Goal: Task Accomplishment & Management: Use online tool/utility

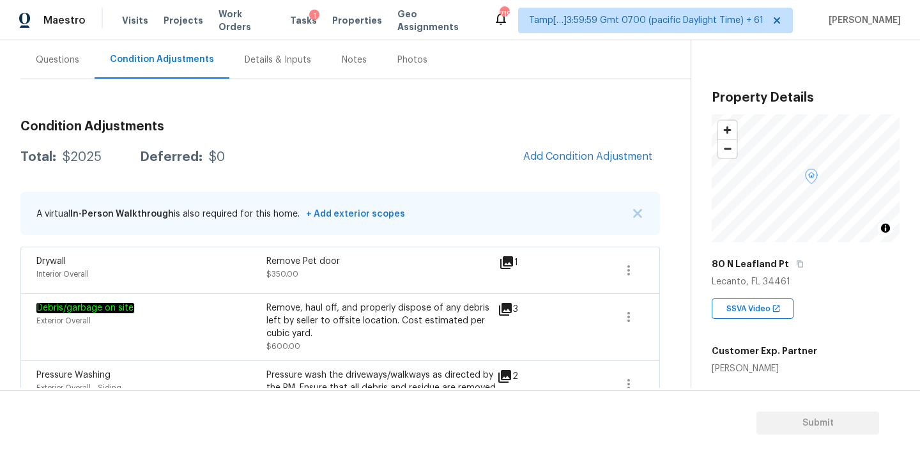
scroll to position [130, 0]
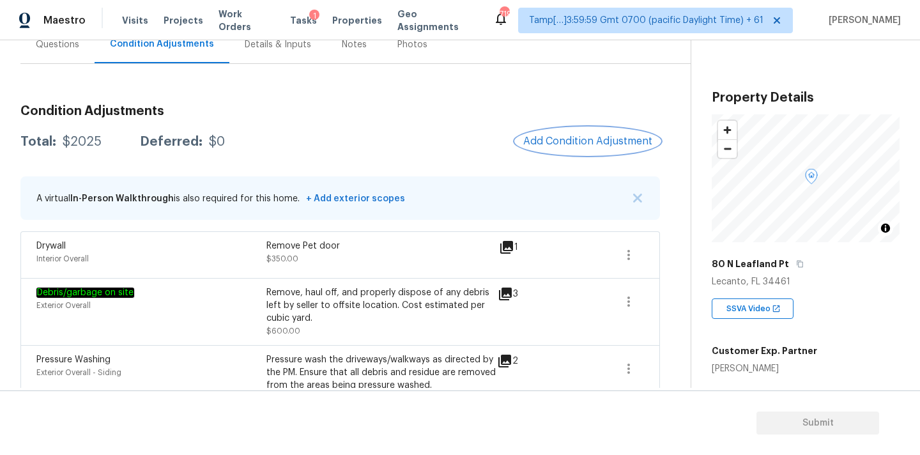
click at [566, 144] on span "Add Condition Adjustment" at bounding box center [587, 141] width 129 height 12
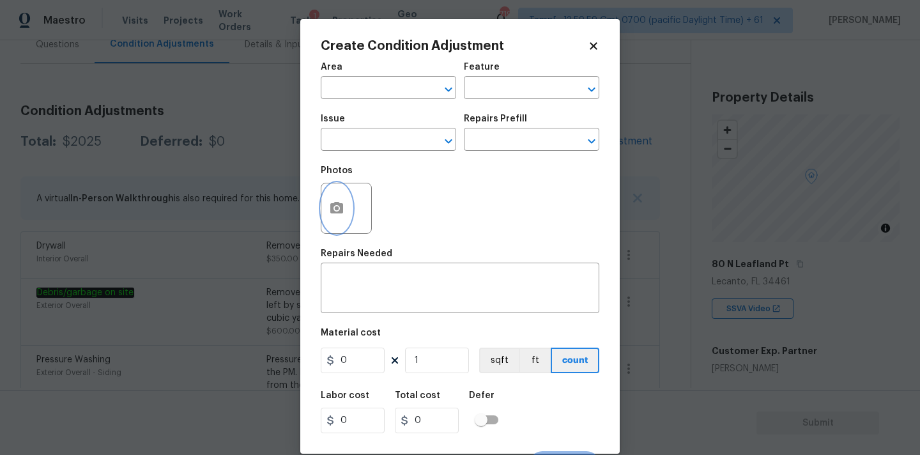
click at [344, 206] on button "button" at bounding box center [336, 208] width 31 height 50
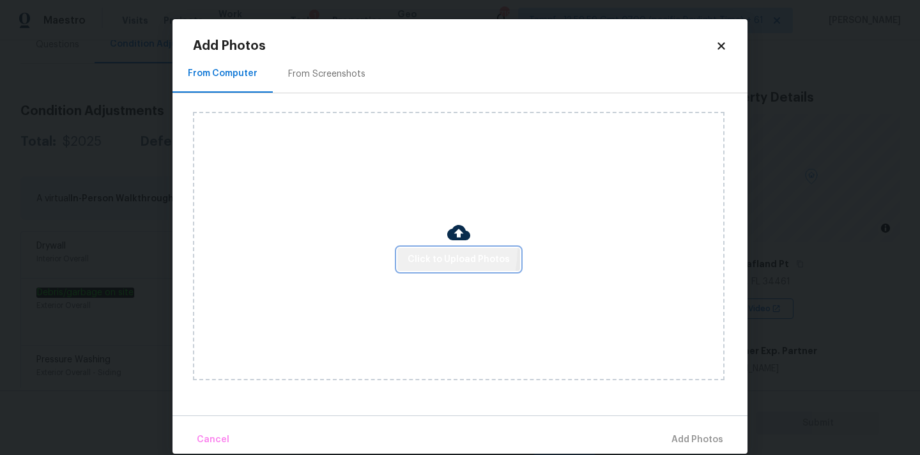
click at [415, 249] on button "Click to Upload Photos" at bounding box center [458, 260] width 123 height 24
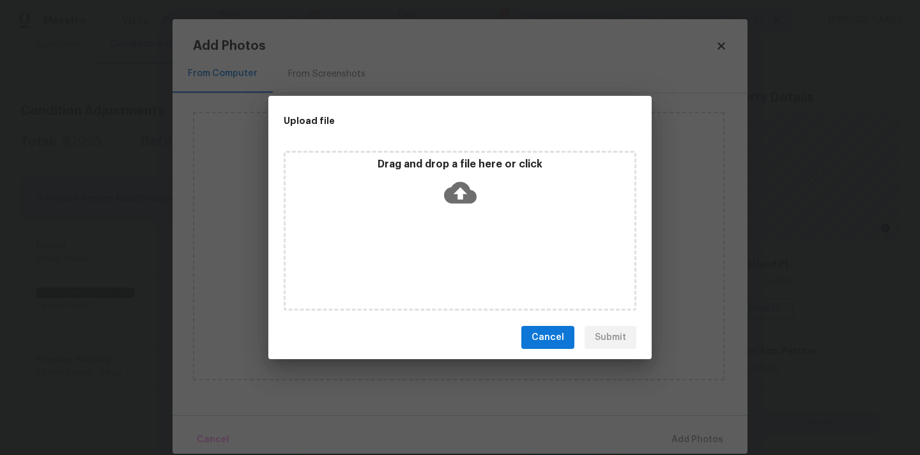
click at [454, 191] on icon at bounding box center [460, 193] width 33 height 22
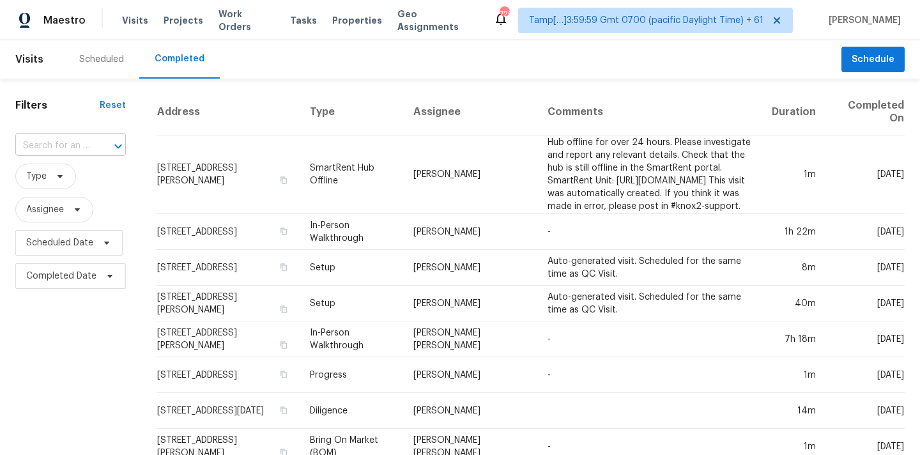
click at [37, 146] on input "text" at bounding box center [52, 146] width 75 height 20
paste input "4304 Mara Ln, Monroe, NC 28110"
type input "4304 Mara L"
click at [43, 146] on input "text" at bounding box center [52, 146] width 75 height 20
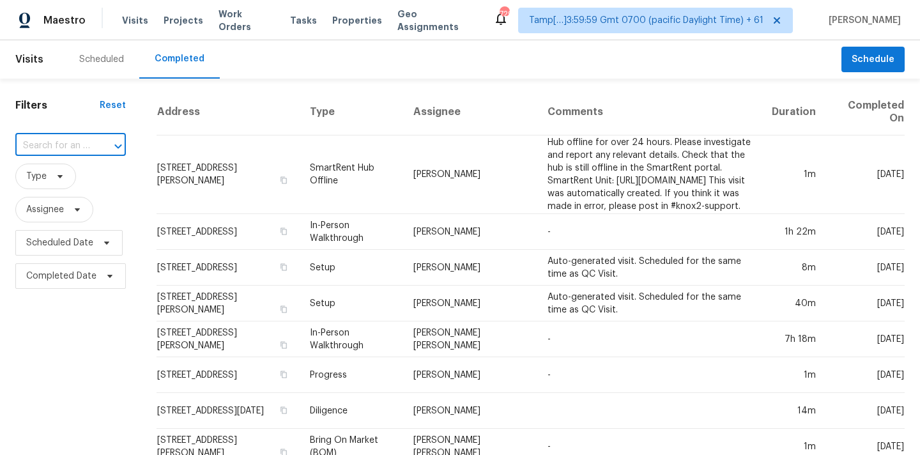
paste input "4304 Mara Ln, Monroe, NC 28110"
type input "4304 Mara Ln, Monroe, NC 28110"
click at [53, 185] on li "4304 Mara Ln, Monroe, NC 28110" at bounding box center [69, 181] width 109 height 35
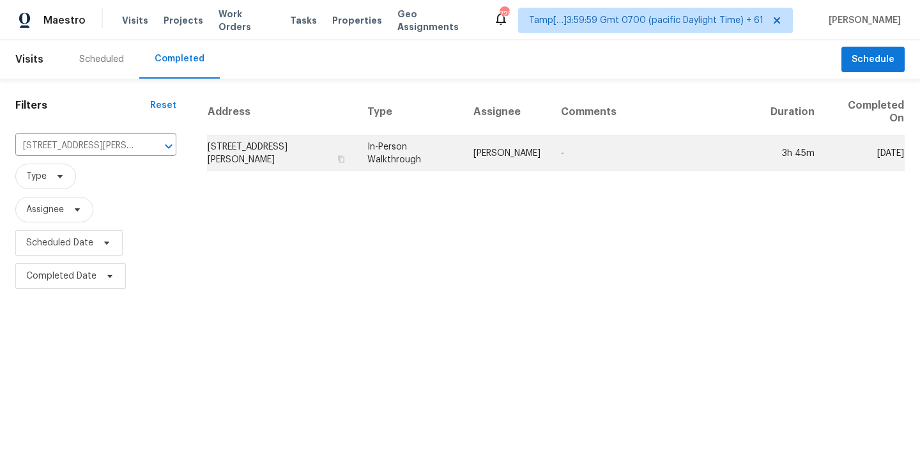
click at [431, 157] on td "In-Person Walkthrough" at bounding box center [410, 153] width 106 height 36
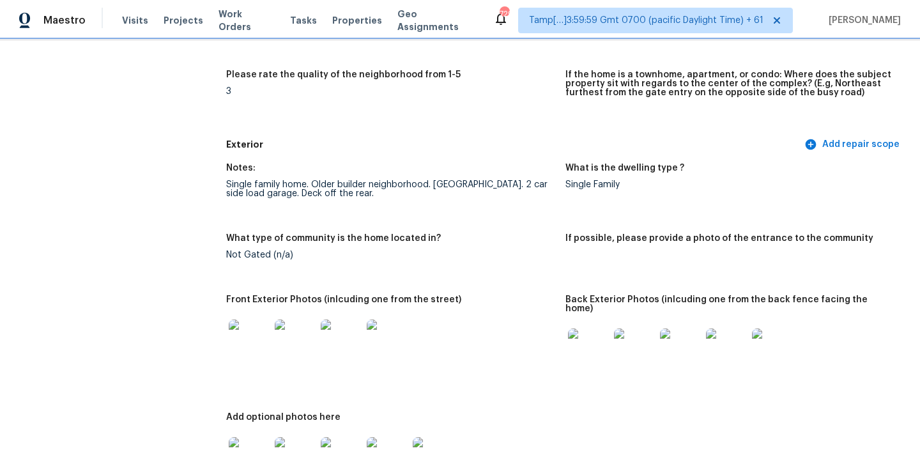
scroll to position [420, 0]
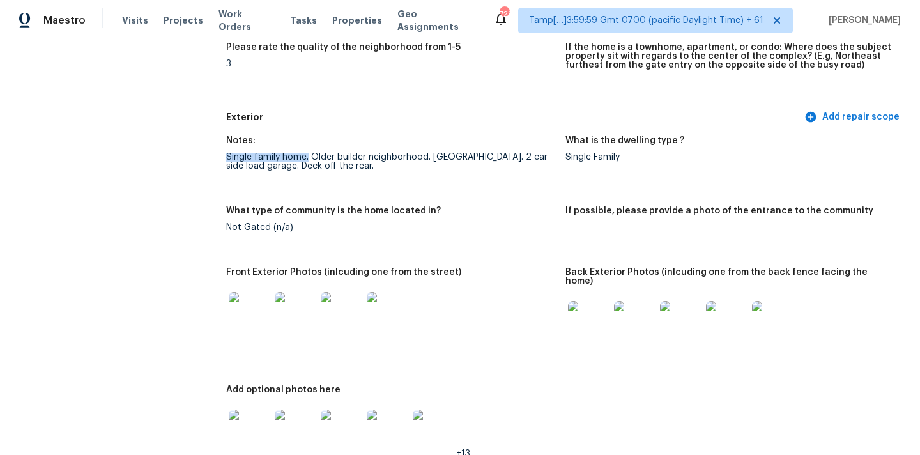
drag, startPoint x: 226, startPoint y: 155, endPoint x: 308, endPoint y: 157, distance: 82.5
click at [308, 157] on div "Single family home. Older builder neighborhood. Brick ranch. 2 car side load ga…" at bounding box center [390, 162] width 329 height 18
drag, startPoint x: 312, startPoint y: 156, endPoint x: 431, endPoint y: 157, distance: 119.5
click at [431, 157] on div "Single family home. Older builder neighborhood. Brick ranch. 2 car side load ga…" at bounding box center [390, 162] width 329 height 18
drag, startPoint x: 263, startPoint y: 165, endPoint x: 347, endPoint y: 166, distance: 83.7
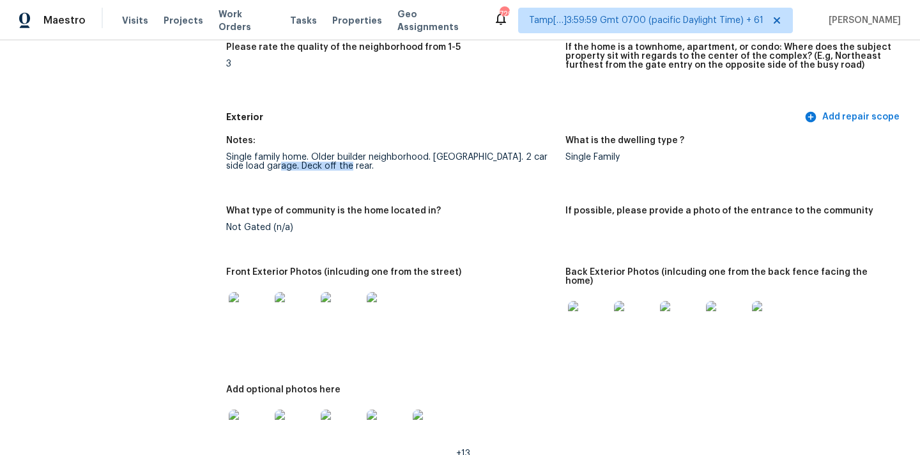
click at [347, 166] on div "Single family home. Older builder neighborhood. Brick ranch. 2 car side load ga…" at bounding box center [390, 162] width 329 height 18
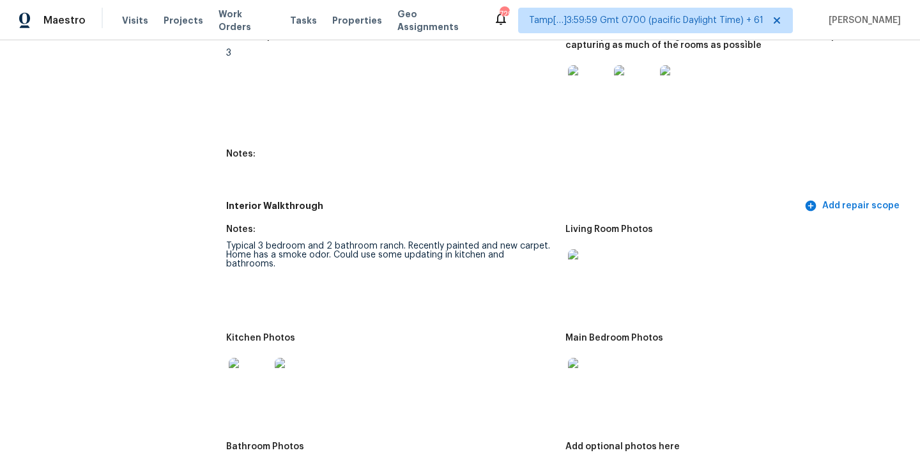
scroll to position [1453, 0]
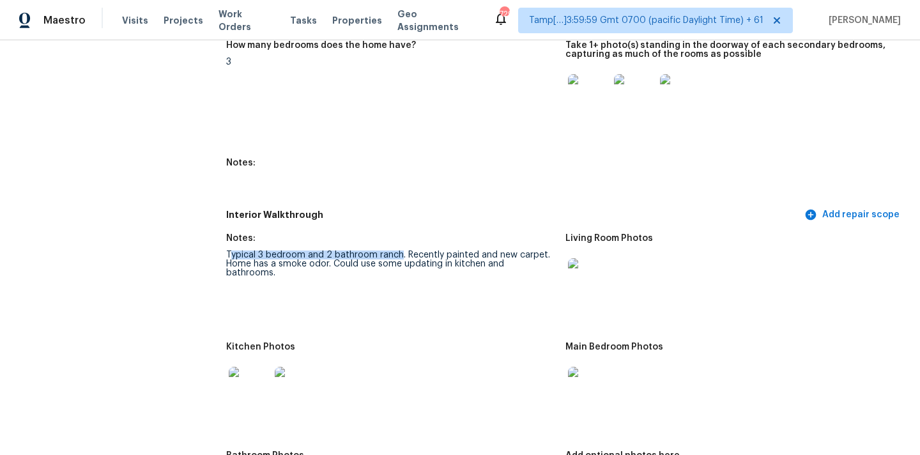
drag, startPoint x: 228, startPoint y: 245, endPoint x: 399, endPoint y: 247, distance: 170.6
click at [399, 250] on div "Typical 3 bedroom and 2 bathroom ranch. Recently painted and new carpet. Home h…" at bounding box center [390, 263] width 329 height 27
drag, startPoint x: 404, startPoint y: 247, endPoint x: 547, endPoint y: 245, distance: 142.5
click at [547, 250] on div "Typical 3 bedroom and 2 bathroom ranch. Recently painted and new carpet. Home h…" at bounding box center [390, 263] width 329 height 27
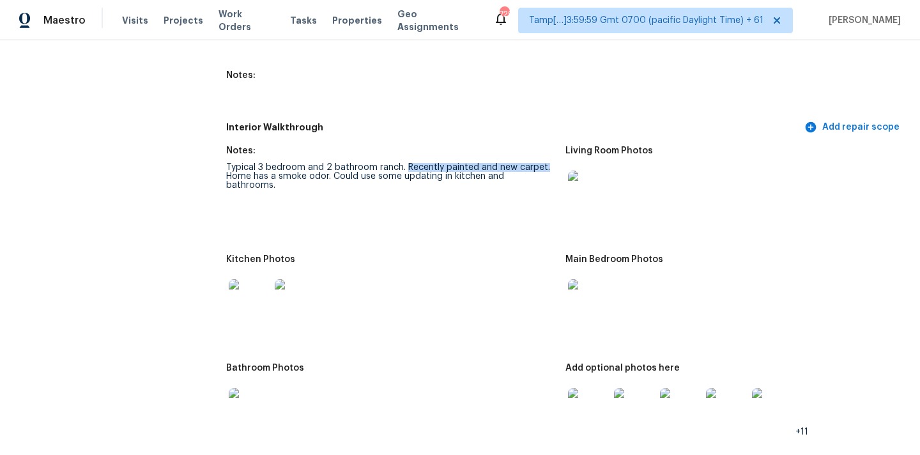
scroll to position [1553, 0]
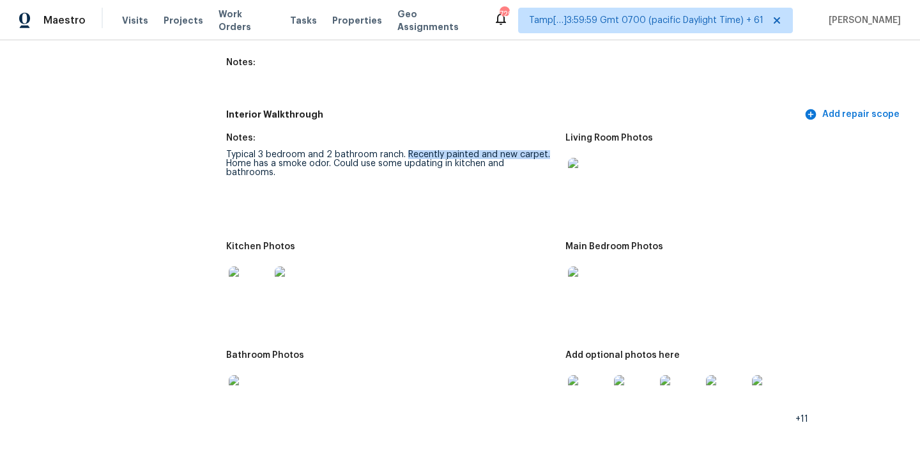
click at [584, 171] on img at bounding box center [588, 178] width 41 height 41
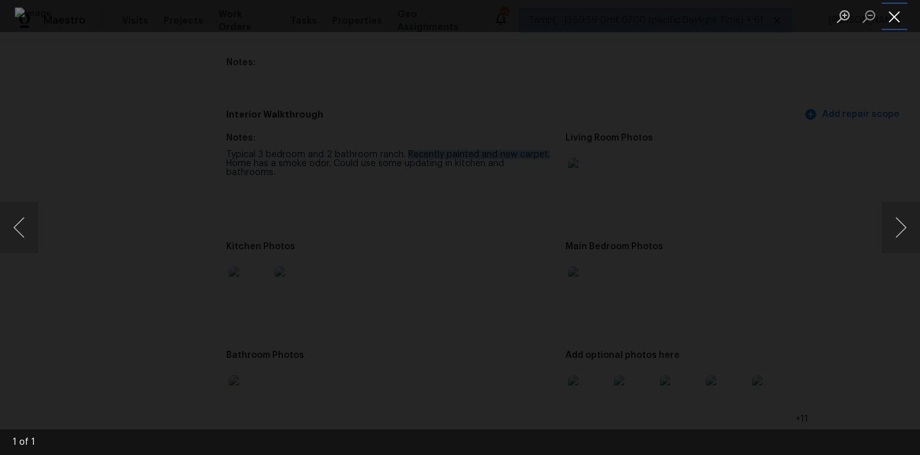
click at [893, 11] on button "Close lightbox" at bounding box center [895, 16] width 26 height 22
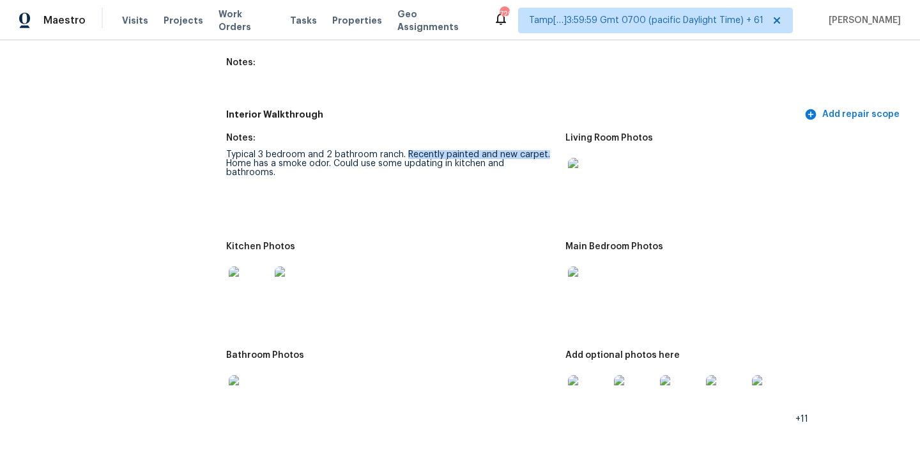
click at [592, 270] on img at bounding box center [588, 286] width 41 height 41
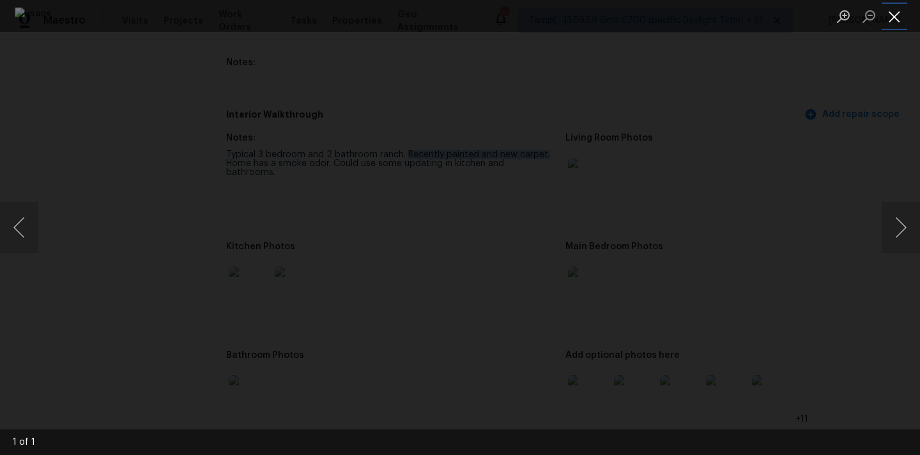
click at [898, 18] on button "Close lightbox" at bounding box center [895, 16] width 26 height 22
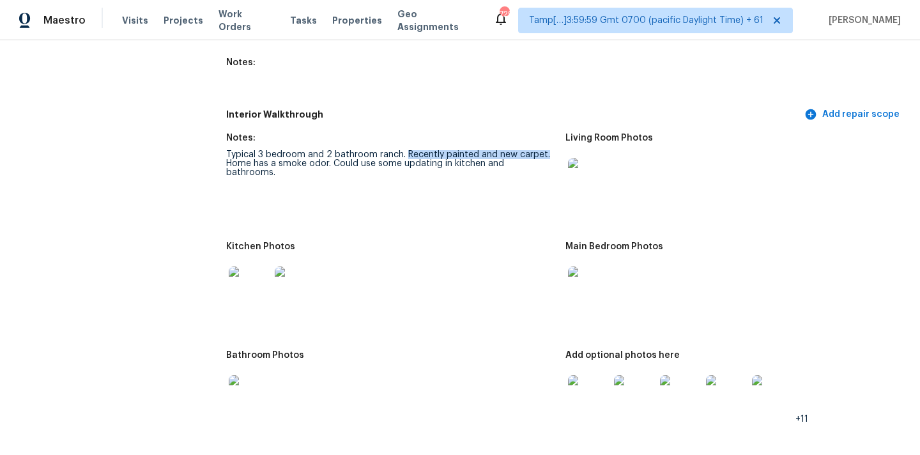
click at [249, 278] on img at bounding box center [249, 286] width 41 height 41
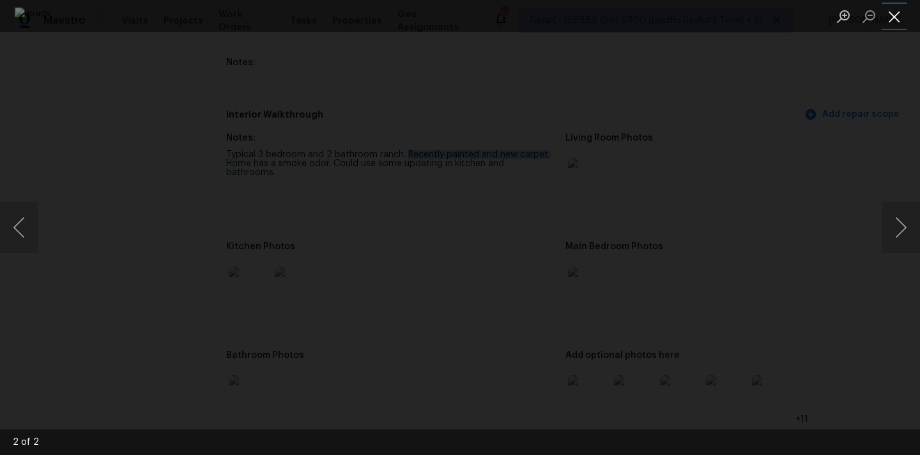
click at [891, 9] on button "Close lightbox" at bounding box center [895, 16] width 26 height 22
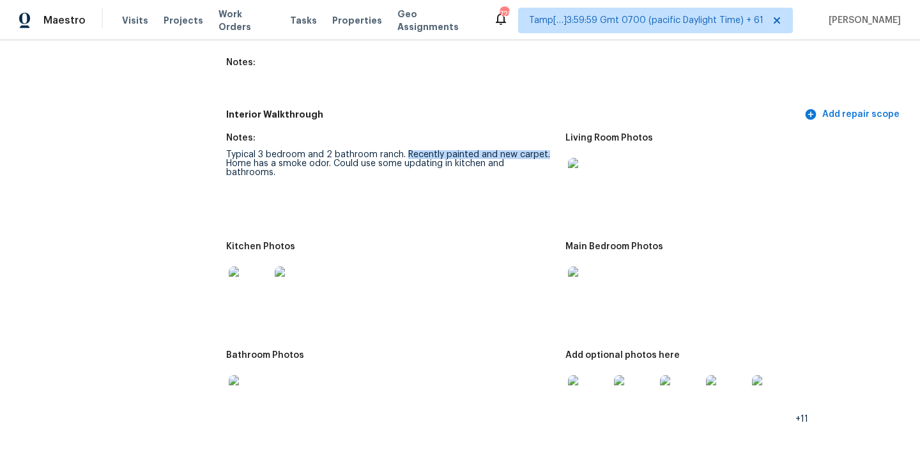
click at [259, 380] on img at bounding box center [249, 395] width 41 height 41
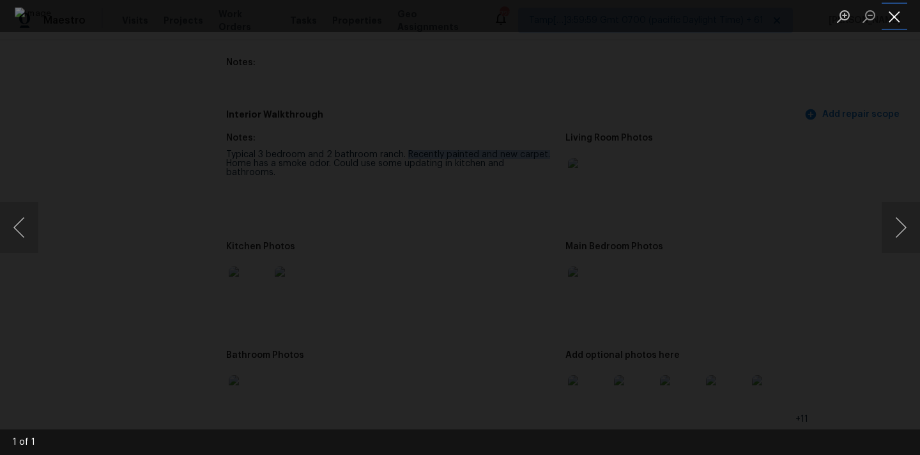
click at [897, 20] on button "Close lightbox" at bounding box center [895, 16] width 26 height 22
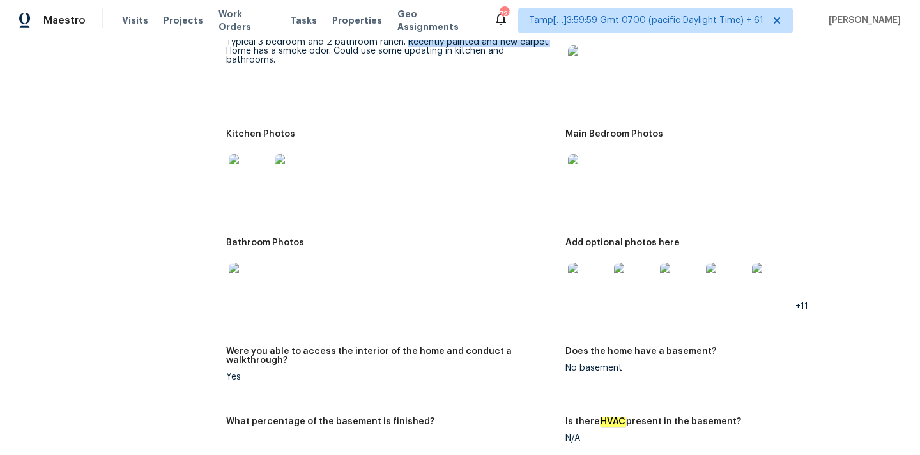
scroll to position [1708, 0]
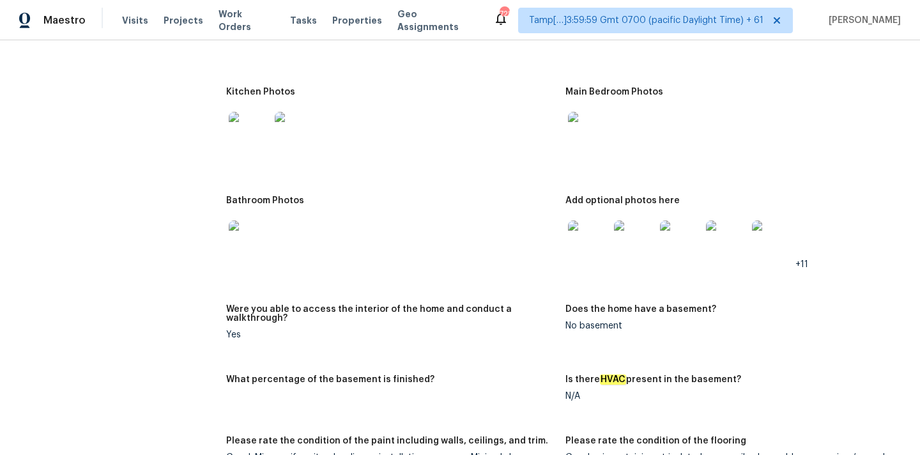
click at [589, 222] on img at bounding box center [588, 240] width 41 height 41
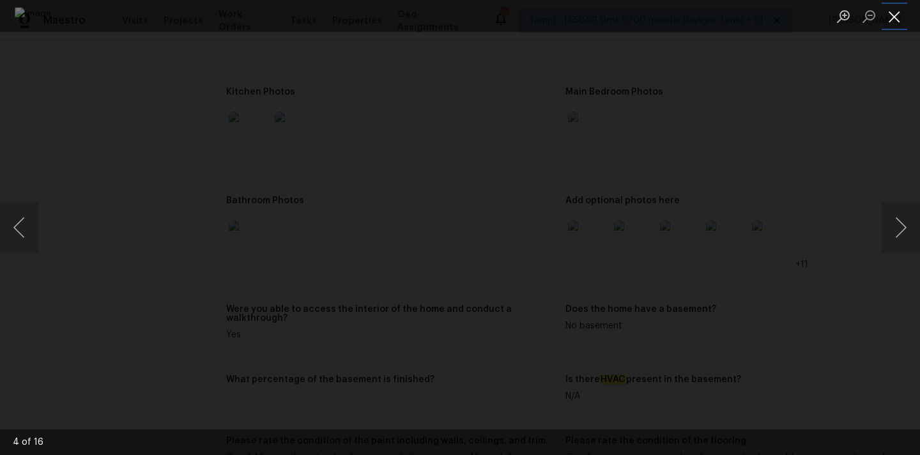
click at [897, 19] on button "Close lightbox" at bounding box center [895, 16] width 26 height 22
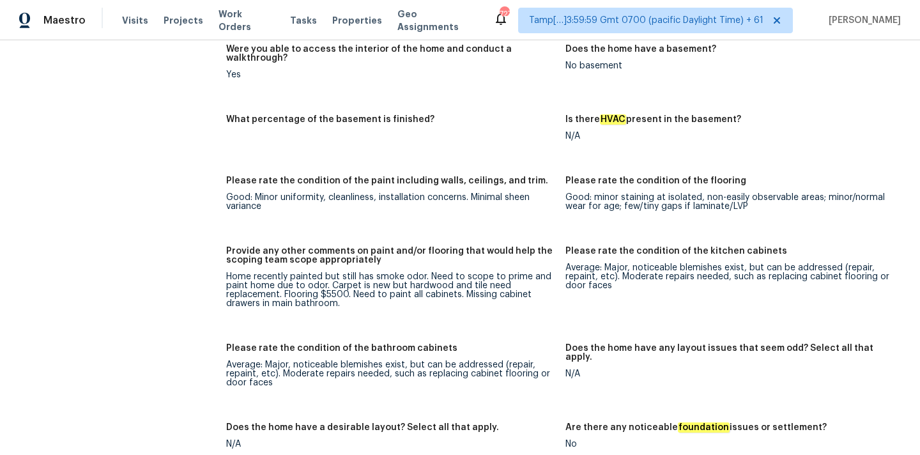
scroll to position [1971, 0]
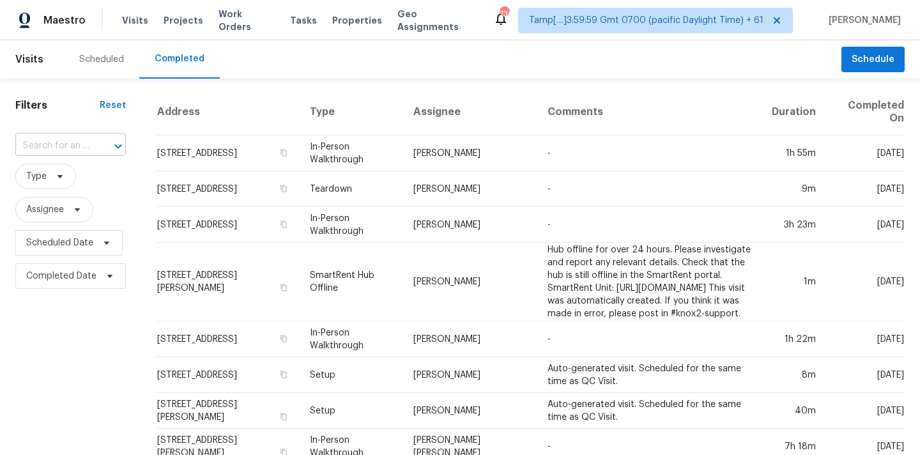
click at [61, 146] on input "text" at bounding box center [52, 146] width 75 height 20
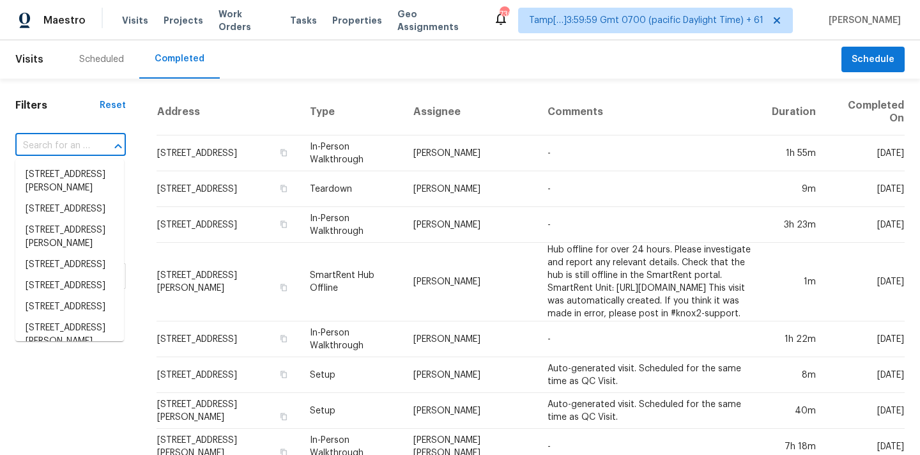
paste input "3634 Clearbrooke Way, Duluth, GA 30097"
type input "3634 Clearbrooke Way, Duluth, GA 30097"
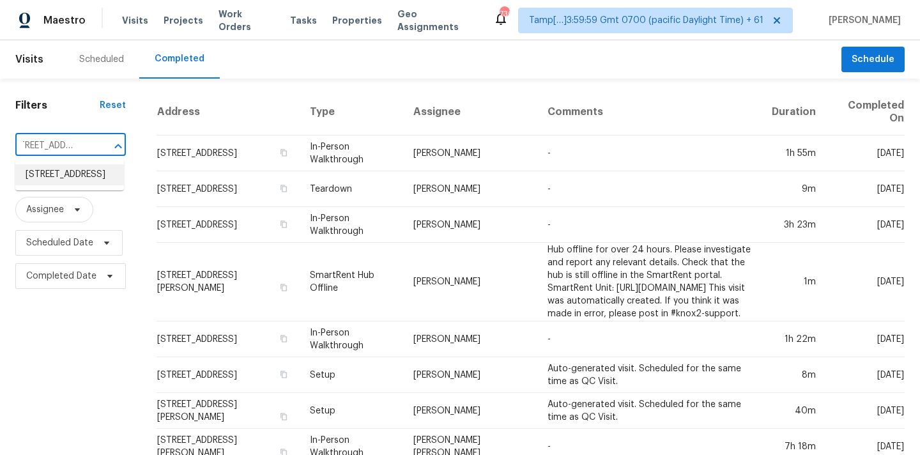
click at [62, 182] on li "3634 Clearbrooke Way, Duluth, GA 30097" at bounding box center [69, 174] width 109 height 21
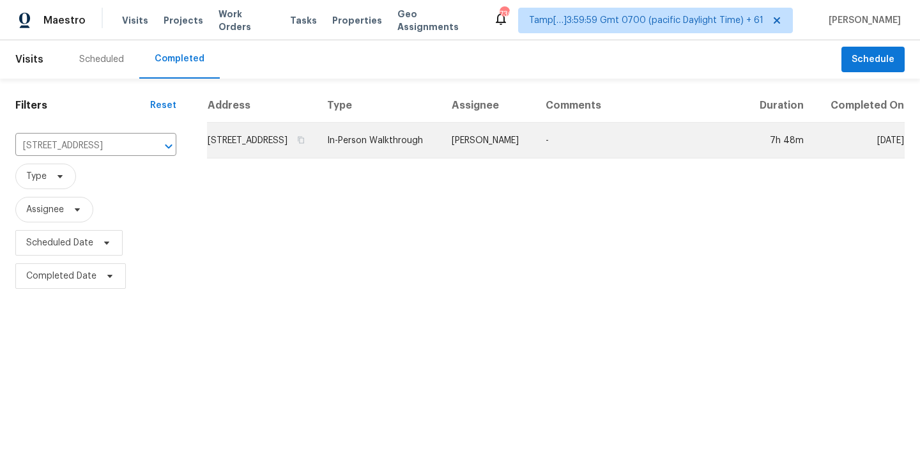
click at [489, 157] on td "Scott Smathers" at bounding box center [489, 141] width 94 height 36
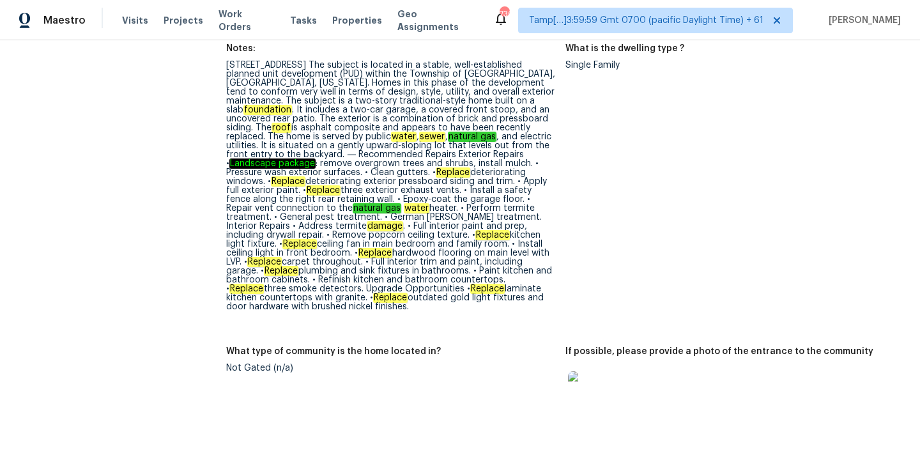
scroll to position [463, 0]
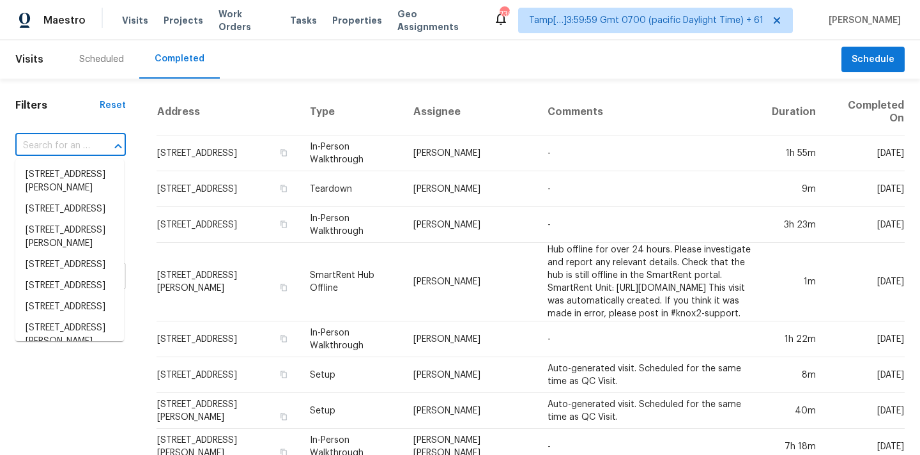
click at [49, 148] on input "text" at bounding box center [52, 146] width 75 height 20
paste input "[STREET_ADDRESS]"
type input "[STREET_ADDRESS]"
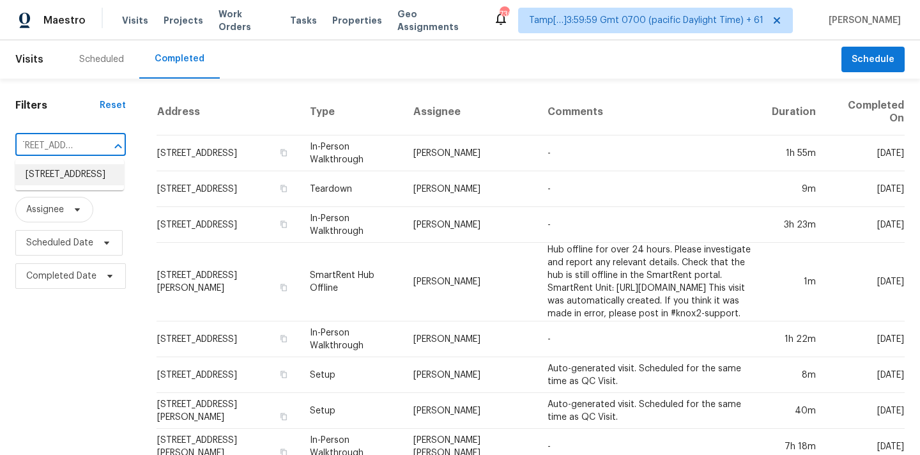
click at [54, 174] on li "[STREET_ADDRESS]" at bounding box center [69, 174] width 109 height 21
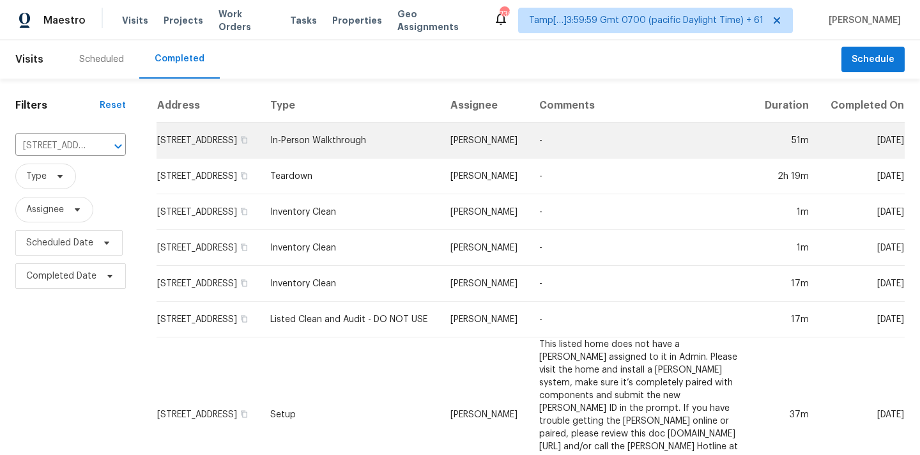
click at [433, 151] on td "In-Person Walkthrough" at bounding box center [350, 141] width 180 height 36
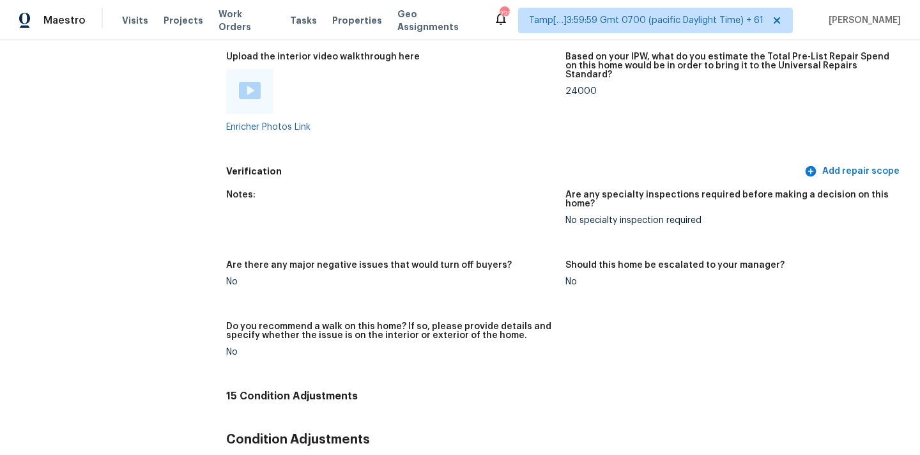
scroll to position [79, 0]
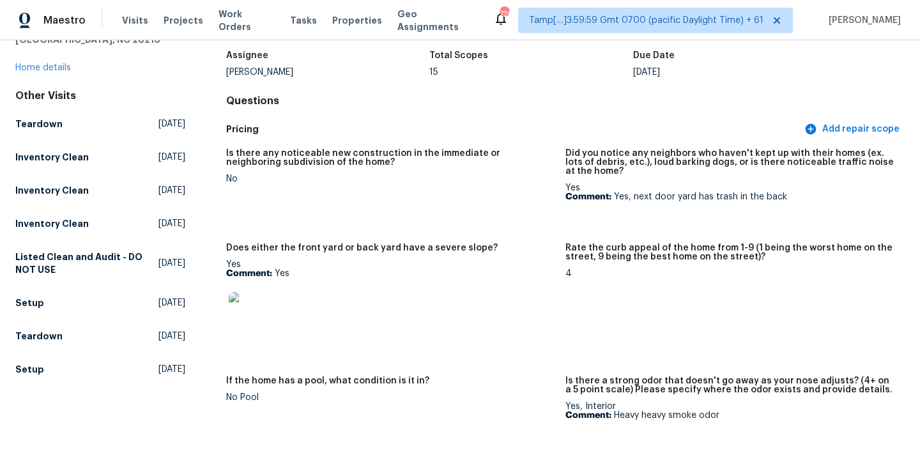
click at [245, 317] on img at bounding box center [249, 312] width 41 height 41
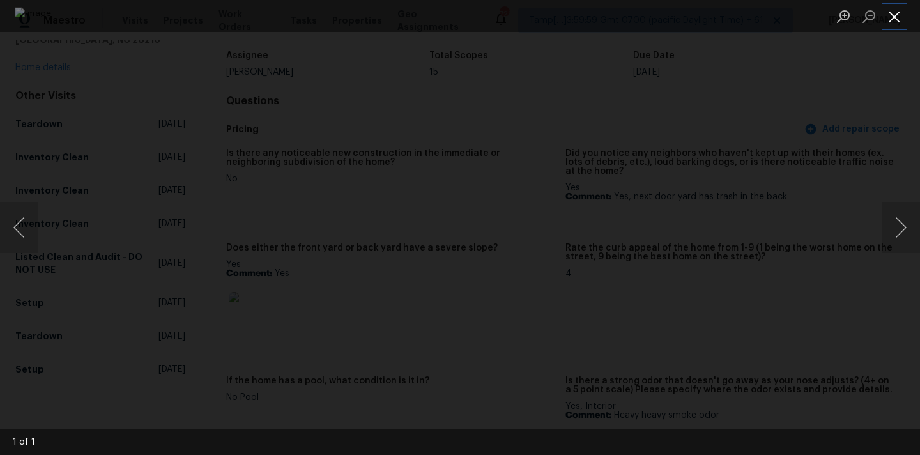
click at [900, 16] on button "Close lightbox" at bounding box center [895, 16] width 26 height 22
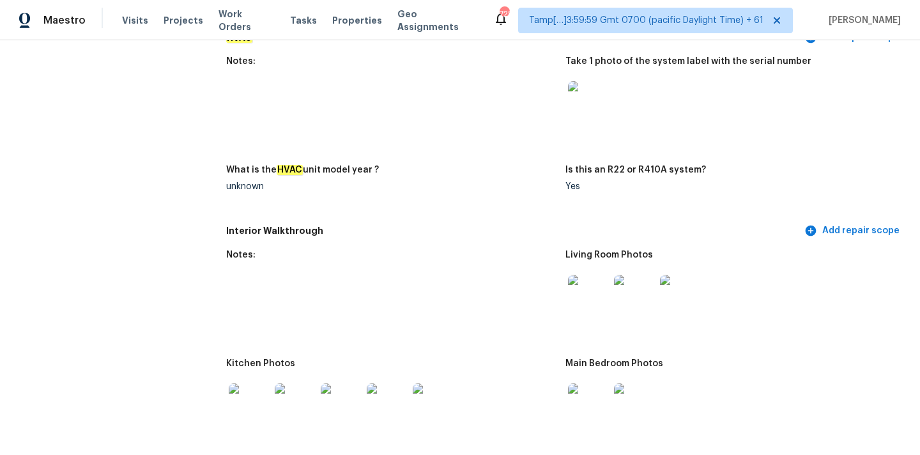
scroll to position [1313, 0]
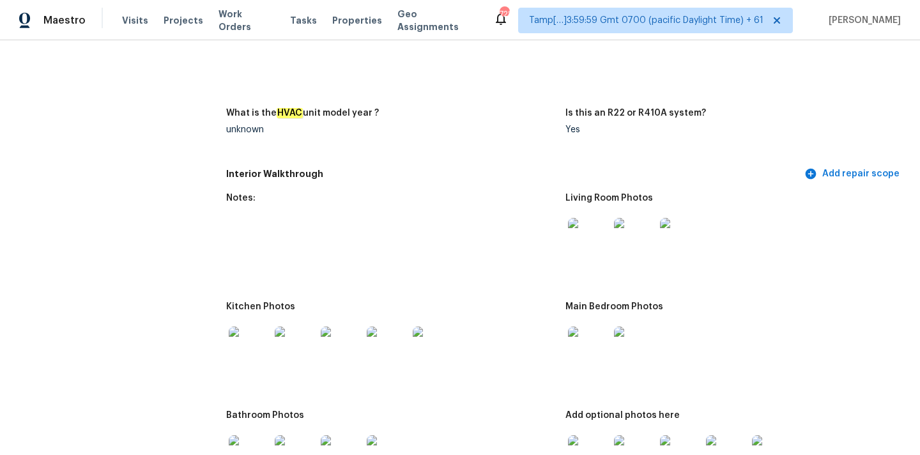
click at [583, 227] on img at bounding box center [588, 238] width 41 height 41
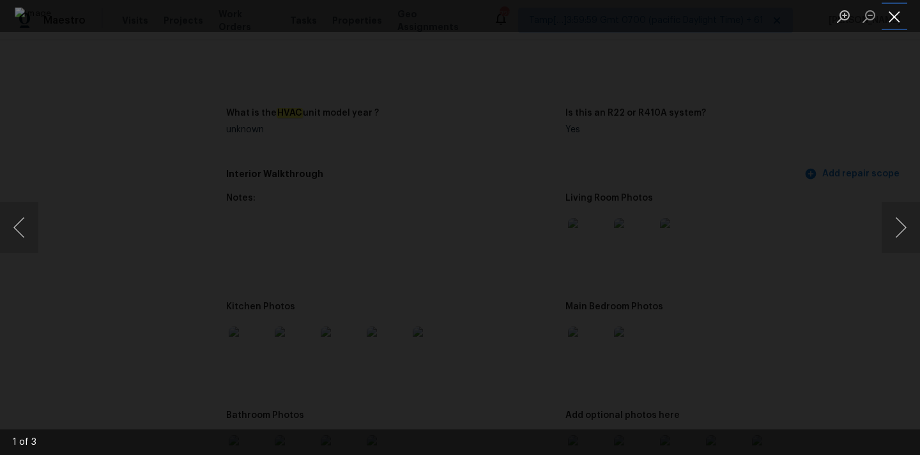
click at [894, 15] on button "Close lightbox" at bounding box center [895, 16] width 26 height 22
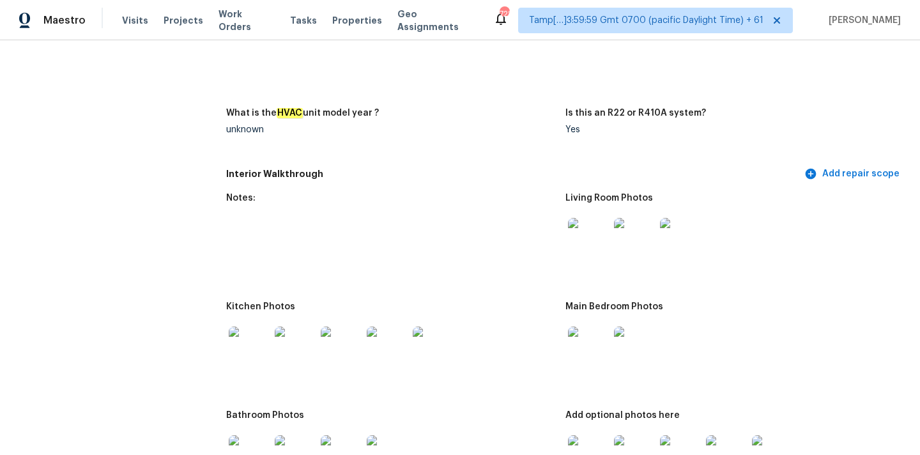
click at [596, 328] on img at bounding box center [588, 347] width 41 height 41
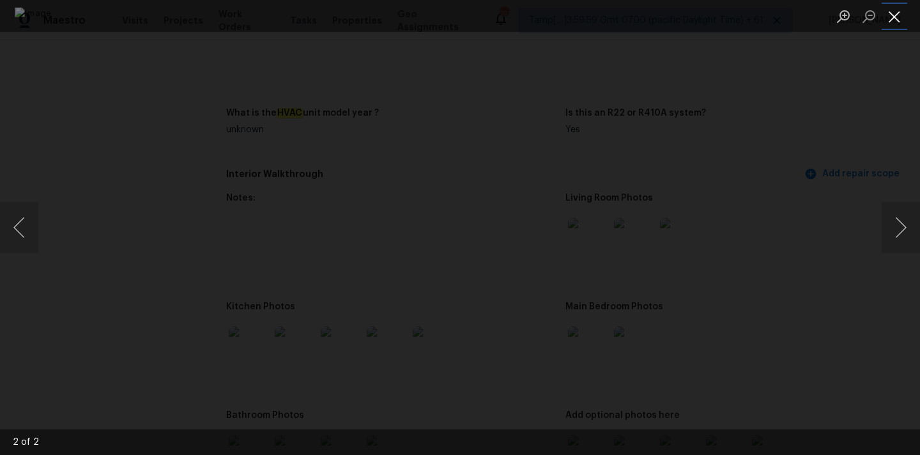
click at [898, 18] on button "Close lightbox" at bounding box center [895, 16] width 26 height 22
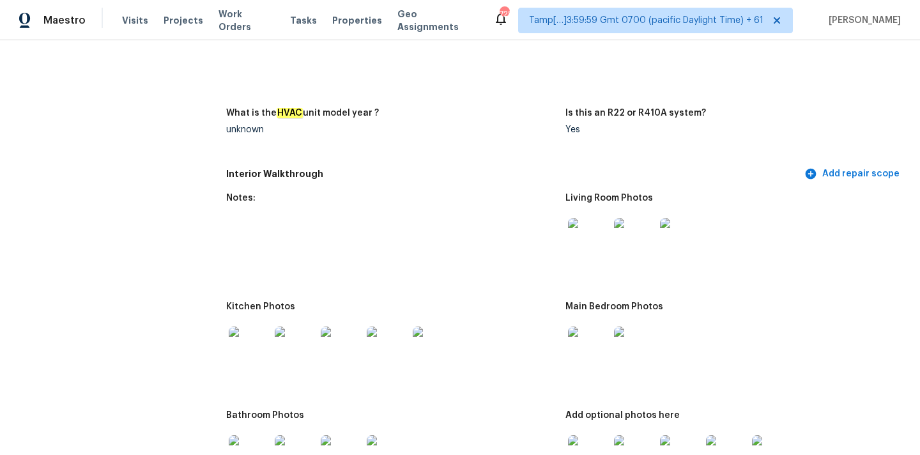
click at [238, 337] on img at bounding box center [249, 347] width 41 height 41
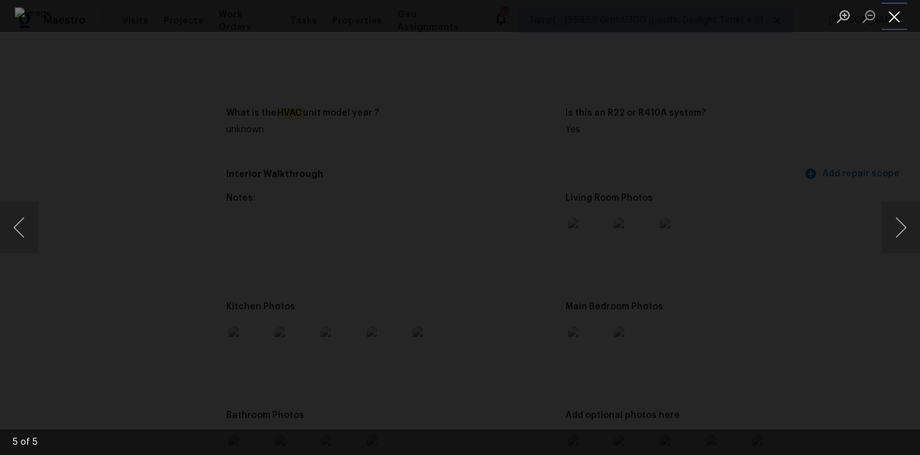
click at [888, 14] on button "Close lightbox" at bounding box center [895, 16] width 26 height 22
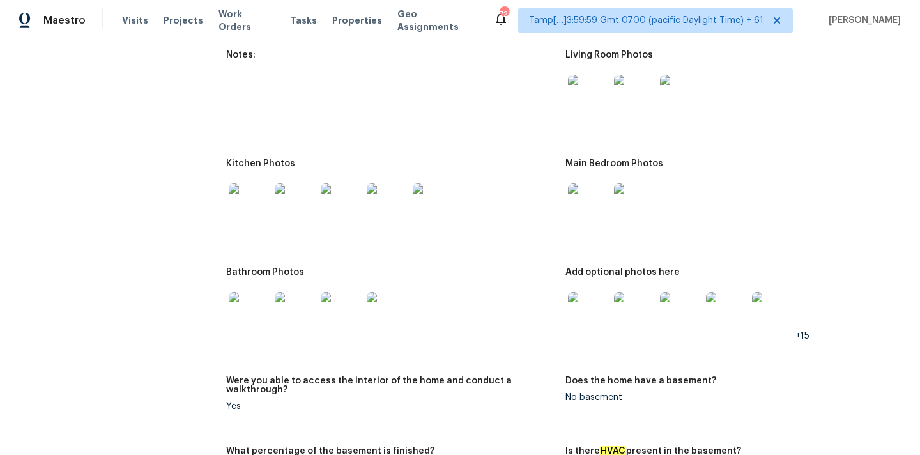
scroll to position [1527, 0]
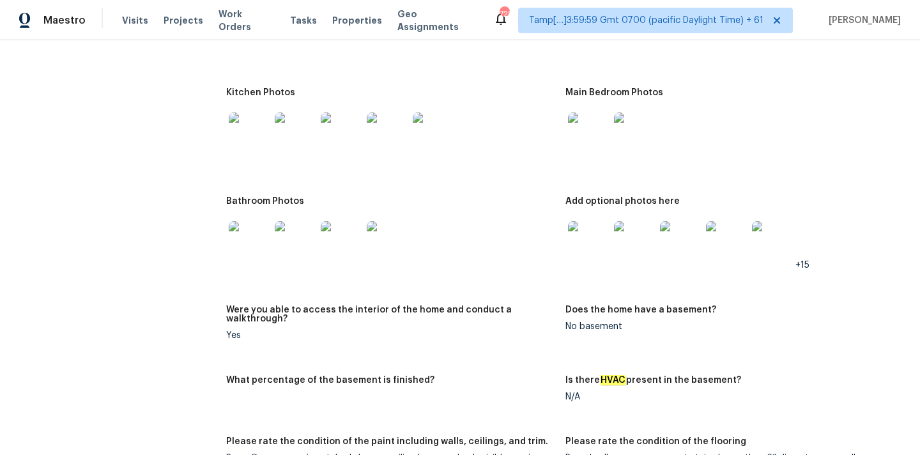
click at [583, 240] on img at bounding box center [588, 241] width 41 height 41
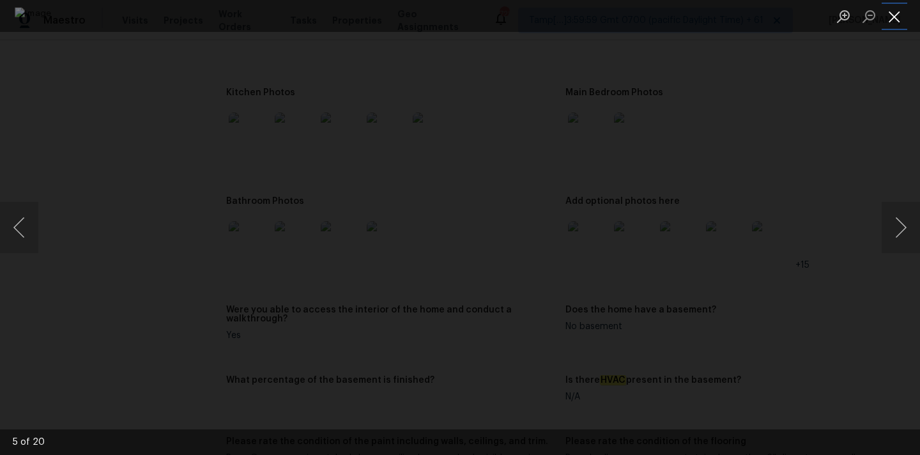
click at [889, 15] on button "Close lightbox" at bounding box center [895, 16] width 26 height 22
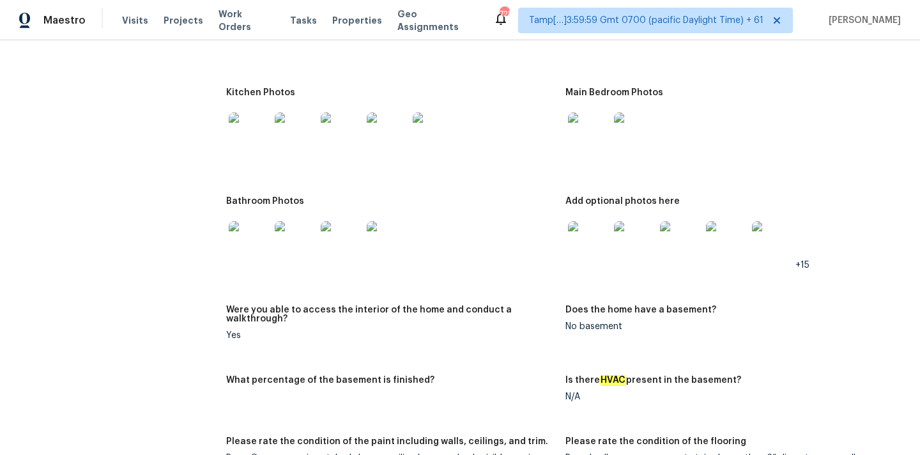
click at [229, 221] on img at bounding box center [249, 241] width 41 height 41
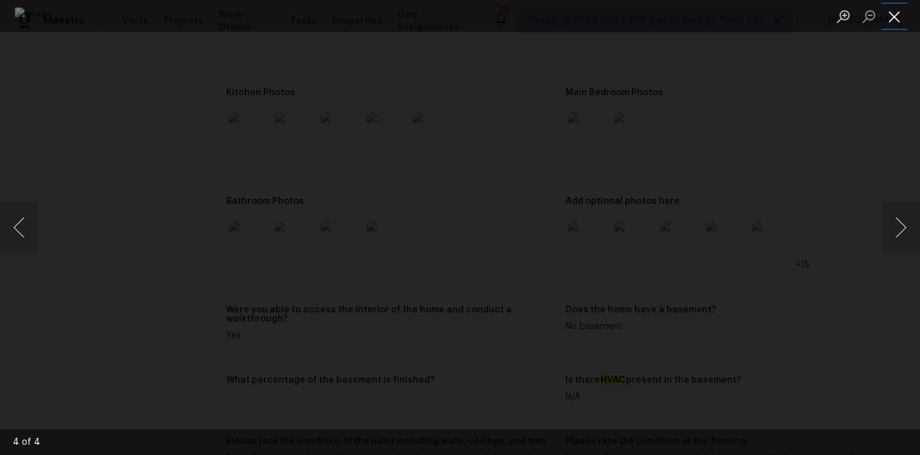
click at [892, 6] on button "Close lightbox" at bounding box center [895, 16] width 26 height 22
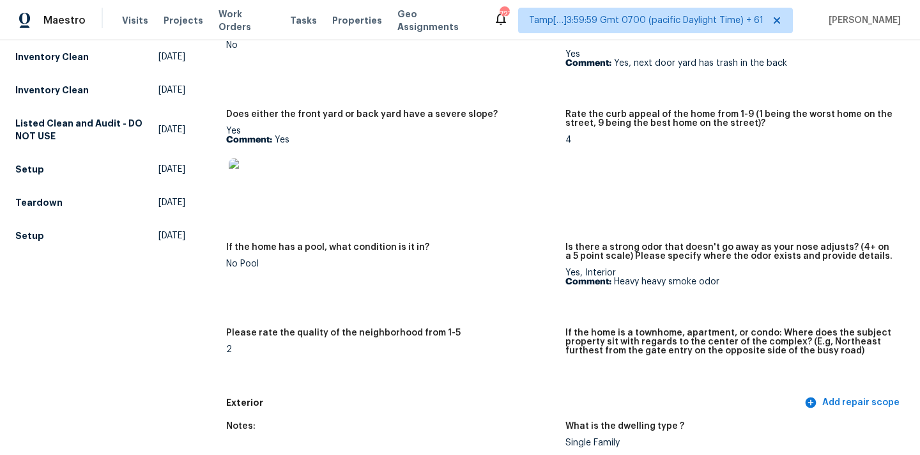
scroll to position [0, 0]
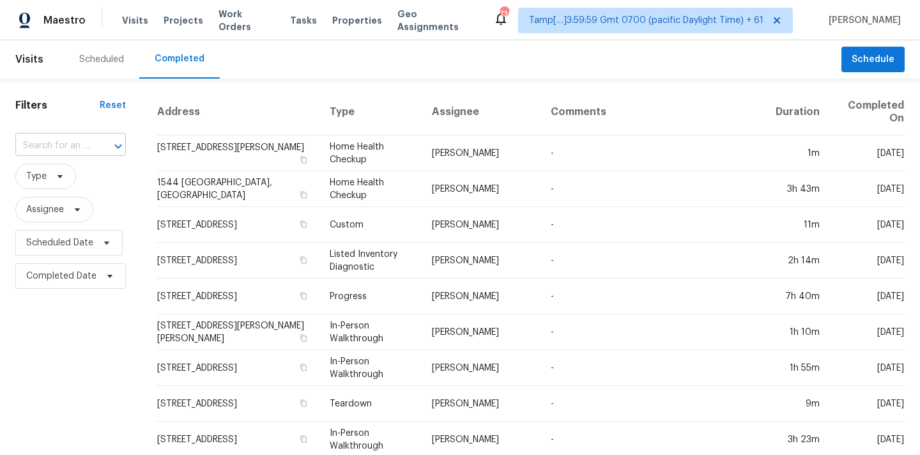
click at [61, 142] on input "text" at bounding box center [52, 146] width 75 height 20
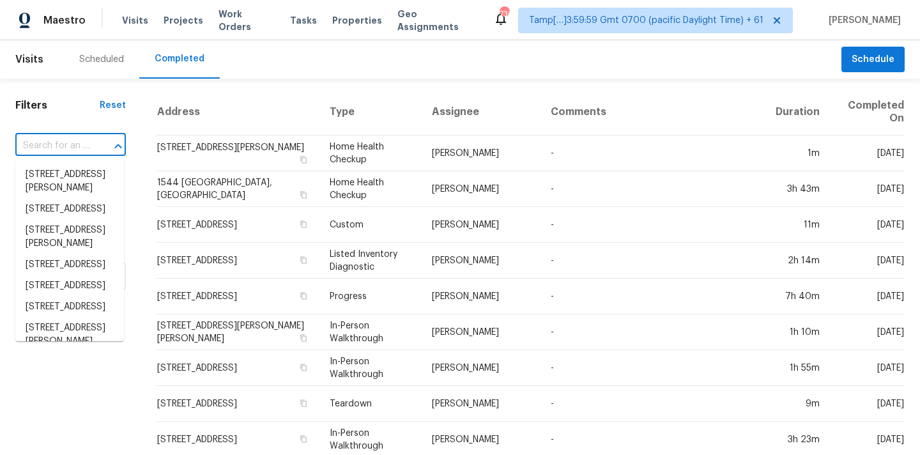
paste input "[STREET_ADDRESS]"
type input "[STREET_ADDRESS]"
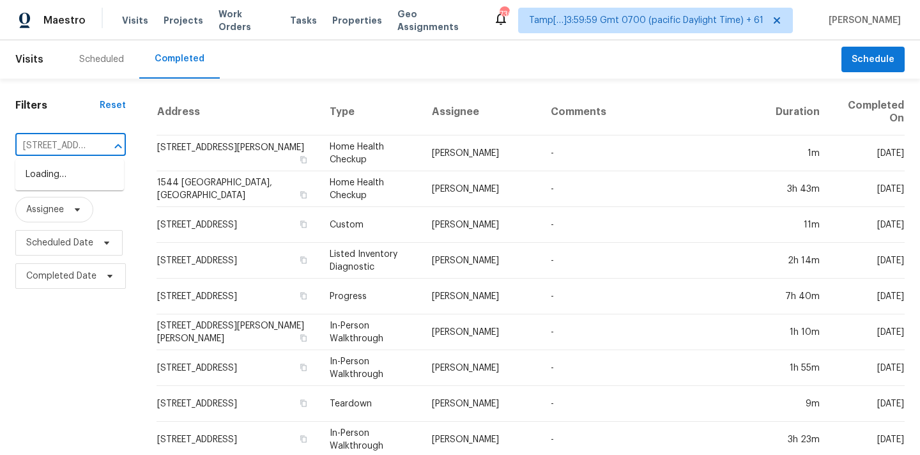
scroll to position [0, 104]
click at [68, 176] on li "[STREET_ADDRESS]" at bounding box center [69, 174] width 109 height 21
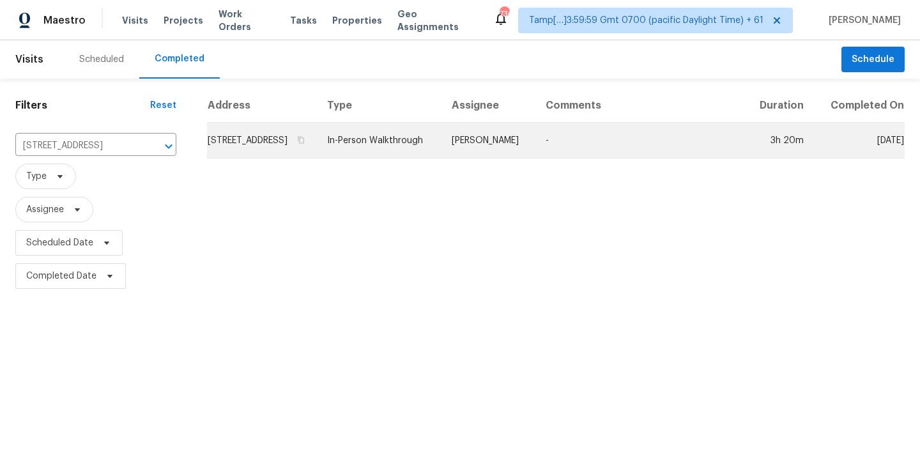
click at [422, 154] on td "In-Person Walkthrough" at bounding box center [379, 141] width 125 height 36
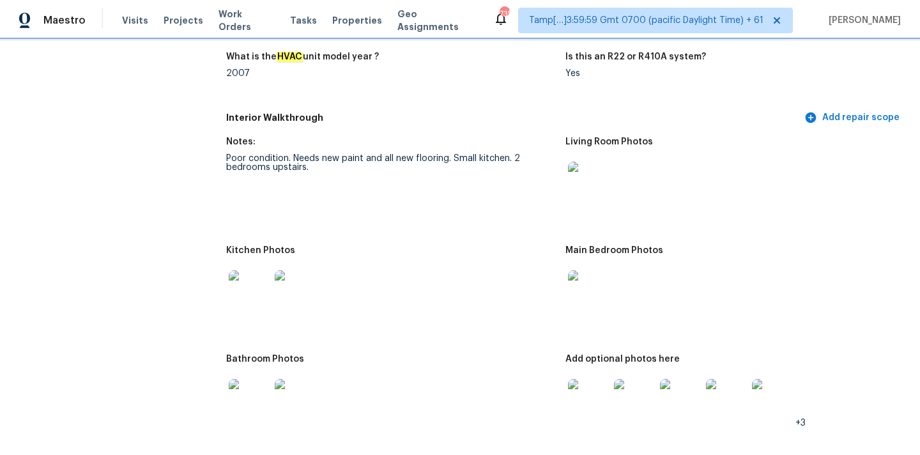
scroll to position [1302, 0]
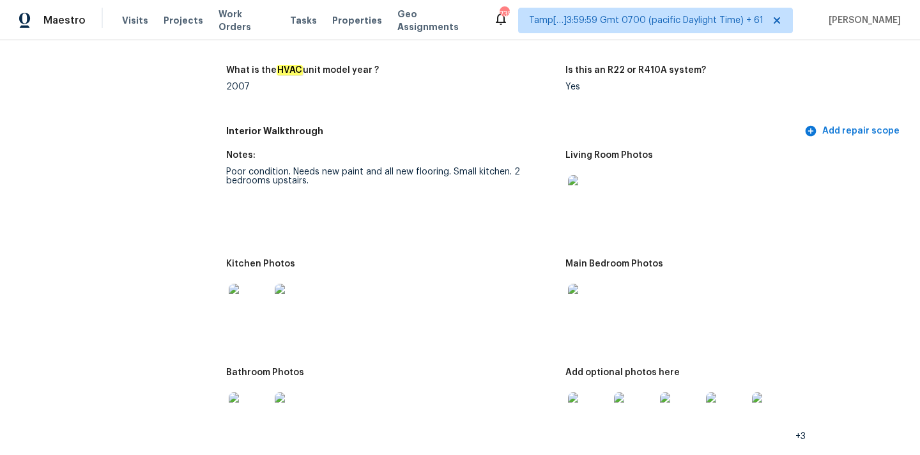
click at [582, 187] on img at bounding box center [588, 195] width 41 height 41
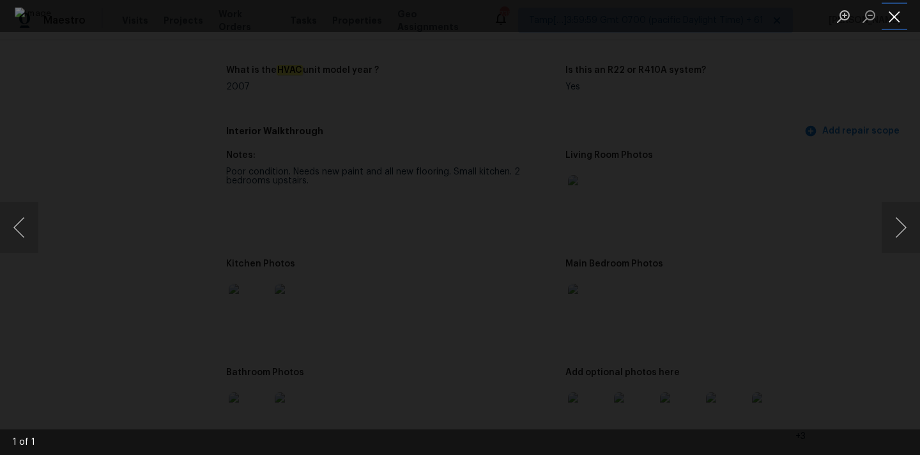
click at [897, 13] on button "Close lightbox" at bounding box center [895, 16] width 26 height 22
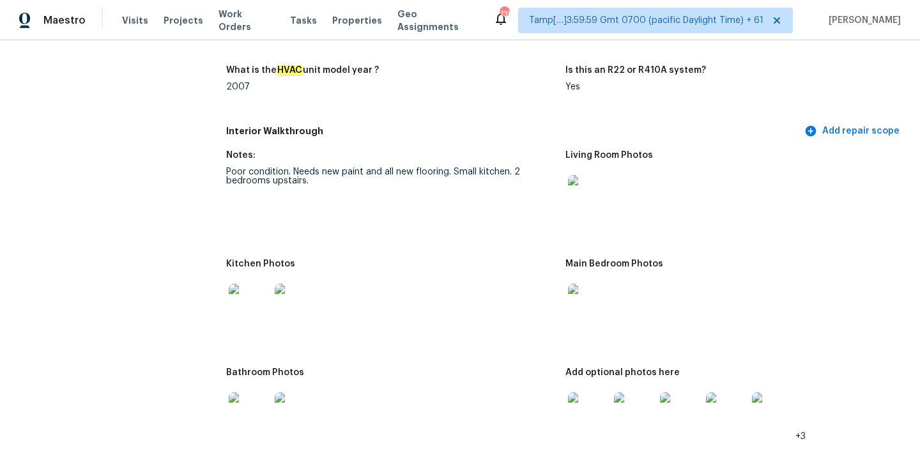
click at [582, 294] on img at bounding box center [588, 304] width 41 height 41
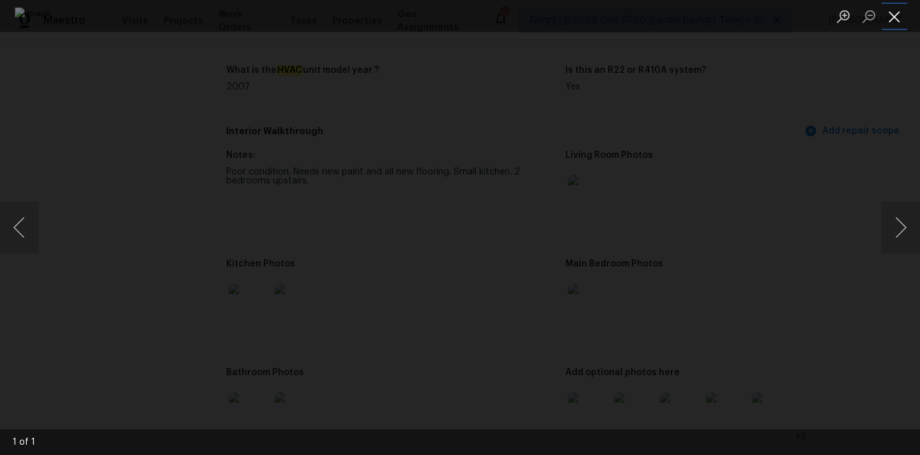
click at [896, 24] on button "Close lightbox" at bounding box center [895, 16] width 26 height 22
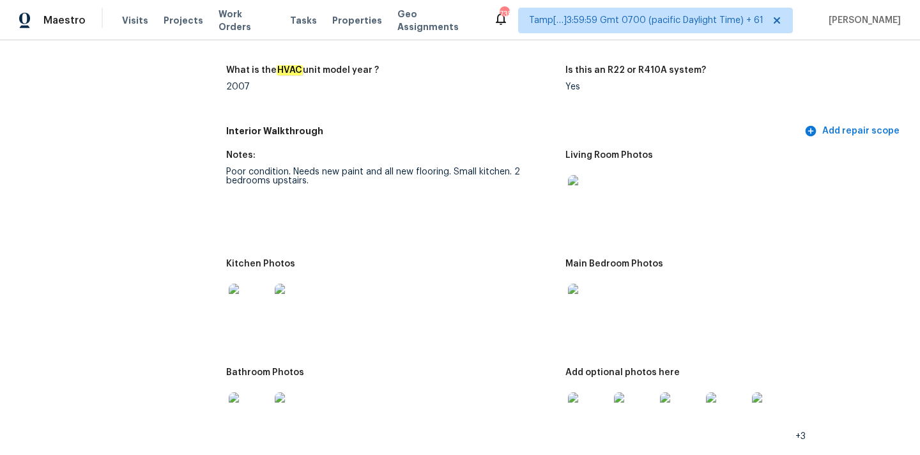
click at [254, 288] on img at bounding box center [249, 304] width 41 height 41
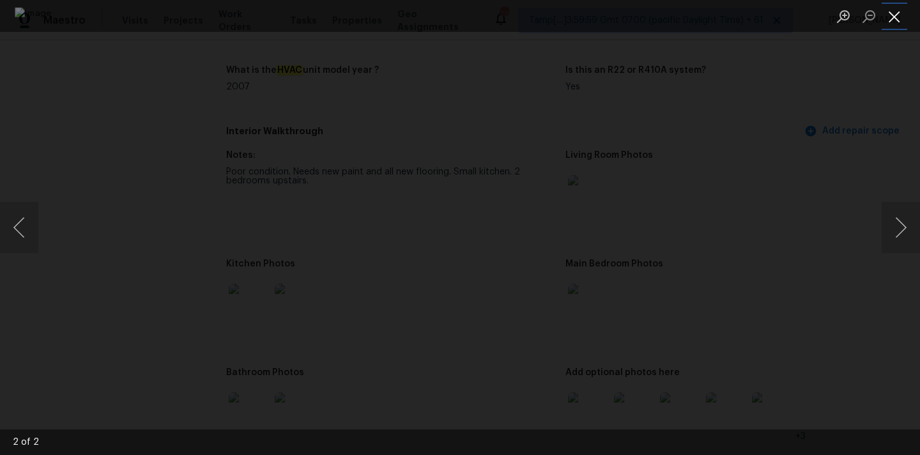
click at [891, 16] on button "Close lightbox" at bounding box center [895, 16] width 26 height 22
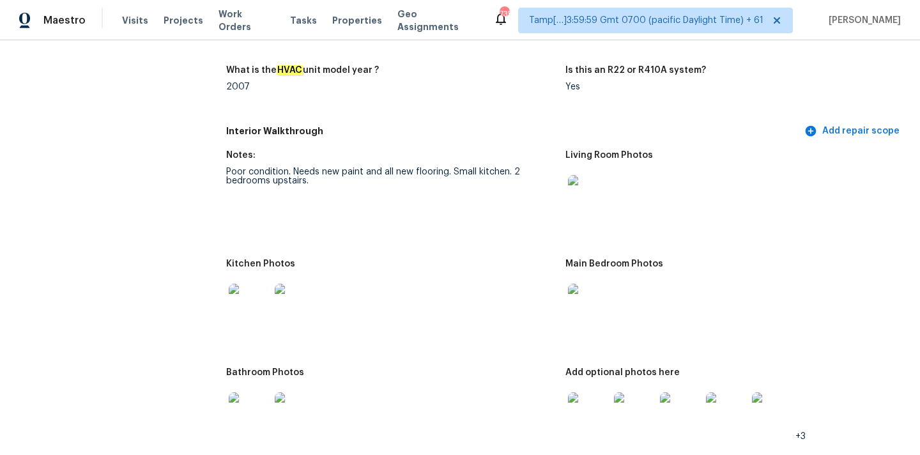
click at [250, 404] on img at bounding box center [249, 412] width 41 height 41
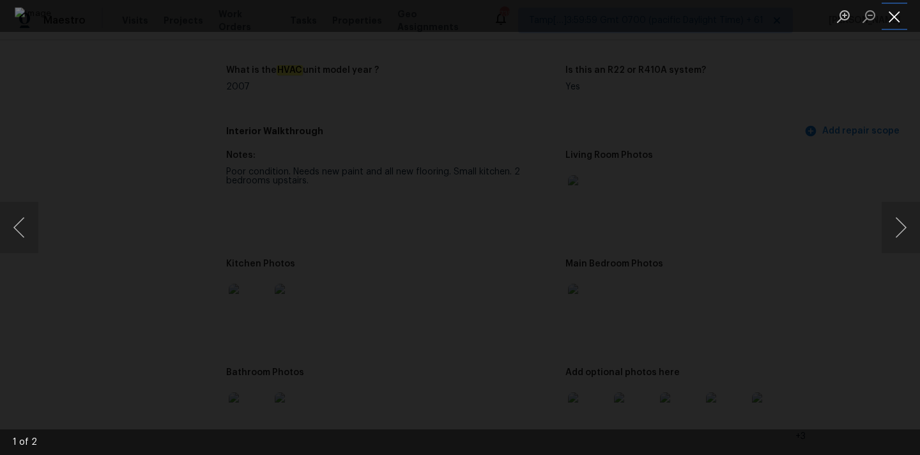
click at [900, 12] on button "Close lightbox" at bounding box center [895, 16] width 26 height 22
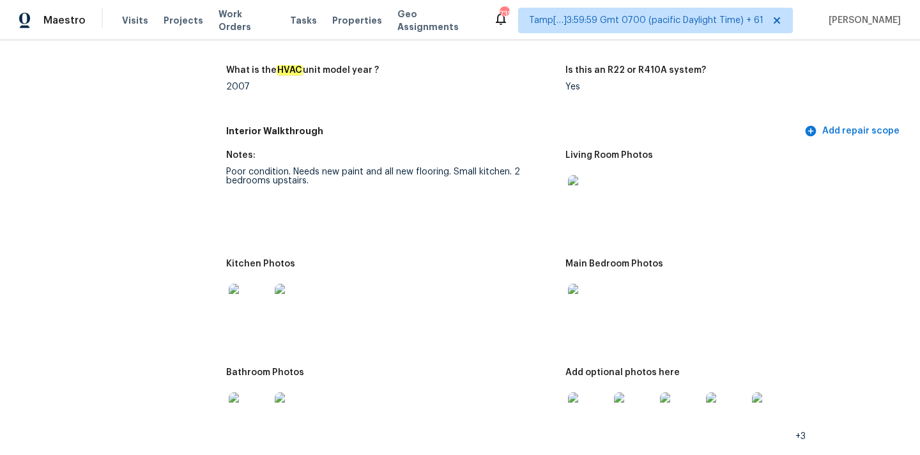
click at [599, 406] on img at bounding box center [588, 412] width 41 height 41
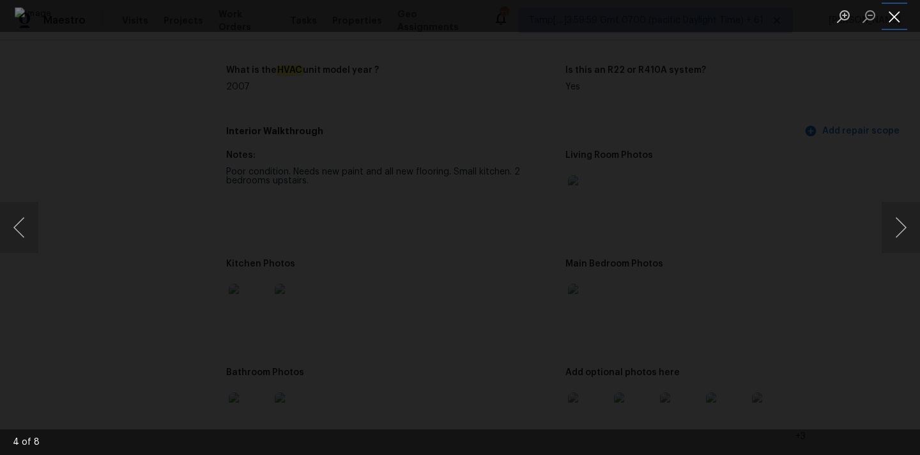
click at [896, 22] on button "Close lightbox" at bounding box center [895, 16] width 26 height 22
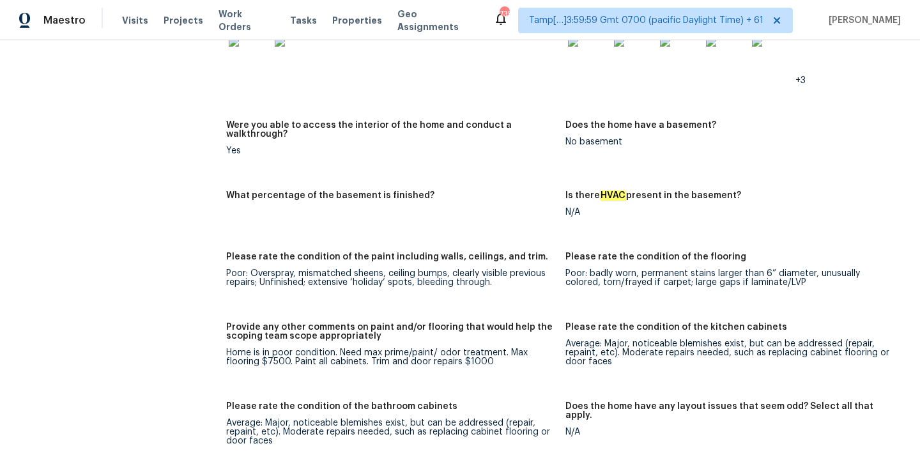
scroll to position [1685, 0]
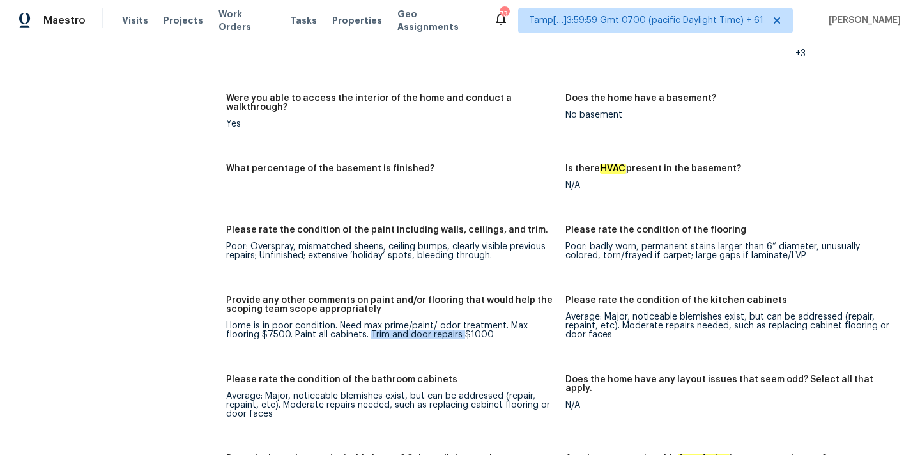
copy div "Trim and door repairs"
drag, startPoint x: 369, startPoint y: 318, endPoint x: 461, endPoint y: 321, distance: 92.1
click at [461, 321] on div "Home is in poor condition. Need max prime/paint/ odor treatment. Max flooring $…" at bounding box center [390, 330] width 329 height 18
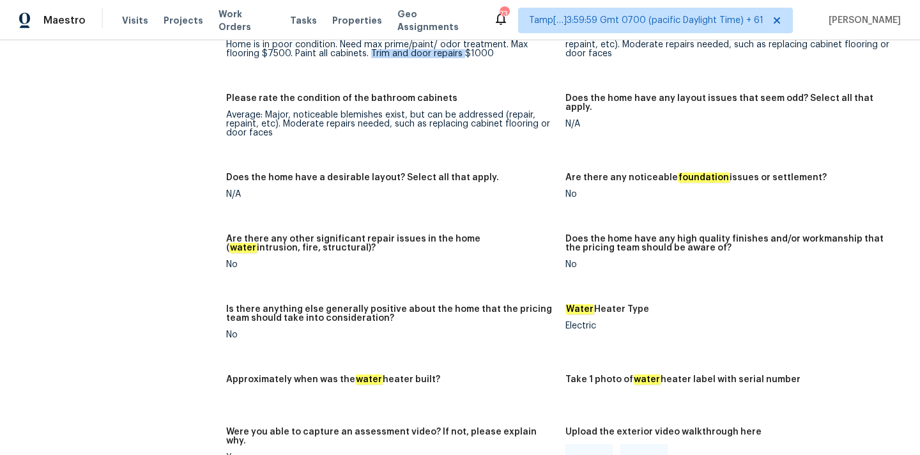
scroll to position [1973, 0]
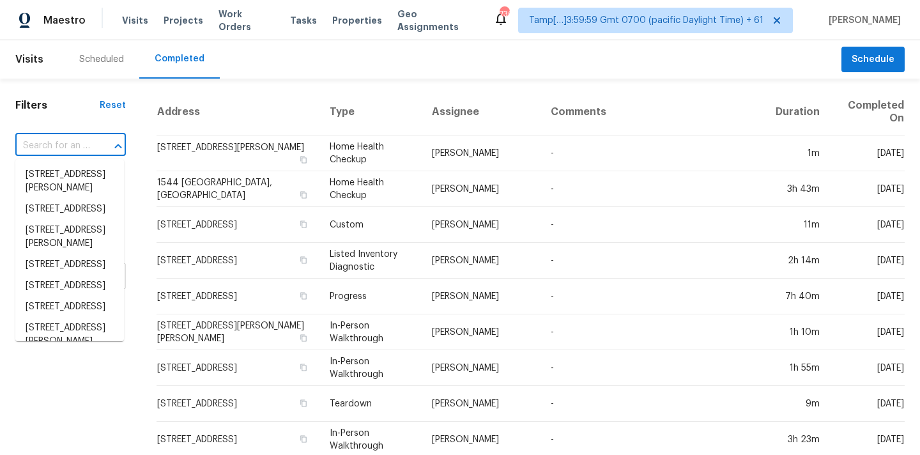
click at [38, 148] on input "text" at bounding box center [52, 146] width 75 height 20
paste input "[STREET_ADDRESS]"
type input "[STREET_ADDRESS]"
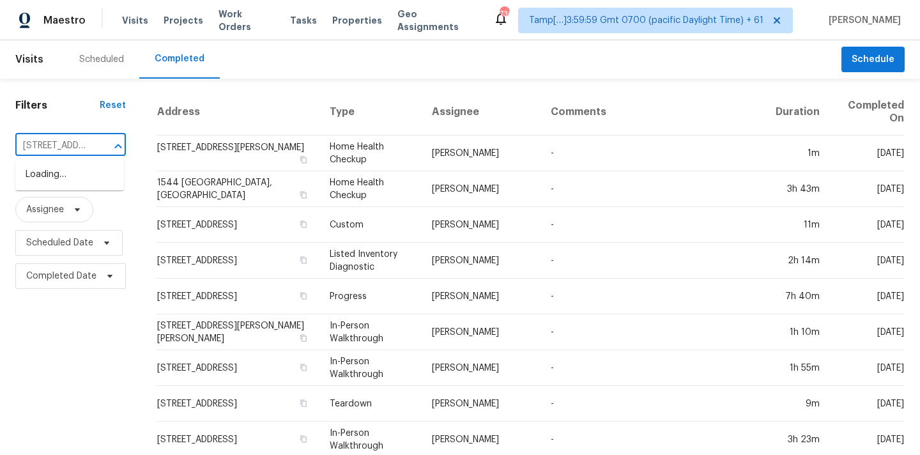
scroll to position [0, 77]
click at [53, 178] on li "[STREET_ADDRESS]" at bounding box center [69, 174] width 109 height 21
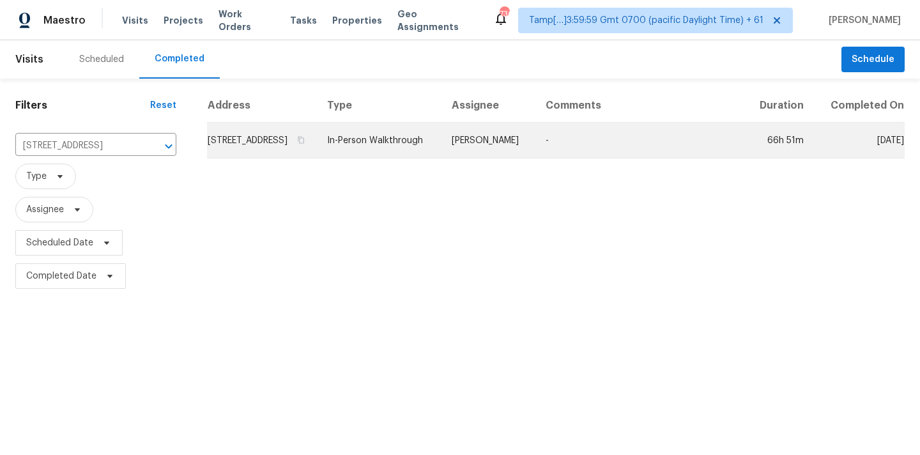
click at [399, 158] on td "In-Person Walkthrough" at bounding box center [379, 141] width 125 height 36
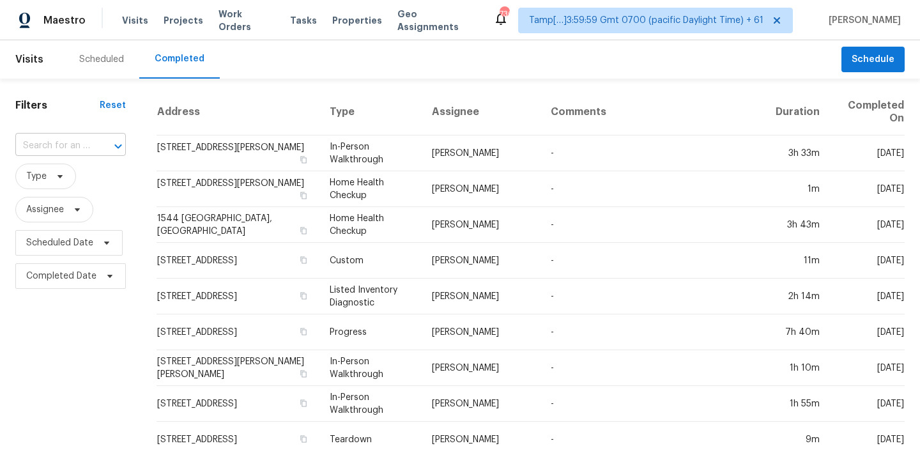
click at [59, 144] on input "text" at bounding box center [52, 146] width 75 height 20
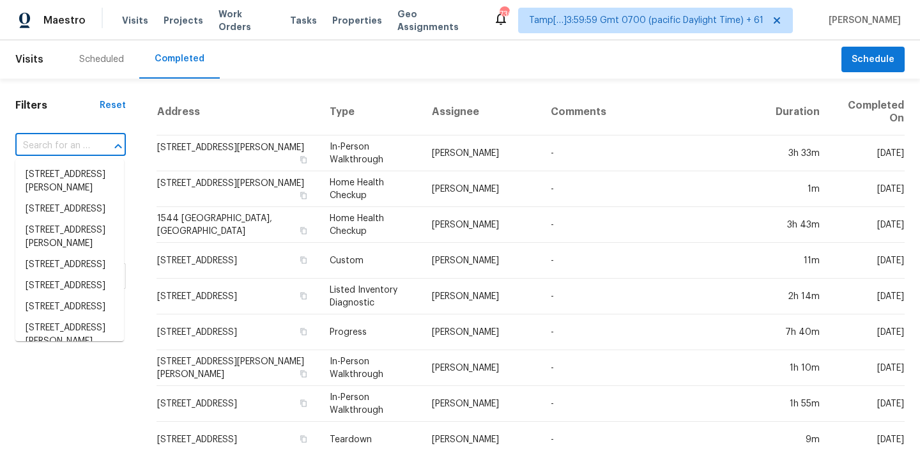
paste input "2118 N 77th Ln, Phoenix, AZ 85035"
type input "2118 N 77th Ln, Phoenix, AZ 85035"
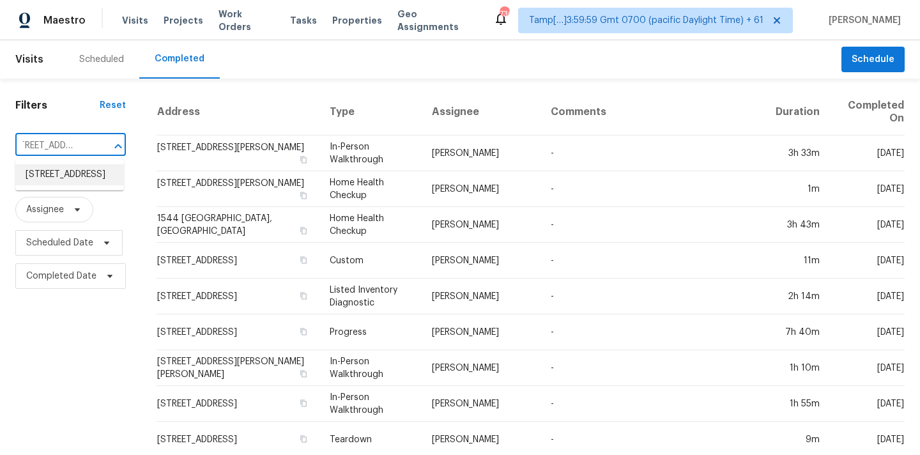
click at [58, 179] on li "2118 N 77th Ln, Phoenix, AZ 85035" at bounding box center [69, 174] width 109 height 21
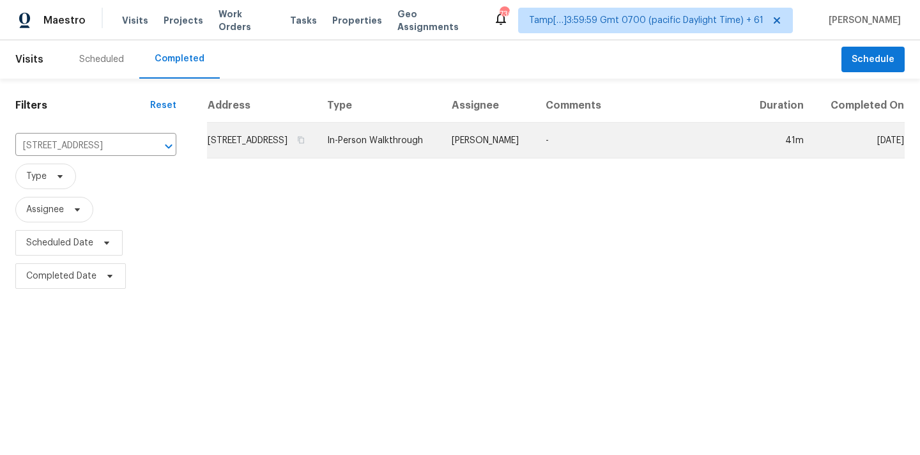
click at [535, 158] on td "Nick Pulliam" at bounding box center [489, 141] width 94 height 36
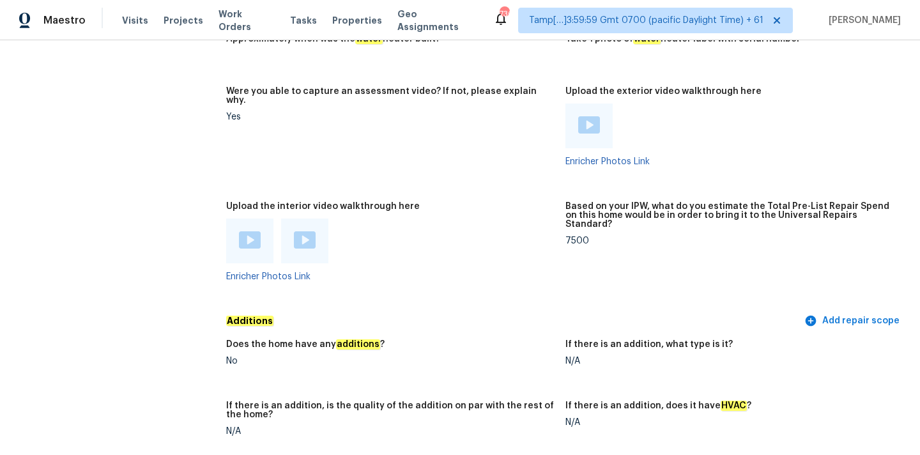
scroll to position [2944, 0]
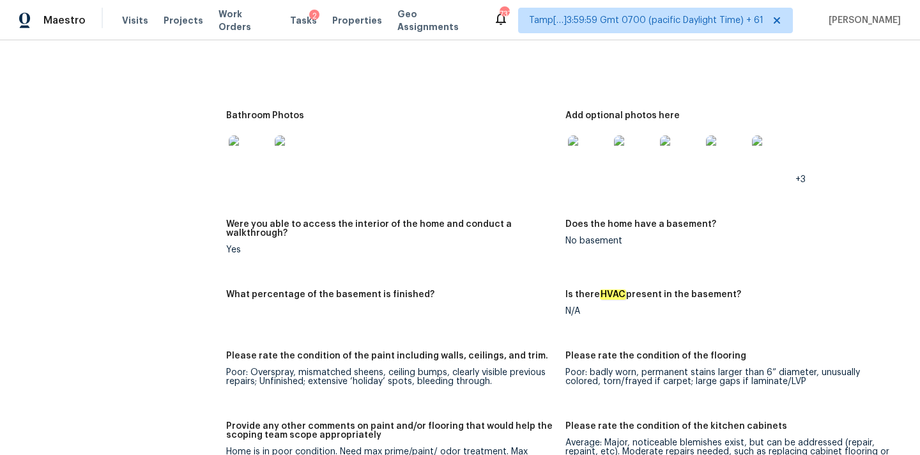
scroll to position [1661, 0]
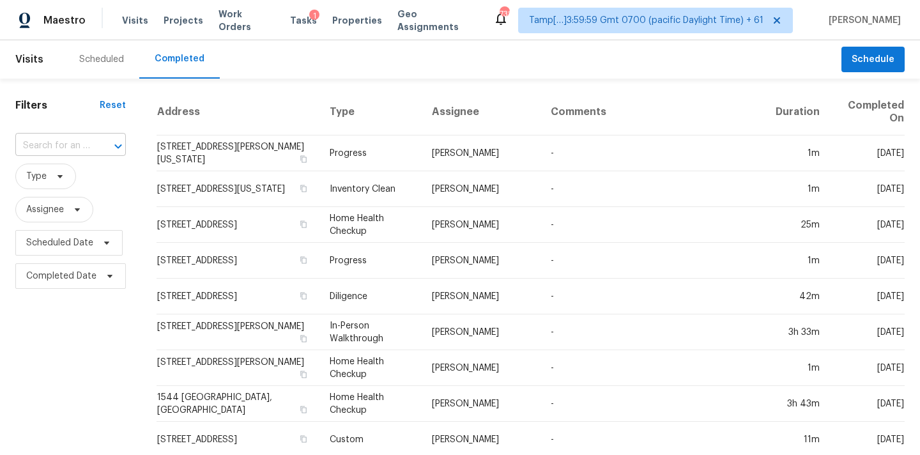
click at [26, 146] on input "text" at bounding box center [52, 146] width 75 height 20
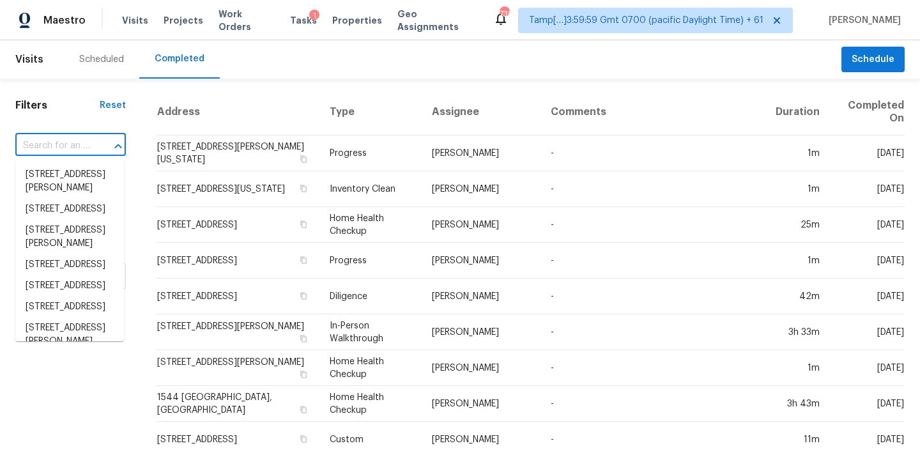
paste input "231 N Palm Ave, Hemet, CA 92543"
type input "231 N Palm Ave, Hemet, CA 92543"
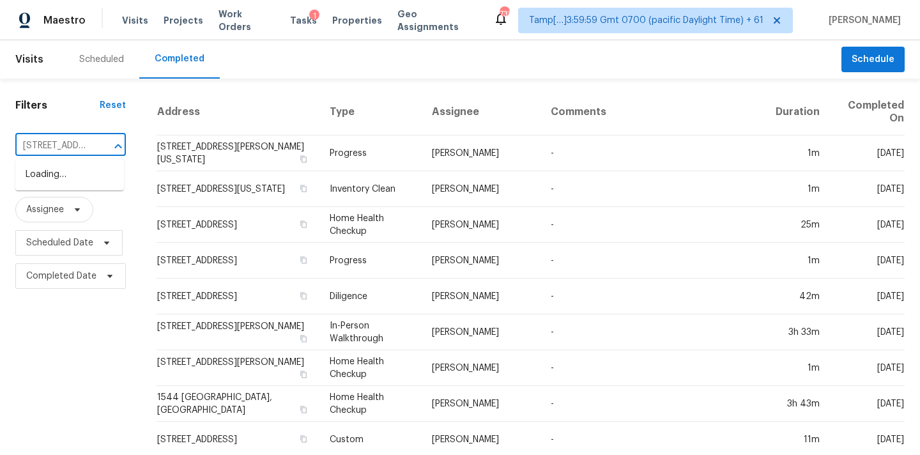
scroll to position [0, 77]
click at [53, 178] on li "231 N Palm Ave, Hemet, CA 92543" at bounding box center [69, 174] width 109 height 21
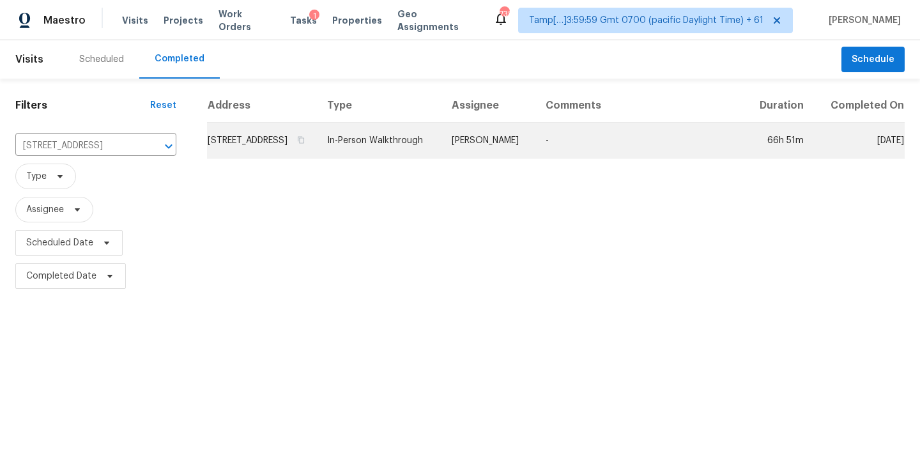
click at [424, 148] on td "In-Person Walkthrough" at bounding box center [379, 141] width 125 height 36
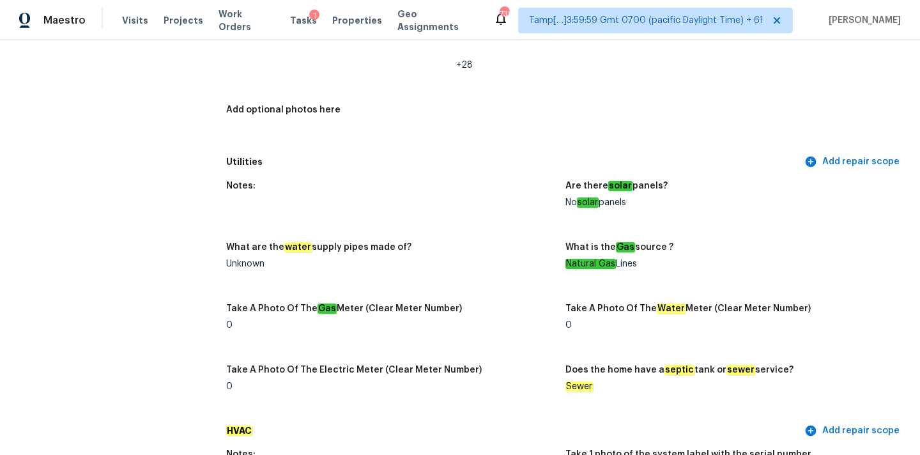
scroll to position [149, 0]
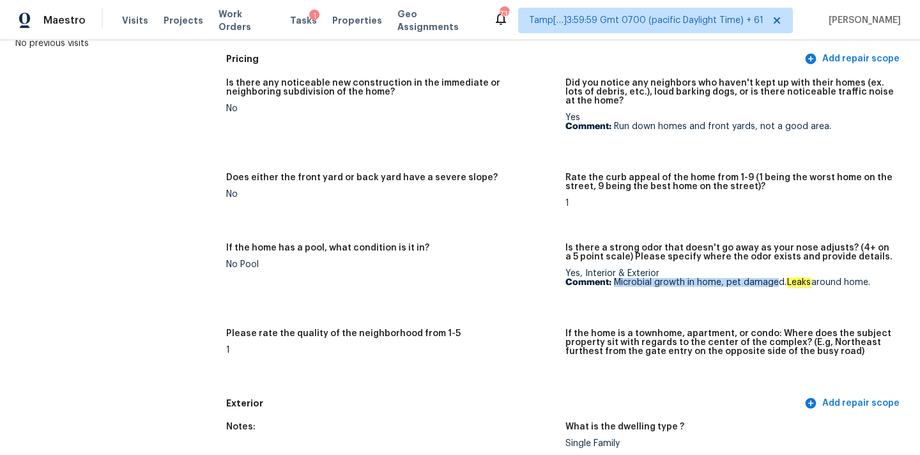
drag, startPoint x: 614, startPoint y: 282, endPoint x: 774, endPoint y: 283, distance: 160.4
click at [774, 283] on p "Comment: Microbial growth in home, pet damaged. Leaks around home." at bounding box center [730, 282] width 329 height 9
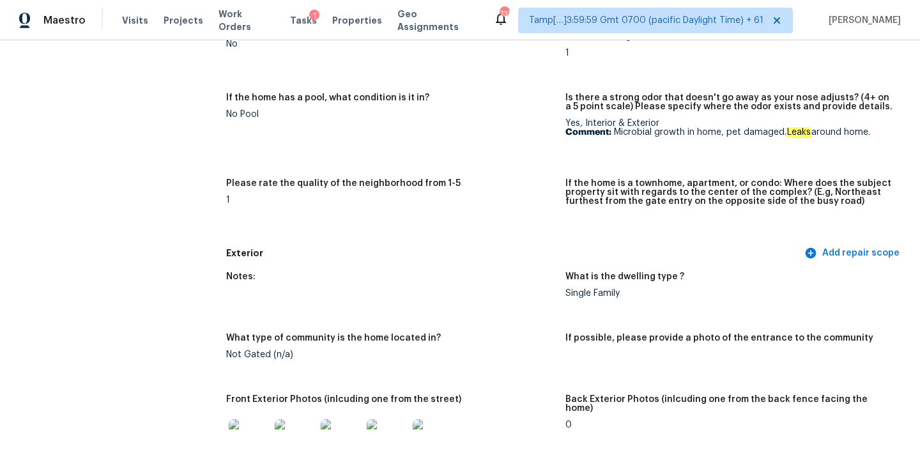
scroll to position [160, 0]
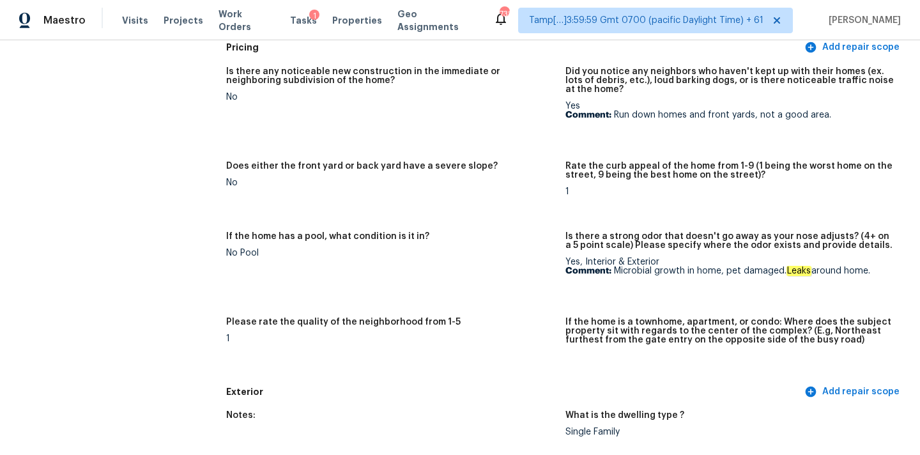
drag, startPoint x: 615, startPoint y: 272, endPoint x: 876, endPoint y: 267, distance: 260.7
click at [876, 267] on p "Comment: Microbial growth in home, pet damaged. Leaks around home." at bounding box center [730, 270] width 329 height 9
copy p "Microbial growth in home, pet damaged. Leaks around home."
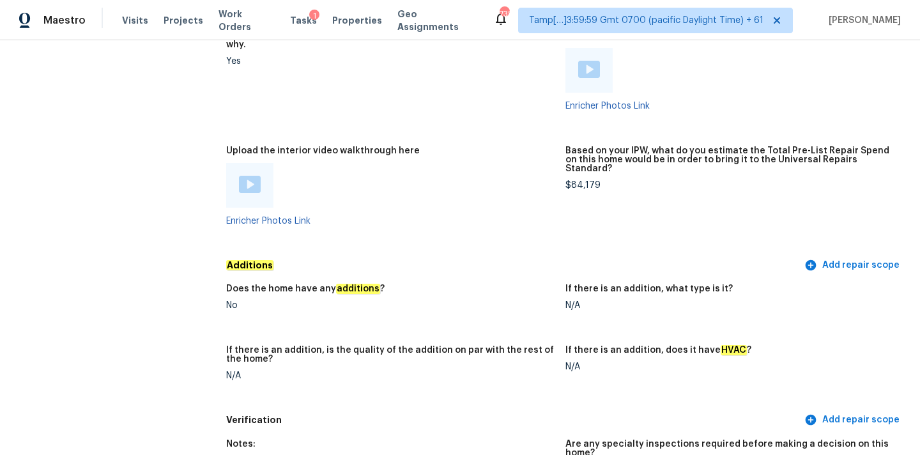
scroll to position [1559, 0]
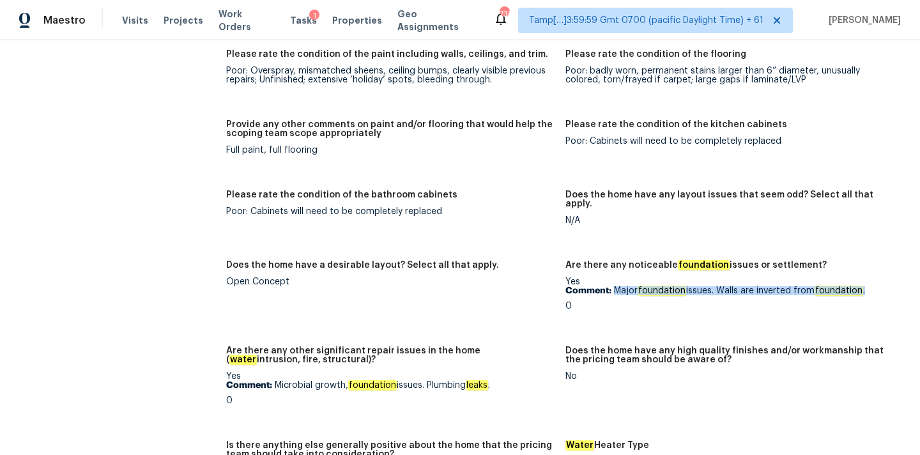
drag, startPoint x: 615, startPoint y: 273, endPoint x: 877, endPoint y: 273, distance: 262.0
click at [877, 286] on p "Comment: Major foundation issues. Walls are inverted from foundation ." at bounding box center [730, 290] width 329 height 9
copy p "Major foundation issues. Walls are inverted from foundation ."
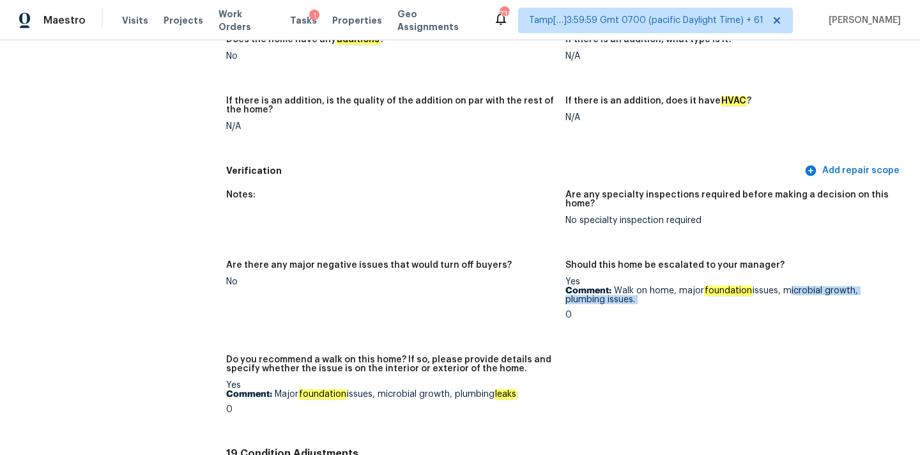
copy p "microbial growth, plumbing issues."
drag, startPoint x: 785, startPoint y: 272, endPoint x: 785, endPoint y: 289, distance: 17.3
click at [785, 289] on div "Yes Comment: Walk on home, major foundation issues, microbial growth, plumbing …" at bounding box center [730, 298] width 329 height 42
click at [696, 286] on p "Comment: Walk on home, major foundation issues, microbial growth, plumbing issu…" at bounding box center [730, 295] width 329 height 18
copy div "major foundation issues, microbial growth, plumbing issues. 0"
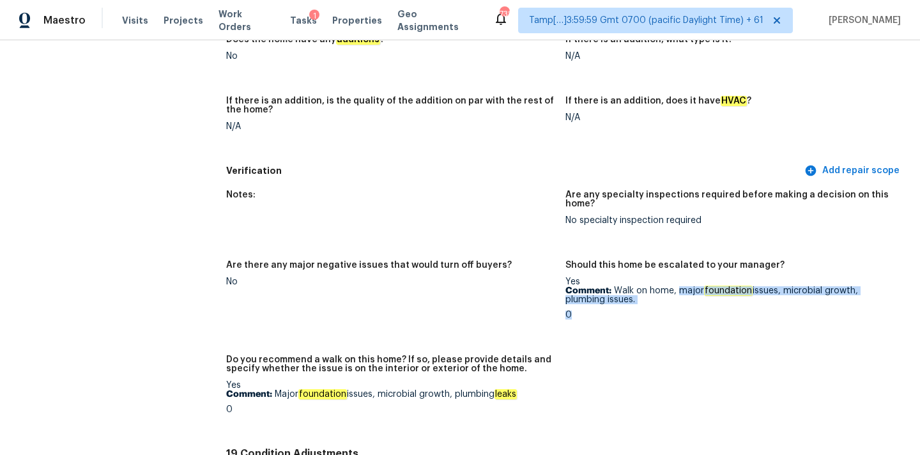
copy p "major foundation issues, microbial growth, plumbing issues."
drag, startPoint x: 678, startPoint y: 273, endPoint x: 677, endPoint y: 284, distance: 10.9
click at [677, 286] on p "Comment: Walk on home, major foundation issues, microbial growth, plumbing issu…" at bounding box center [730, 295] width 329 height 18
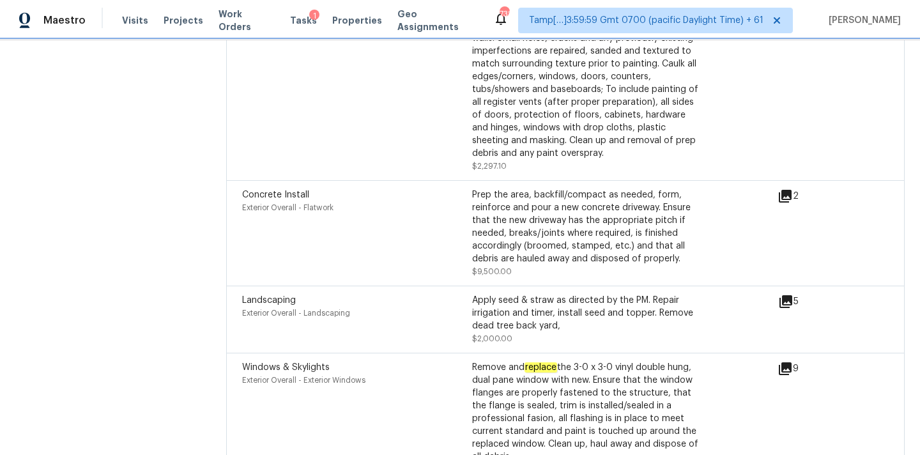
scroll to position [3889, 0]
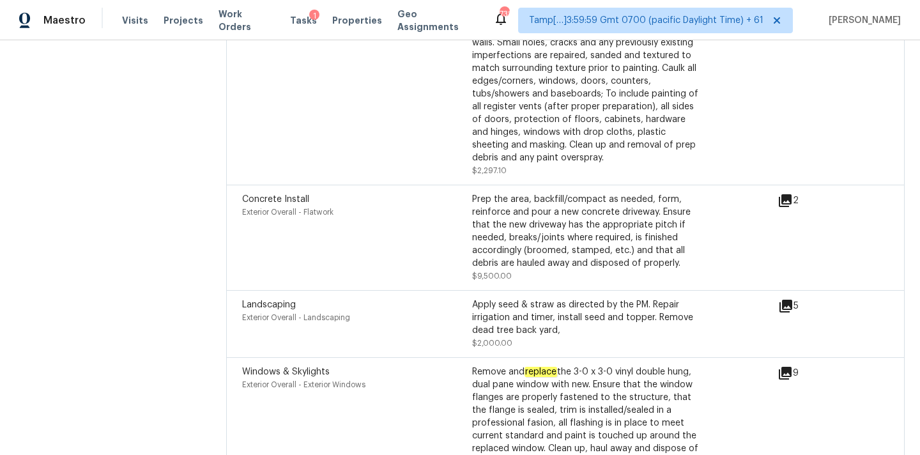
click at [792, 193] on icon at bounding box center [785, 200] width 15 height 15
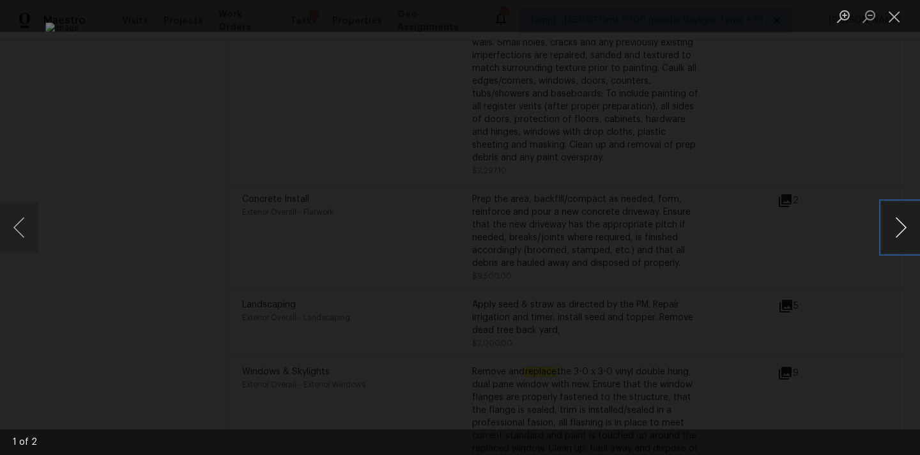
click at [903, 234] on button "Next image" at bounding box center [901, 227] width 38 height 51
click at [891, 19] on button "Close lightbox" at bounding box center [895, 16] width 26 height 22
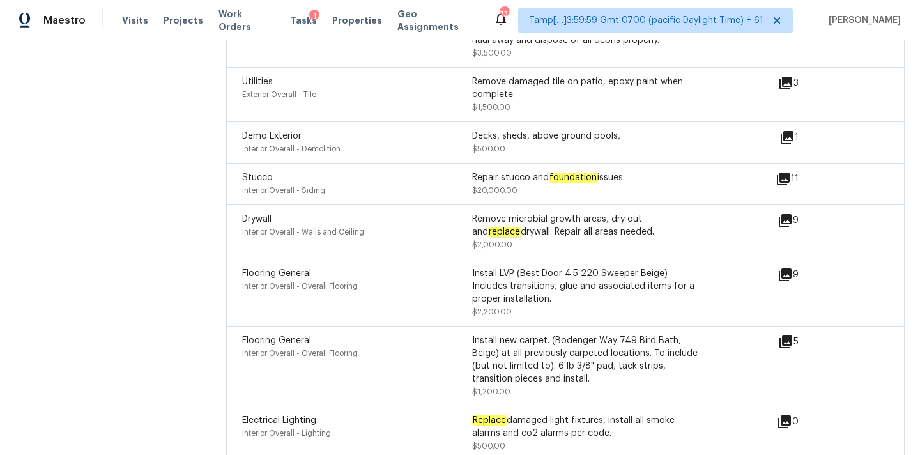
scroll to position [3040, 0]
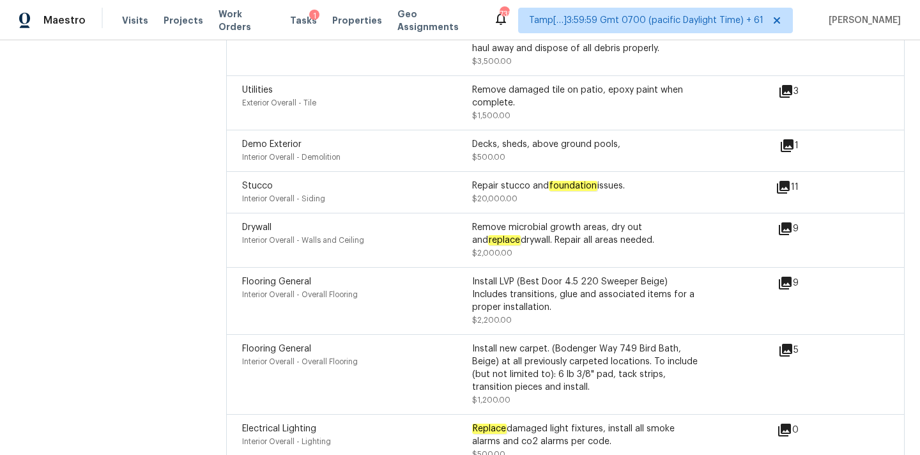
click at [784, 222] on icon at bounding box center [785, 228] width 13 height 13
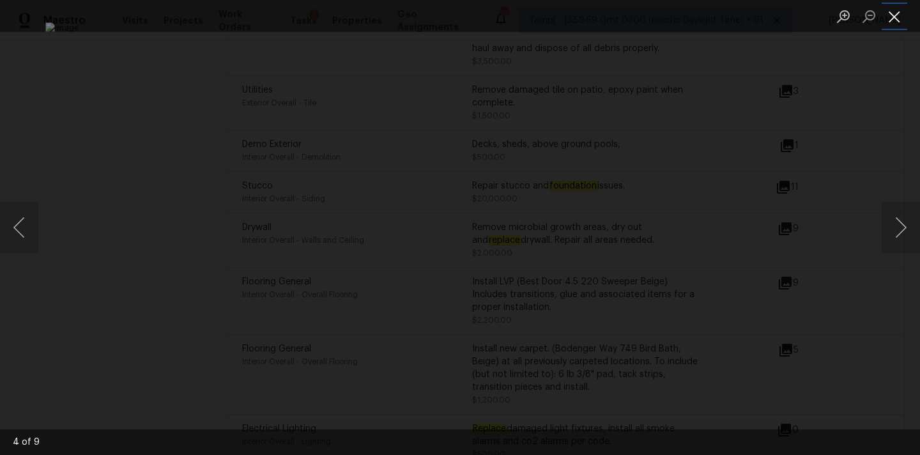
click at [896, 23] on button "Close lightbox" at bounding box center [895, 16] width 26 height 22
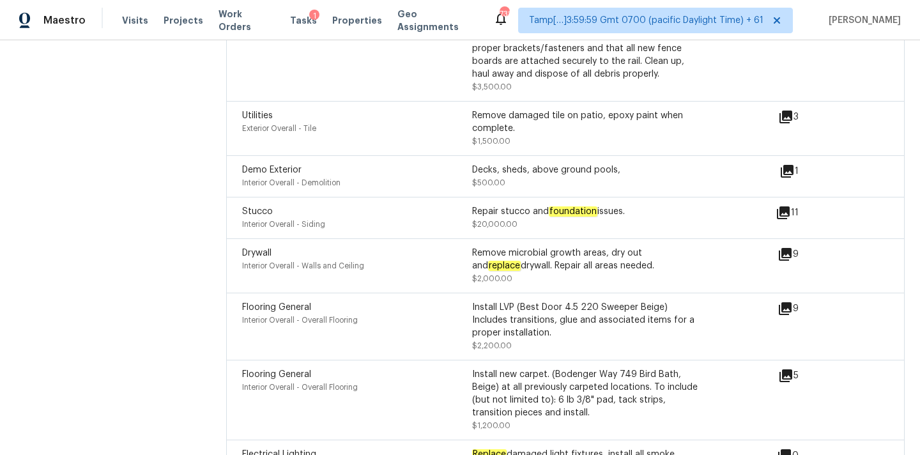
scroll to position [3012, 0]
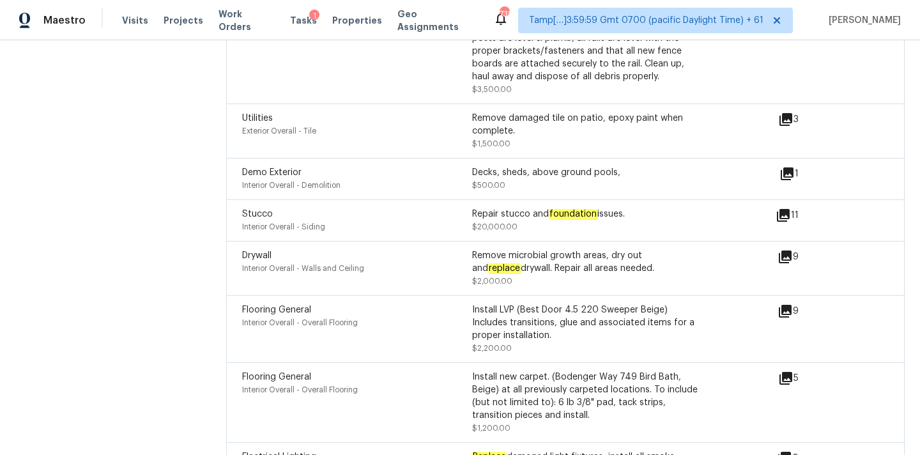
click at [784, 209] on icon at bounding box center [783, 215] width 13 height 13
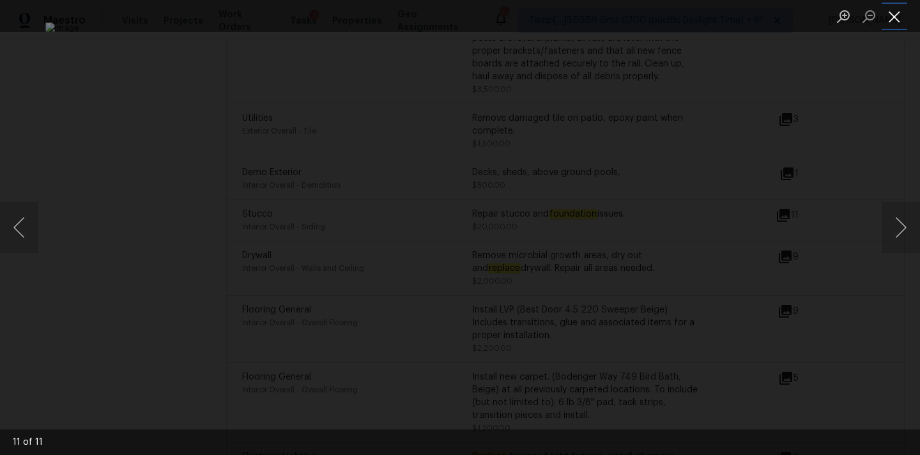
click at [888, 10] on button "Close lightbox" at bounding box center [895, 16] width 26 height 22
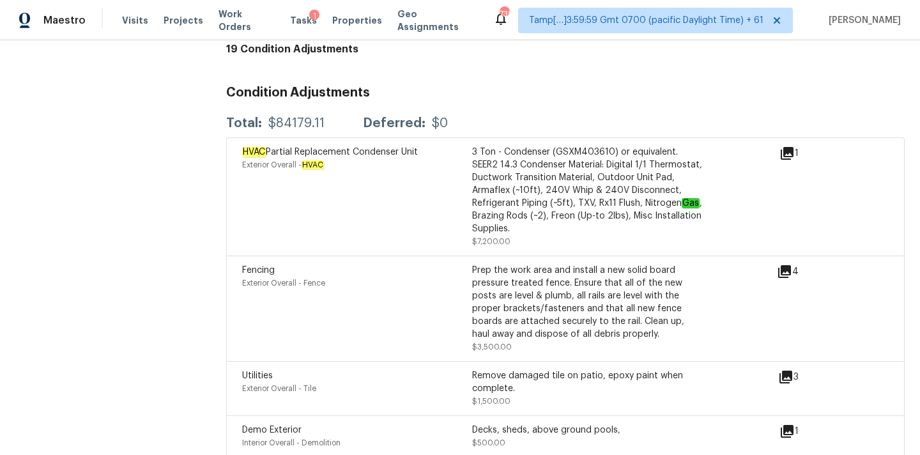
scroll to position [2716, 0]
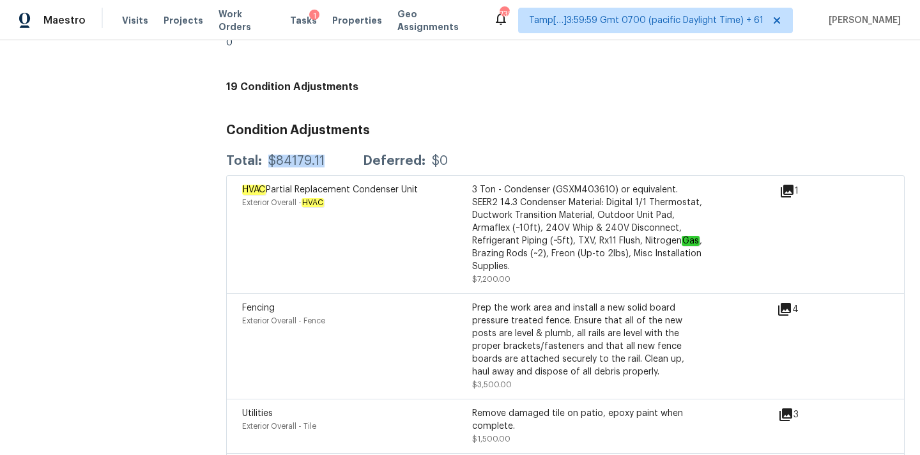
drag, startPoint x: 265, startPoint y: 142, endPoint x: 331, endPoint y: 141, distance: 66.5
click at [331, 155] on div "Total: $84179.11 Deferred: $0" at bounding box center [337, 161] width 222 height 13
copy div "$84179.11"
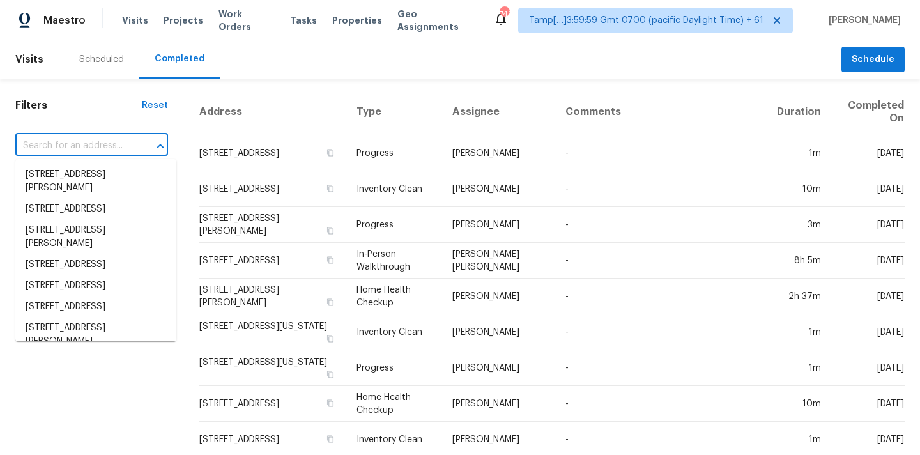
click at [51, 145] on input "text" at bounding box center [73, 146] width 117 height 20
type input "[STREET_ADDRESS][PERSON_NAME]"
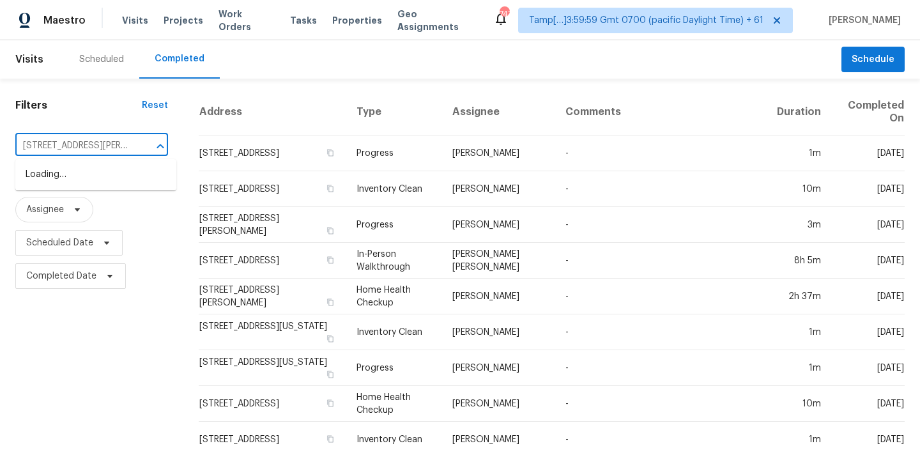
scroll to position [0, 65]
click at [58, 176] on li "[STREET_ADDRESS][PERSON_NAME]" at bounding box center [95, 181] width 161 height 35
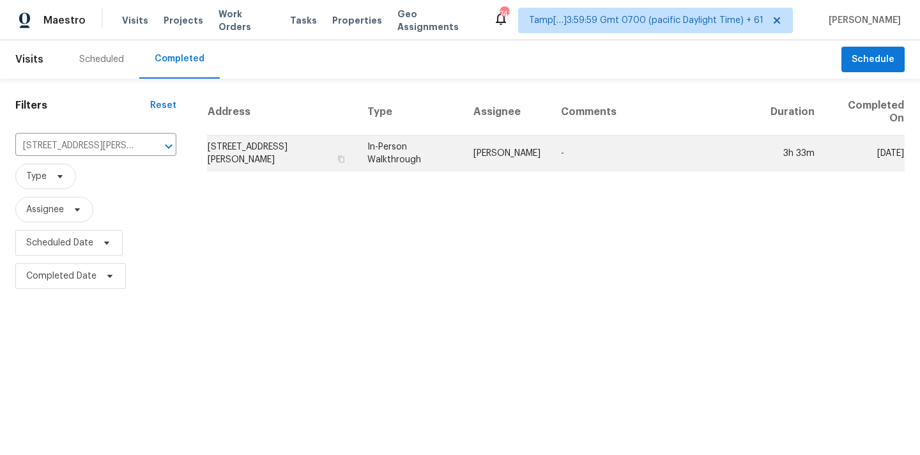
click at [392, 168] on td "In-Person Walkthrough" at bounding box center [410, 153] width 106 height 36
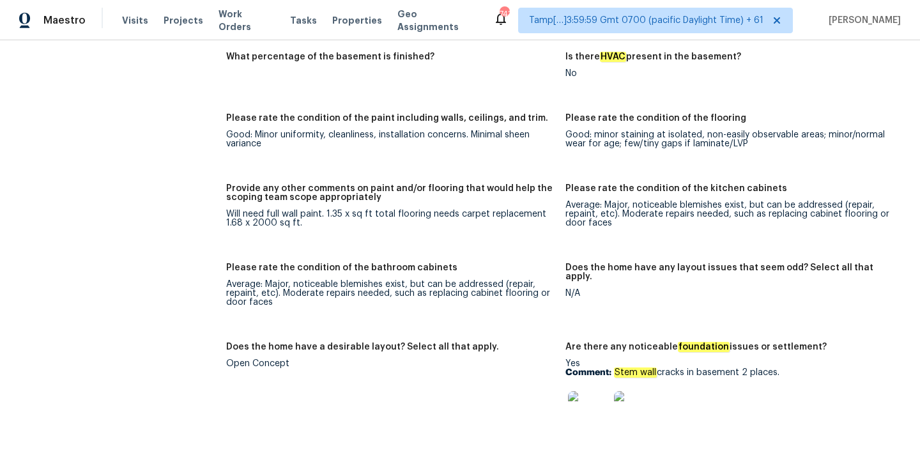
scroll to position [1917, 0]
click at [580, 390] on img at bounding box center [588, 410] width 41 height 41
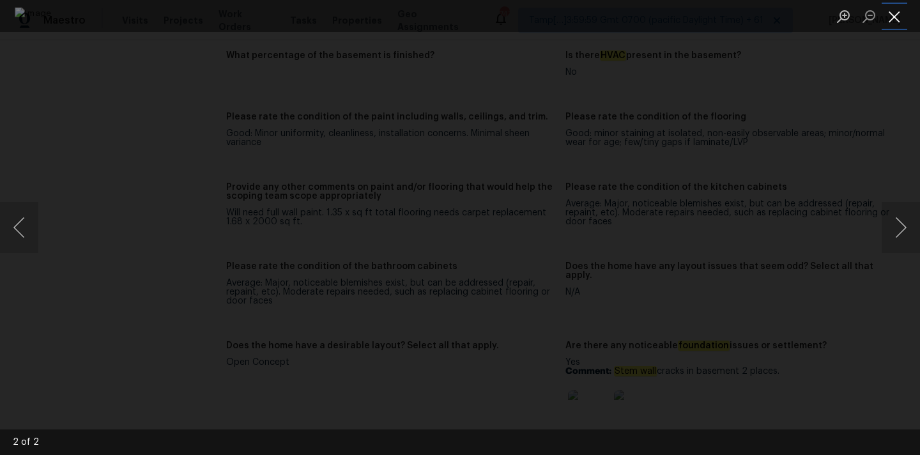
click at [895, 23] on button "Close lightbox" at bounding box center [895, 16] width 26 height 22
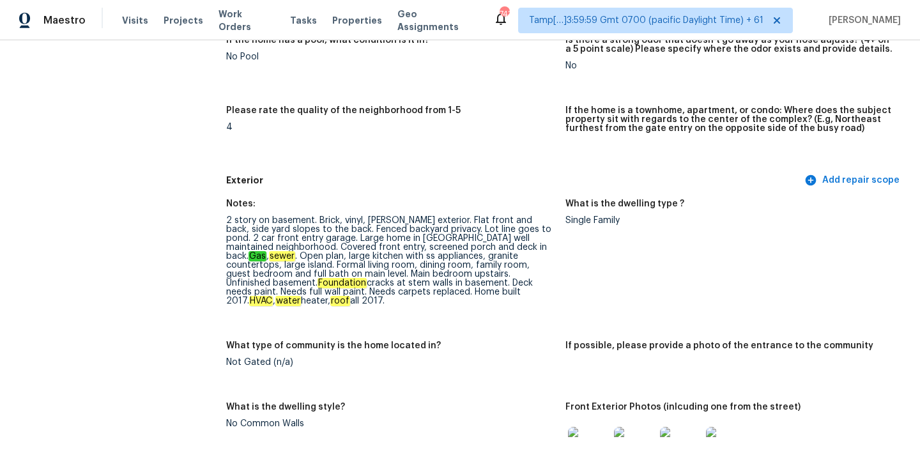
scroll to position [3379, 0]
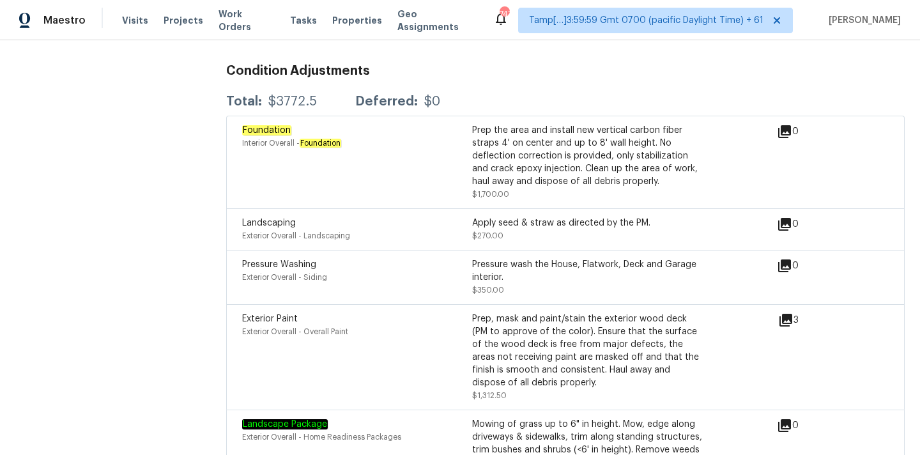
click at [789, 314] on icon at bounding box center [786, 320] width 13 height 13
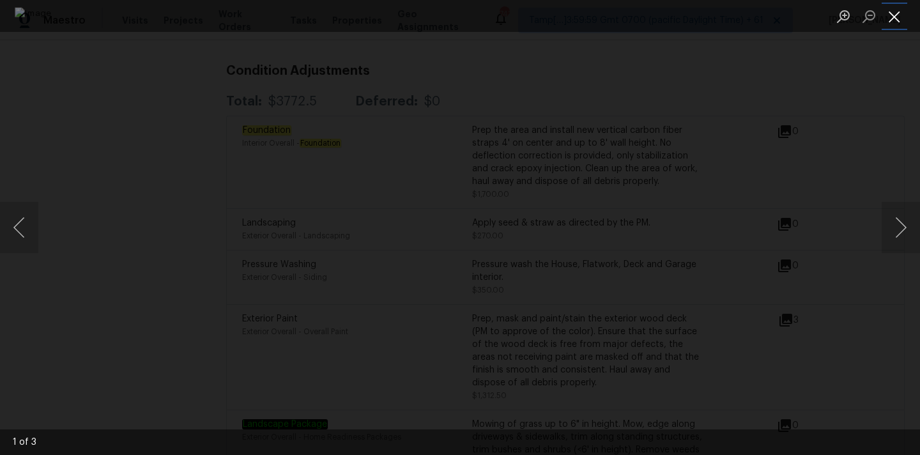
click at [895, 13] on button "Close lightbox" at bounding box center [895, 16] width 26 height 22
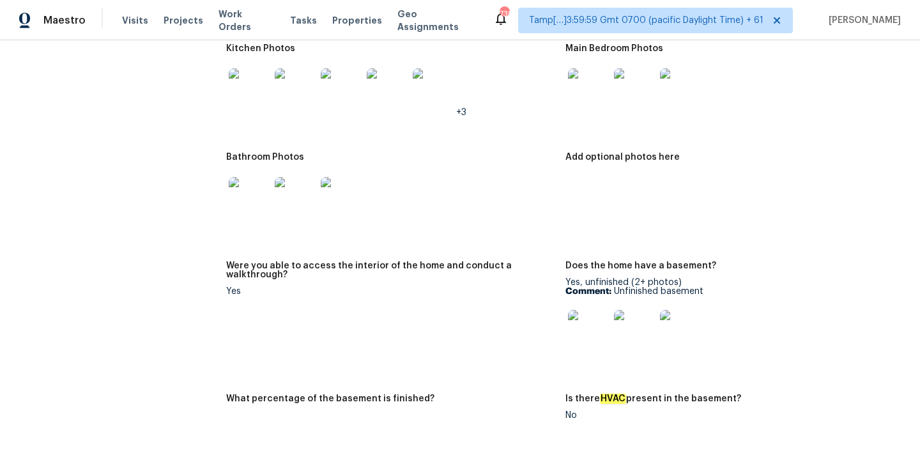
scroll to position [2689, 0]
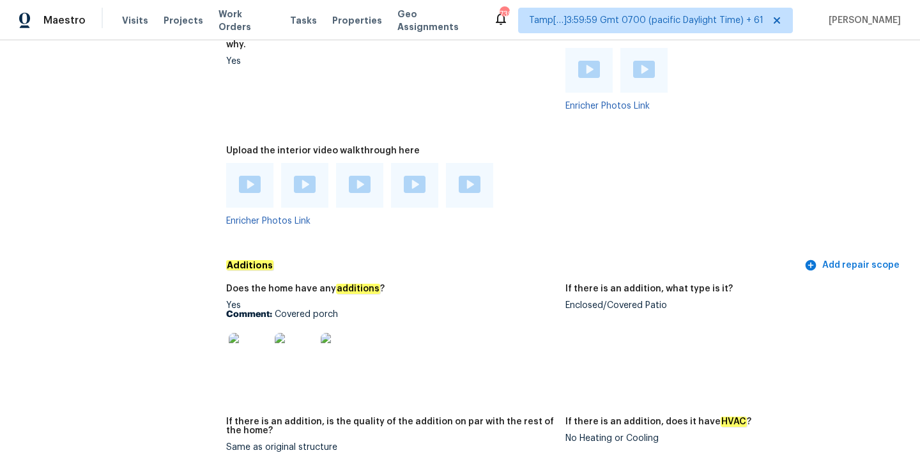
click at [258, 334] on img at bounding box center [249, 353] width 41 height 41
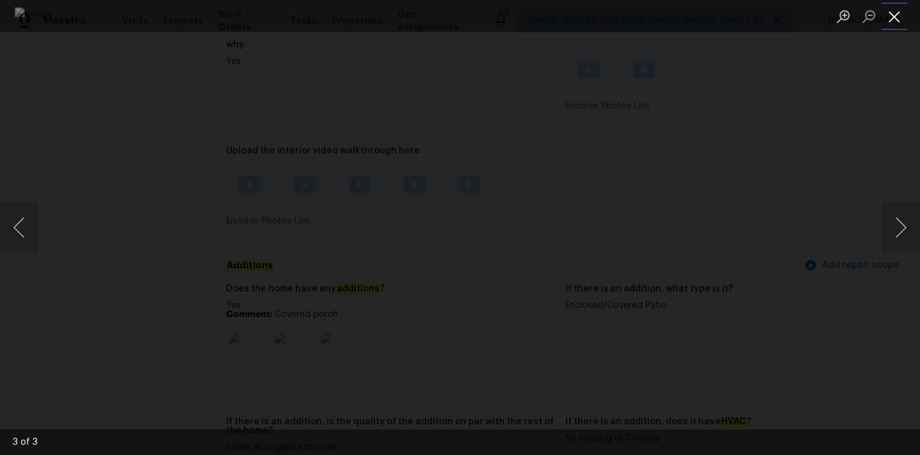
click at [893, 14] on button "Close lightbox" at bounding box center [895, 16] width 26 height 22
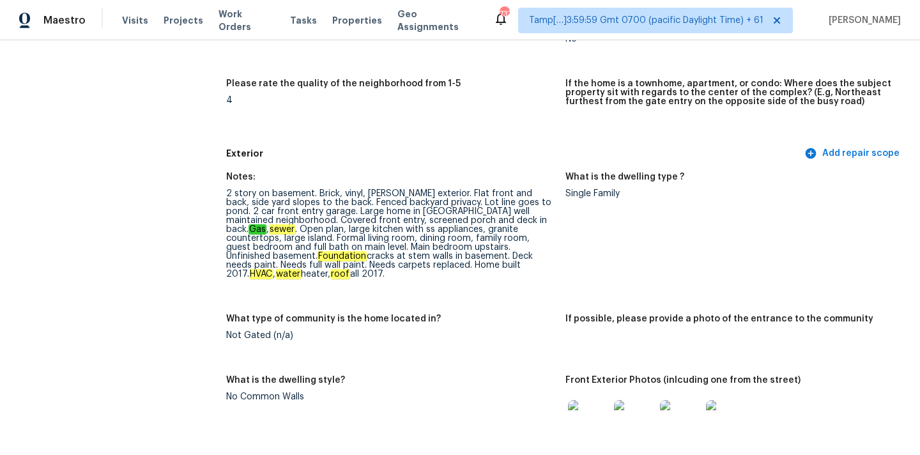
scroll to position [1997, 0]
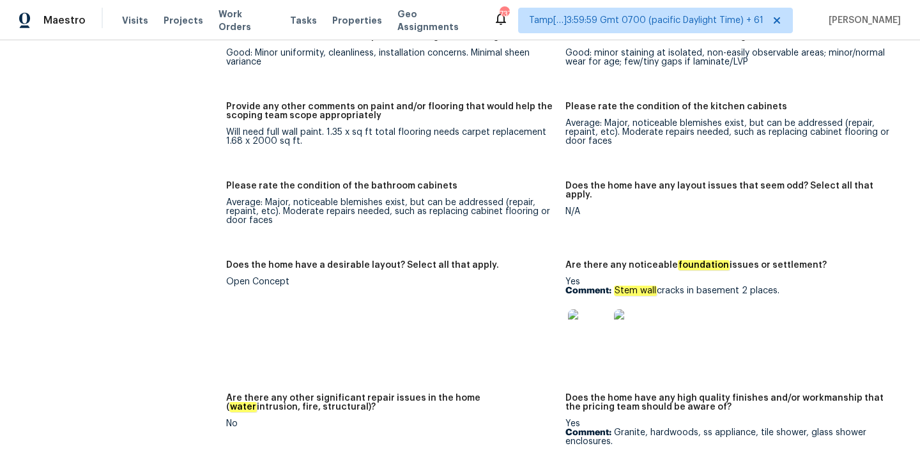
drag, startPoint x: 617, startPoint y: 273, endPoint x: 817, endPoint y: 273, distance: 200.6
click at [817, 286] on p "Comment: Stem wall cracks in basement 2 places." at bounding box center [730, 290] width 329 height 9
copy p "Stem wall cracks in basement 2 places."
click at [599, 309] on img at bounding box center [588, 329] width 41 height 41
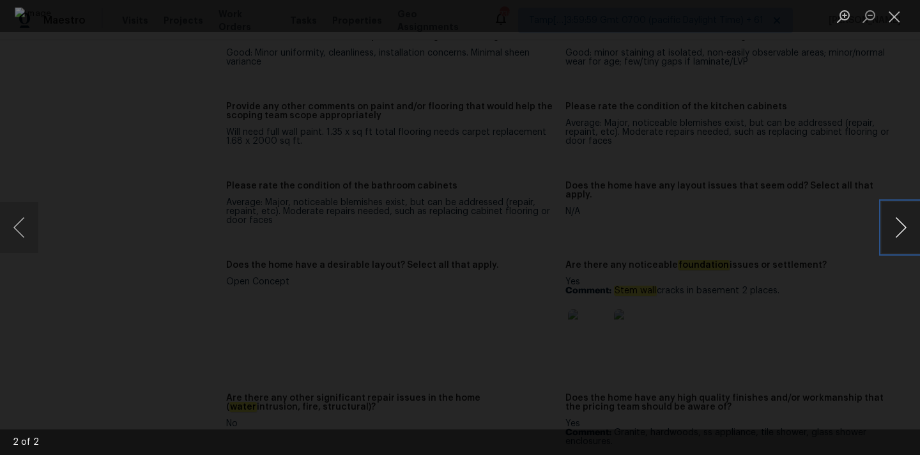
click at [897, 219] on button "Next image" at bounding box center [901, 227] width 38 height 51
click at [897, 17] on button "Close lightbox" at bounding box center [895, 16] width 26 height 22
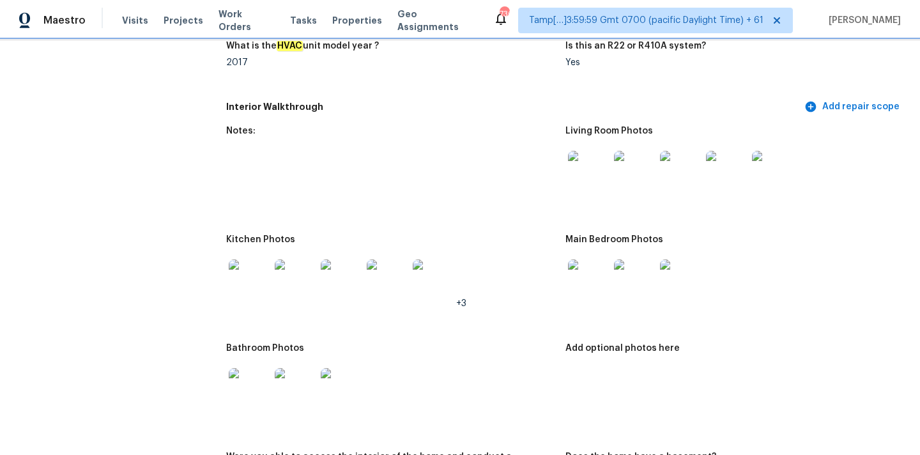
scroll to position [1371, 0]
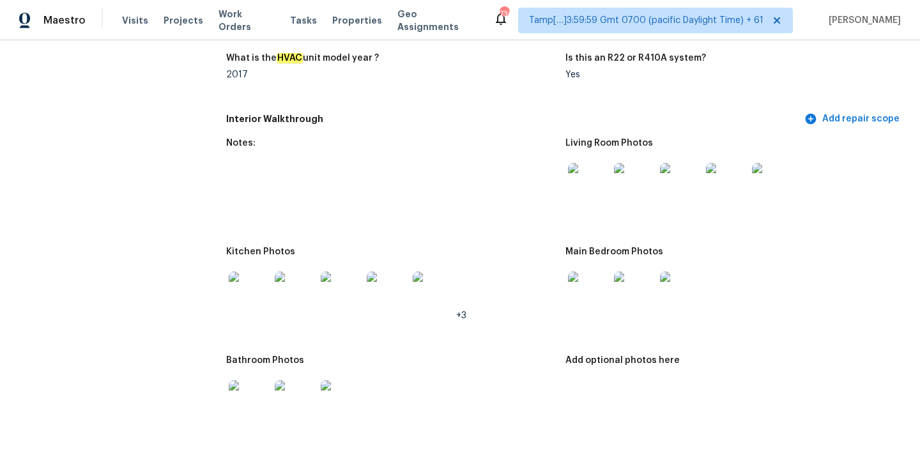
click at [592, 181] on img at bounding box center [588, 183] width 41 height 41
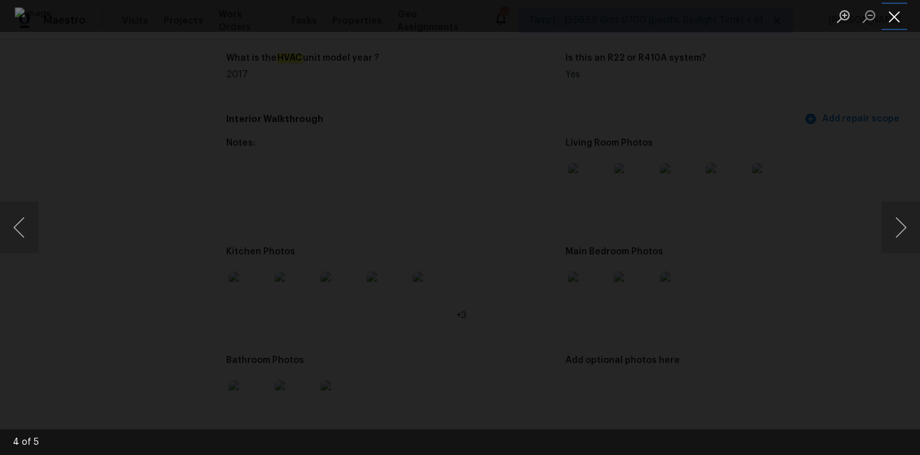
click at [898, 13] on button "Close lightbox" at bounding box center [895, 16] width 26 height 22
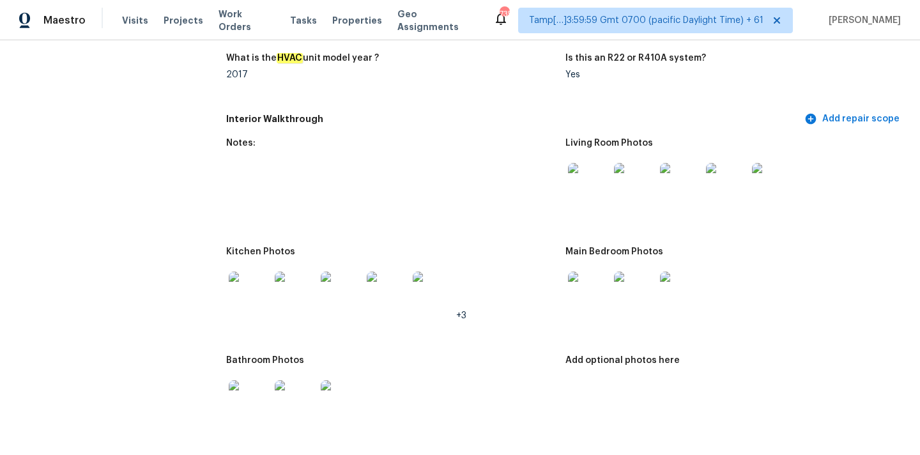
click at [595, 277] on img at bounding box center [588, 292] width 41 height 41
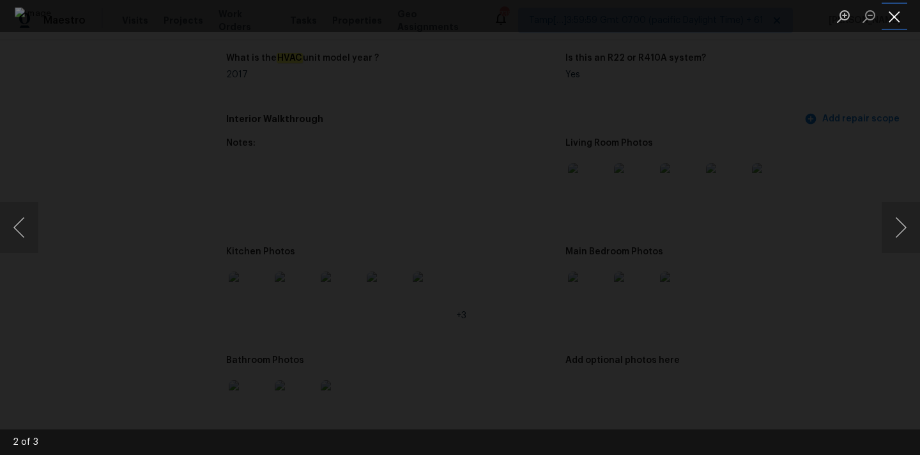
click at [893, 18] on button "Close lightbox" at bounding box center [895, 16] width 26 height 22
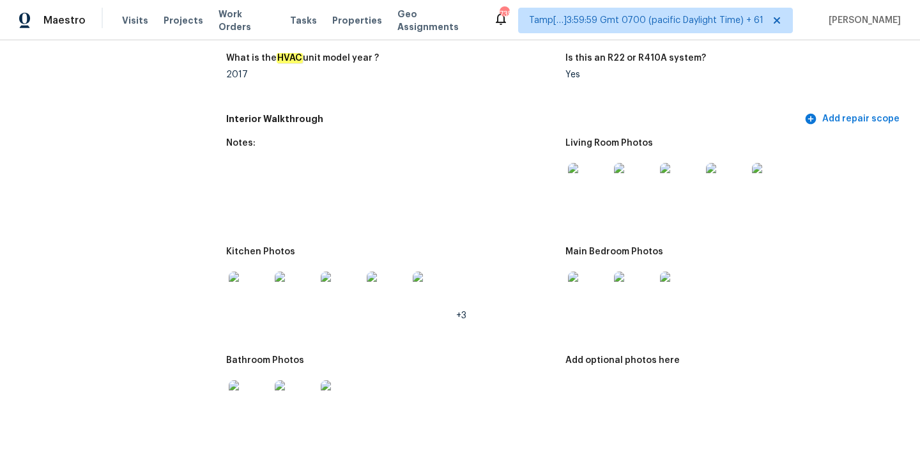
click at [276, 279] on img at bounding box center [295, 292] width 41 height 41
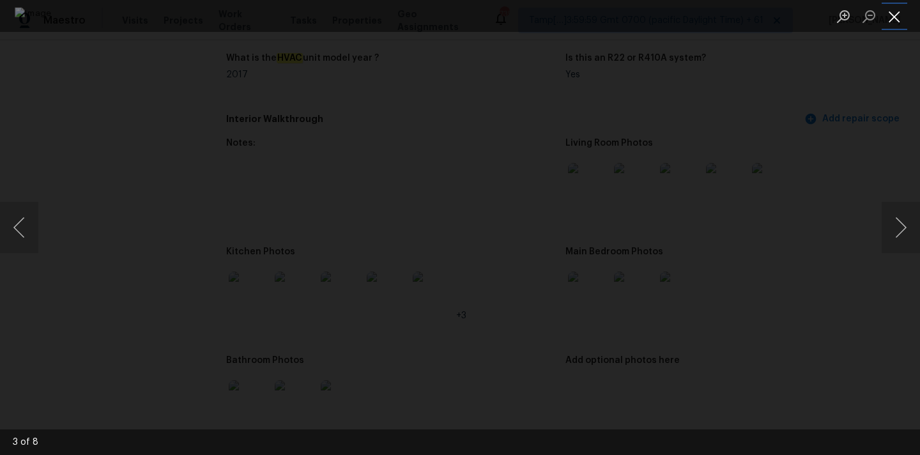
click at [897, 15] on button "Close lightbox" at bounding box center [895, 16] width 26 height 22
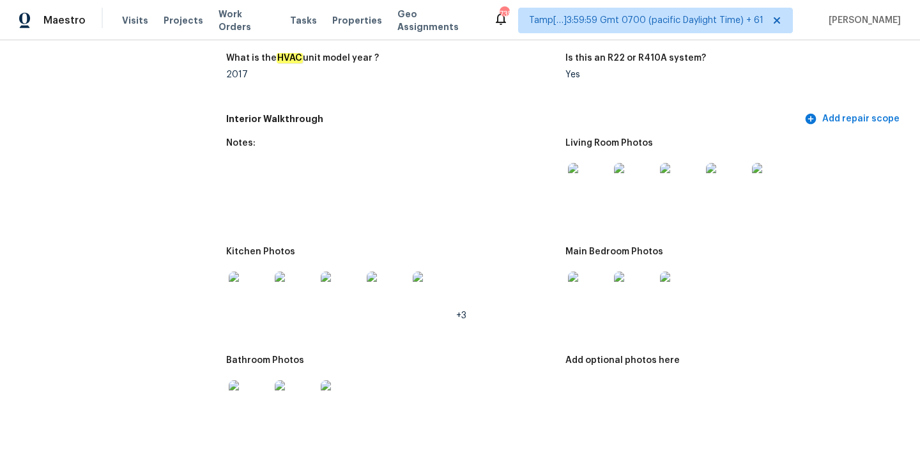
click at [253, 380] on img at bounding box center [249, 400] width 41 height 41
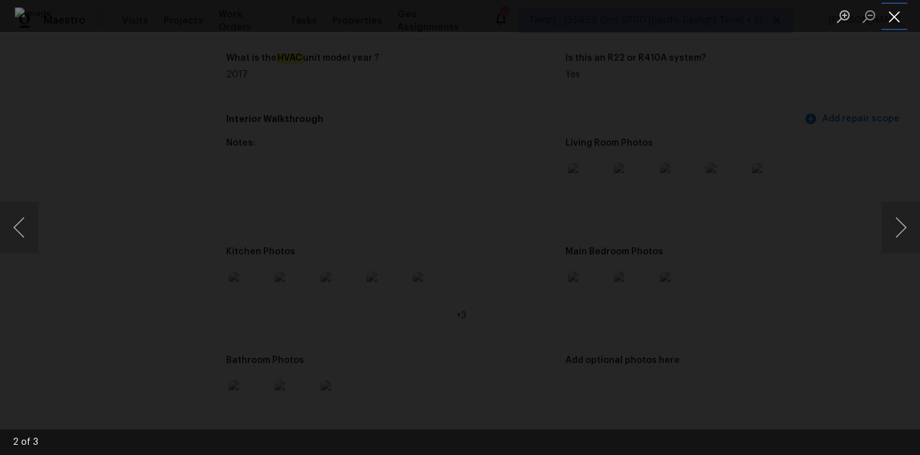
click at [897, 11] on button "Close lightbox" at bounding box center [895, 16] width 26 height 22
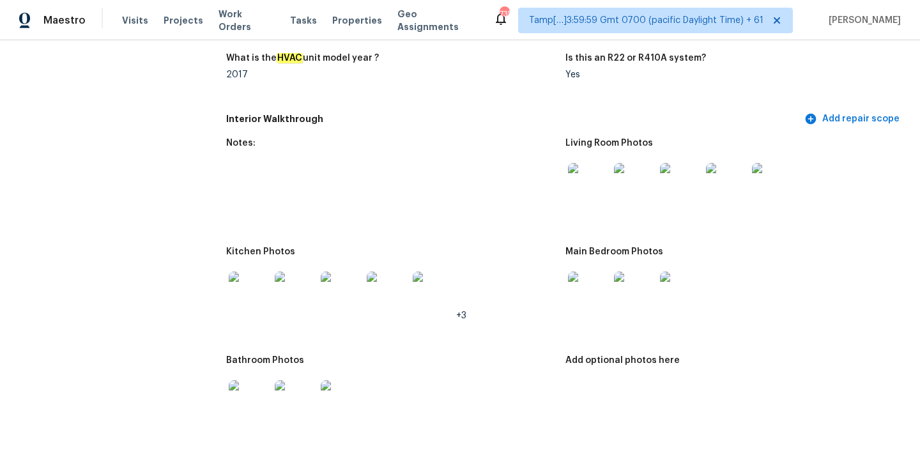
click at [591, 286] on img at bounding box center [588, 292] width 41 height 41
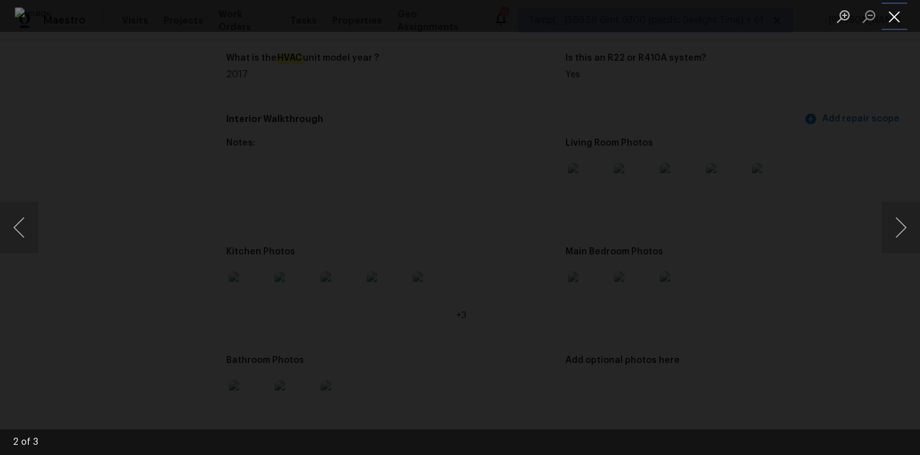
click at [899, 12] on button "Close lightbox" at bounding box center [895, 16] width 26 height 22
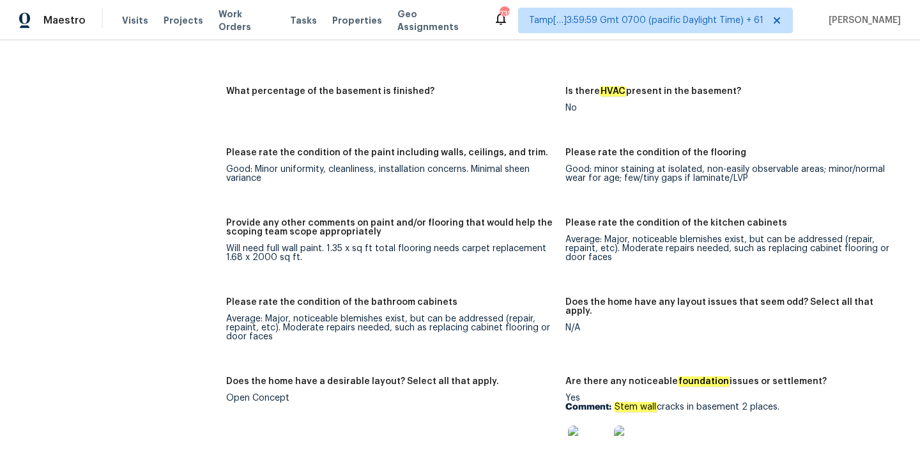
scroll to position [1889, 0]
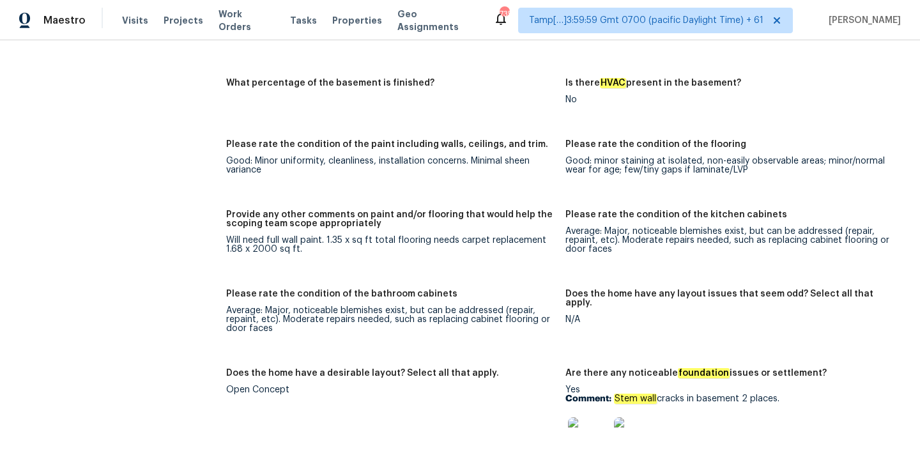
click at [327, 236] on div "Will need full wall paint. 1.35 x sq ft total flooring needs carpet replacement…" at bounding box center [390, 245] width 329 height 18
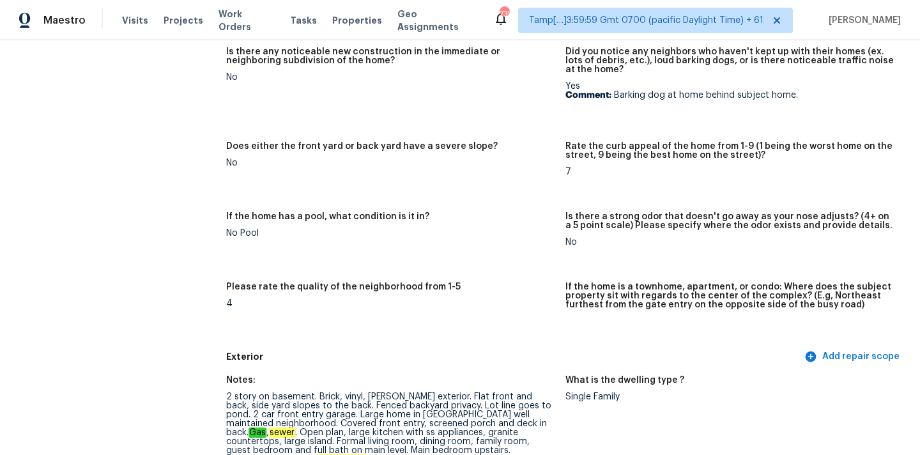
scroll to position [172, 0]
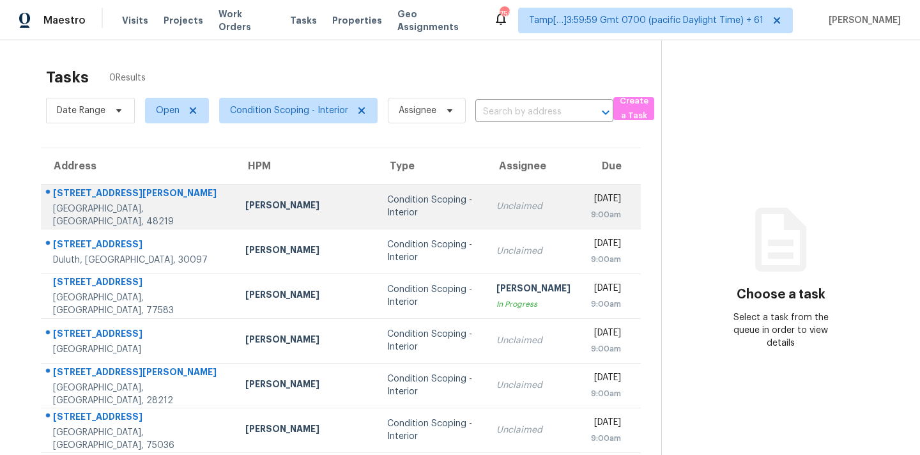
click at [486, 208] on td "Unclaimed" at bounding box center [533, 206] width 95 height 45
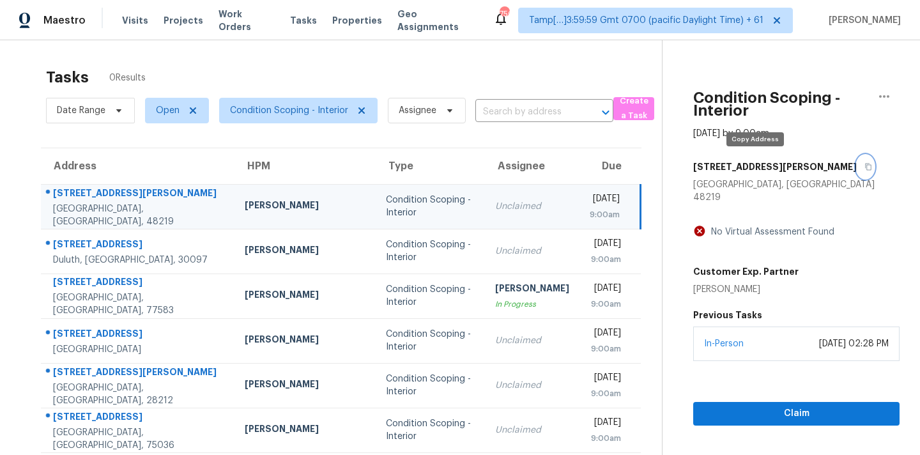
click at [865, 165] on icon "button" at bounding box center [869, 167] width 8 height 8
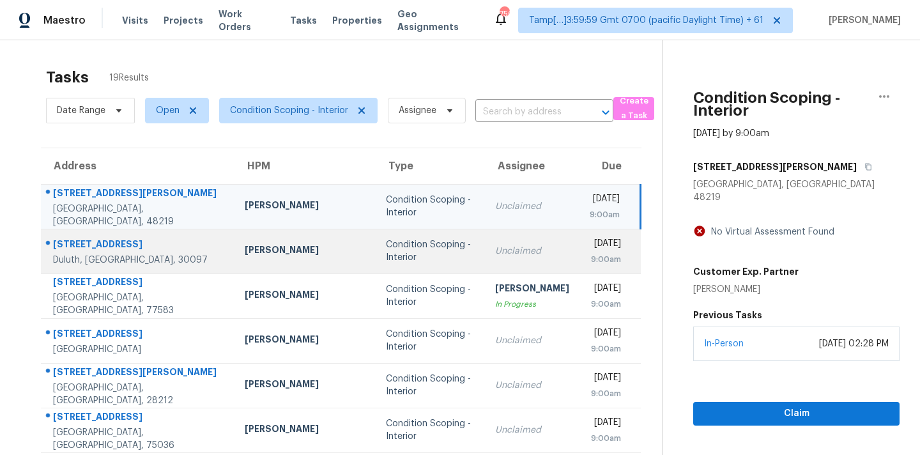
click at [485, 271] on td "Unclaimed" at bounding box center [532, 251] width 95 height 45
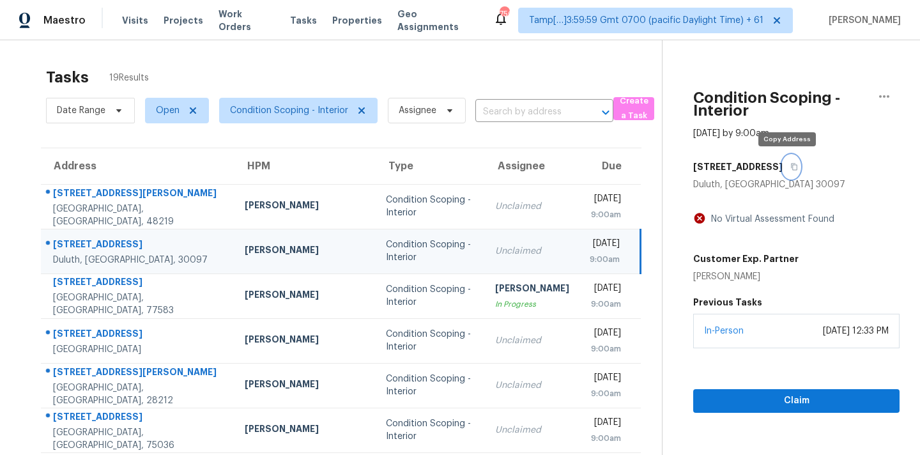
click at [792, 170] on button "button" at bounding box center [791, 166] width 17 height 23
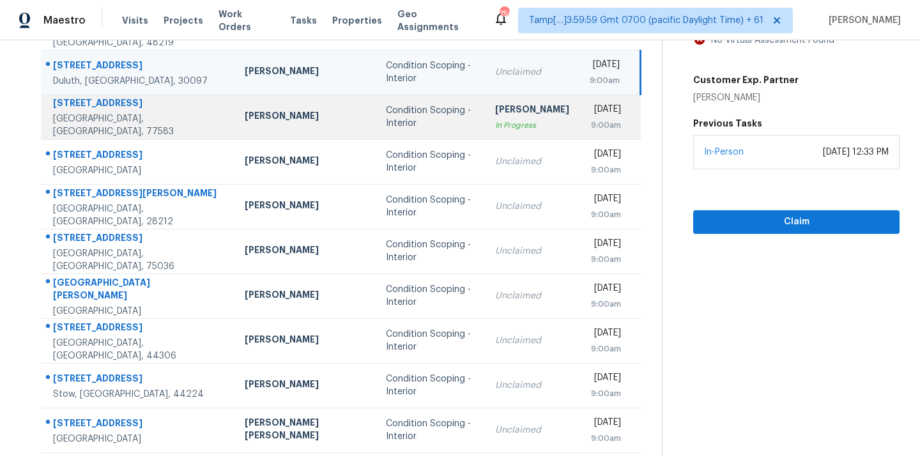
scroll to position [210, 0]
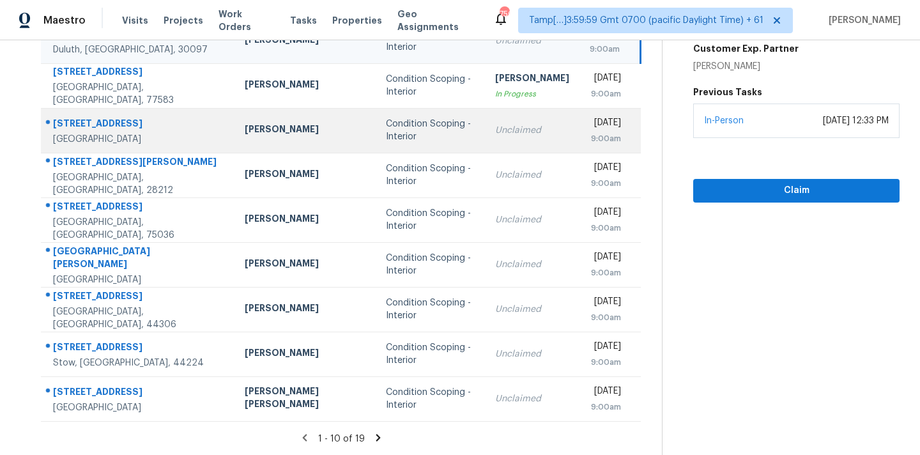
click at [412, 131] on div "Condition Scoping - Interior" at bounding box center [430, 131] width 89 height 26
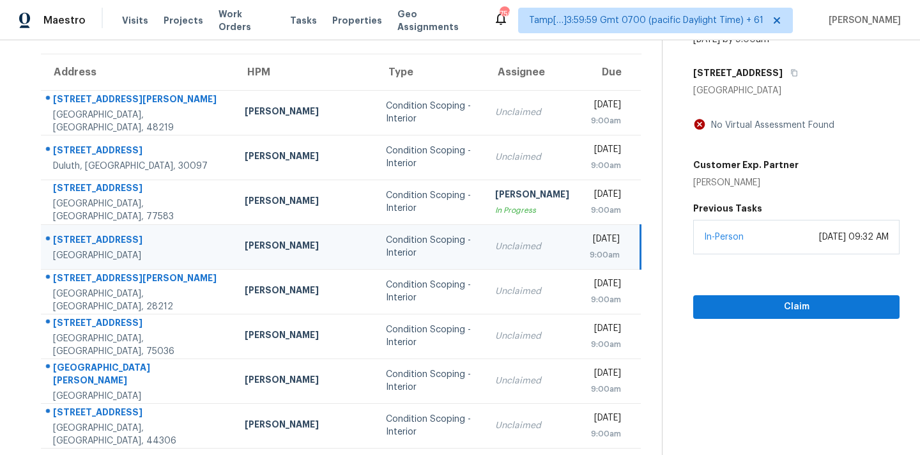
scroll to position [76, 0]
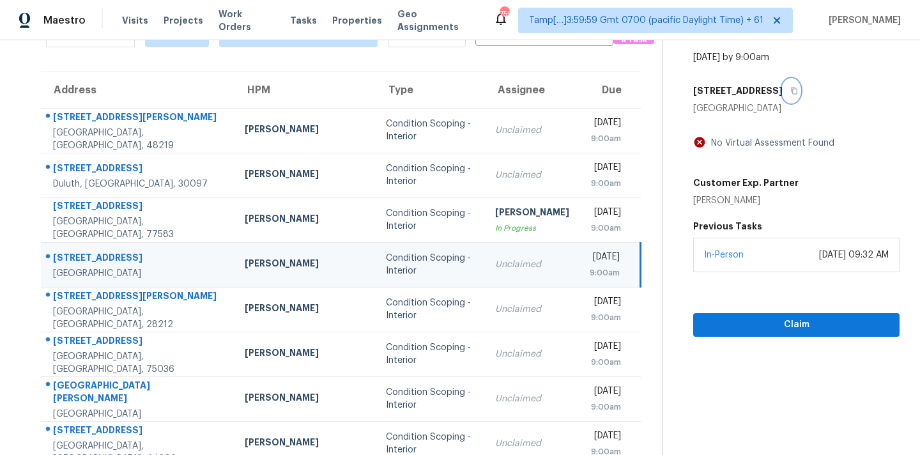
click at [791, 89] on icon "button" at bounding box center [794, 91] width 6 height 7
click at [791, 91] on icon "button" at bounding box center [794, 91] width 6 height 7
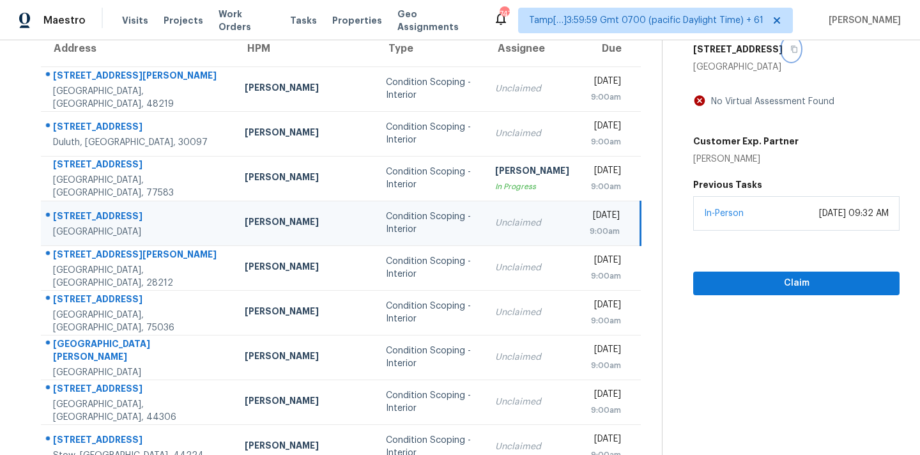
scroll to position [180, 0]
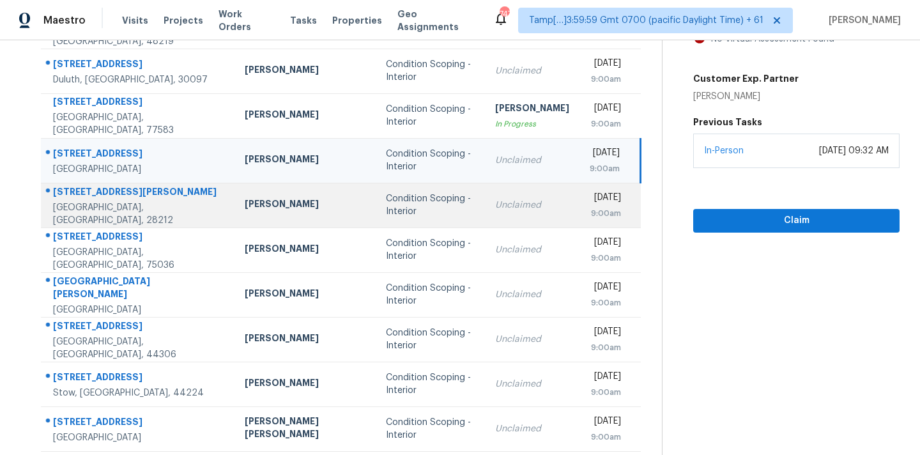
click at [392, 216] on td "Condition Scoping - Interior" at bounding box center [430, 205] width 109 height 45
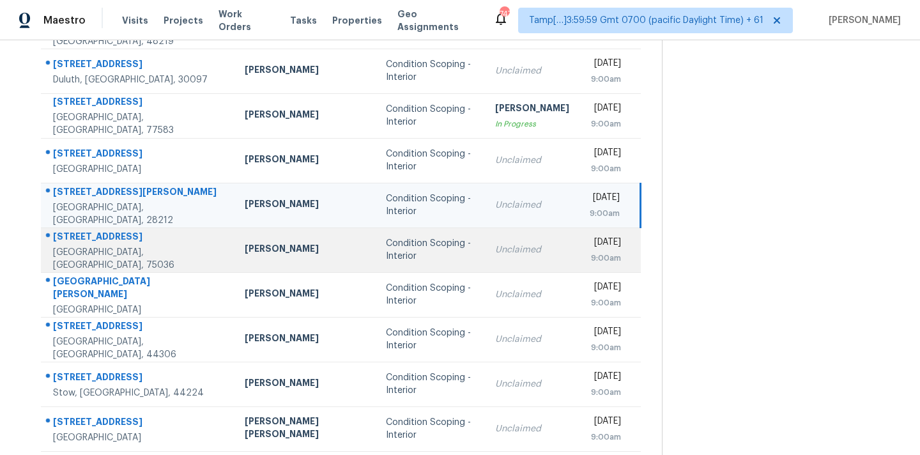
click at [410, 256] on td "Condition Scoping - Interior" at bounding box center [430, 249] width 109 height 45
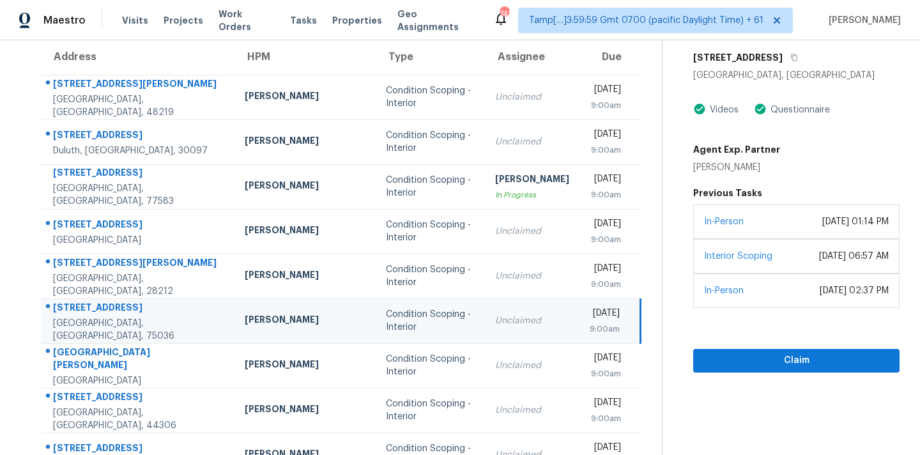
scroll to position [210, 0]
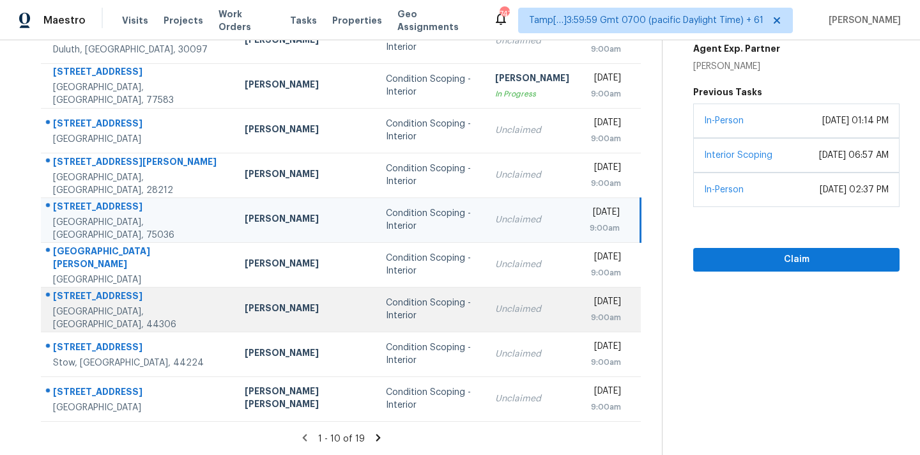
click at [411, 319] on td "Condition Scoping - Interior" at bounding box center [430, 309] width 109 height 45
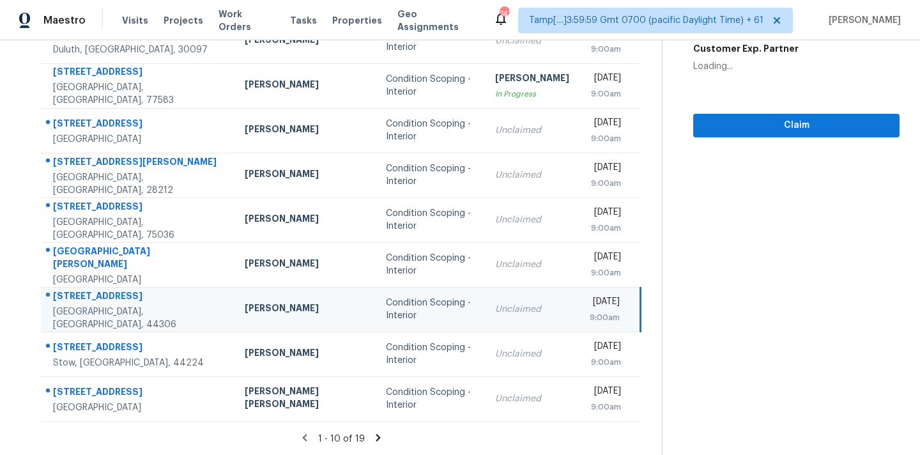
scroll to position [123, 0]
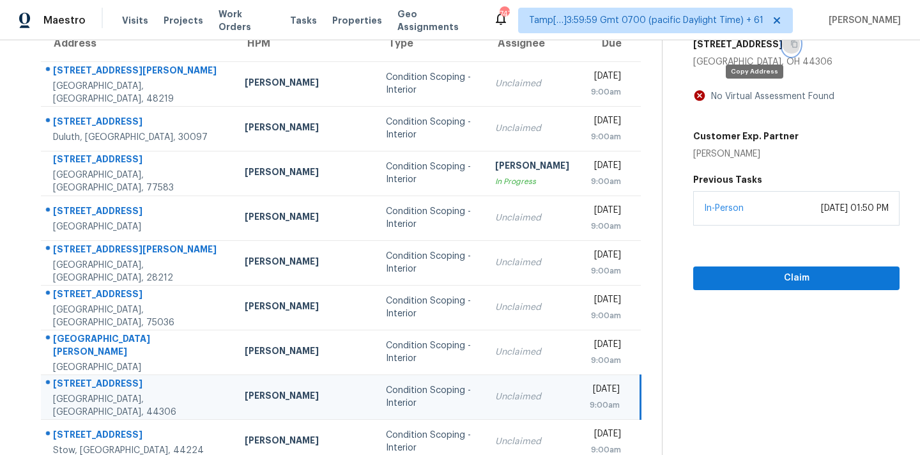
click at [790, 44] on icon "button" at bounding box center [794, 44] width 8 height 8
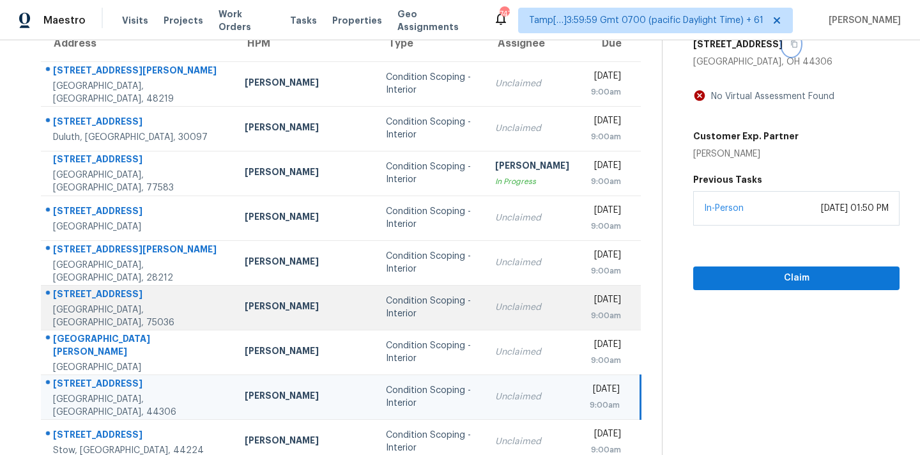
scroll to position [210, 0]
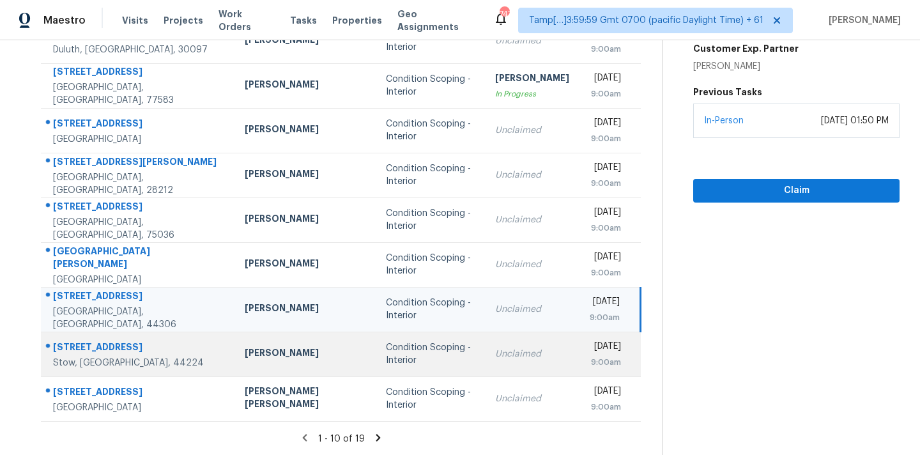
click at [394, 346] on td "Condition Scoping - Interior" at bounding box center [430, 354] width 109 height 45
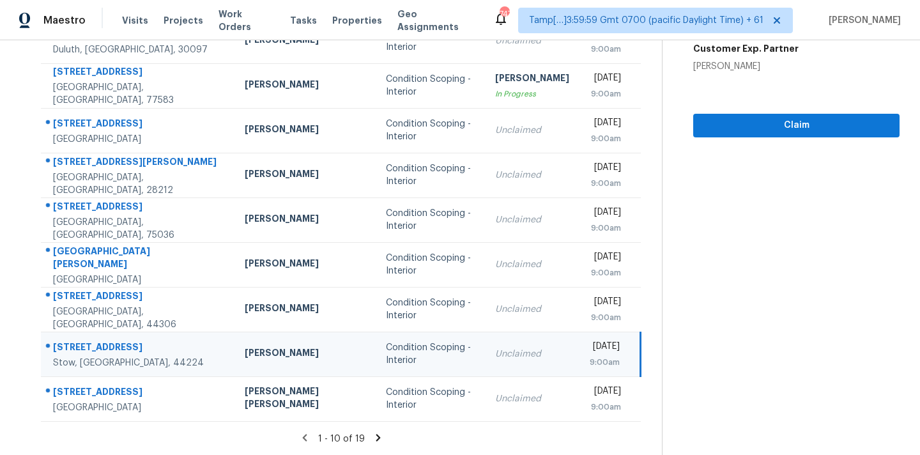
scroll to position [70, 0]
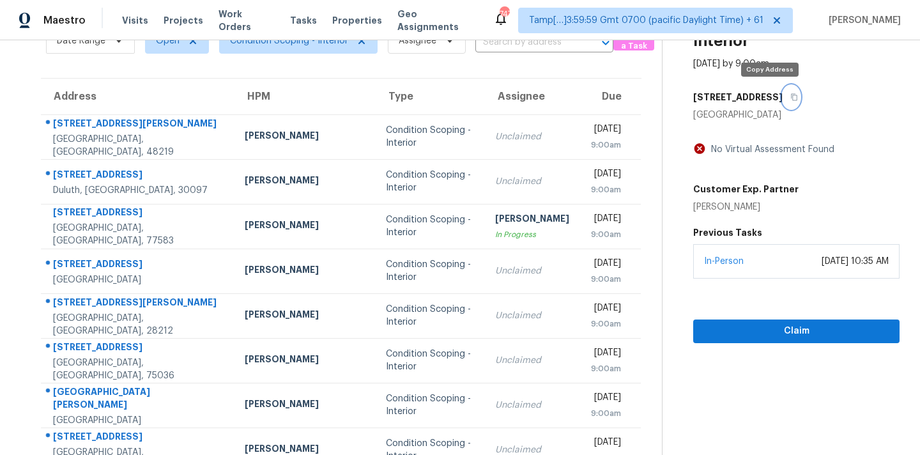
click at [790, 95] on icon "button" at bounding box center [794, 97] width 8 height 8
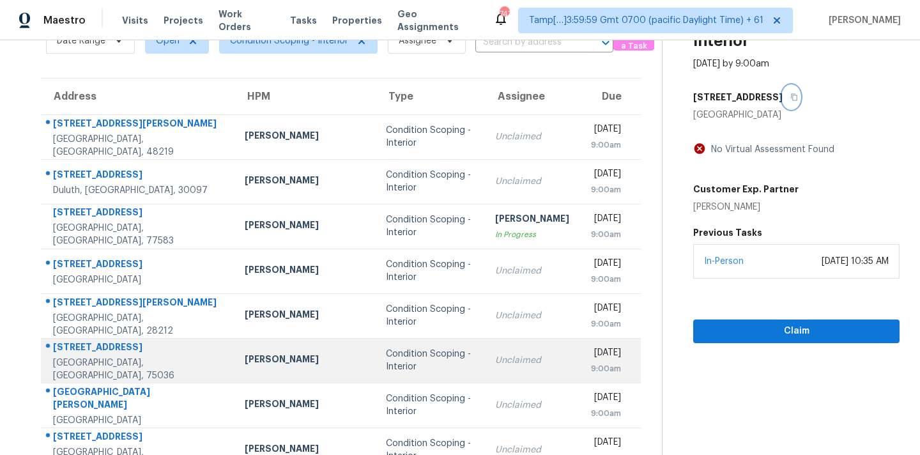
scroll to position [210, 0]
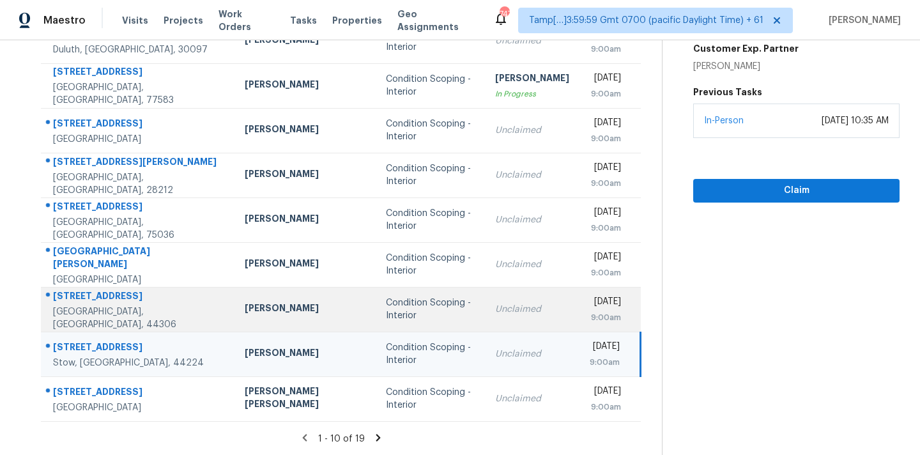
click at [485, 323] on td "Unclaimed" at bounding box center [532, 309] width 95 height 45
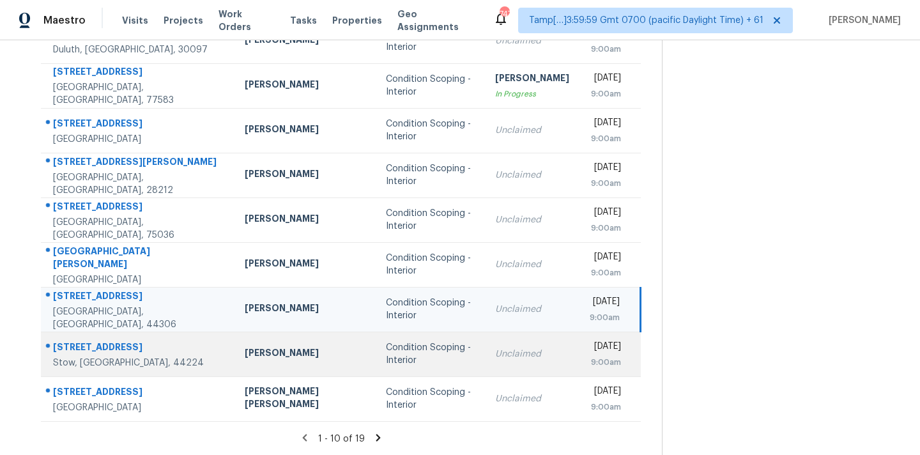
click at [485, 346] on td "Unclaimed" at bounding box center [532, 354] width 95 height 45
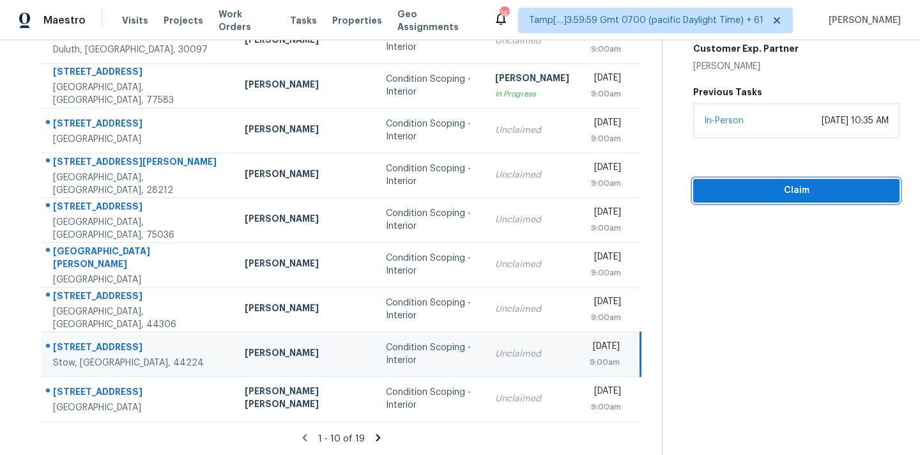
click at [751, 193] on span "Claim" at bounding box center [797, 191] width 186 height 16
click at [751, 193] on span "Start Assessment" at bounding box center [797, 191] width 186 height 16
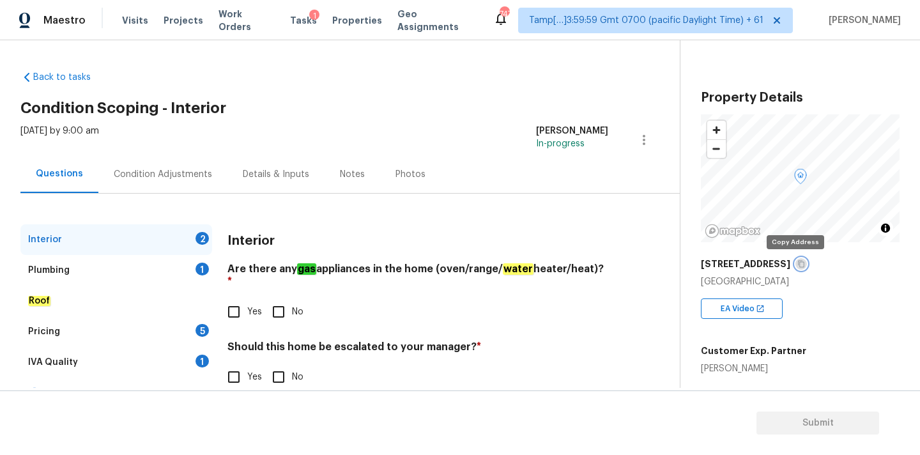
click at [797, 264] on icon "button" at bounding box center [801, 264] width 8 height 8
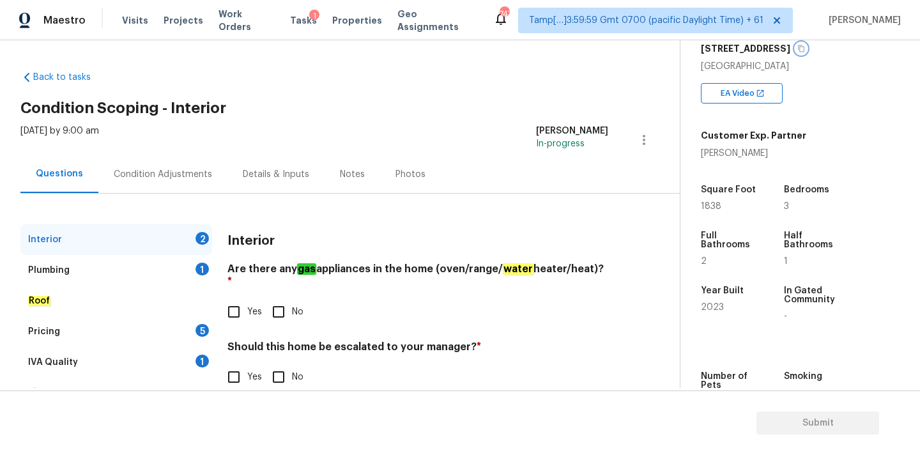
scroll to position [254, 0]
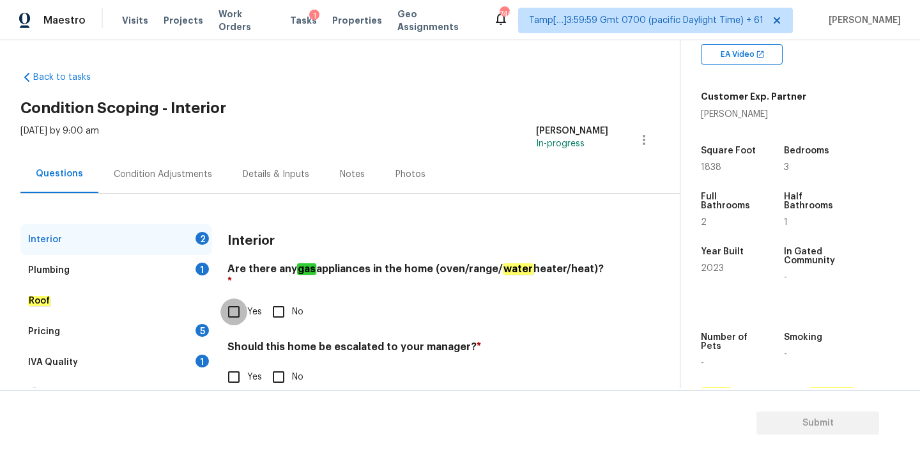
click at [245, 298] on input "Yes" at bounding box center [233, 311] width 27 height 27
checkbox input "true"
click at [289, 364] on input "No" at bounding box center [278, 377] width 27 height 27
checkbox input "true"
click at [172, 272] on div "Plumbing 1" at bounding box center [116, 270] width 192 height 31
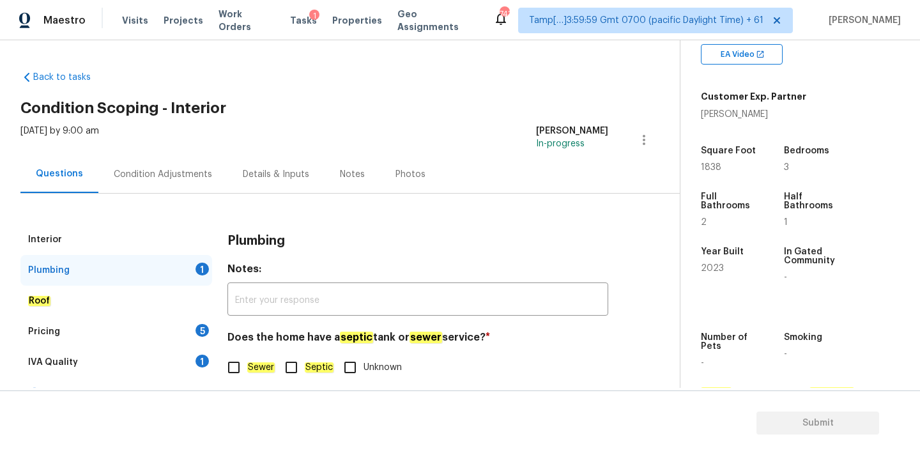
click at [254, 362] on span "Sewer" at bounding box center [260, 367] width 27 height 13
click at [247, 362] on input "Sewer" at bounding box center [233, 367] width 27 height 27
checkbox input "true"
click at [198, 362] on div "1" at bounding box center [202, 361] width 13 height 13
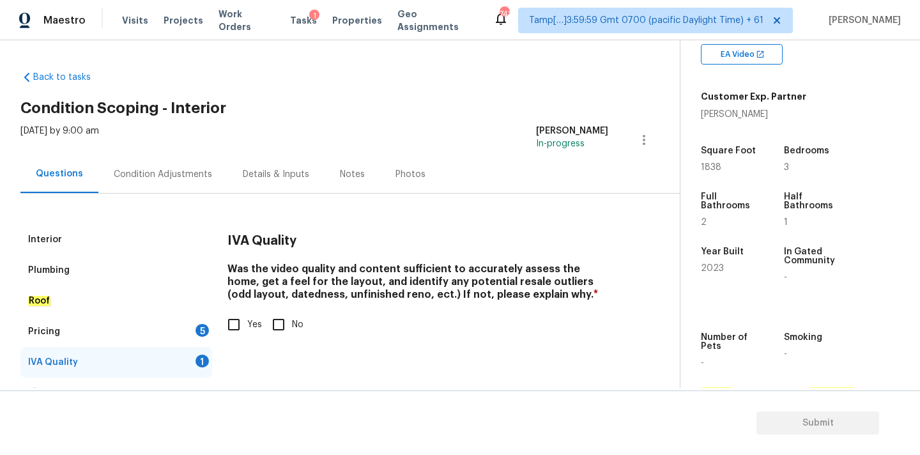
click at [255, 316] on label "Yes" at bounding box center [241, 324] width 42 height 27
click at [247, 316] on input "Yes" at bounding box center [233, 324] width 27 height 27
checkbox input "true"
click at [199, 333] on div "5" at bounding box center [202, 330] width 13 height 13
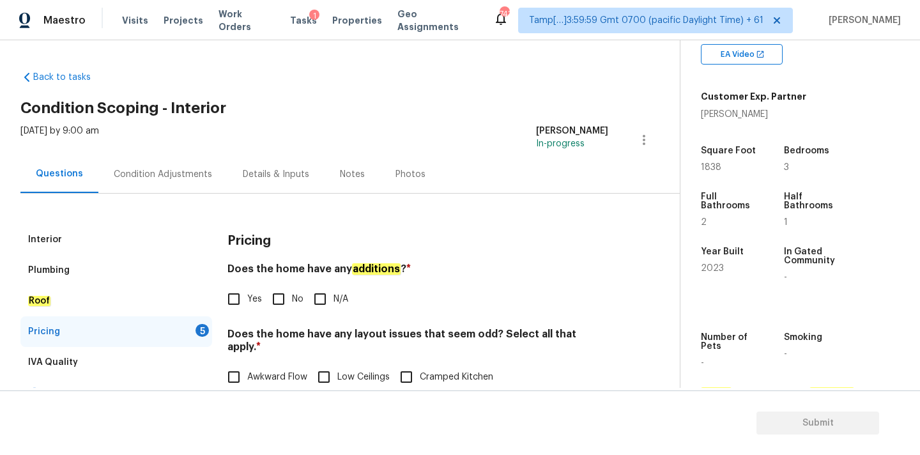
click at [278, 291] on input "No" at bounding box center [278, 299] width 27 height 27
checkbox input "true"
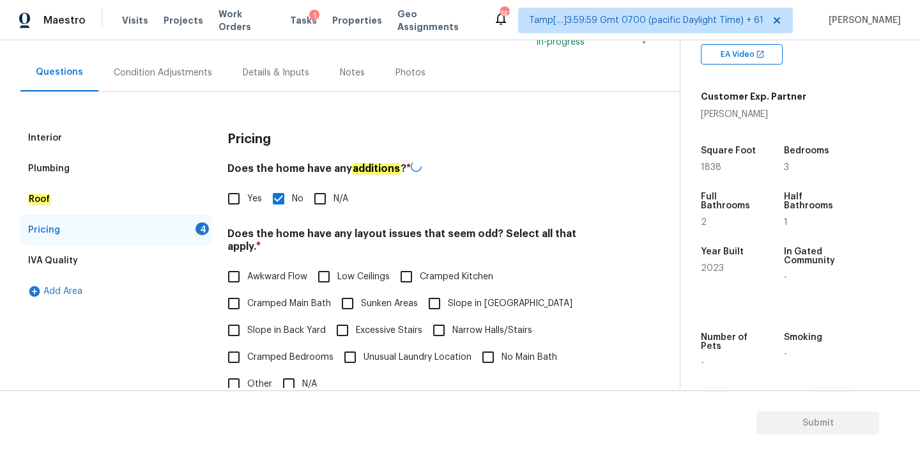
scroll to position [312, 0]
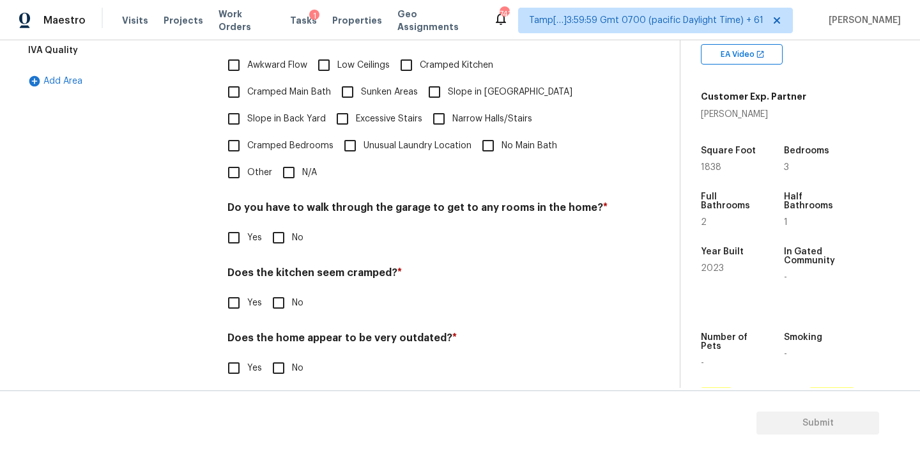
click at [291, 171] on input "N/A" at bounding box center [288, 172] width 27 height 27
checkbox input "true"
click at [286, 229] on input "No" at bounding box center [278, 239] width 27 height 27
checkbox input "true"
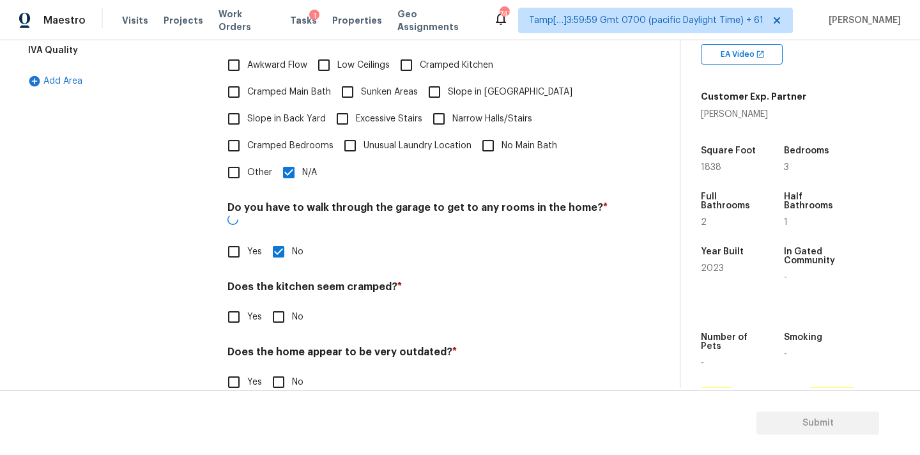
click at [284, 304] on input "No" at bounding box center [278, 317] width 27 height 27
checkbox input "true"
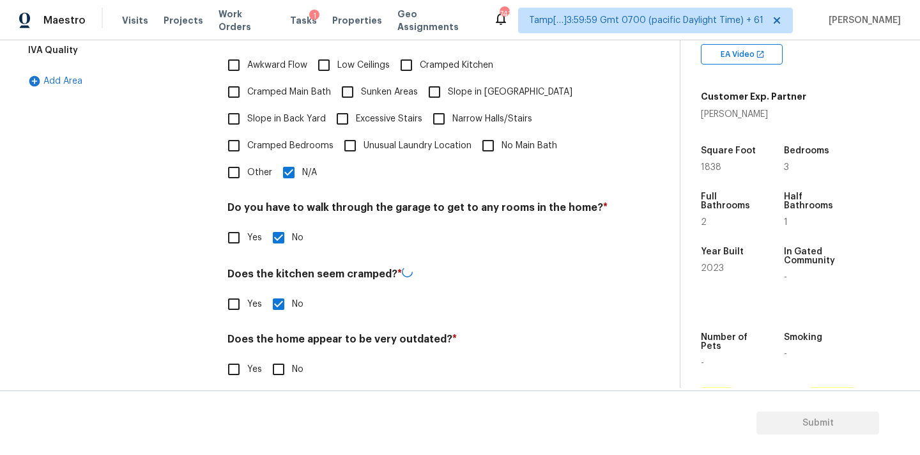
click at [284, 356] on input "No" at bounding box center [278, 369] width 27 height 27
checkbox input "true"
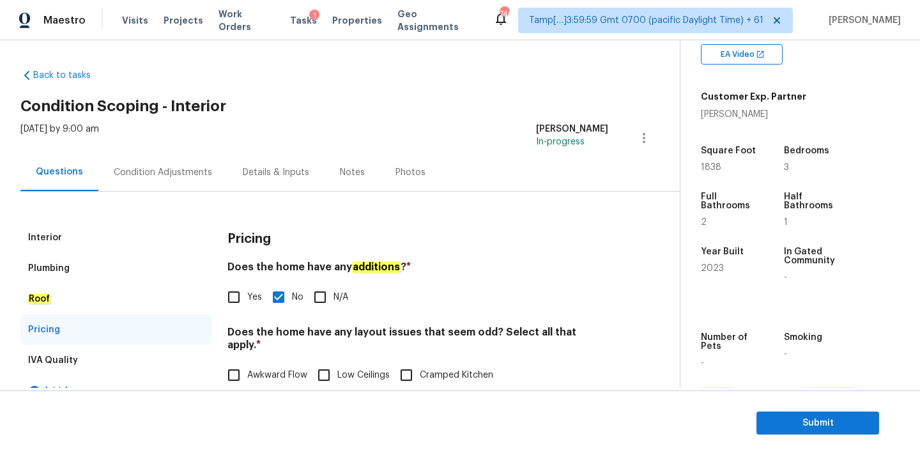
scroll to position [0, 0]
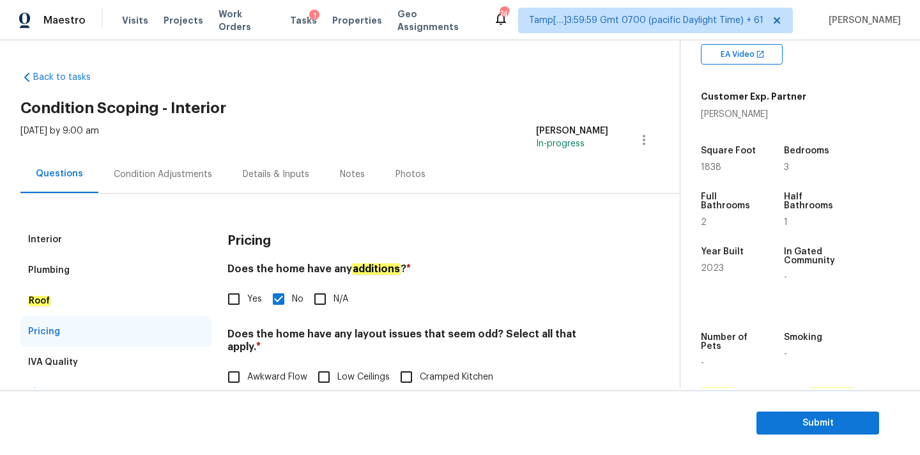
click at [169, 244] on div "Interior" at bounding box center [116, 239] width 192 height 31
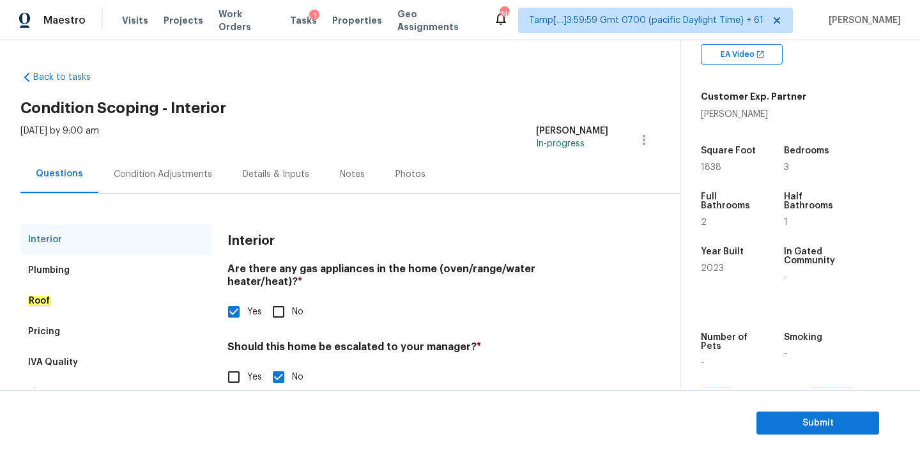
scroll to position [24, 0]
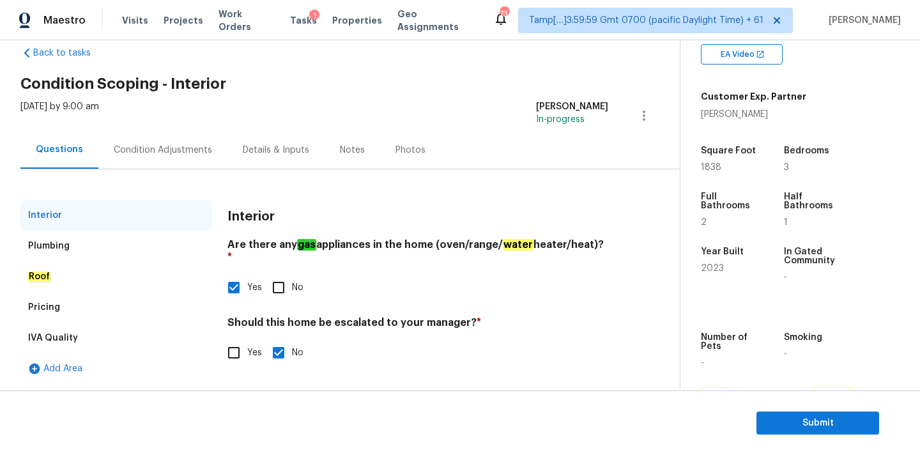
click at [194, 158] on div "Condition Adjustments" at bounding box center [162, 150] width 129 height 38
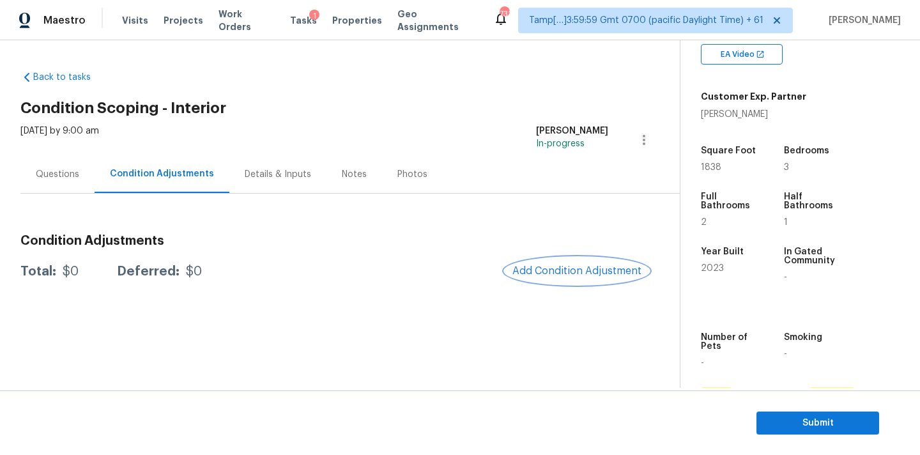
click at [550, 268] on span "Add Condition Adjustment" at bounding box center [576, 271] width 129 height 12
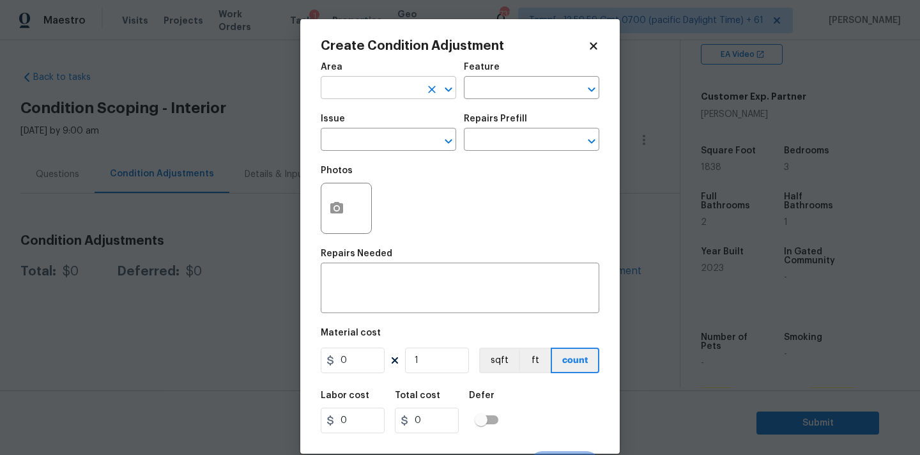
click at [372, 88] on input "text" at bounding box center [371, 89] width 100 height 20
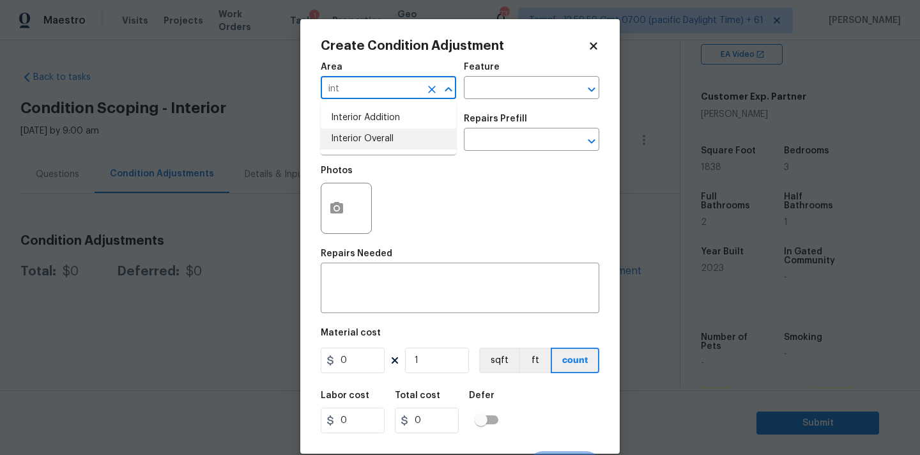
click at [371, 140] on li "Interior Overall" at bounding box center [388, 138] width 135 height 21
type input "Interior Overall"
click at [380, 145] on input "text" at bounding box center [371, 141] width 100 height 20
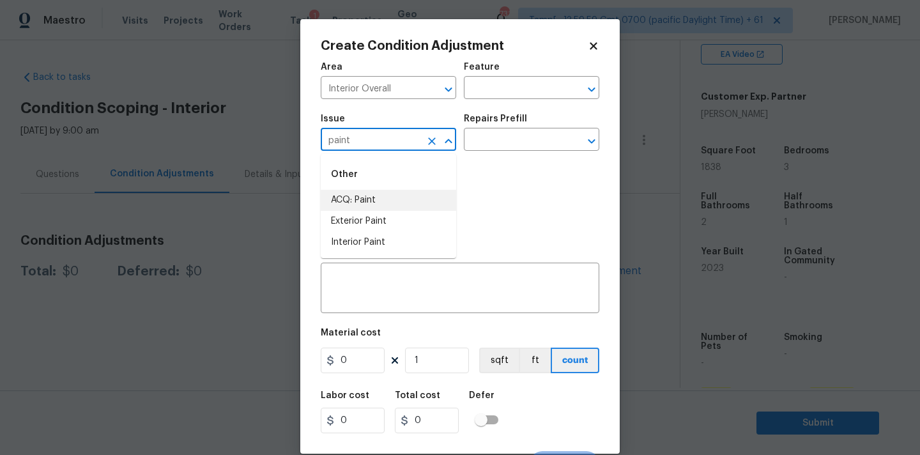
click at [382, 205] on li "ACQ: Paint" at bounding box center [388, 200] width 135 height 21
type input "ACQ: Paint"
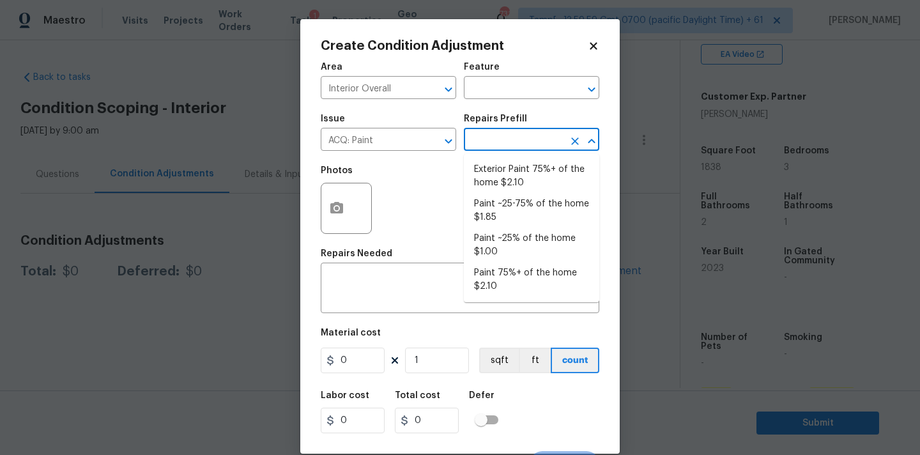
click at [508, 147] on input "text" at bounding box center [514, 141] width 100 height 20
click at [509, 241] on li "Paint ~25% of the home $1.00" at bounding box center [531, 245] width 135 height 35
type input "Acquisition"
type textarea "Acquisition Scope: ~25% of the home needs interior paint"
type input "1"
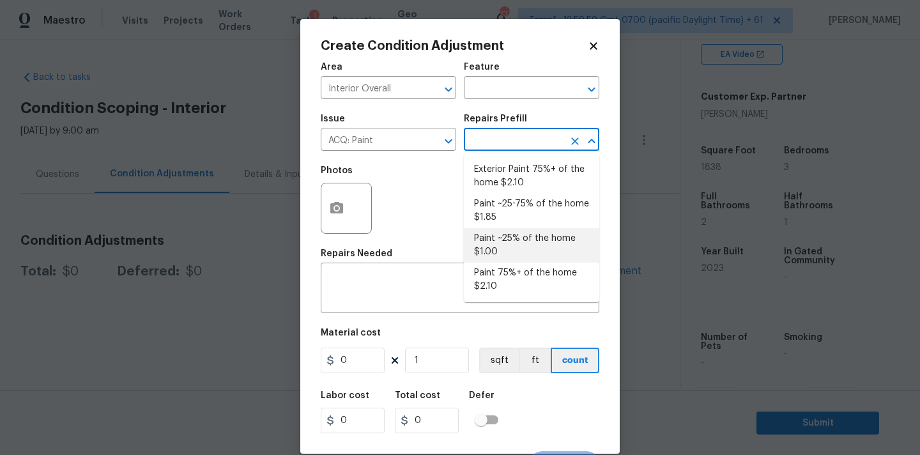
type input "1"
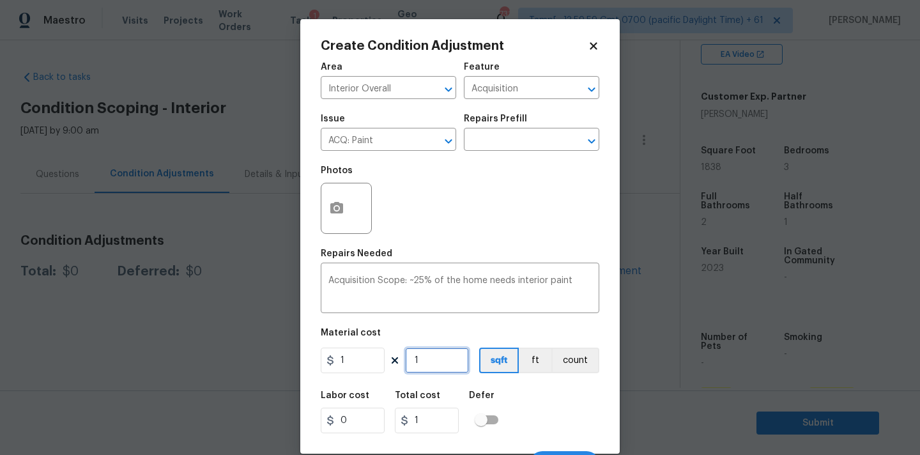
click at [440, 364] on input "1" at bounding box center [437, 361] width 64 height 26
type input "2"
type input "26"
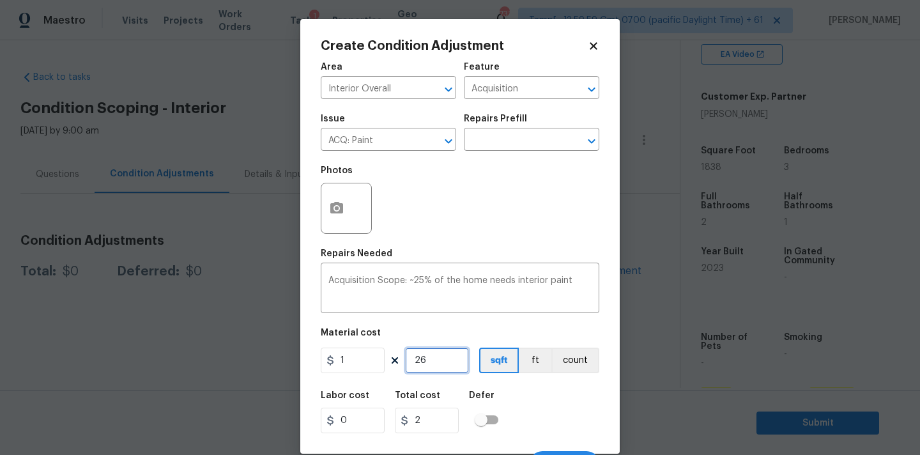
type input "26"
type input "263"
type input "2638"
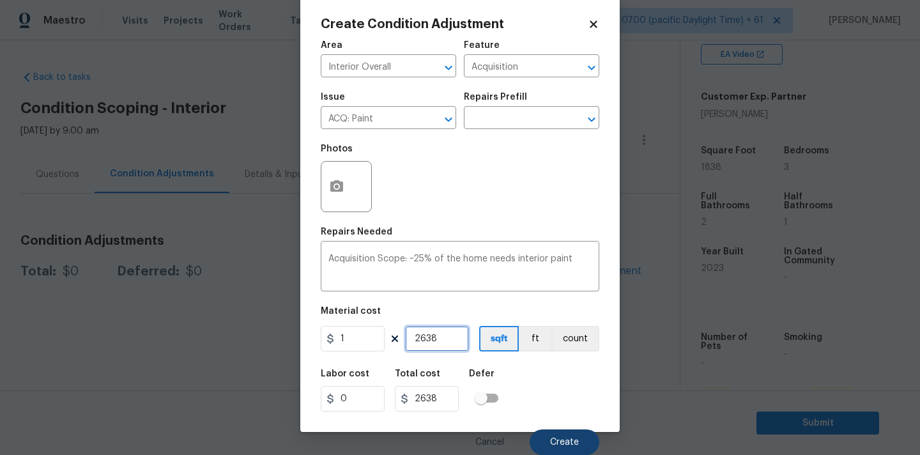
type input "2638"
click at [560, 440] on span "Create" at bounding box center [564, 443] width 29 height 10
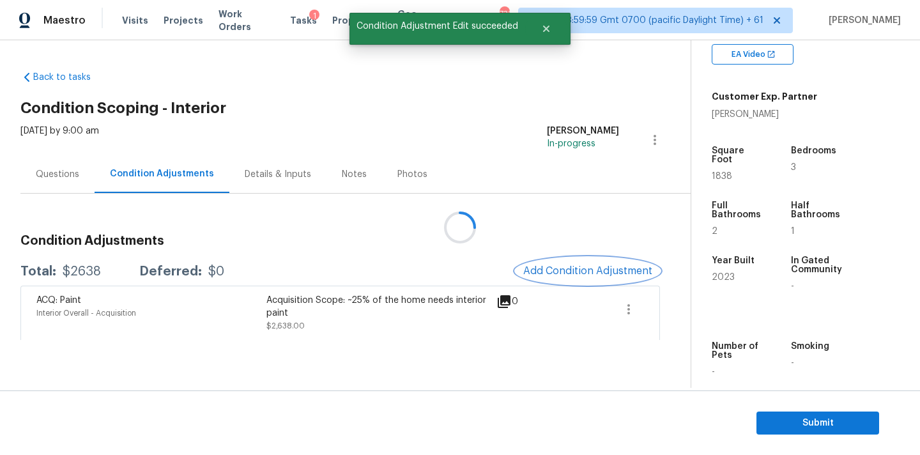
click at [551, 268] on span "Add Condition Adjustment" at bounding box center [587, 271] width 129 height 12
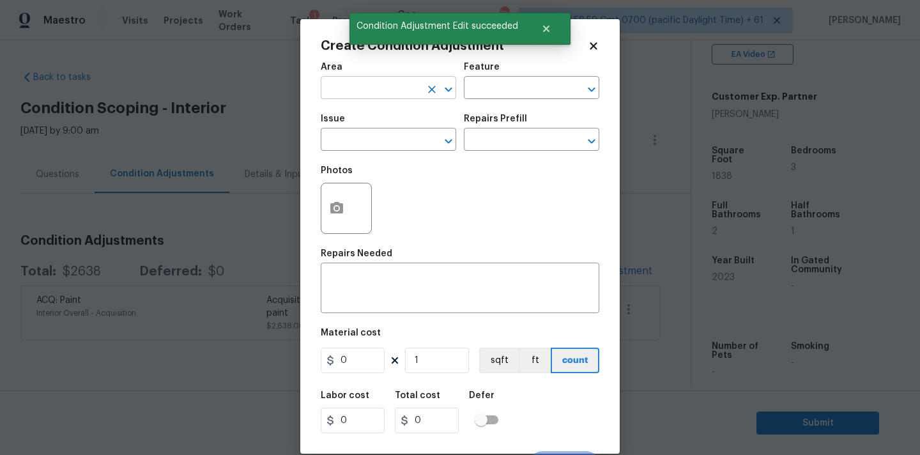
click at [389, 89] on input "text" at bounding box center [371, 89] width 100 height 20
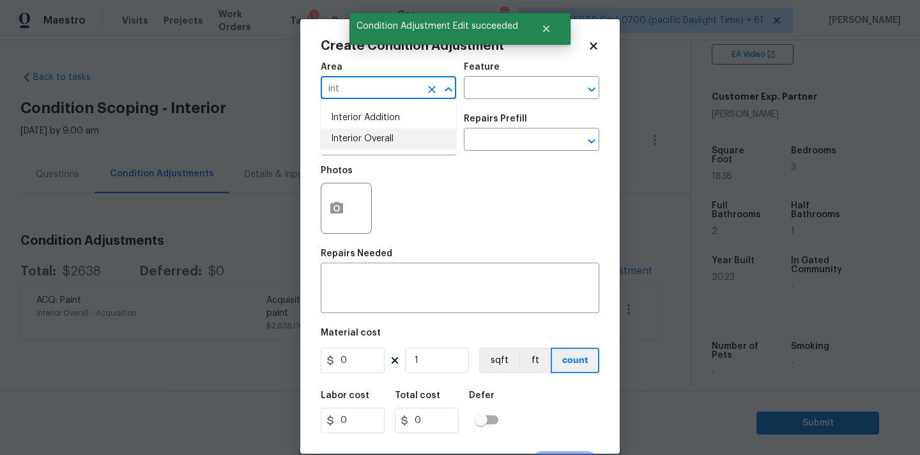
click at [385, 137] on li "Interior Overall" at bounding box center [388, 138] width 135 height 21
type input "Interior Overall"
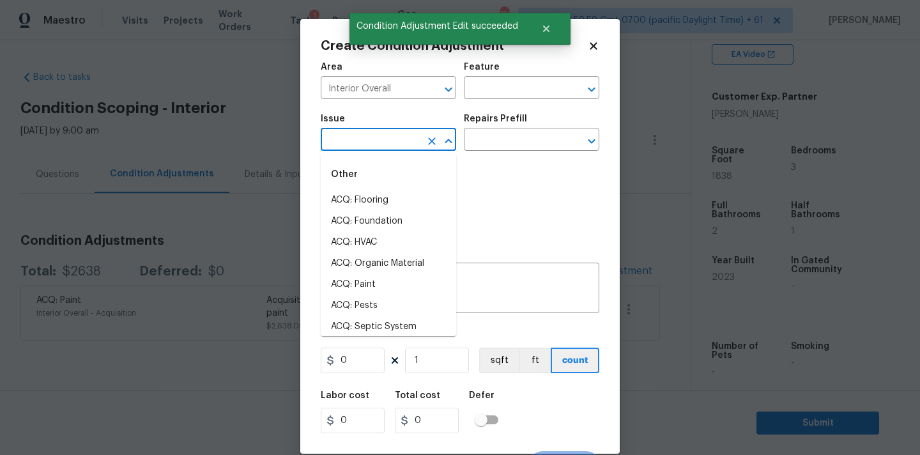
click at [385, 148] on input "text" at bounding box center [371, 141] width 100 height 20
click at [382, 196] on li "ACQ: Flooring" at bounding box center [388, 200] width 135 height 21
type input "ACQ: Flooring"
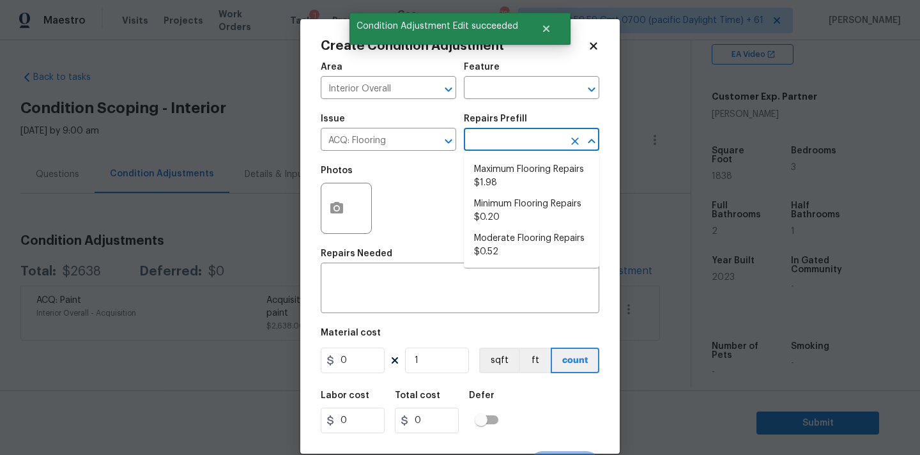
click at [496, 150] on input "text" at bounding box center [514, 141] width 100 height 20
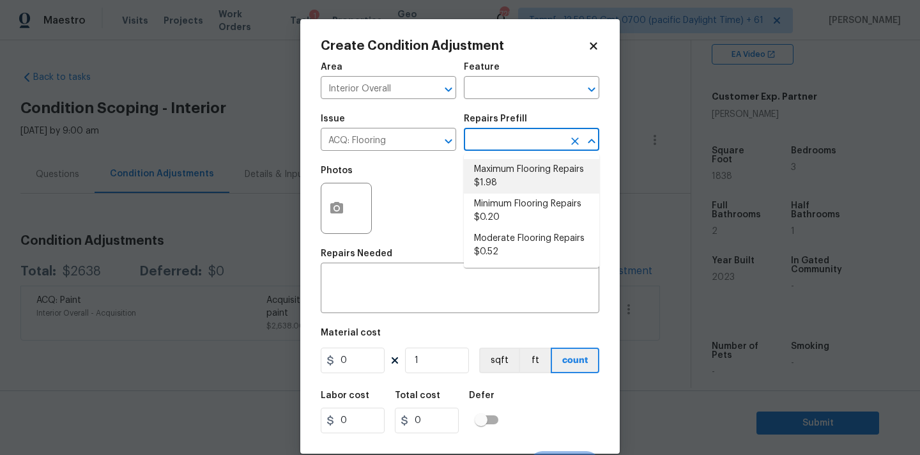
click at [498, 169] on li "Maximum Flooring Repairs $1.98" at bounding box center [531, 176] width 135 height 35
type input "Acquisition"
type textarea "Acquisition Scope: Maximum flooring repairs"
type input "1.98"
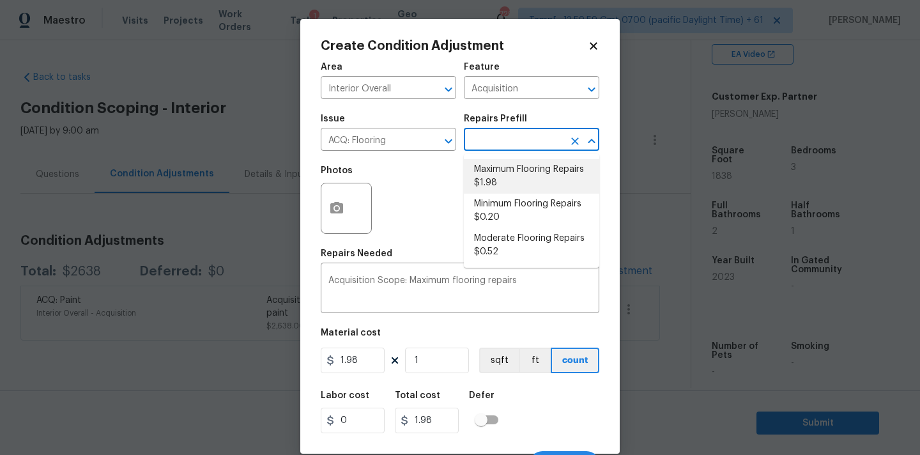
click at [515, 144] on input "text" at bounding box center [514, 141] width 100 height 20
click at [514, 210] on li "Minimum Flooring Repairs $0.20" at bounding box center [531, 211] width 135 height 35
type textarea "Acquisition Scope: Minimum flooring repairs"
type input "0.2"
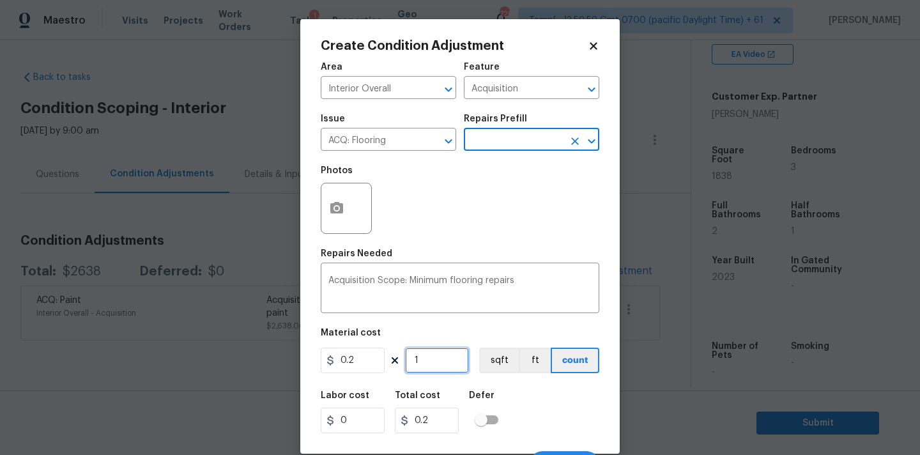
click at [435, 360] on input "1" at bounding box center [437, 361] width 64 height 26
type input "2"
type input "0.4"
type input "26"
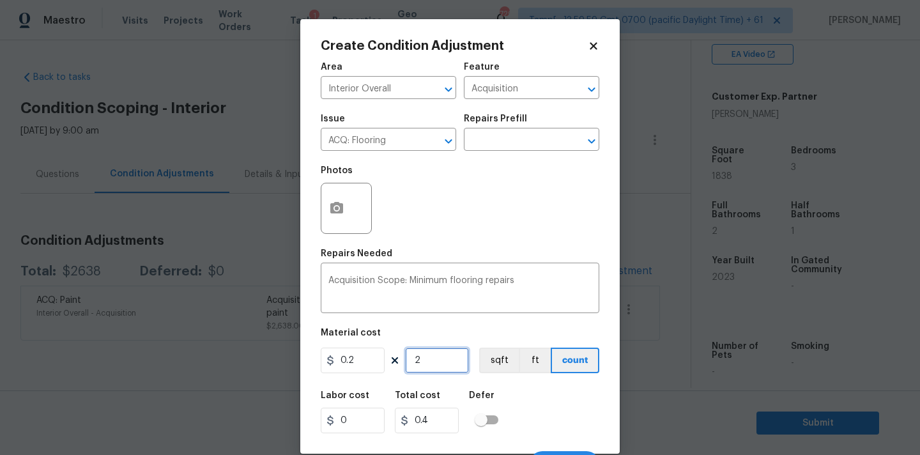
type input "5.2"
type input "263"
type input "52.6"
type input "2638"
type input "527.6"
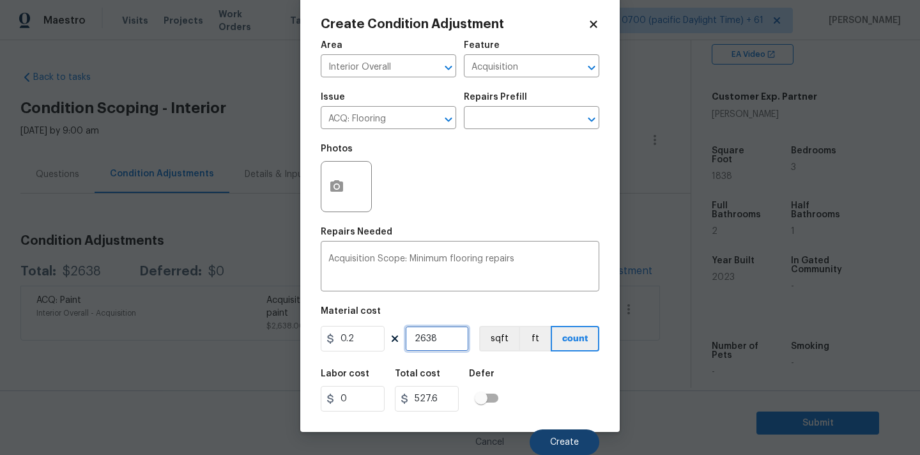
type input "2638"
click at [549, 436] on button "Create" at bounding box center [565, 442] width 70 height 26
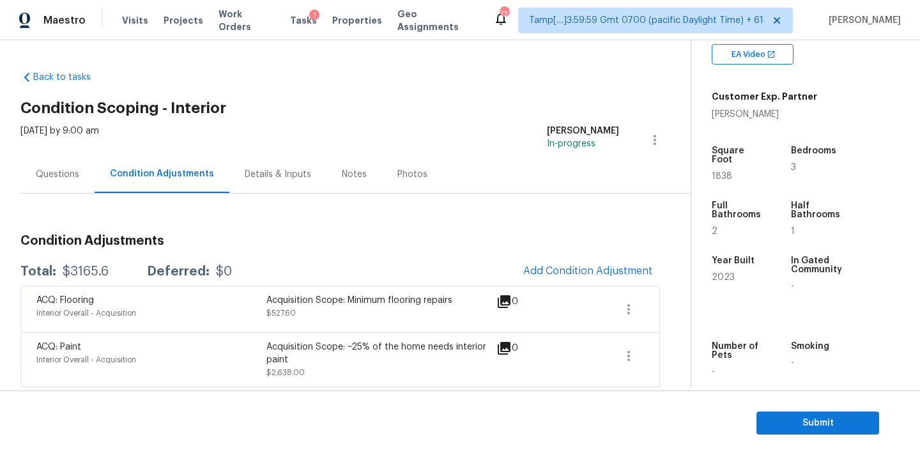
click at [65, 172] on div "Questions" at bounding box center [57, 174] width 43 height 13
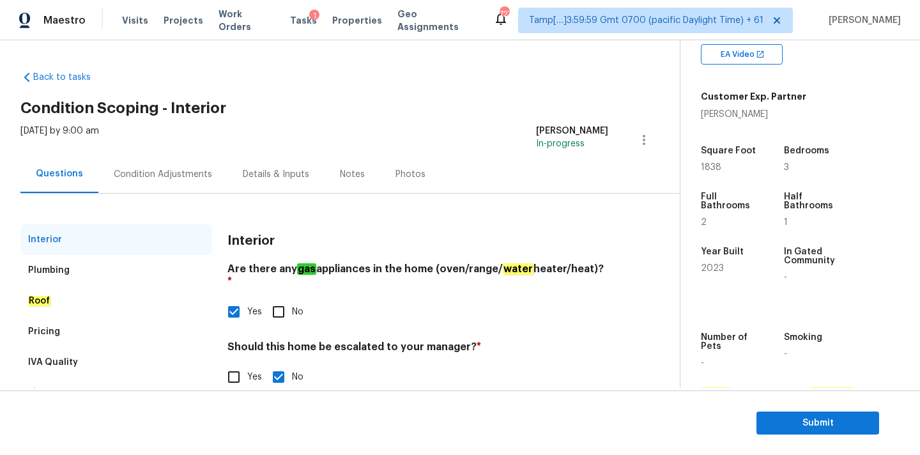
scroll to position [24, 0]
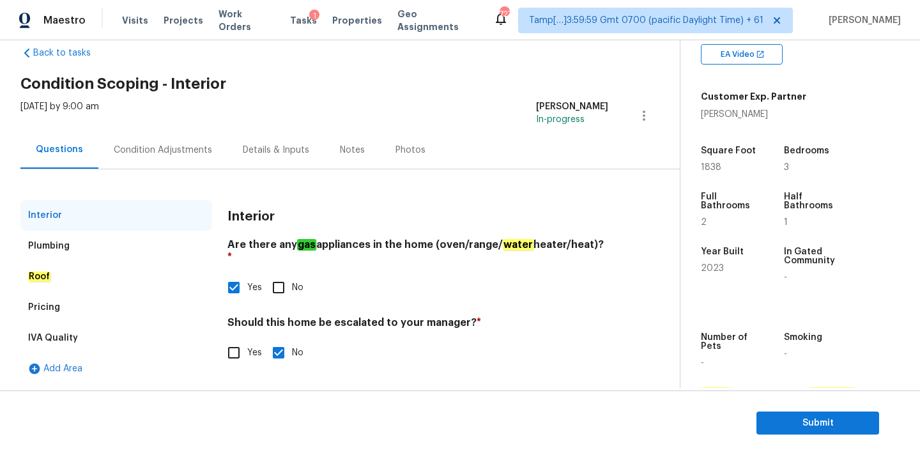
click at [235, 339] on input "Yes" at bounding box center [233, 352] width 27 height 27
checkbox input "true"
checkbox input "false"
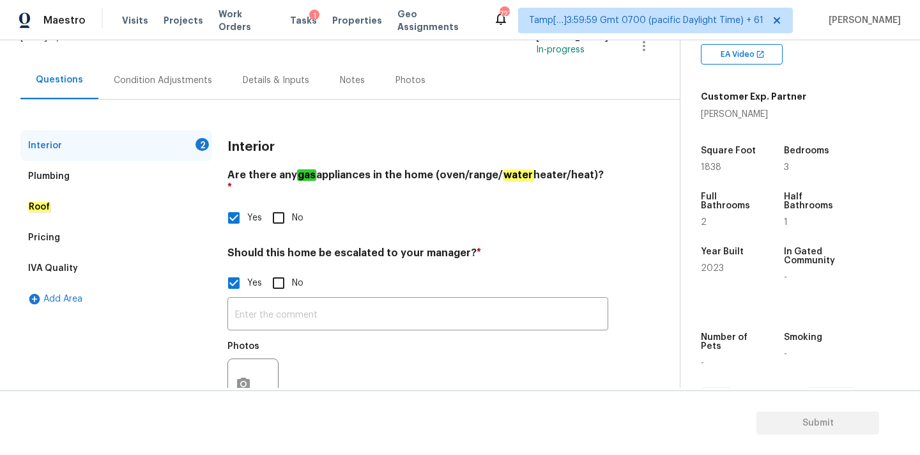
scroll to position [130, 0]
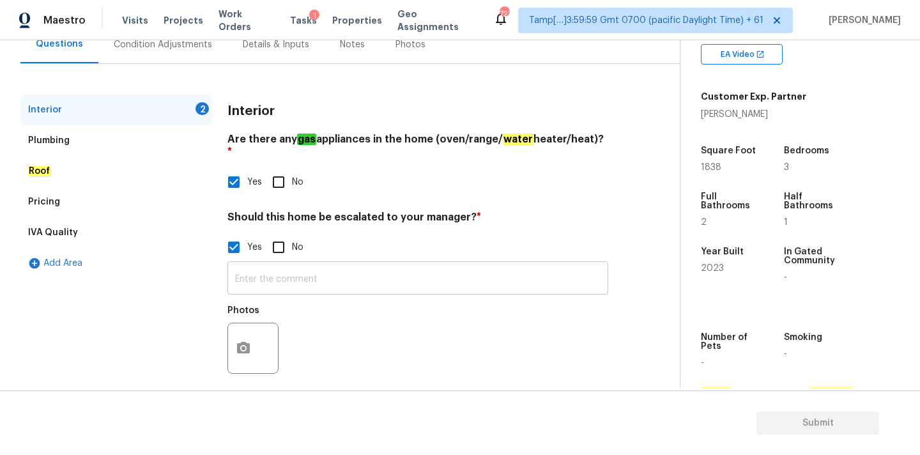
click at [251, 272] on input "text" at bounding box center [417, 280] width 381 height 30
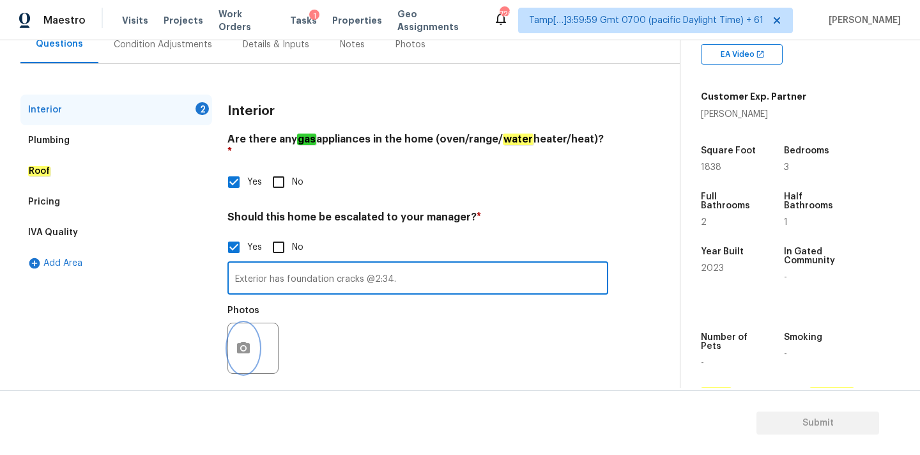
click at [245, 341] on icon "button" at bounding box center [243, 348] width 15 height 15
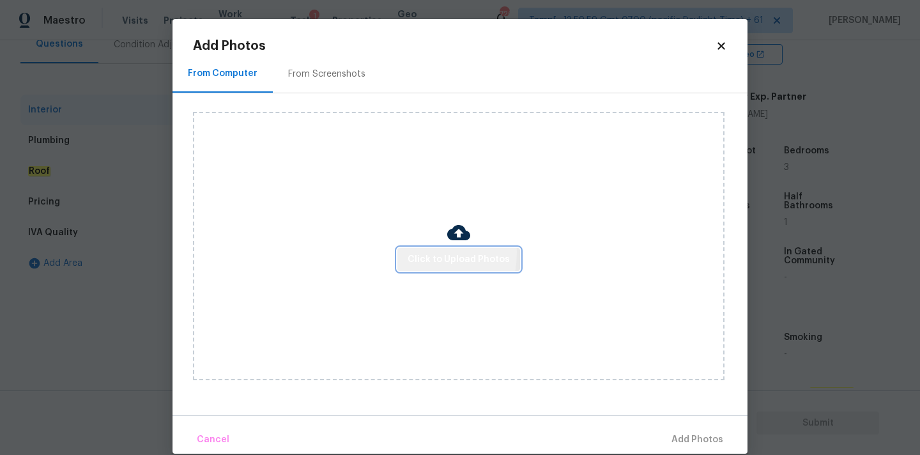
click at [412, 252] on span "Click to Upload Photos" at bounding box center [459, 260] width 102 height 16
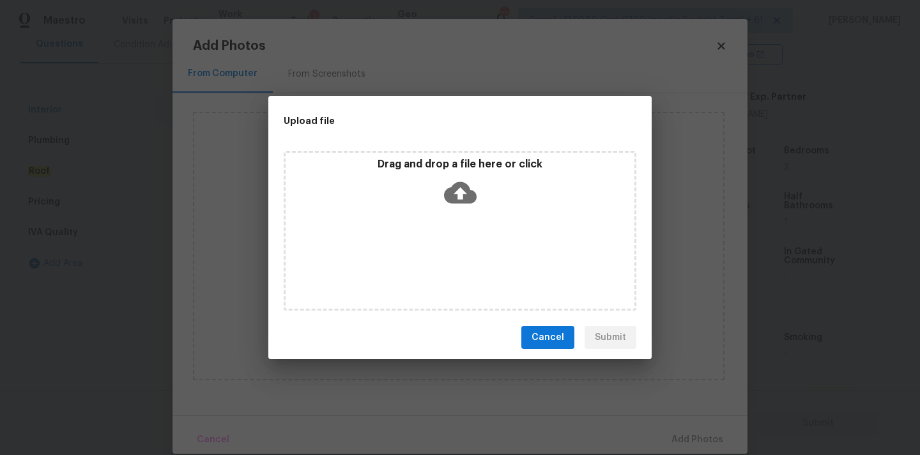
click at [438, 194] on div "Drag and drop a file here or click" at bounding box center [460, 185] width 349 height 55
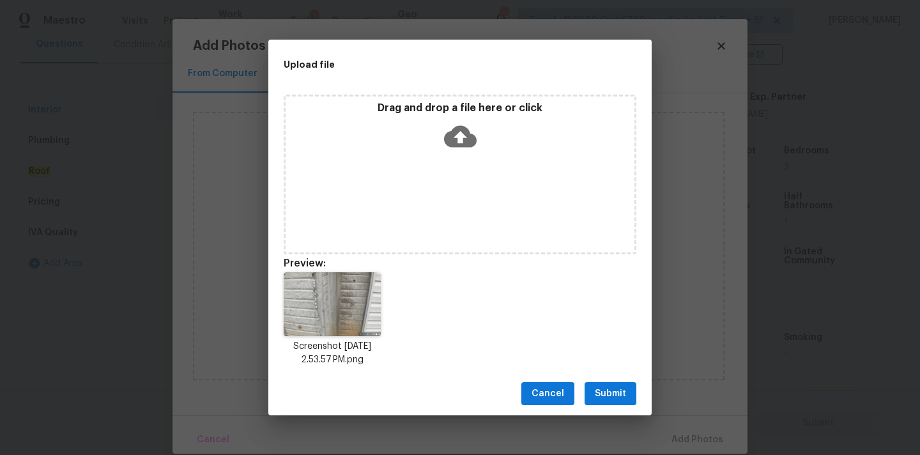
click at [608, 388] on span "Submit" at bounding box center [610, 394] width 31 height 16
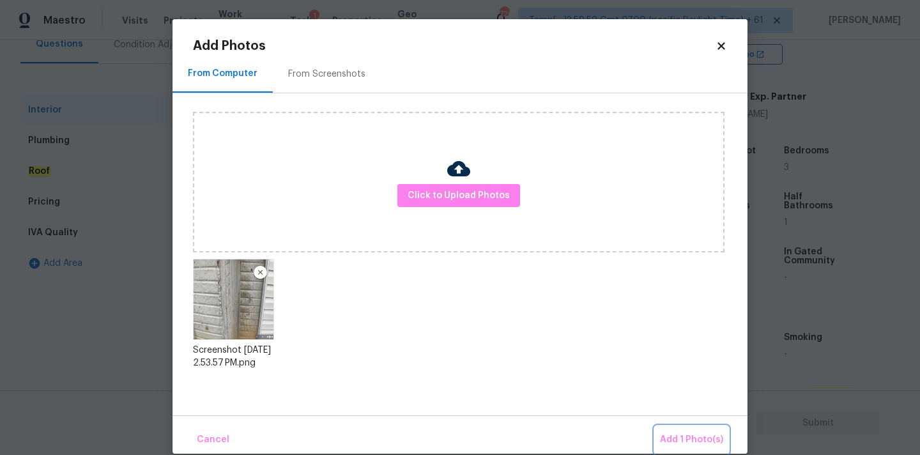
click at [682, 433] on span "Add 1 Photo(s)" at bounding box center [691, 440] width 63 height 16
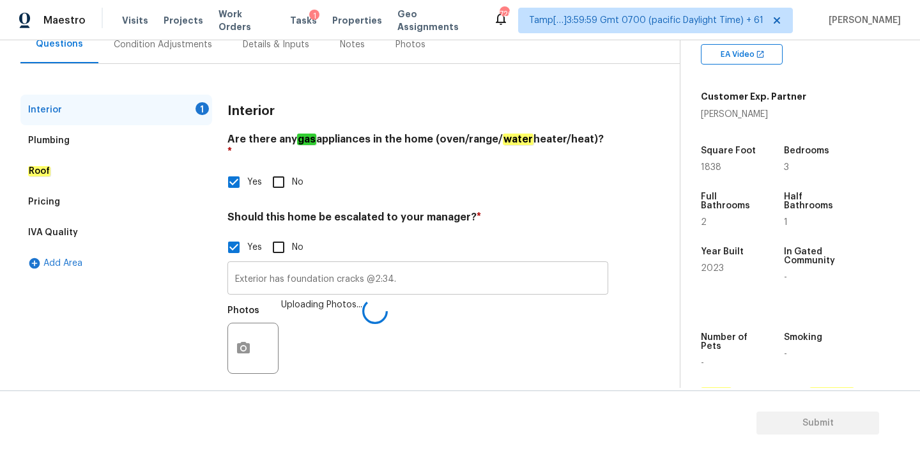
click at [464, 269] on input "Exterior has foundation cracks @2:34." at bounding box center [417, 280] width 381 height 30
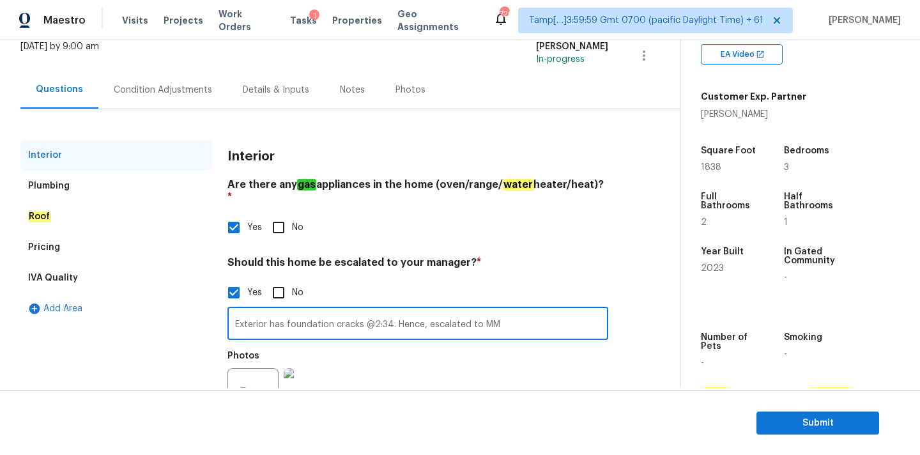
type input "Exterior has foundation cracks @2:34. Hence, escalated to MM"
click at [192, 101] on div "Condition Adjustments" at bounding box center [162, 90] width 129 height 38
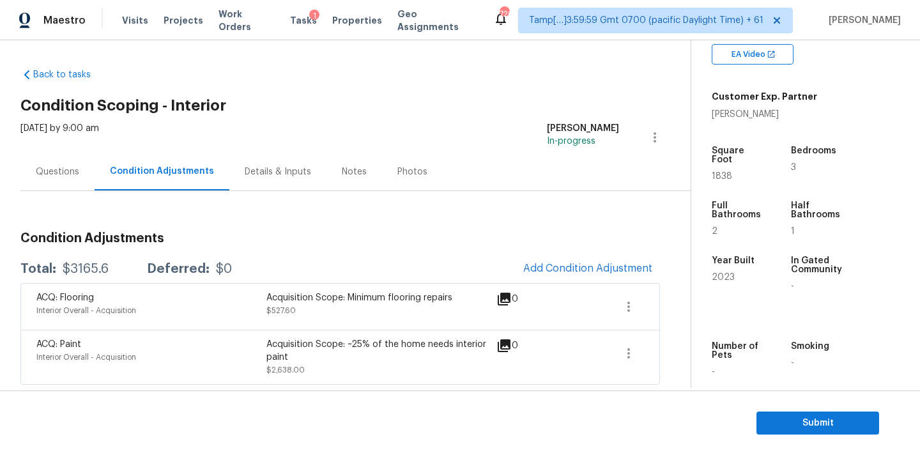
scroll to position [3, 0]
click at [564, 273] on button "Add Condition Adjustment" at bounding box center [588, 267] width 144 height 27
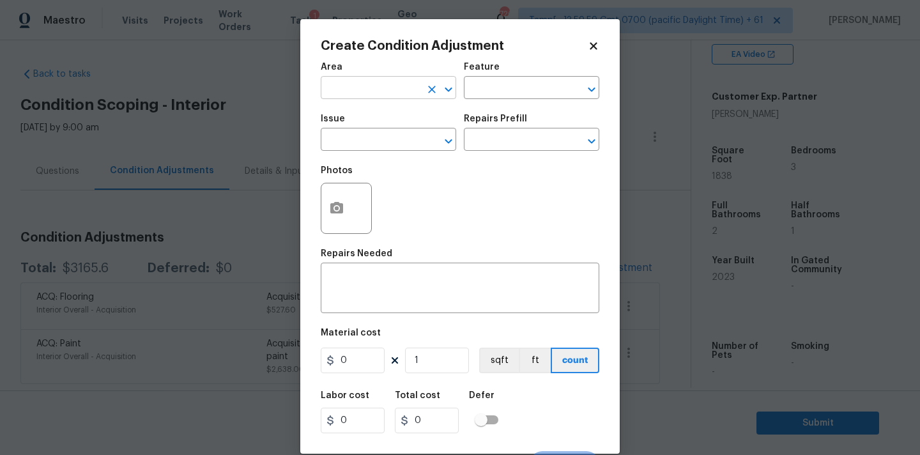
click at [355, 86] on input "text" at bounding box center [371, 89] width 100 height 20
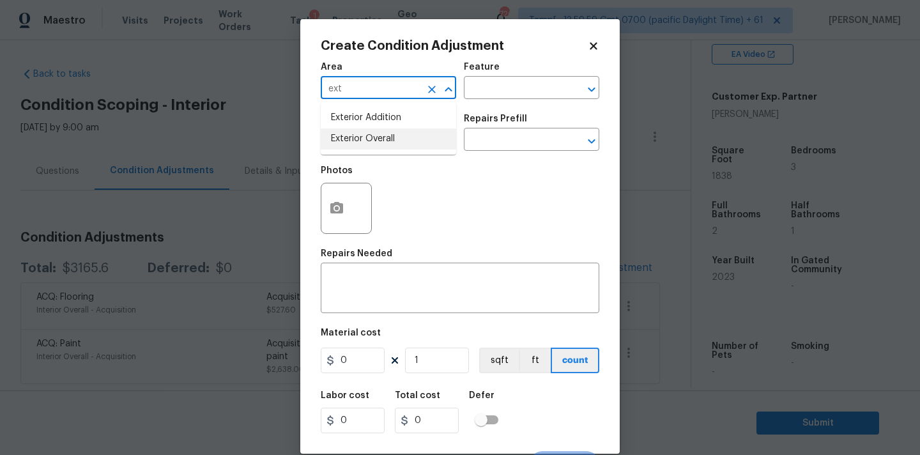
click at [357, 133] on li "Exterior Overall" at bounding box center [388, 138] width 135 height 21
type input "Exterior Overall"
click at [369, 141] on input "text" at bounding box center [371, 141] width 100 height 20
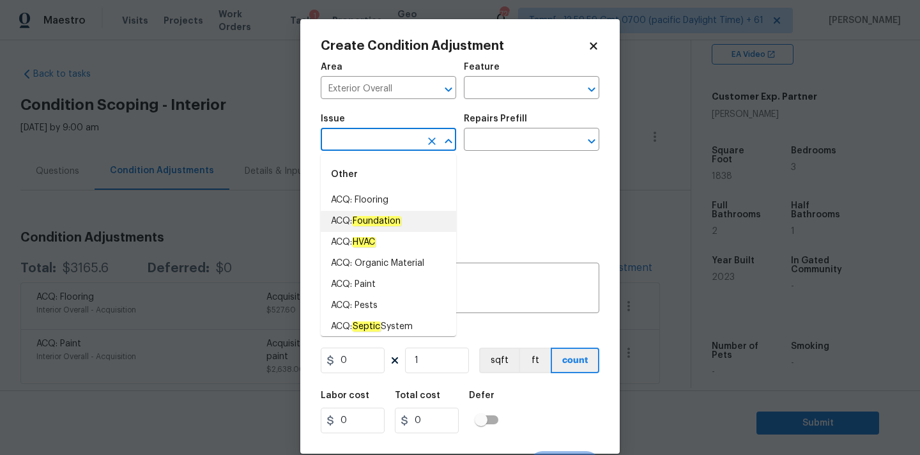
click at [372, 222] on em "Foundation" at bounding box center [376, 221] width 49 height 10
type input "ACQ: Foundation"
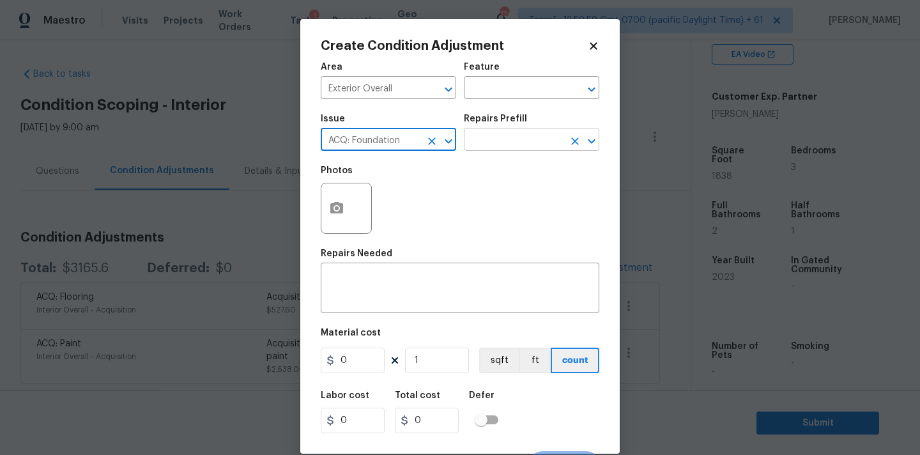
click at [531, 134] on input "text" at bounding box center [514, 141] width 100 height 20
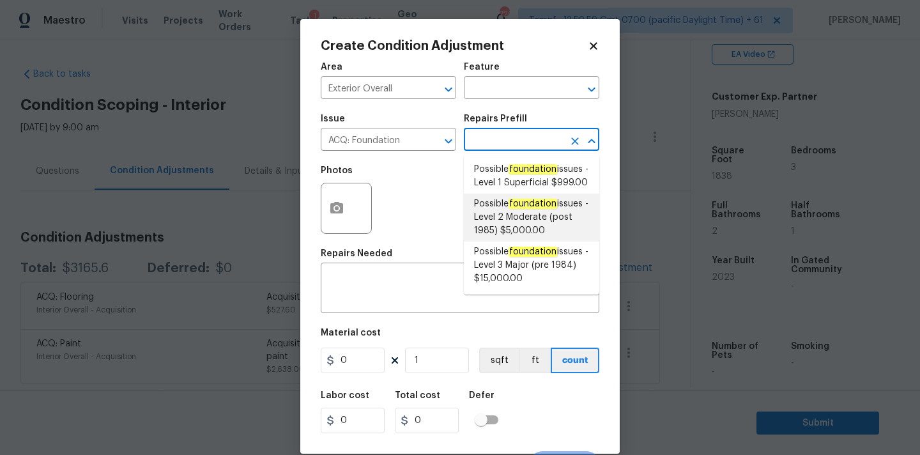
click at [514, 233] on span "Possible foundation issues - Level 2 Moderate (post 1985) $5,000.00" at bounding box center [531, 217] width 115 height 40
type input "Acquisition"
type textarea "Possible foundation issues - Level 2 Moderate: Disclaimer: This is NOT a techni…"
type input "5000"
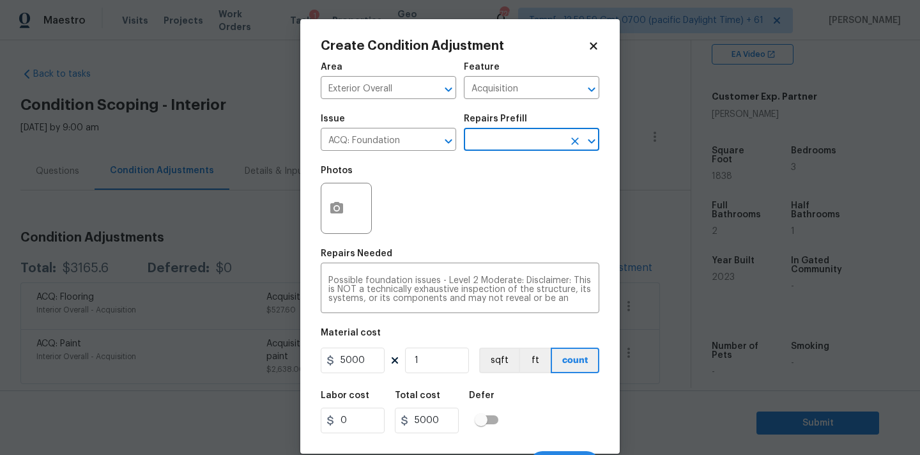
scroll to position [22, 0]
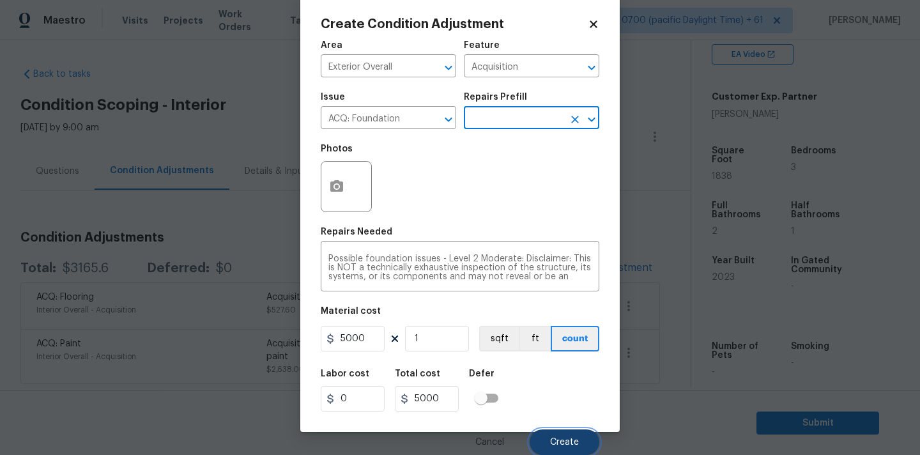
click at [559, 430] on button "Create" at bounding box center [565, 442] width 70 height 26
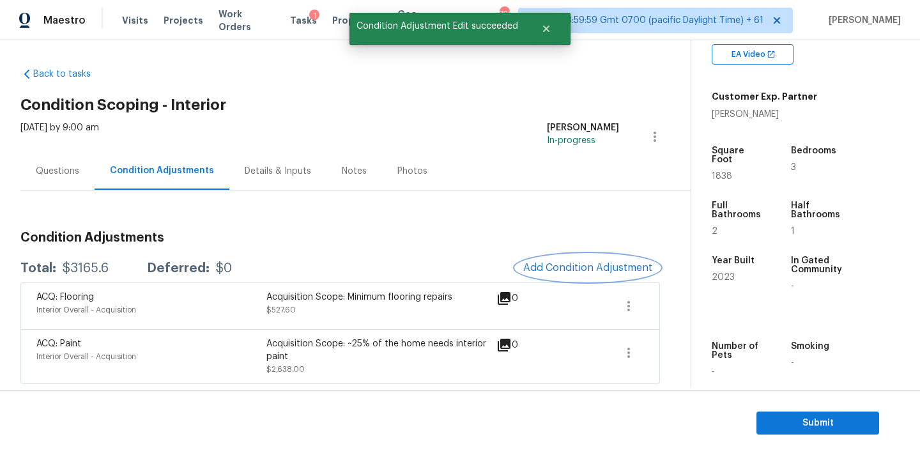
scroll to position [0, 0]
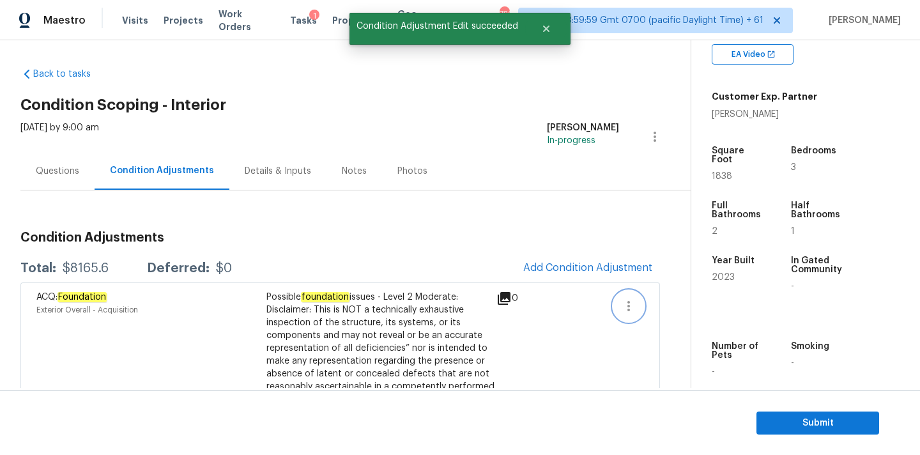
click at [625, 298] on icon "button" at bounding box center [628, 305] width 15 height 15
click at [658, 296] on link "Edit" at bounding box center [701, 303] width 109 height 19
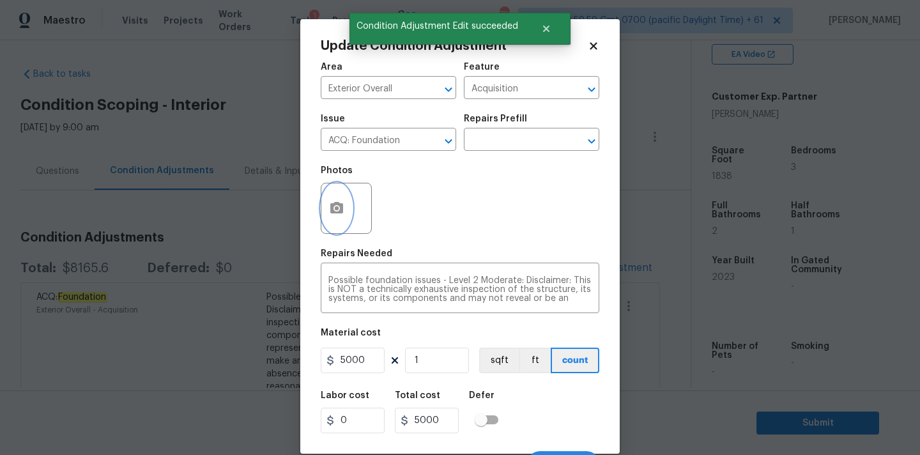
click at [338, 212] on icon "button" at bounding box center [336, 208] width 13 height 12
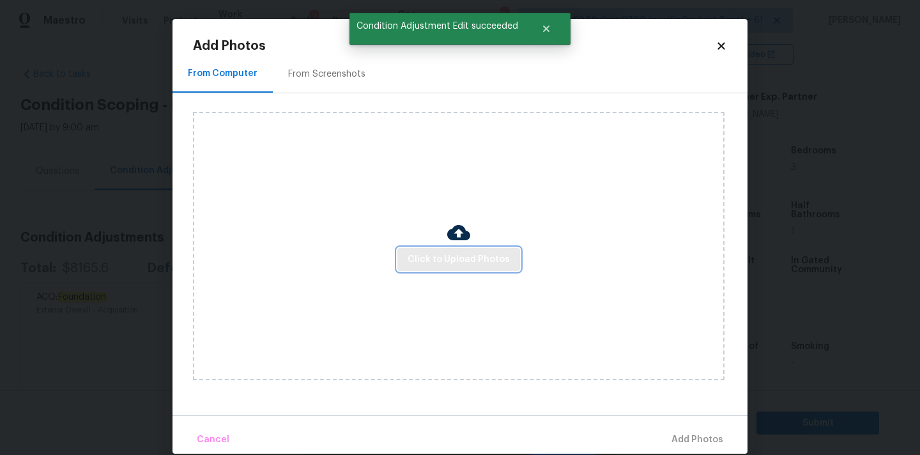
click at [464, 255] on span "Click to Upload Photos" at bounding box center [459, 260] width 102 height 16
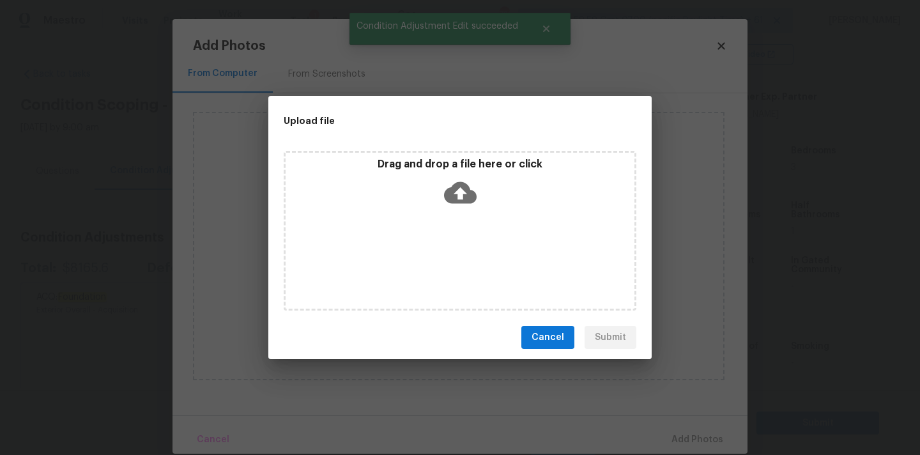
click at [463, 189] on icon at bounding box center [460, 193] width 33 height 22
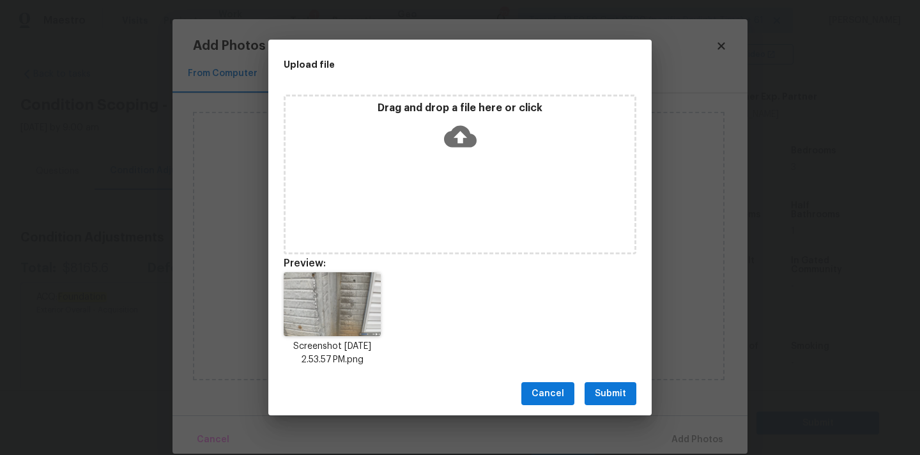
click at [631, 396] on button "Submit" at bounding box center [611, 394] width 52 height 24
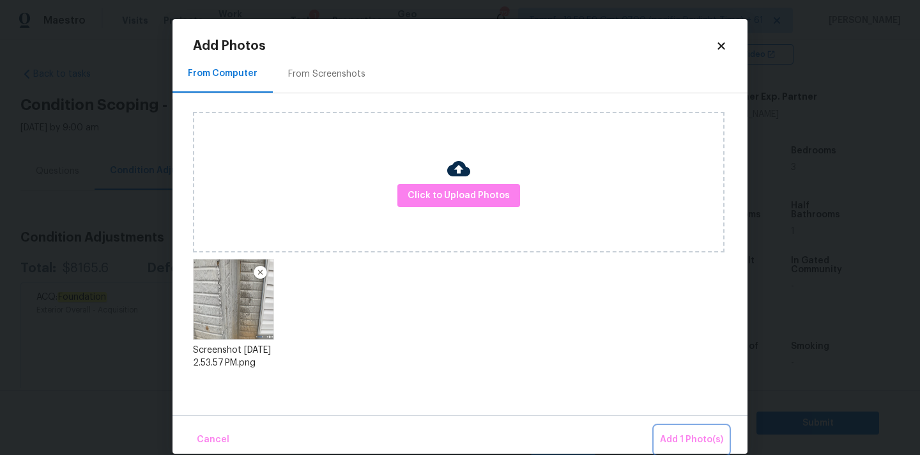
click at [679, 438] on span "Add 1 Photo(s)" at bounding box center [691, 440] width 63 height 16
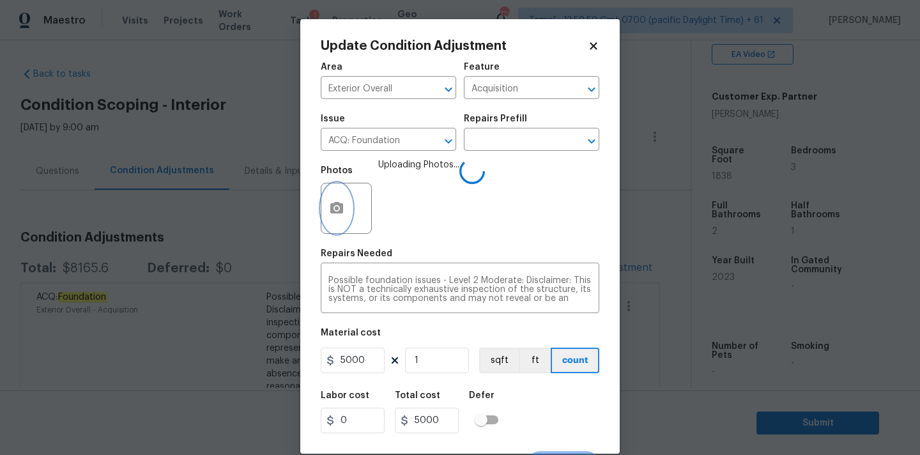
scroll to position [22, 0]
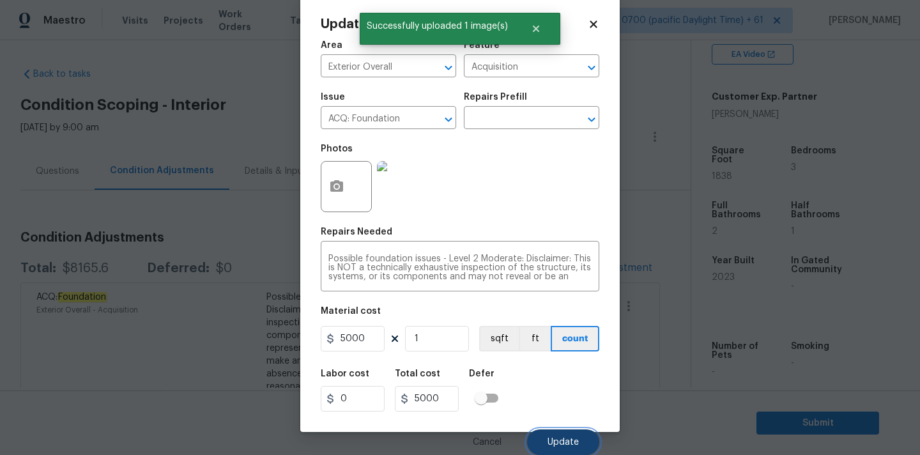
click at [562, 434] on button "Update" at bounding box center [563, 442] width 72 height 26
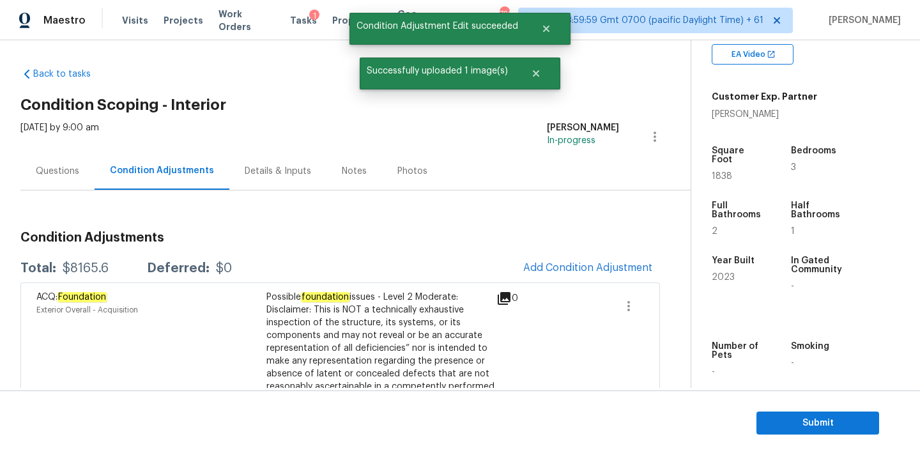
scroll to position [0, 0]
click at [548, 268] on span "Add Condition Adjustment" at bounding box center [587, 268] width 129 height 12
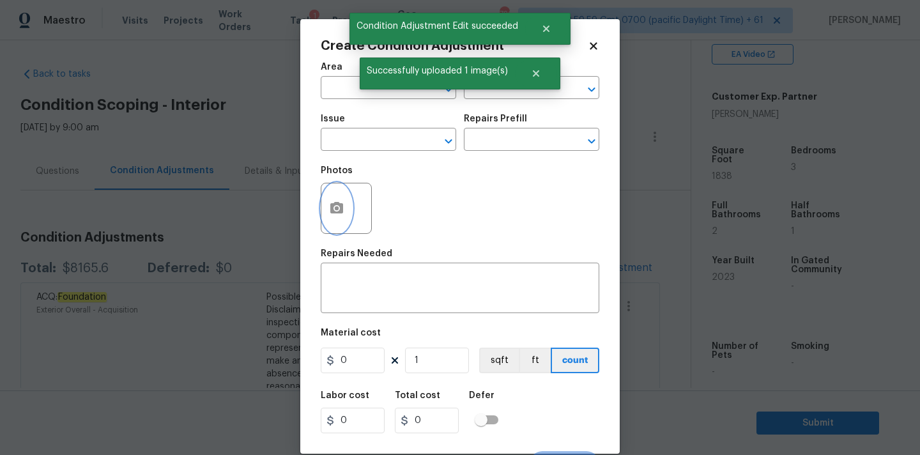
click at [344, 205] on button "button" at bounding box center [336, 208] width 31 height 50
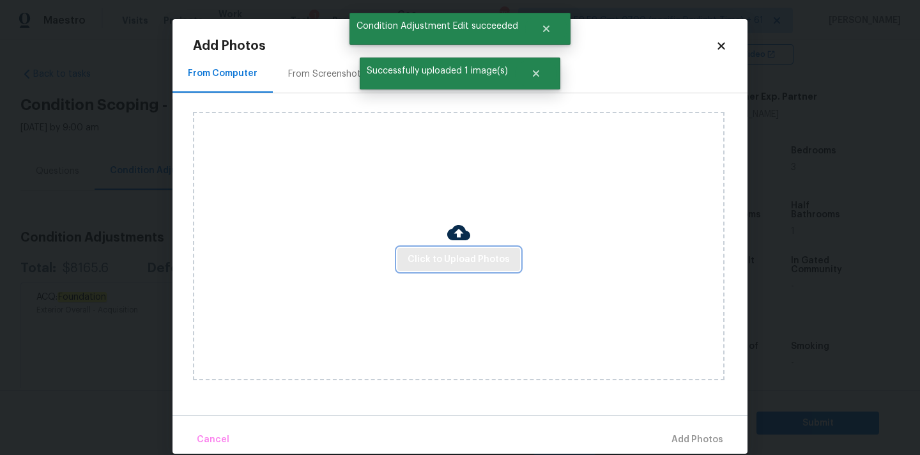
click at [438, 252] on span "Click to Upload Photos" at bounding box center [459, 260] width 102 height 16
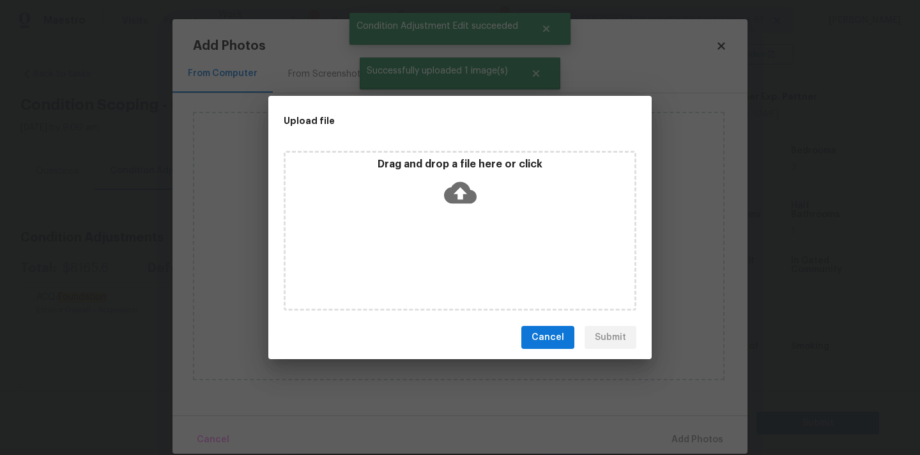
click at [451, 197] on icon at bounding box center [460, 193] width 33 height 22
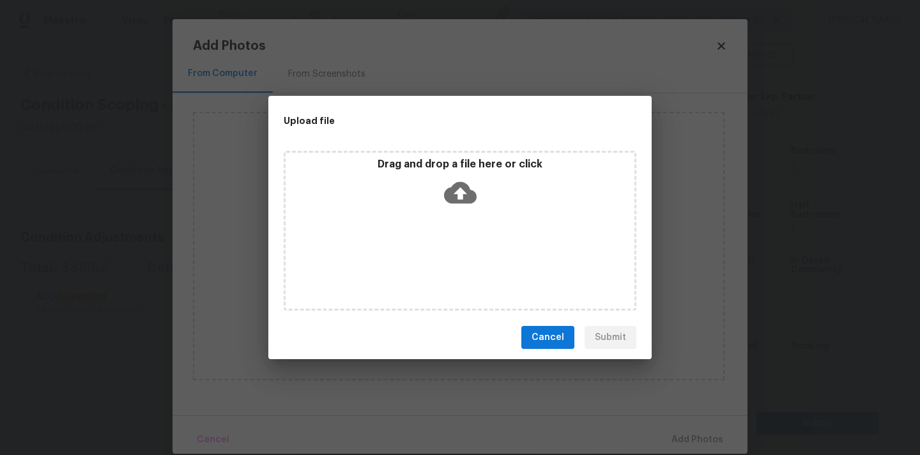
click at [728, 41] on div "Upload file Drag and drop a file here or click Cancel Submit" at bounding box center [460, 227] width 920 height 455
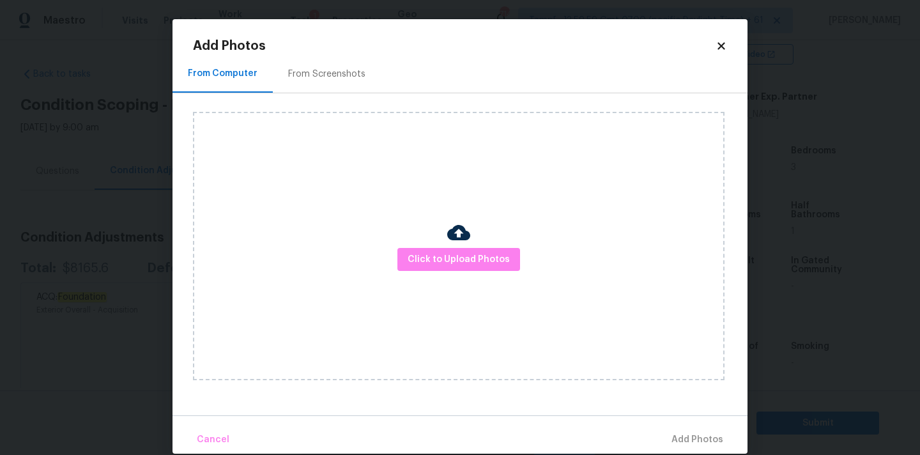
click at [725, 42] on icon at bounding box center [722, 46] width 12 height 12
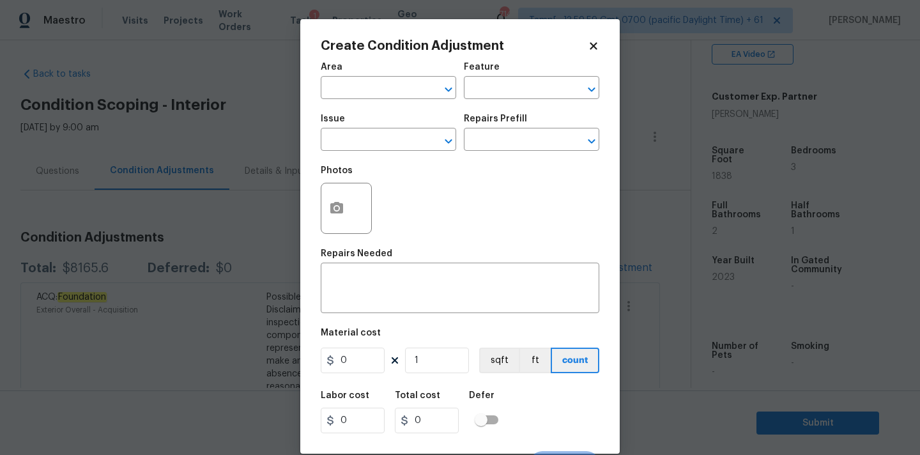
click at [596, 45] on icon at bounding box center [594, 46] width 12 height 12
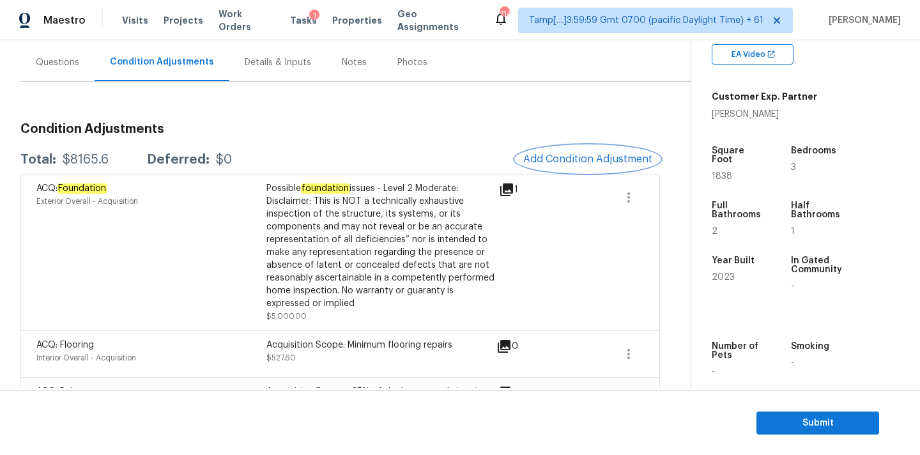
scroll to position [111, 0]
click at [554, 165] on span "Add Condition Adjustment" at bounding box center [587, 160] width 129 height 12
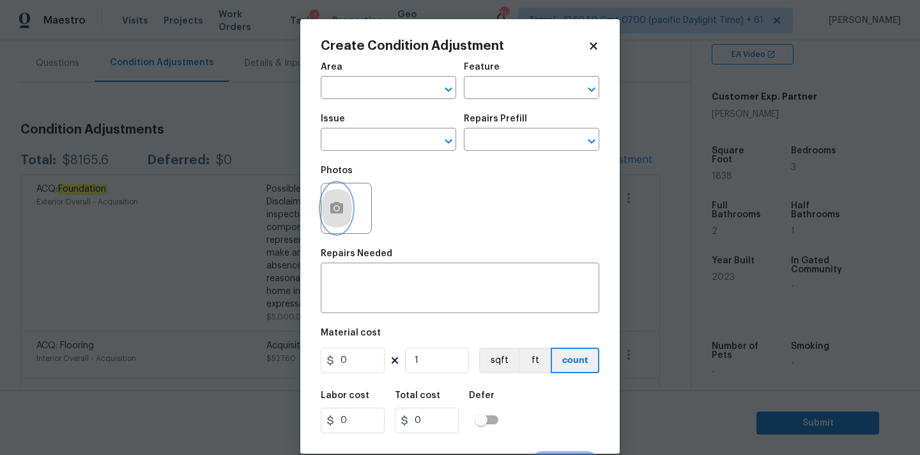
click at [344, 203] on button "button" at bounding box center [336, 208] width 31 height 50
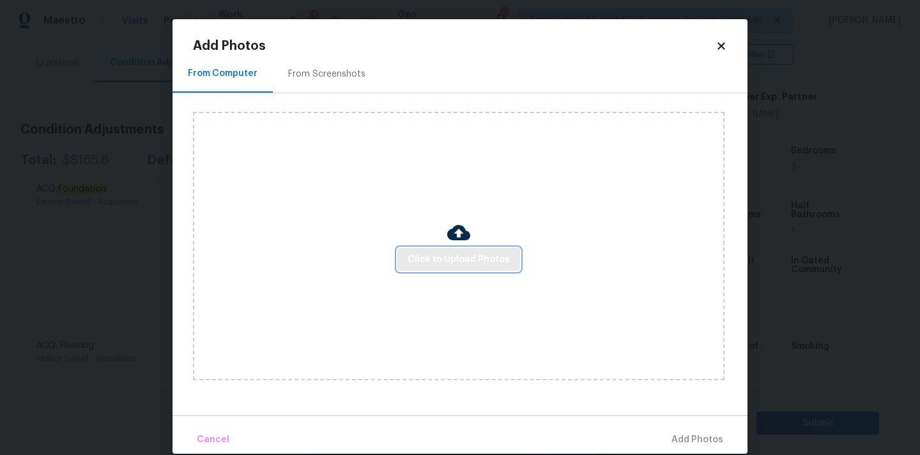
click at [453, 260] on span "Click to Upload Photos" at bounding box center [459, 260] width 102 height 16
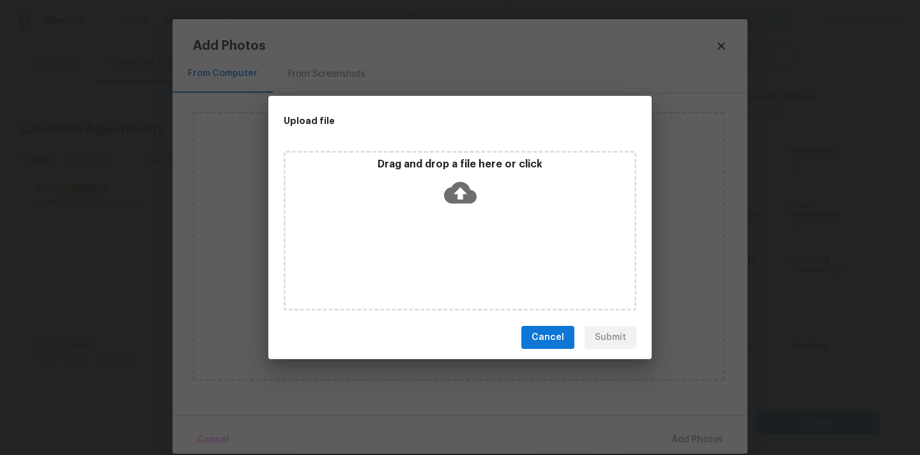
click at [455, 188] on icon at bounding box center [460, 193] width 33 height 22
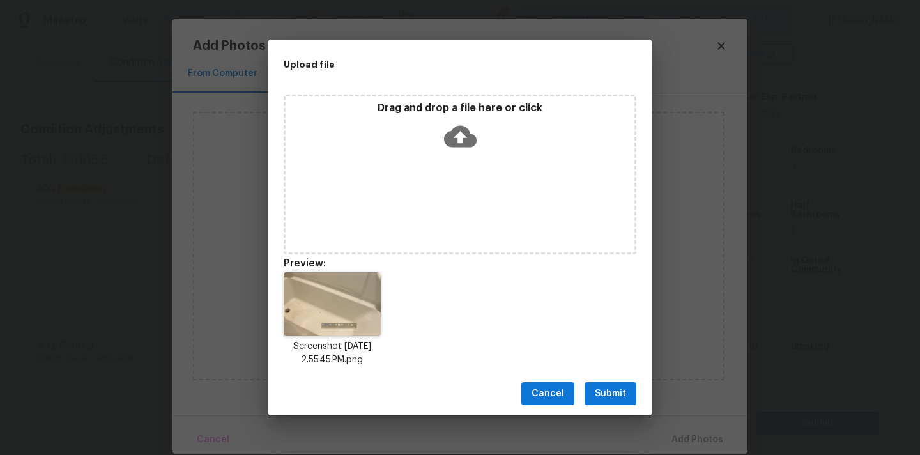
click at [630, 400] on button "Submit" at bounding box center [611, 394] width 52 height 24
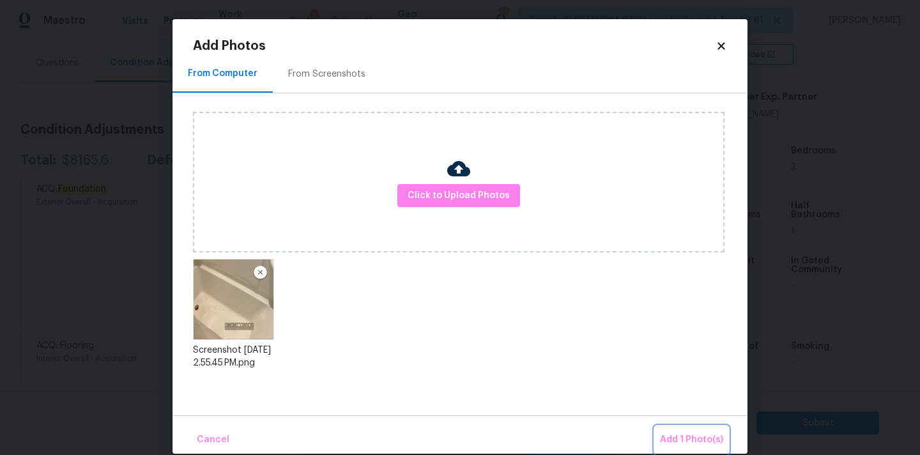
click at [681, 440] on span "Add 1 Photo(s)" at bounding box center [691, 440] width 63 height 16
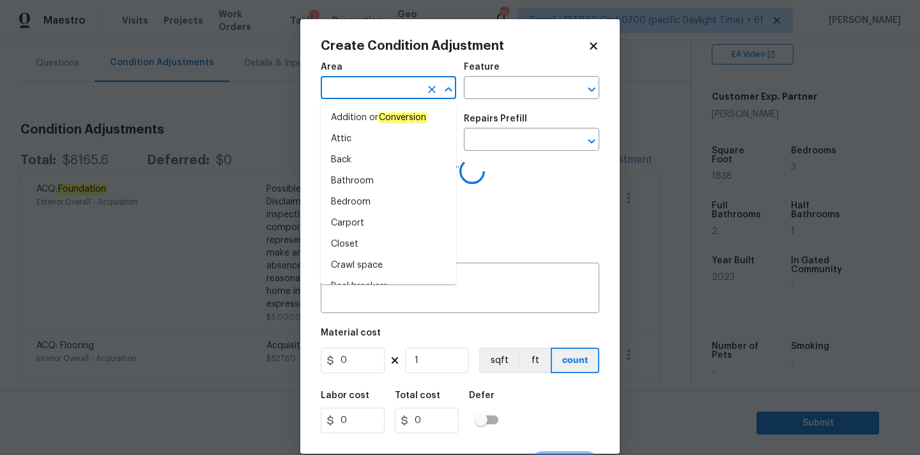
click at [381, 97] on input "text" at bounding box center [371, 89] width 100 height 20
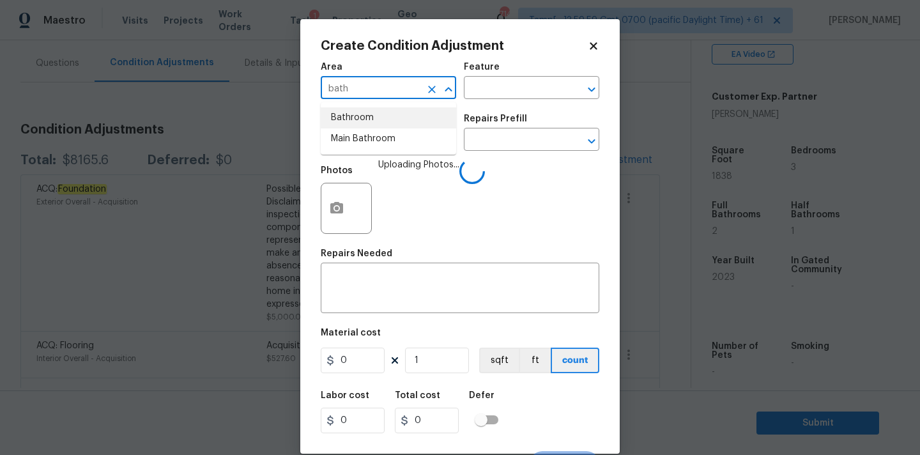
click at [372, 122] on li "Bathroom" at bounding box center [388, 117] width 135 height 21
type input "Bathroom"
click at [374, 147] on input "text" at bounding box center [371, 141] width 100 height 20
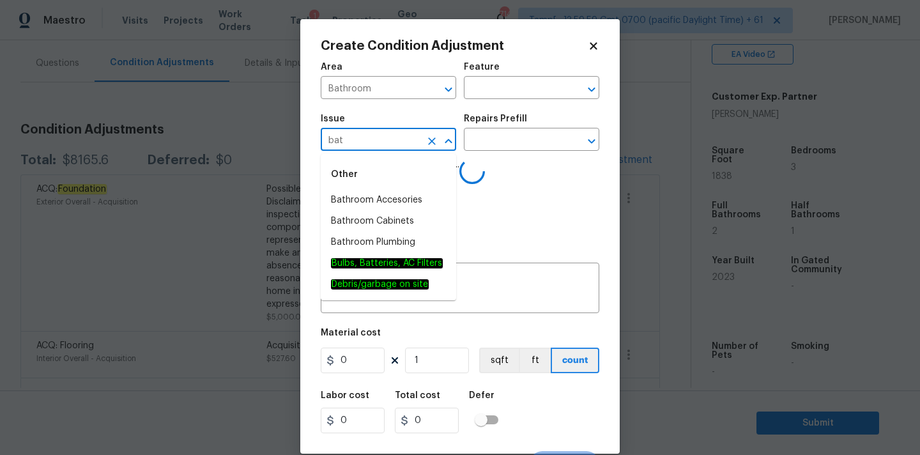
type input "bath"
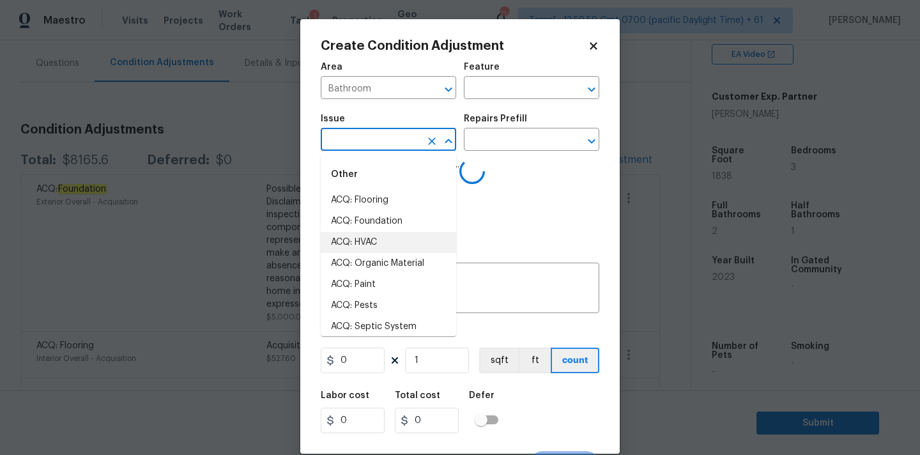
click at [391, 232] on li "ACQ: HVAC" at bounding box center [388, 242] width 135 height 21
type input "ACQ: HVAC"
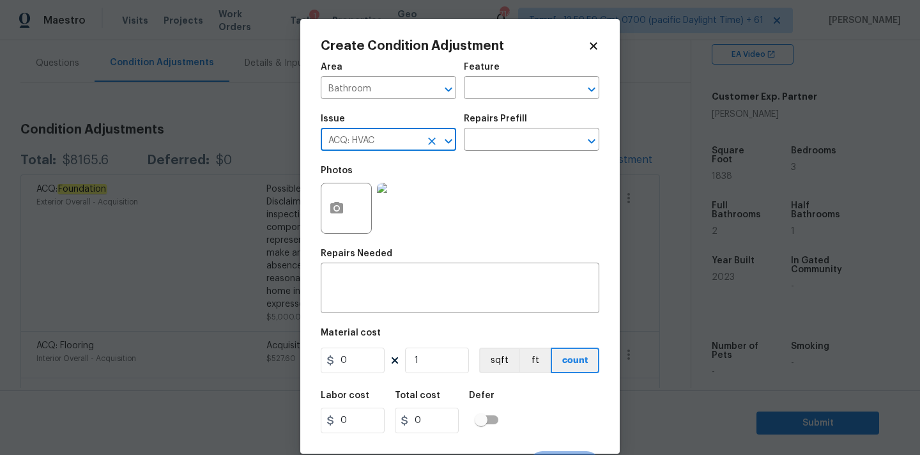
click at [433, 143] on icon "Clear" at bounding box center [432, 141] width 8 height 8
click at [369, 143] on input "text" at bounding box center [371, 141] width 100 height 20
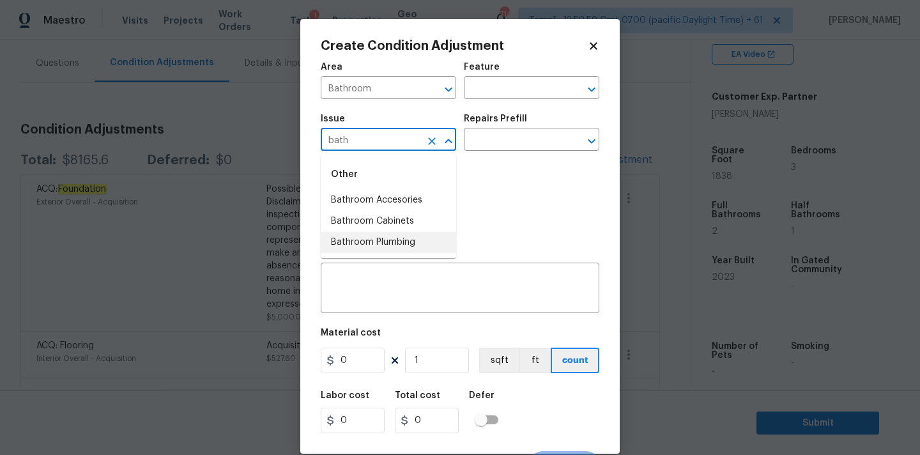
click at [374, 235] on li "Bathroom Plumbing" at bounding box center [388, 242] width 135 height 21
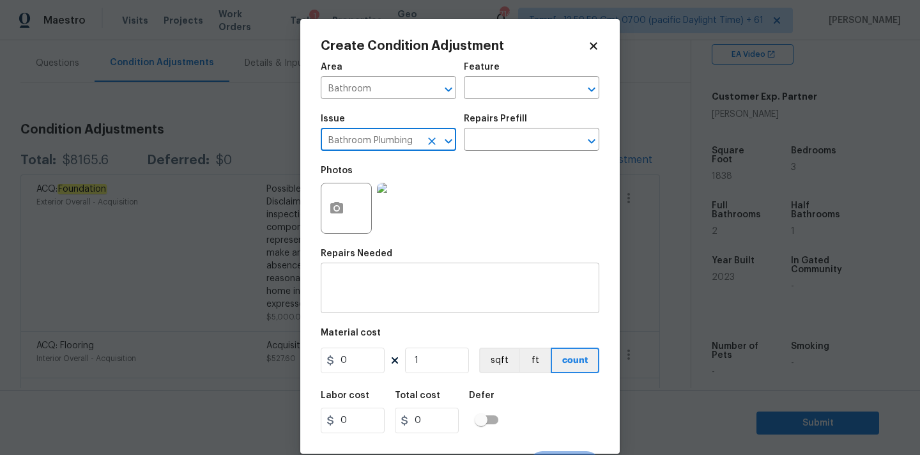
type input "Bathroom Plumbing"
click at [406, 291] on textarea at bounding box center [459, 289] width 263 height 27
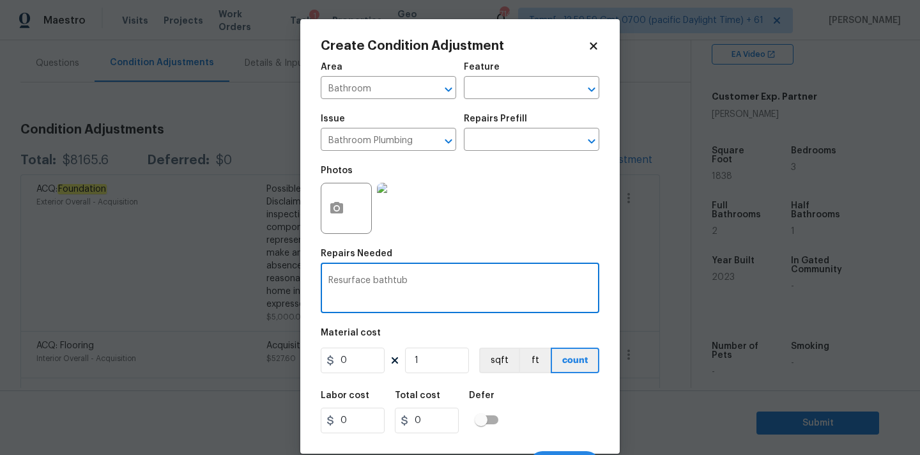
click at [353, 281] on textarea "Resurface bathtub" at bounding box center [459, 289] width 263 height 27
type textarea "Acid wash bathtub"
click at [360, 361] on input "0" at bounding box center [353, 361] width 64 height 26
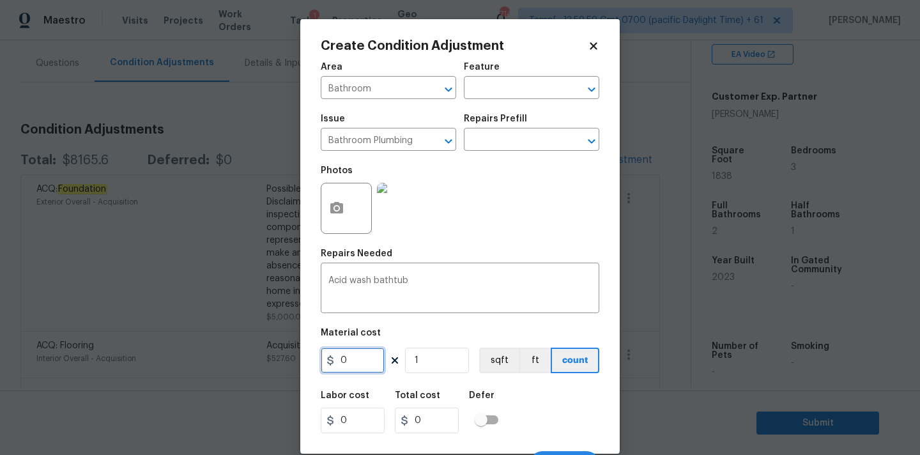
click at [360, 361] on input "0" at bounding box center [353, 361] width 64 height 26
type input "350"
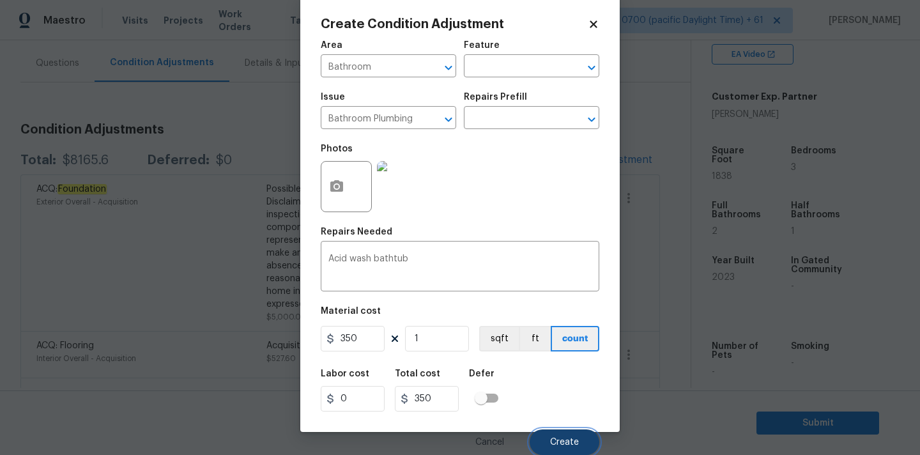
click at [550, 433] on button "Create" at bounding box center [565, 442] width 70 height 26
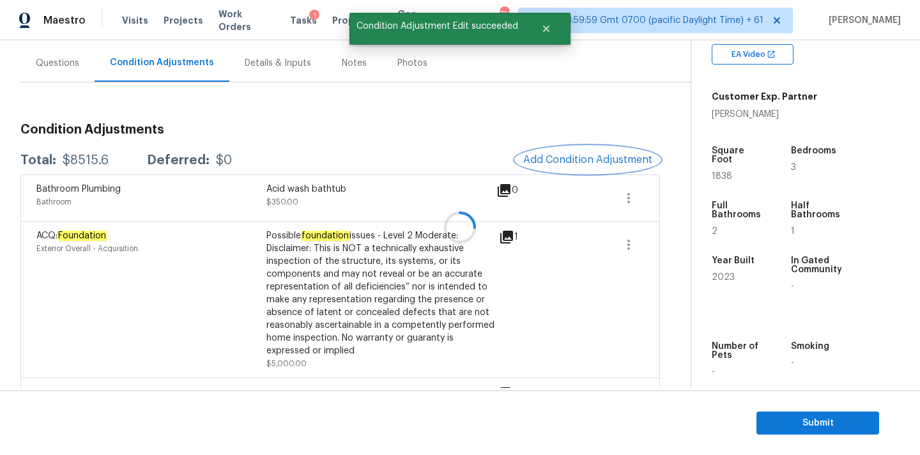
scroll to position [0, 0]
click at [560, 160] on span "Add Condition Adjustment" at bounding box center [587, 160] width 129 height 12
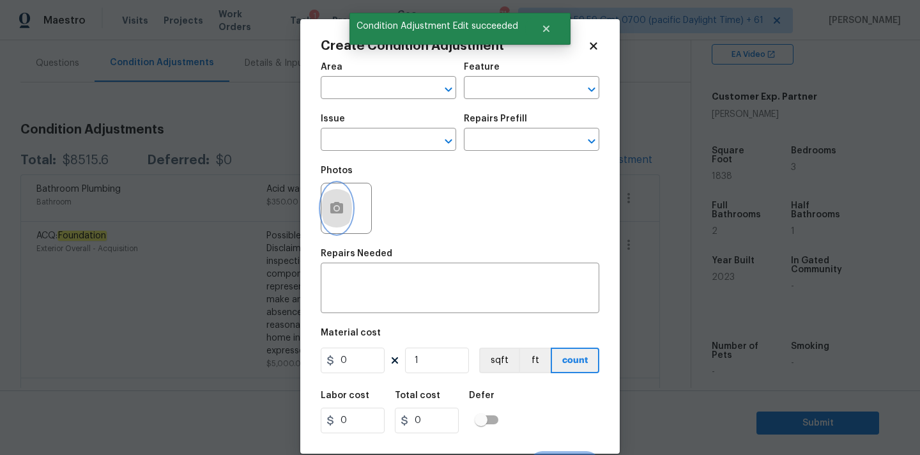
click at [338, 208] on circle "button" at bounding box center [337, 208] width 4 height 4
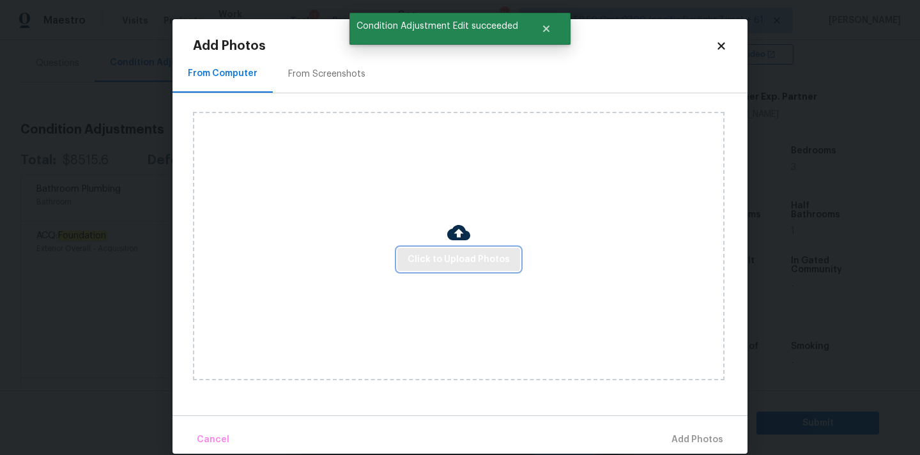
click at [447, 254] on span "Click to Upload Photos" at bounding box center [459, 260] width 102 height 16
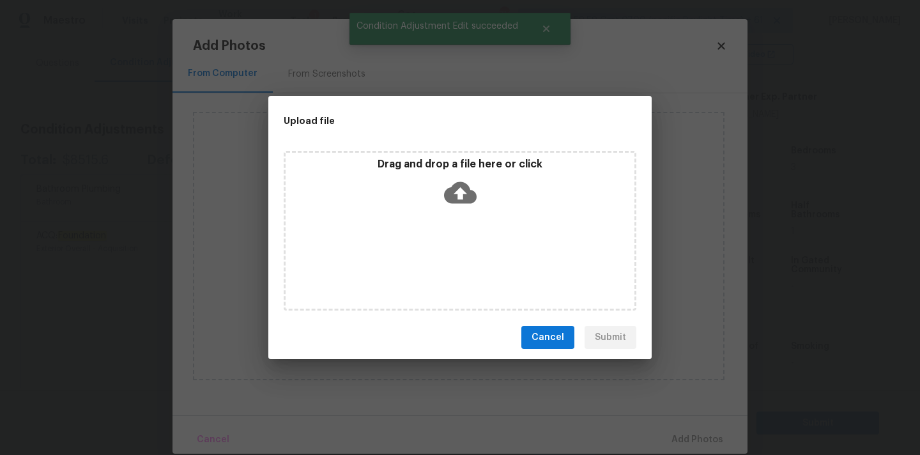
click at [459, 190] on icon at bounding box center [460, 192] width 33 height 33
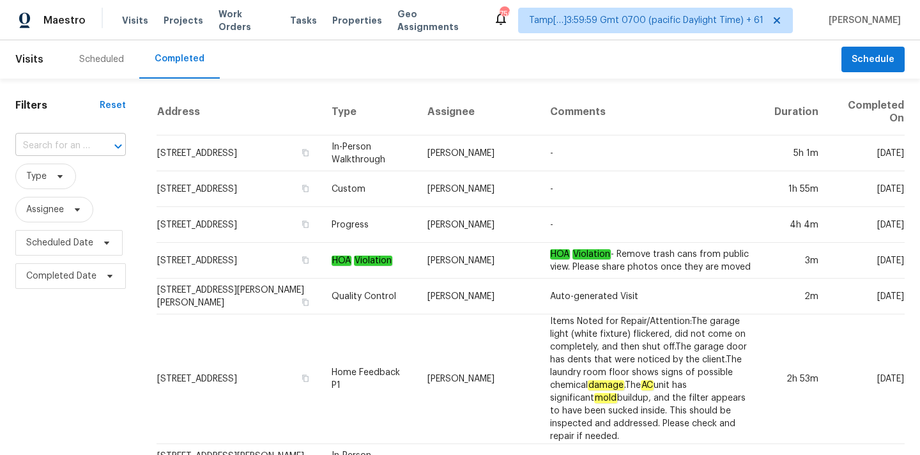
click at [24, 138] on input "text" at bounding box center [52, 146] width 75 height 20
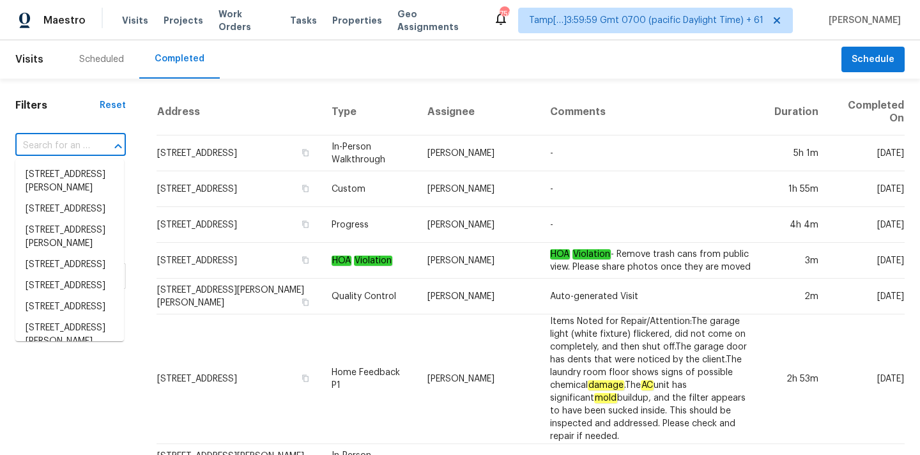
paste input "19795 Patton St, Detroit, MI 48219"
type input "19795 Patton St, Detroit, MI 48219"
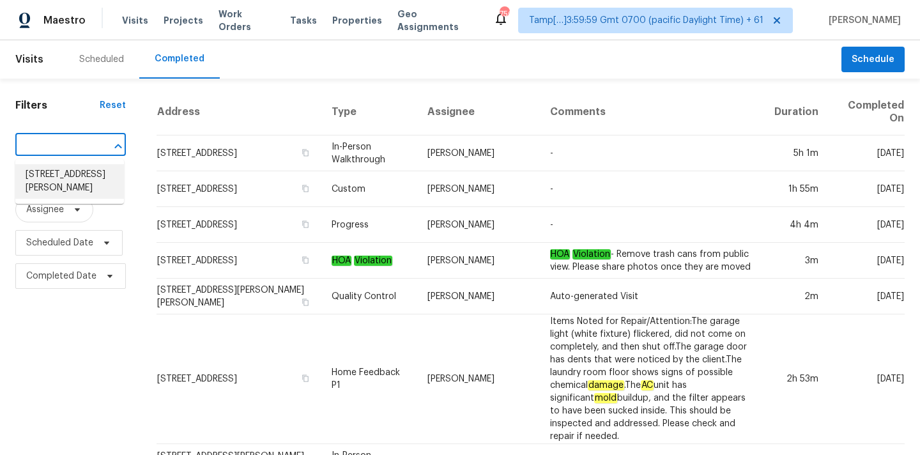
click at [56, 180] on li "19795 Patton St, Detroit, MI 48219" at bounding box center [69, 181] width 109 height 35
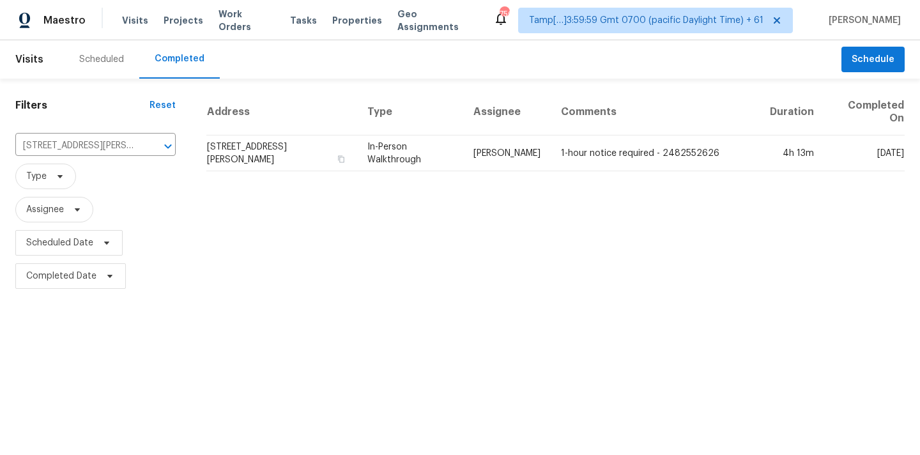
click at [434, 150] on td "In-Person Walkthrough" at bounding box center [410, 153] width 106 height 36
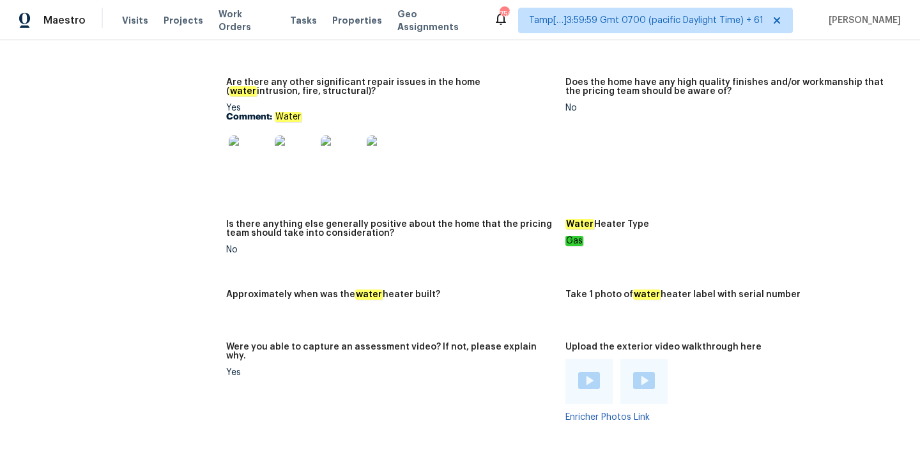
scroll to position [2126, 0]
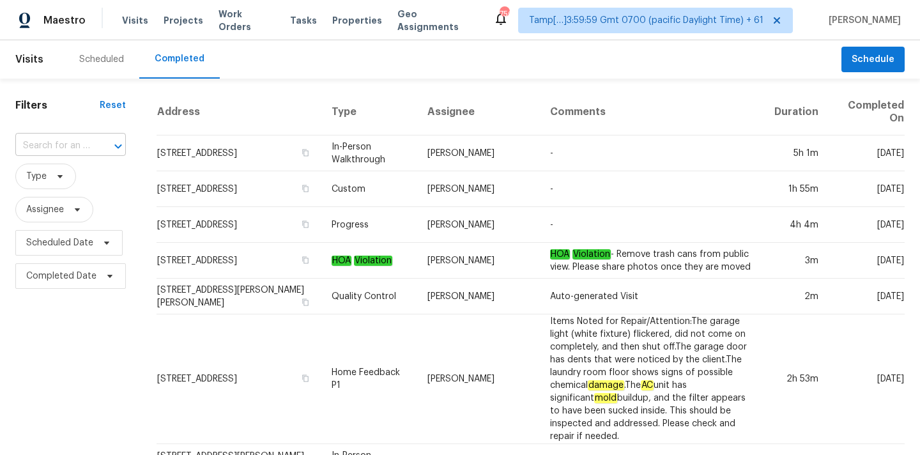
click at [50, 151] on input "text" at bounding box center [52, 146] width 75 height 20
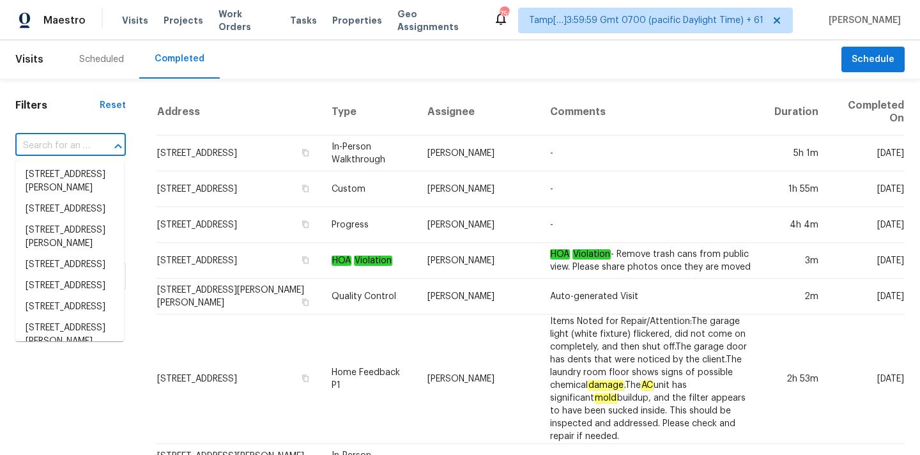
paste input "[STREET_ADDRESS]"
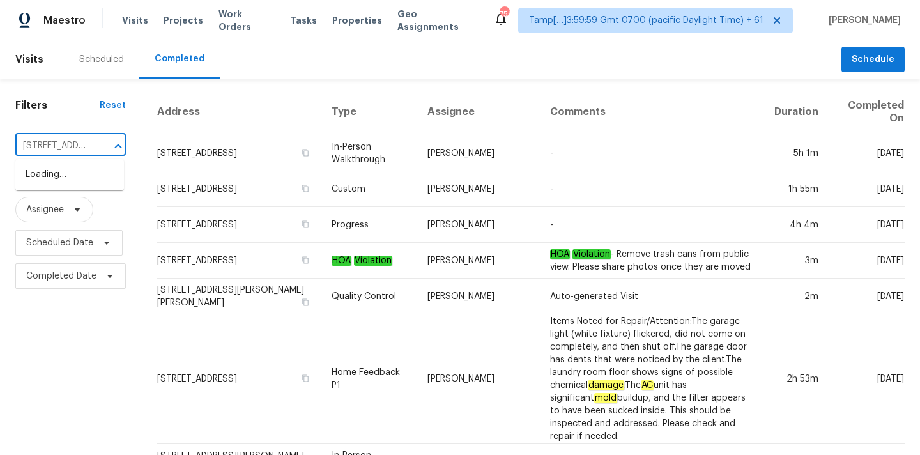
scroll to position [0, 109]
type input "[STREET_ADDRESS]"
click at [63, 141] on input "text" at bounding box center [52, 146] width 75 height 20
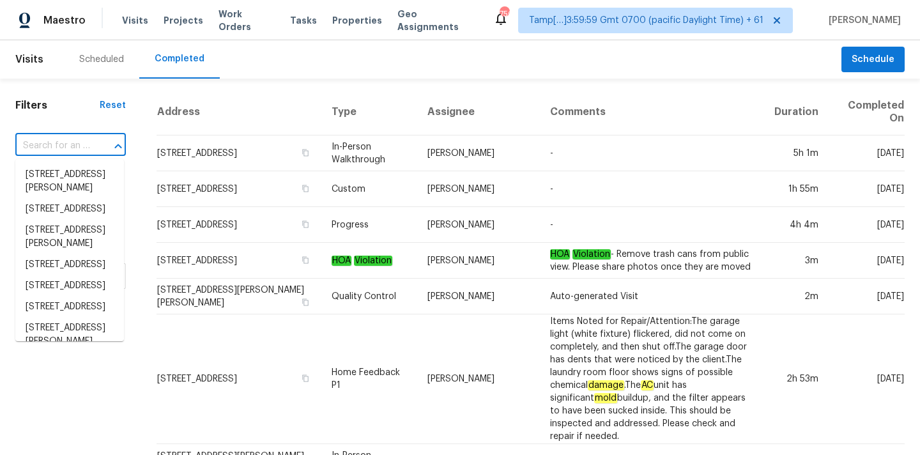
paste input "[STREET_ADDRESS]"
type input "[STREET_ADDRESS]"
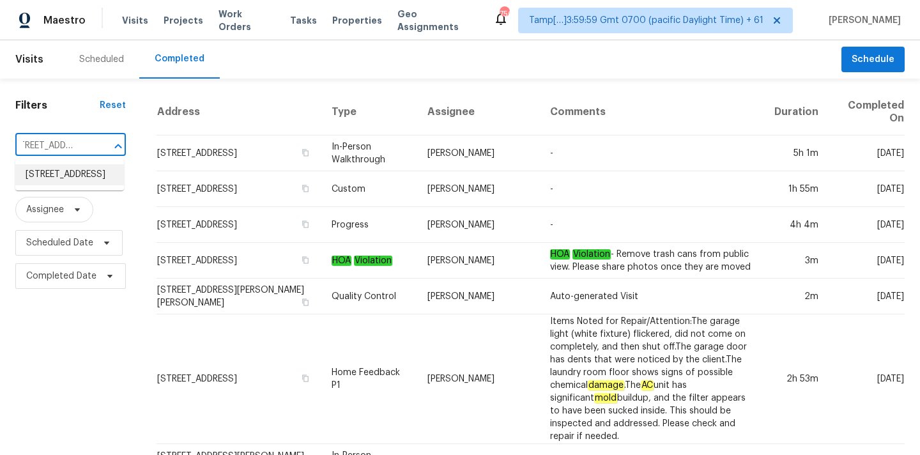
click at [65, 180] on li "[STREET_ADDRESS]" at bounding box center [69, 174] width 109 height 21
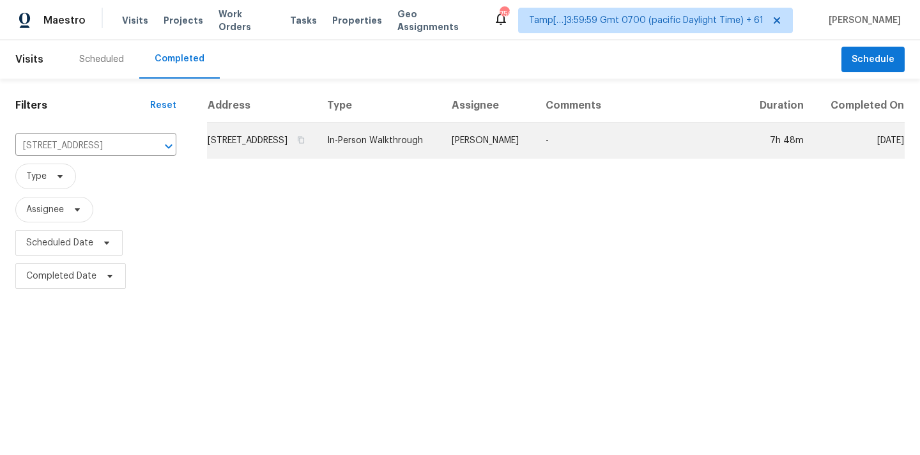
click at [317, 151] on td "[STREET_ADDRESS]" at bounding box center [262, 141] width 110 height 36
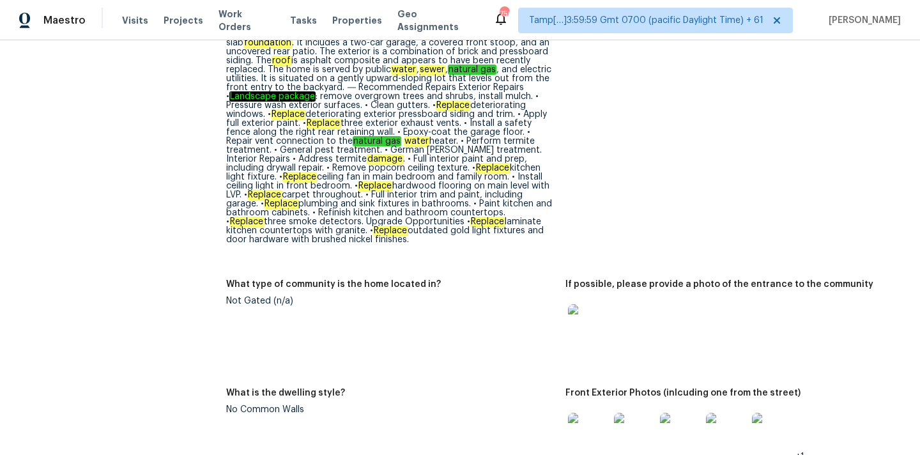
scroll to position [589, 0]
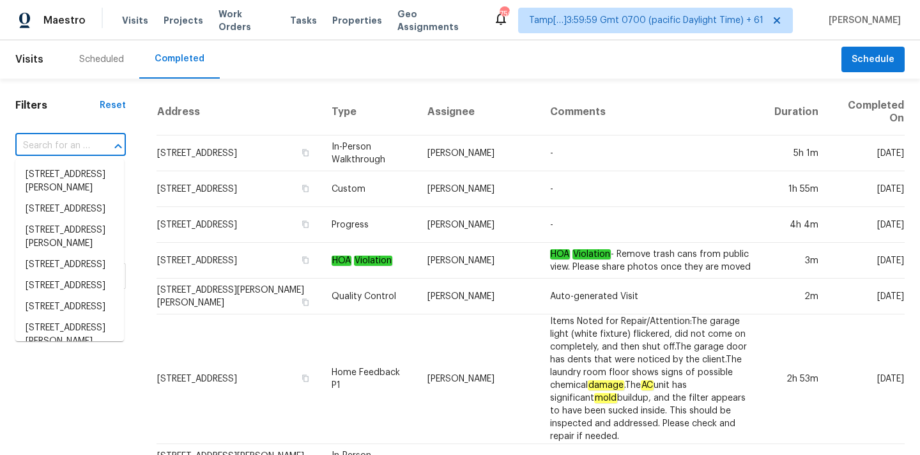
click at [79, 145] on input "text" at bounding box center [52, 146] width 75 height 20
paste input "18031 Hamann St, Riverview, MI 48193"
type input "18031 Hamann St, Riverview, MI 48193"
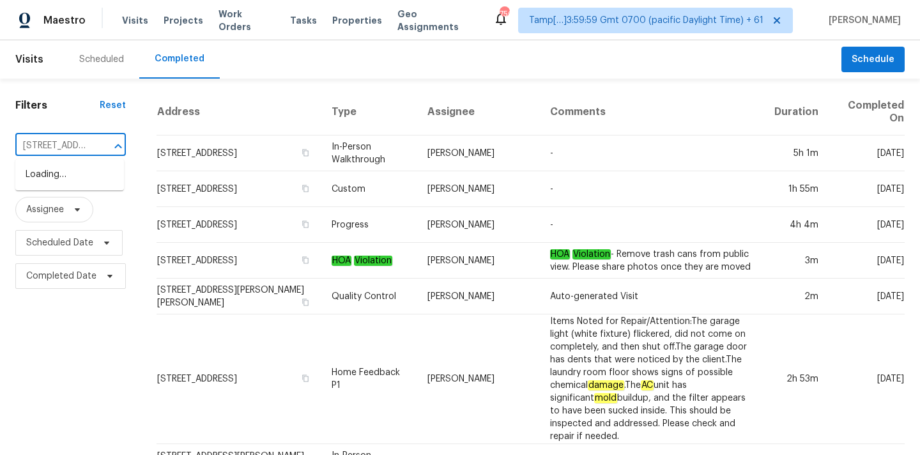
scroll to position [0, 94]
click at [46, 185] on li "18031 Hamann St, Riverview, MI 48193" at bounding box center [69, 174] width 109 height 21
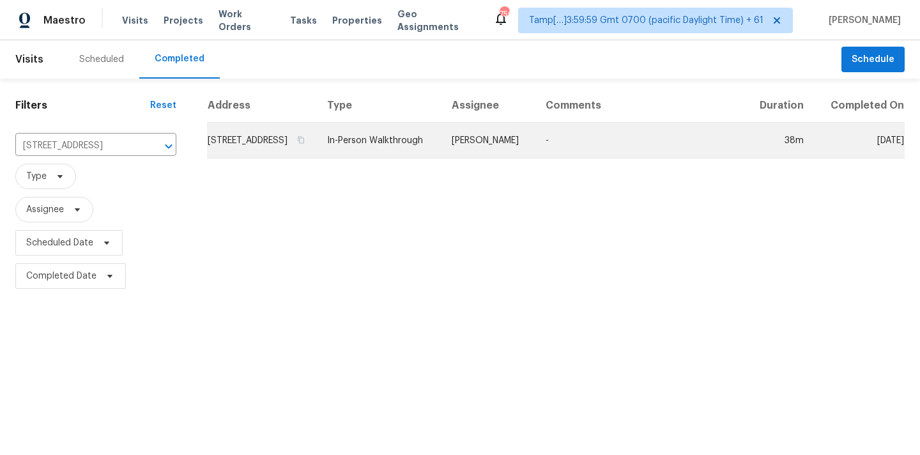
click at [380, 155] on td "In-Person Walkthrough" at bounding box center [379, 141] width 125 height 36
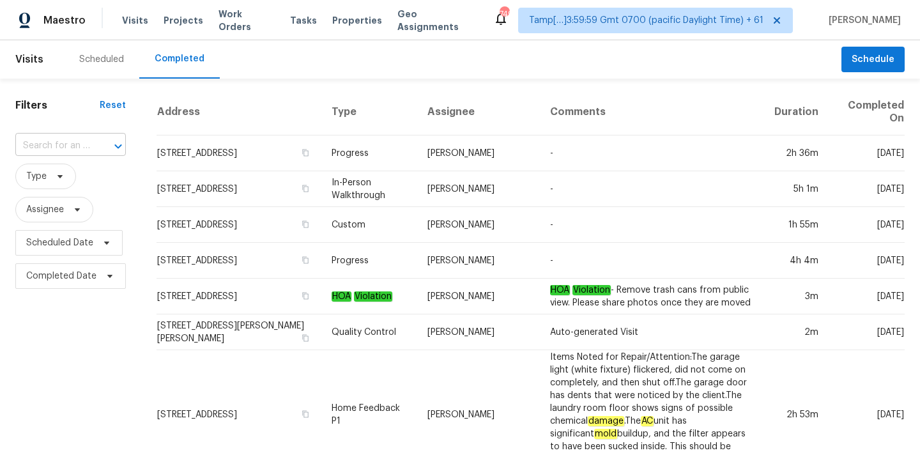
click at [27, 143] on input "text" at bounding box center [52, 146] width 75 height 20
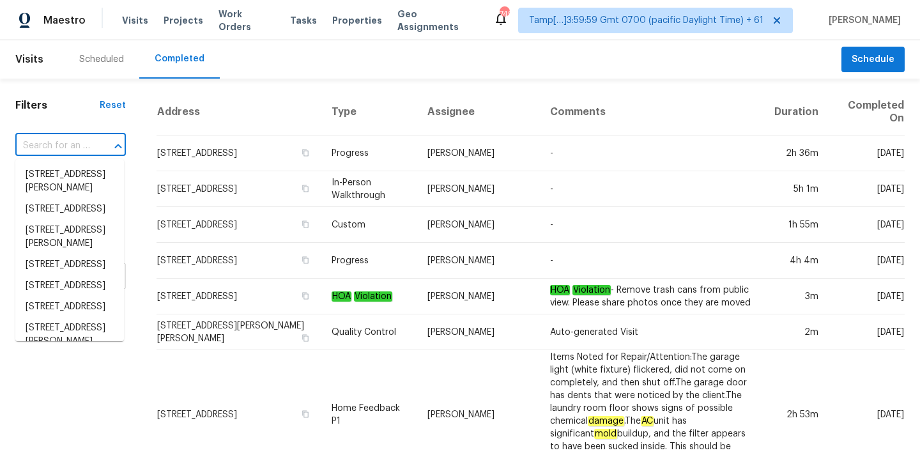
paste input "[STREET_ADDRESS]"
type input "[STREET_ADDRESS]"
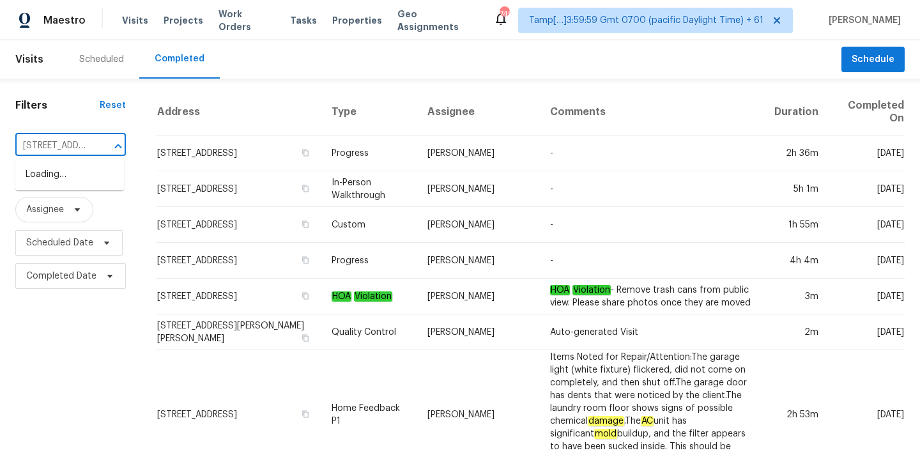
scroll to position [0, 77]
click at [45, 176] on li "[STREET_ADDRESS]" at bounding box center [69, 174] width 109 height 21
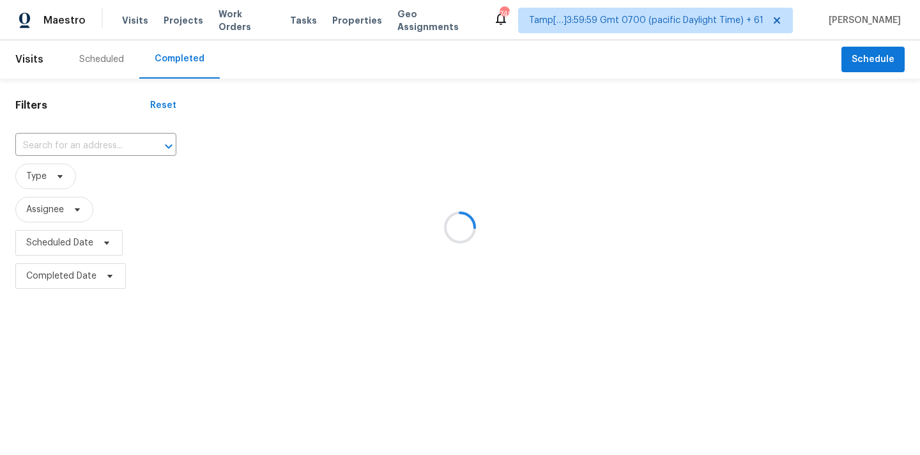
type input "[STREET_ADDRESS]"
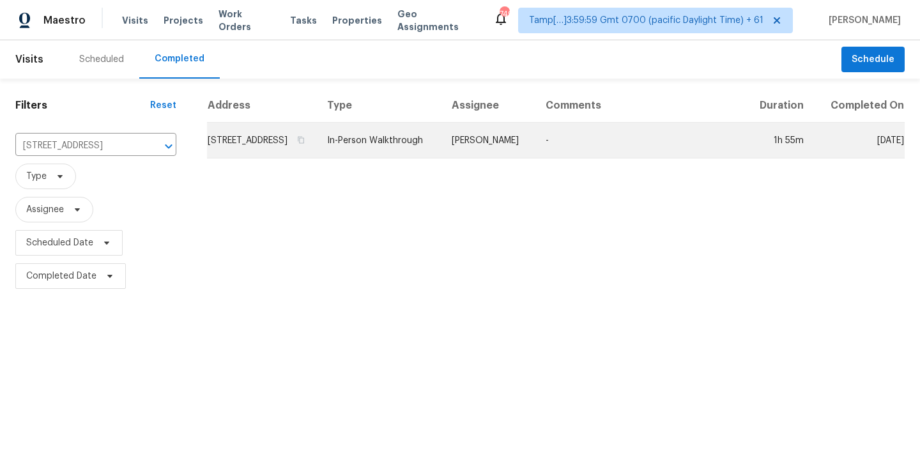
click at [422, 158] on td "In-Person Walkthrough" at bounding box center [379, 141] width 125 height 36
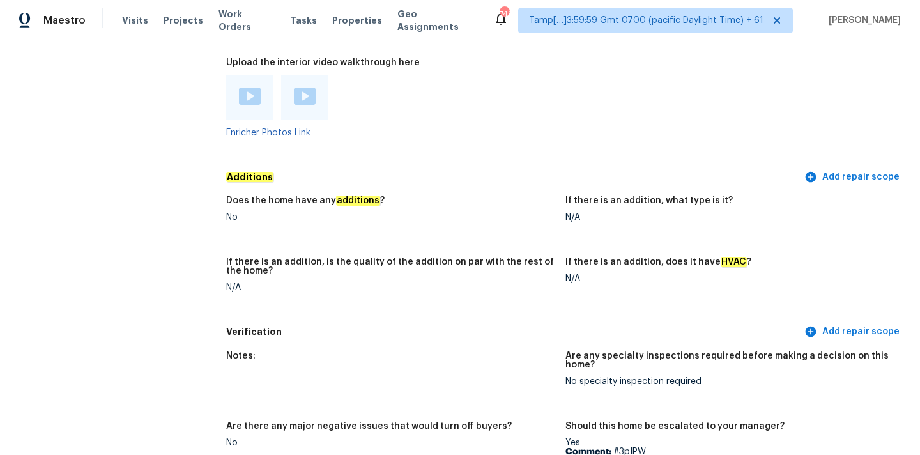
scroll to position [3032, 0]
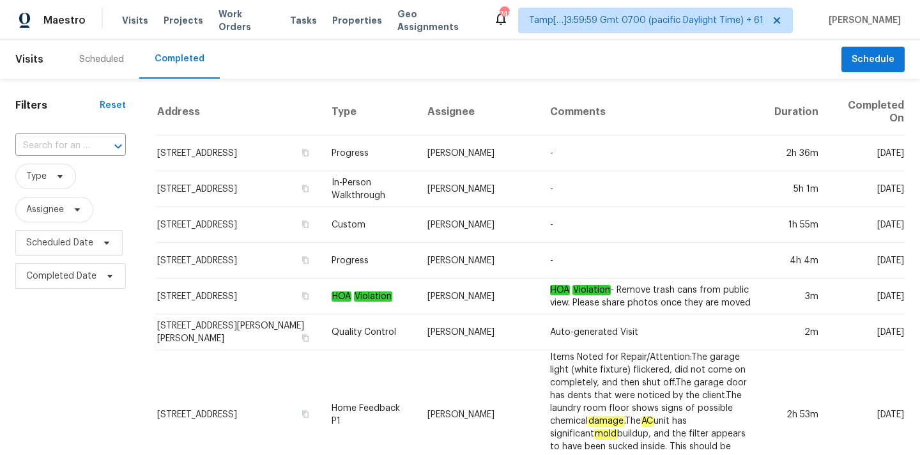
click at [72, 134] on div "​" at bounding box center [70, 145] width 111 height 27
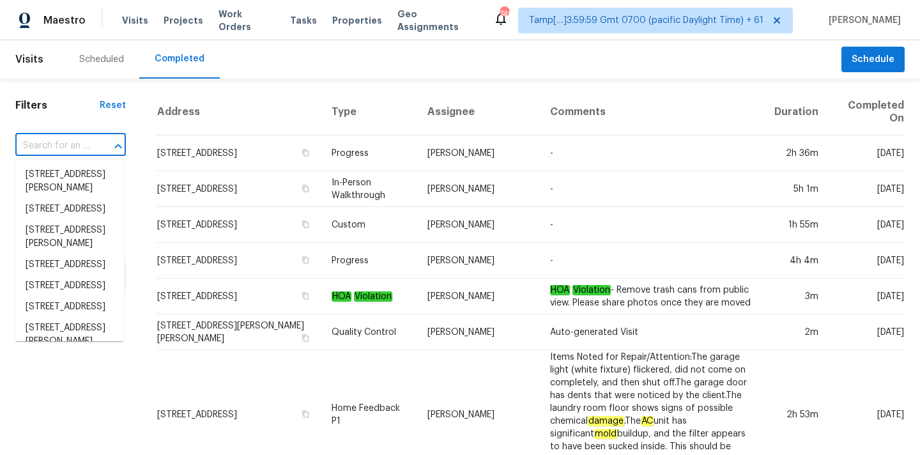
paste input "[STREET_ADDRESS]"
type input "[STREET_ADDRESS]"
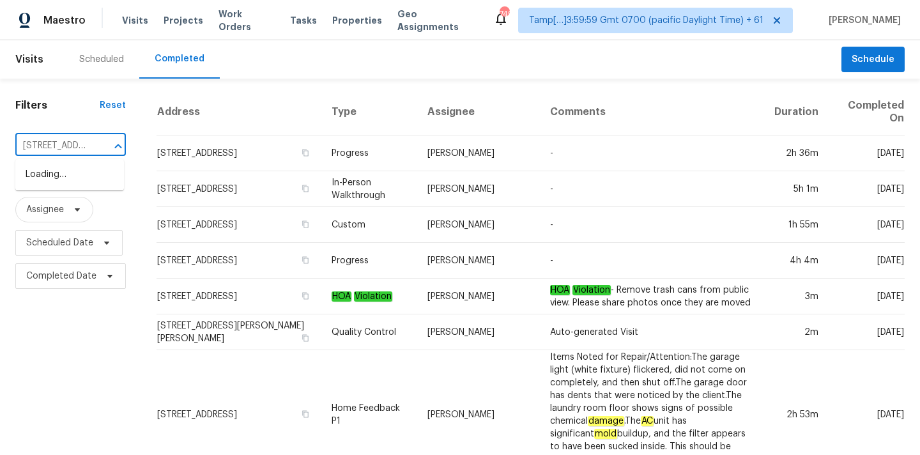
scroll to position [0, 86]
click at [68, 179] on li "[STREET_ADDRESS]" at bounding box center [69, 174] width 109 height 21
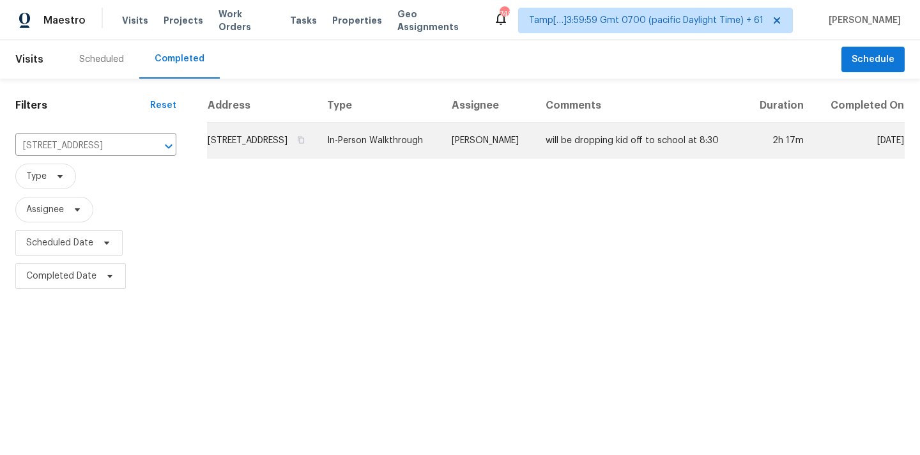
click at [442, 158] on td "In-Person Walkthrough" at bounding box center [379, 141] width 125 height 36
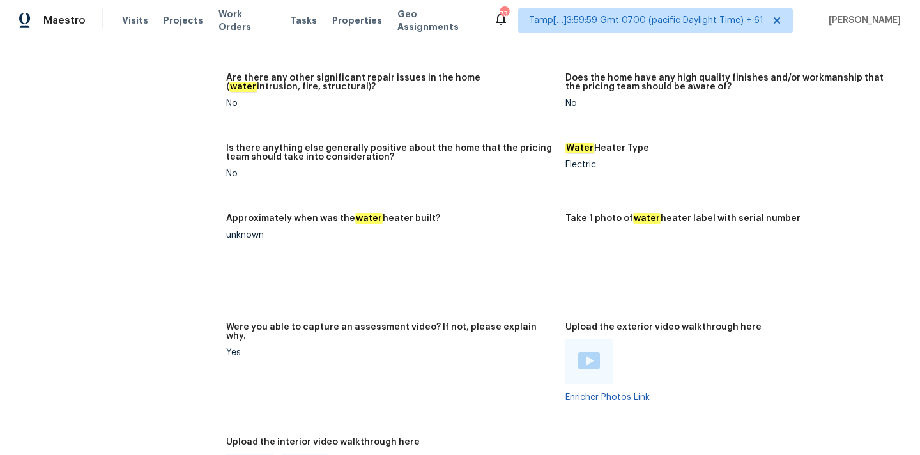
scroll to position [2325, 0]
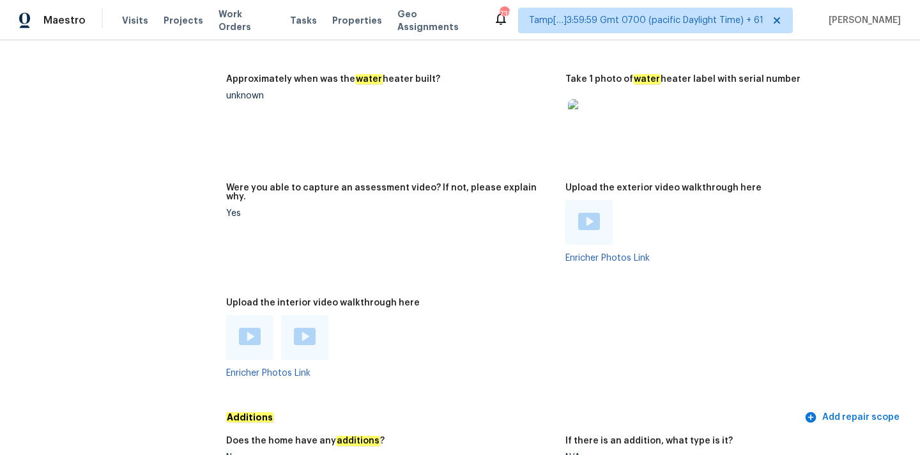
click at [247, 330] on img at bounding box center [250, 336] width 22 height 17
click at [305, 333] on img at bounding box center [305, 336] width 22 height 17
click at [598, 217] on img at bounding box center [589, 221] width 22 height 17
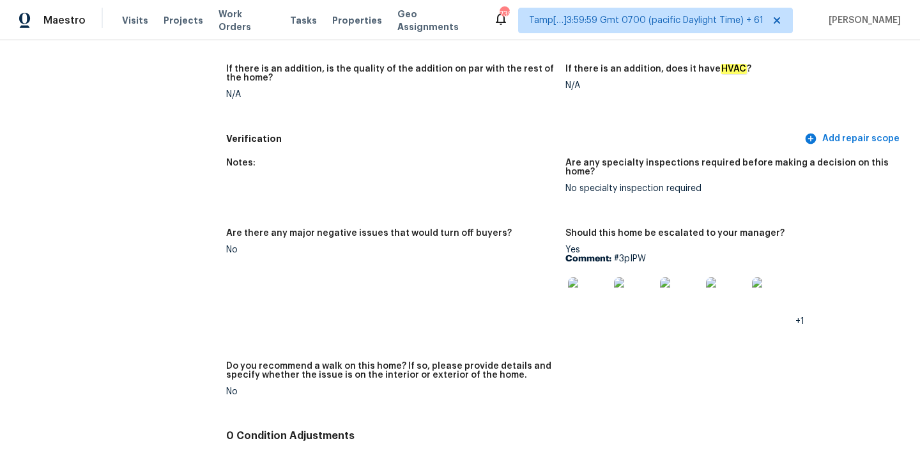
scroll to position [2716, 0]
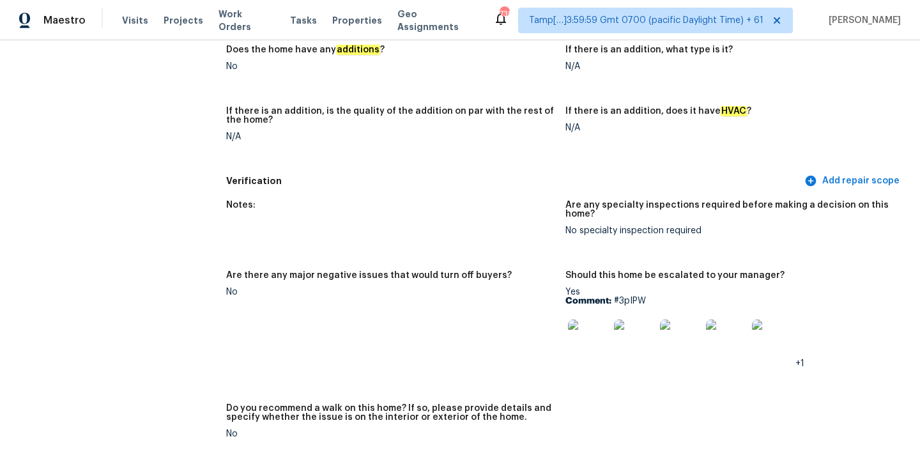
click at [626, 296] on p "Comment: #3pIPW" at bounding box center [730, 300] width 329 height 9
click at [670, 296] on p "Comment: #3pIPW" at bounding box center [730, 300] width 329 height 9
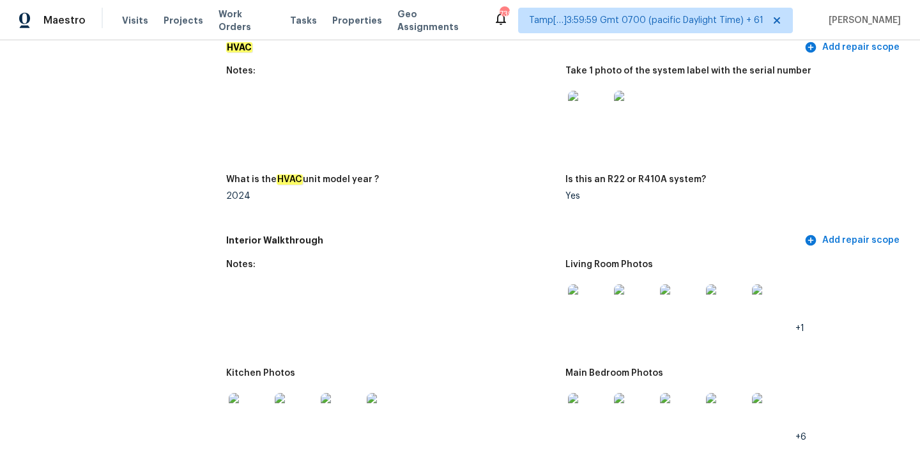
scroll to position [1263, 0]
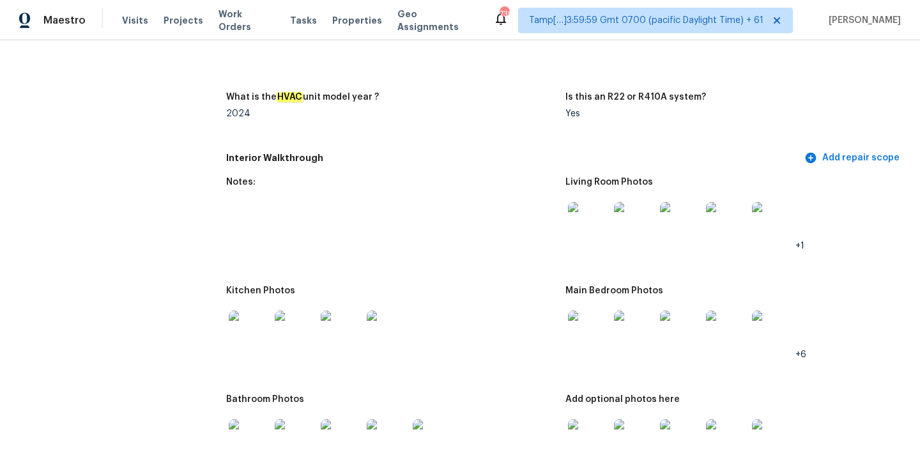
click at [591, 210] on img at bounding box center [588, 222] width 41 height 41
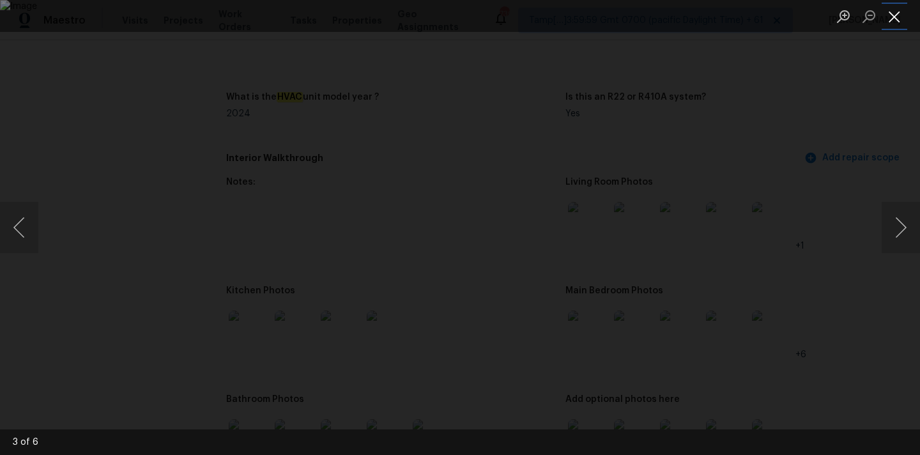
click at [898, 15] on button "Close lightbox" at bounding box center [895, 16] width 26 height 22
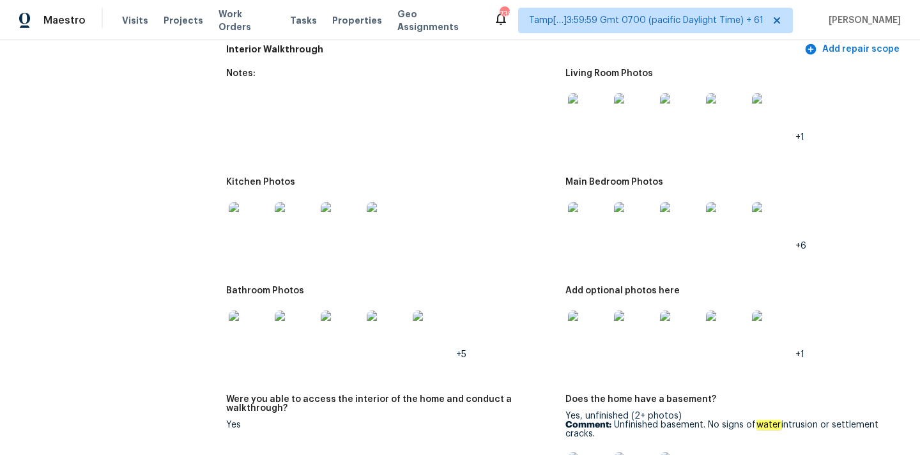
scroll to position [1389, 0]
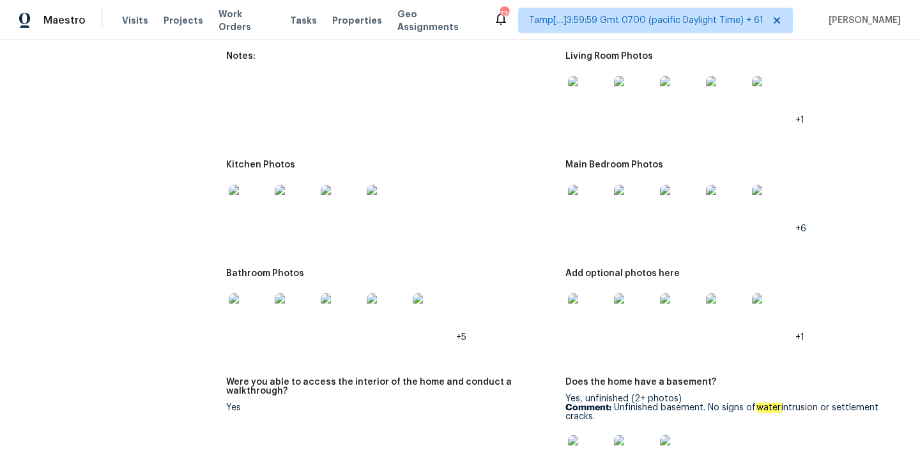
click at [589, 189] on img at bounding box center [588, 205] width 41 height 41
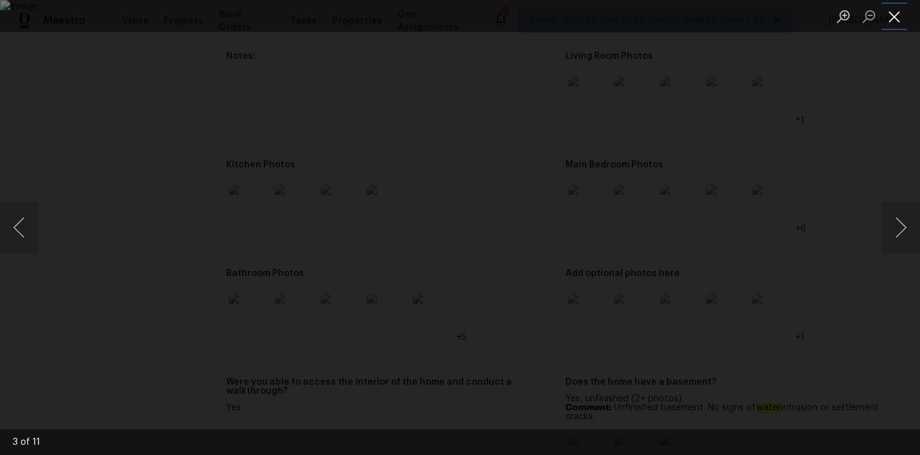
click at [894, 15] on button "Close lightbox" at bounding box center [895, 16] width 26 height 22
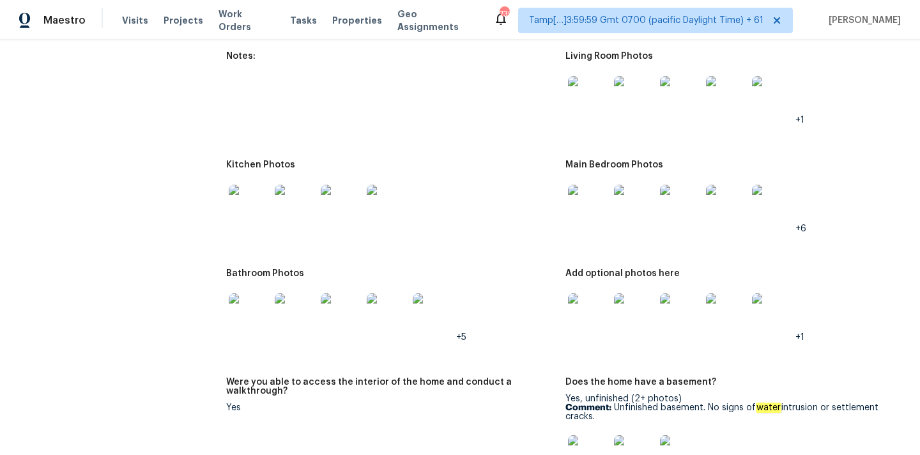
click at [600, 304] on img at bounding box center [588, 313] width 41 height 41
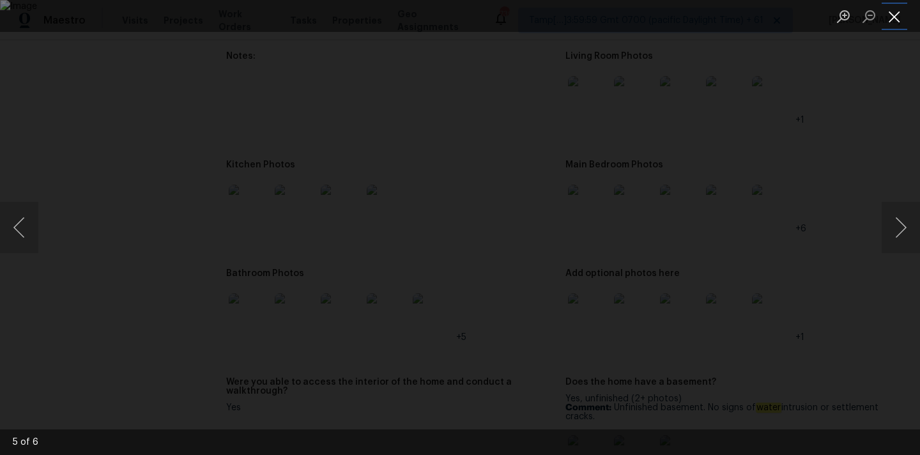
click at [898, 14] on button "Close lightbox" at bounding box center [895, 16] width 26 height 22
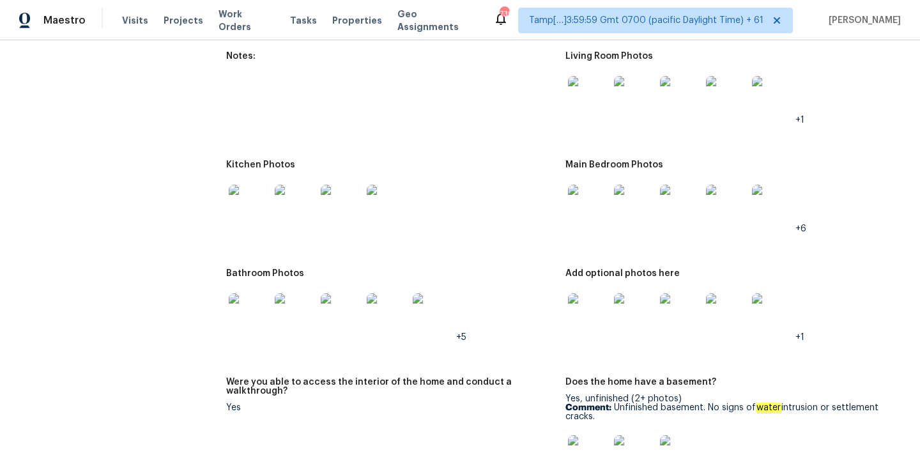
click at [246, 188] on img at bounding box center [249, 205] width 41 height 41
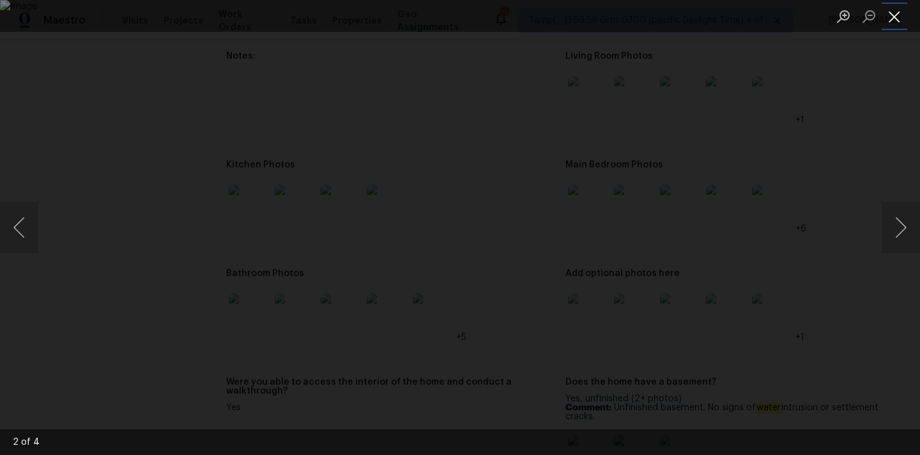
click at [889, 14] on button "Close lightbox" at bounding box center [895, 16] width 26 height 22
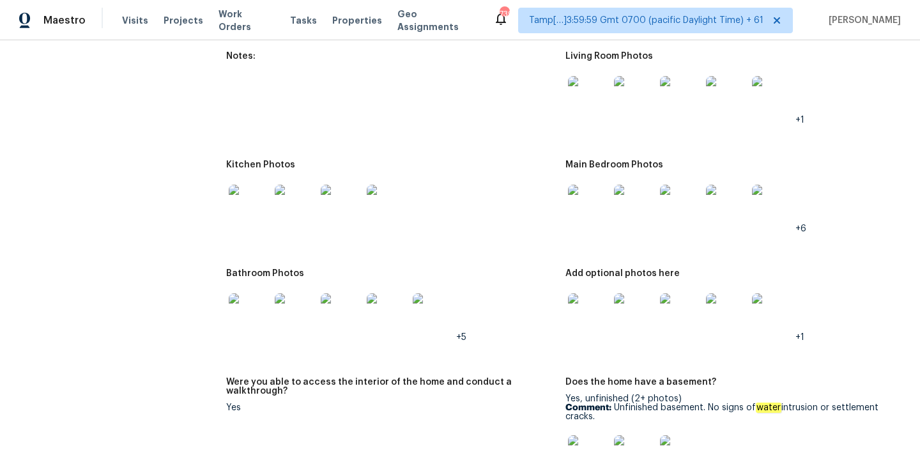
click at [243, 296] on img at bounding box center [249, 313] width 41 height 41
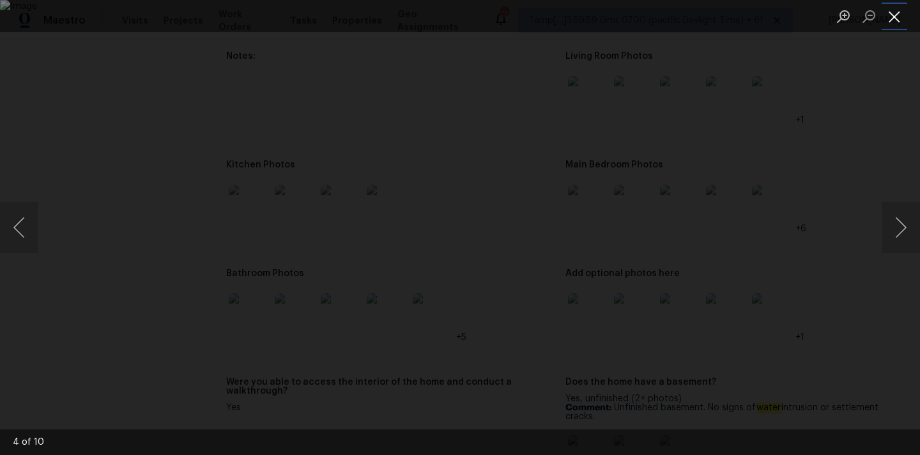
click at [892, 12] on button "Close lightbox" at bounding box center [895, 16] width 26 height 22
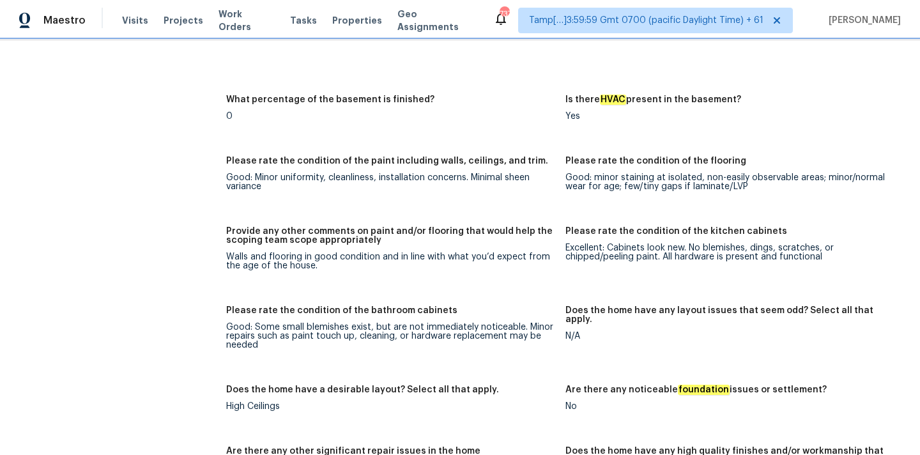
scroll to position [1836, 0]
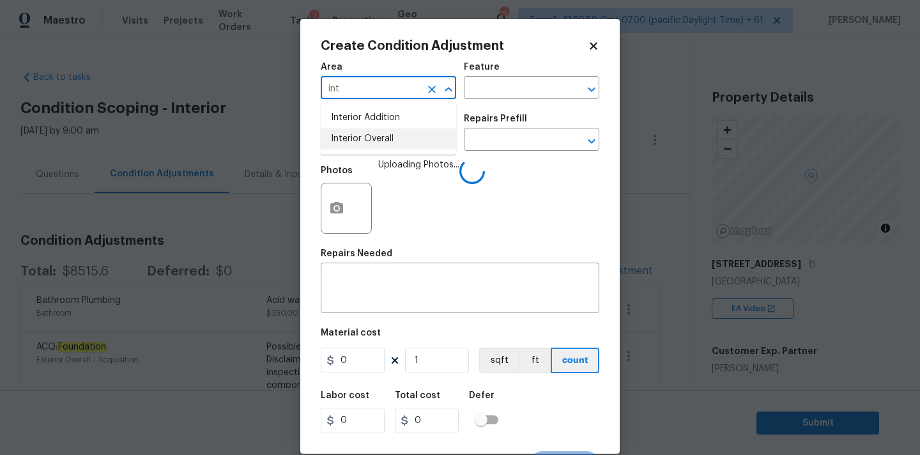
scroll to position [254, 0]
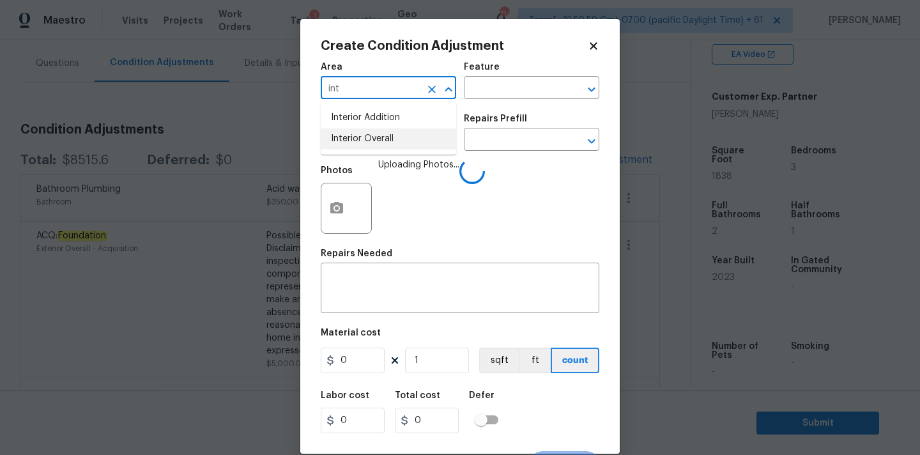
click at [361, 140] on li "Interior Overall" at bounding box center [388, 138] width 135 height 21
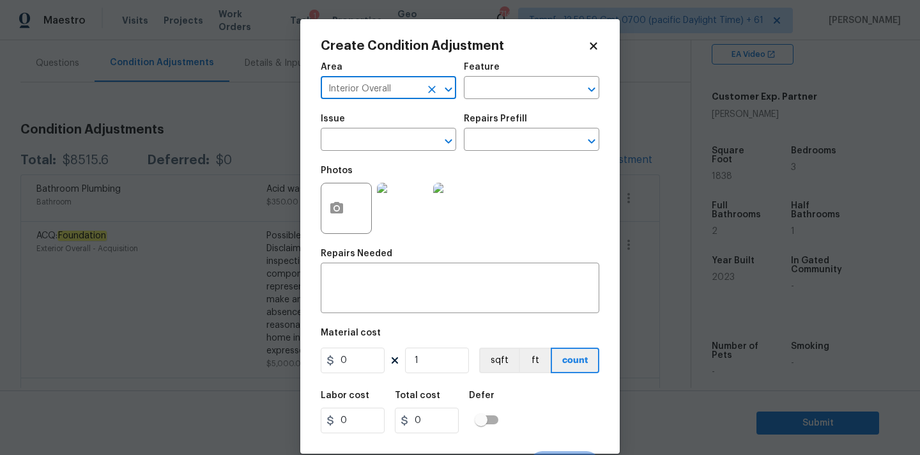
type input "Interior Overall"
click at [361, 140] on input "text" at bounding box center [371, 141] width 100 height 20
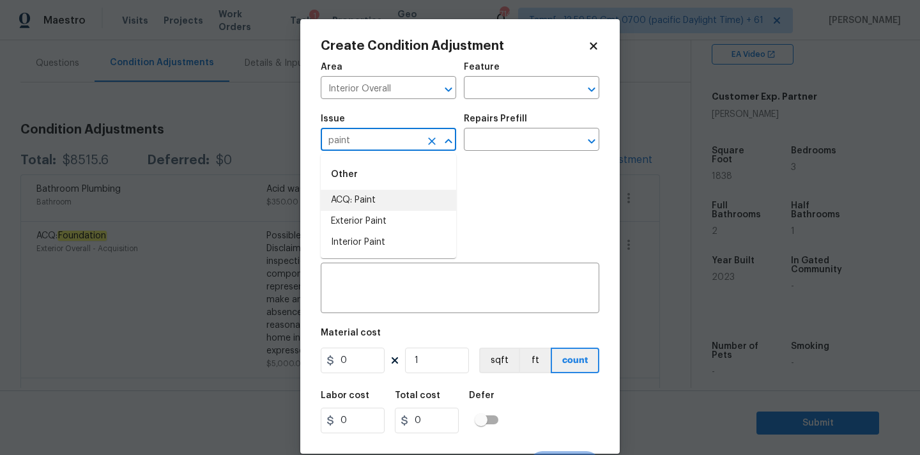
click at [358, 199] on li "ACQ: Paint" at bounding box center [388, 200] width 135 height 21
type input "ACQ: Paint"
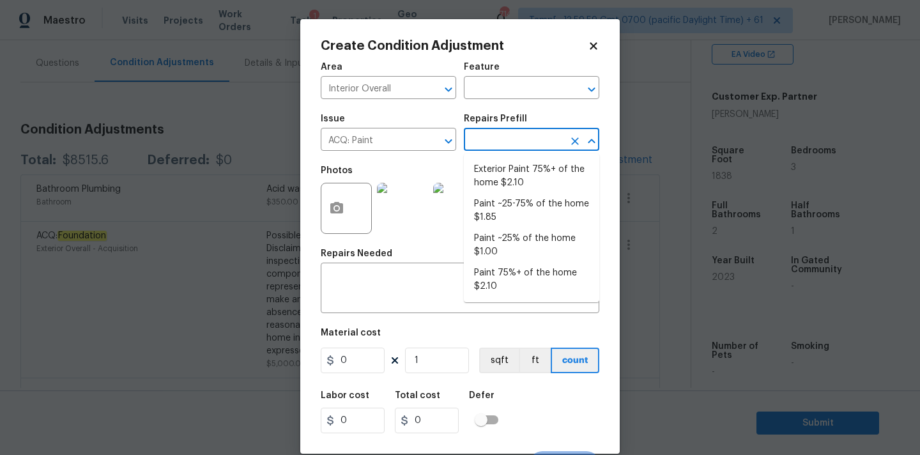
click at [505, 142] on input "text" at bounding box center [514, 141] width 100 height 20
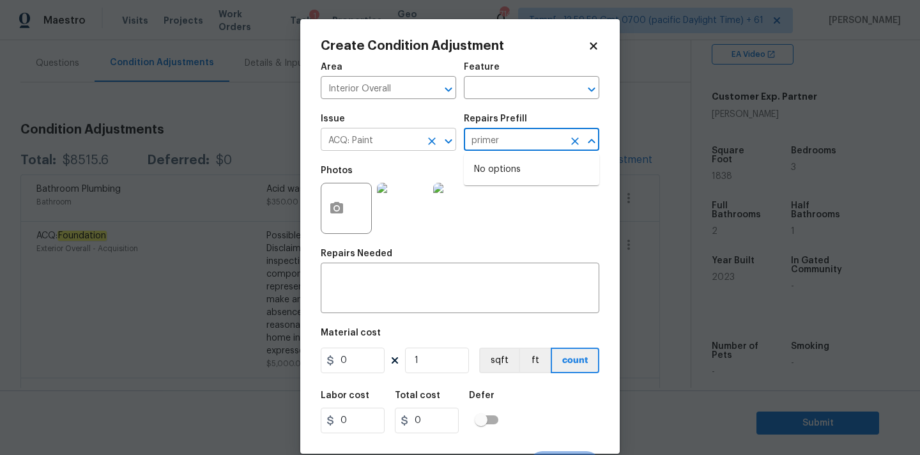
type input "primer"
click at [378, 140] on input "ACQ: Paint" at bounding box center [371, 141] width 100 height 20
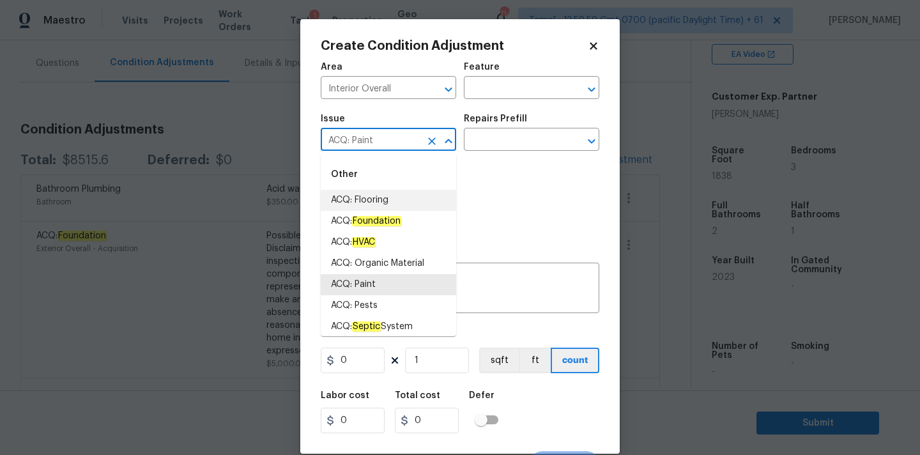
click at [378, 140] on input "ACQ: Paint" at bounding box center [371, 141] width 100 height 20
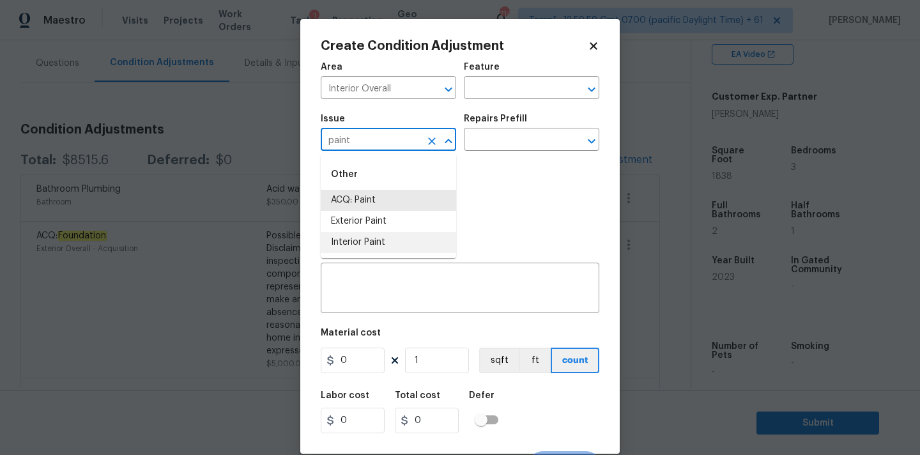
click at [355, 247] on li "Interior Paint" at bounding box center [388, 242] width 135 height 21
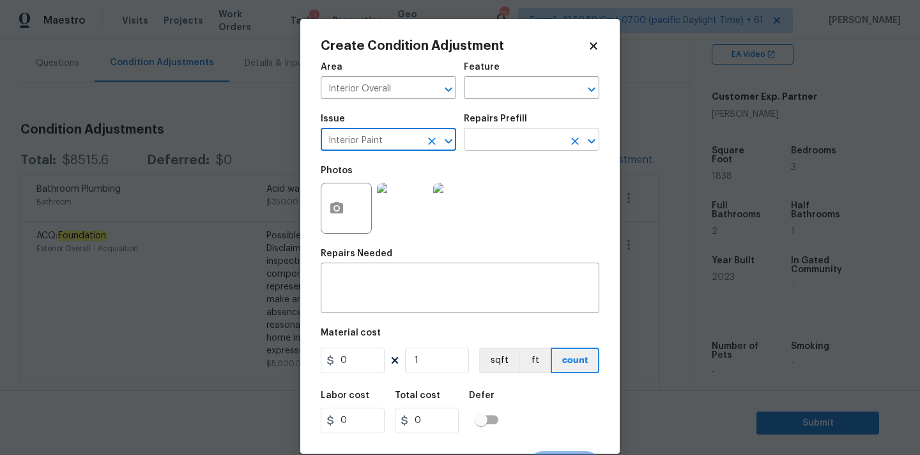
type input "Interior Paint"
click at [505, 139] on input "text" at bounding box center [514, 141] width 100 height 20
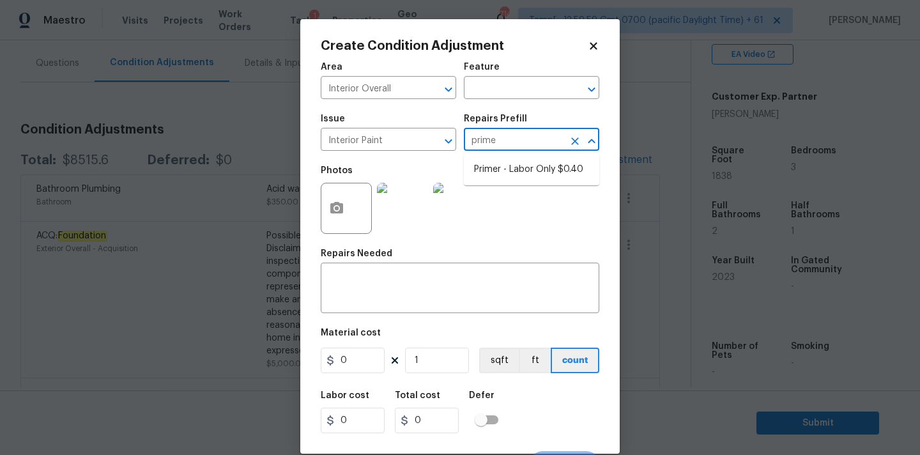
type input "primer"
click at [503, 161] on li "Primer - Labor Only $0.40" at bounding box center [531, 169] width 135 height 21
type input "Overall Paint"
type input "0.4"
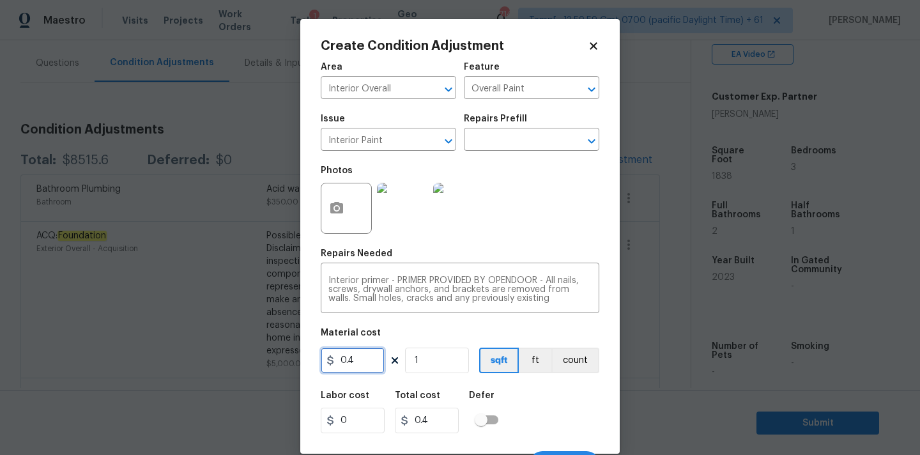
click at [346, 369] on input "0.4" at bounding box center [353, 361] width 64 height 26
type input "100"
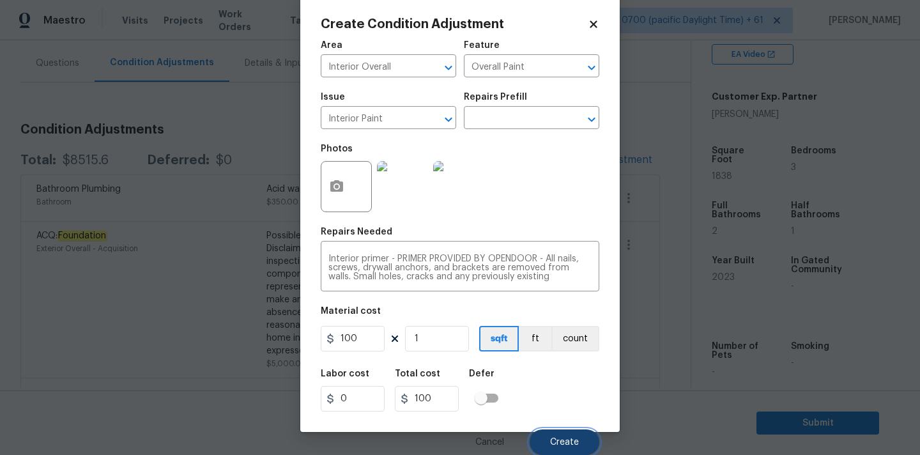
click at [554, 439] on span "Create" at bounding box center [564, 443] width 29 height 10
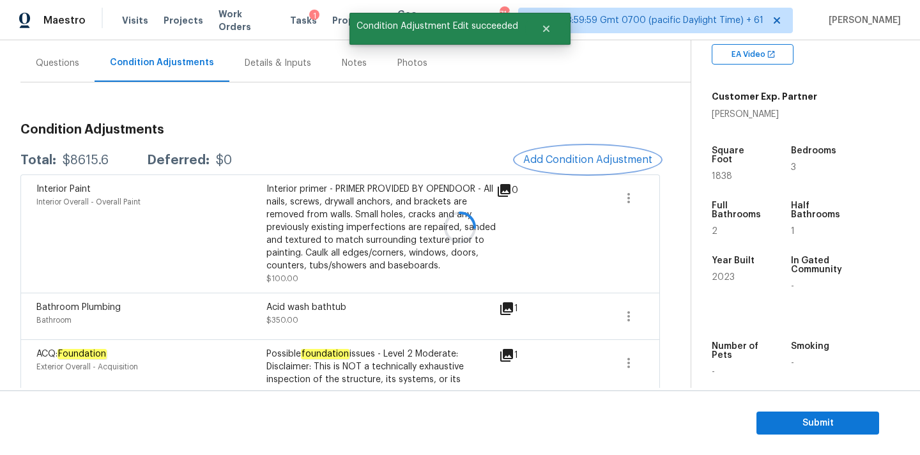
scroll to position [0, 0]
click at [558, 164] on span "Add Condition Adjustment" at bounding box center [587, 160] width 129 height 12
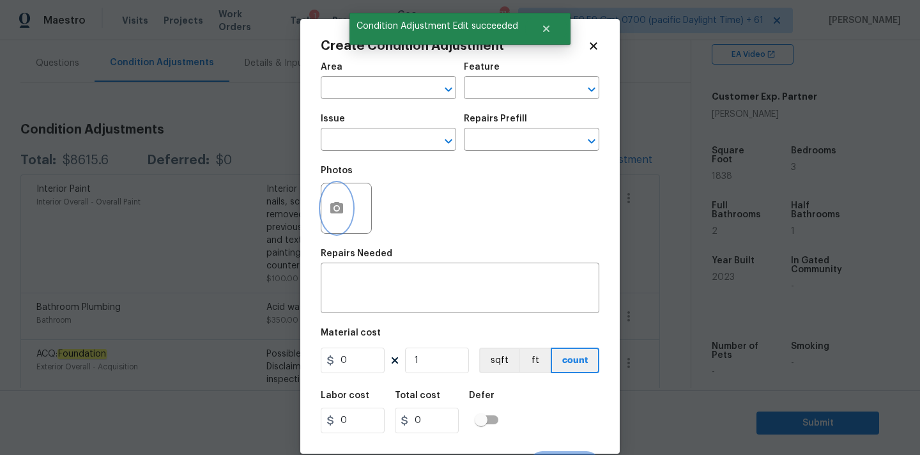
click at [329, 210] on icon "button" at bounding box center [336, 208] width 15 height 15
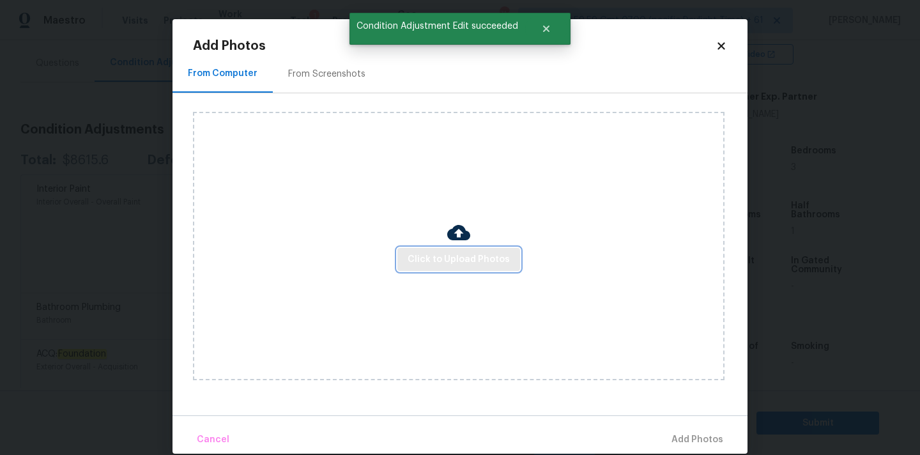
click at [435, 254] on span "Click to Upload Photos" at bounding box center [459, 260] width 102 height 16
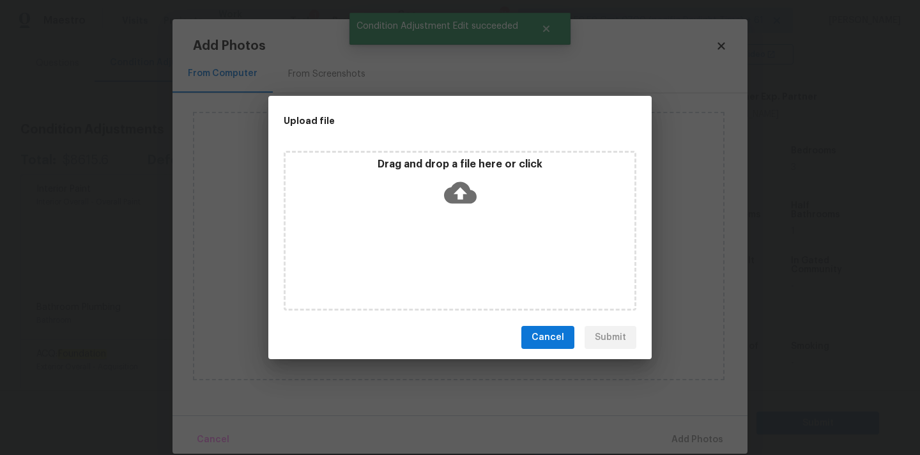
click at [456, 186] on icon at bounding box center [460, 193] width 33 height 22
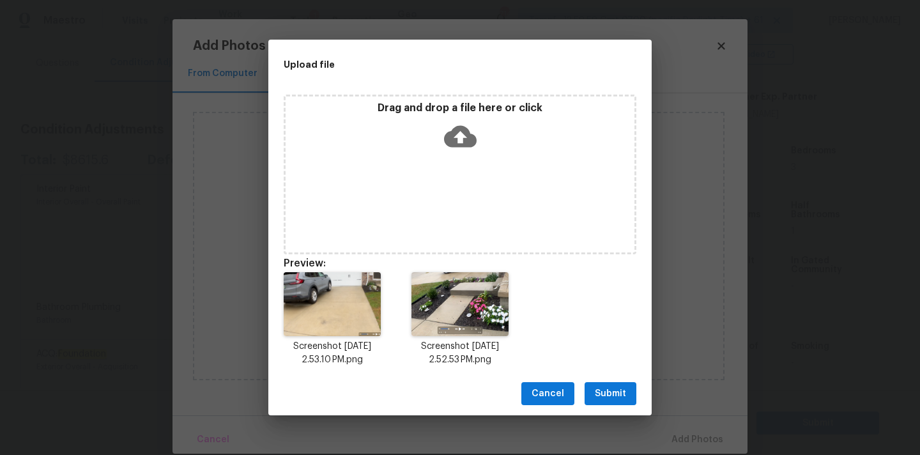
click at [617, 392] on span "Submit" at bounding box center [610, 394] width 31 height 16
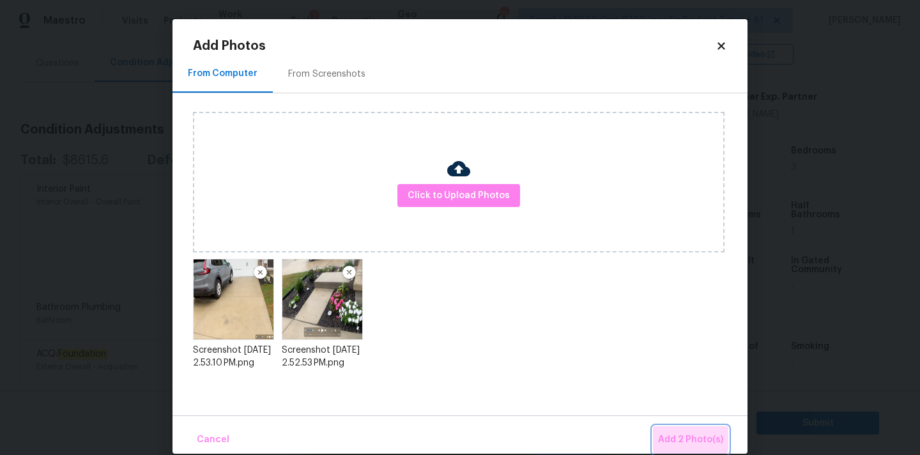
click at [689, 432] on span "Add 2 Photo(s)" at bounding box center [690, 440] width 65 height 16
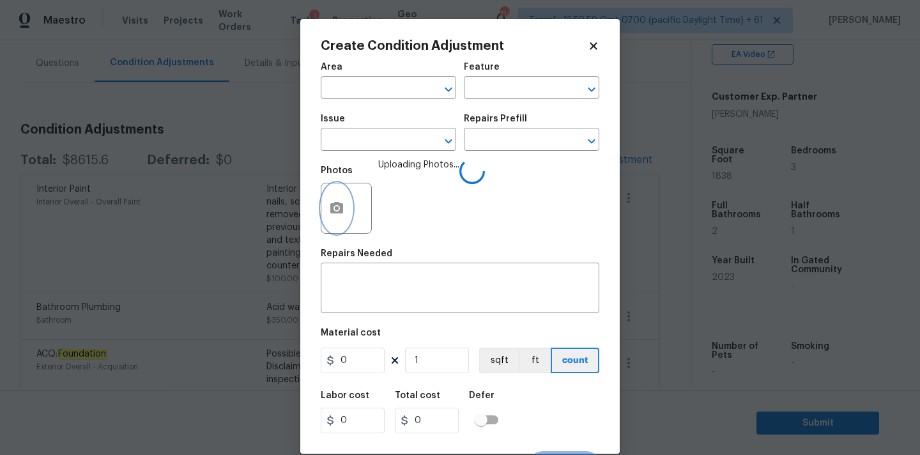
click at [341, 203] on icon "button" at bounding box center [336, 208] width 15 height 15
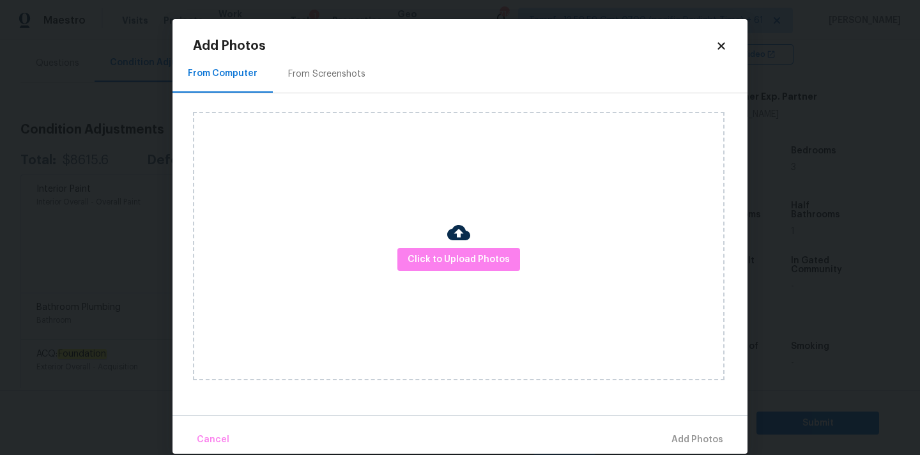
click at [309, 55] on div "From Screenshots" at bounding box center [327, 74] width 108 height 38
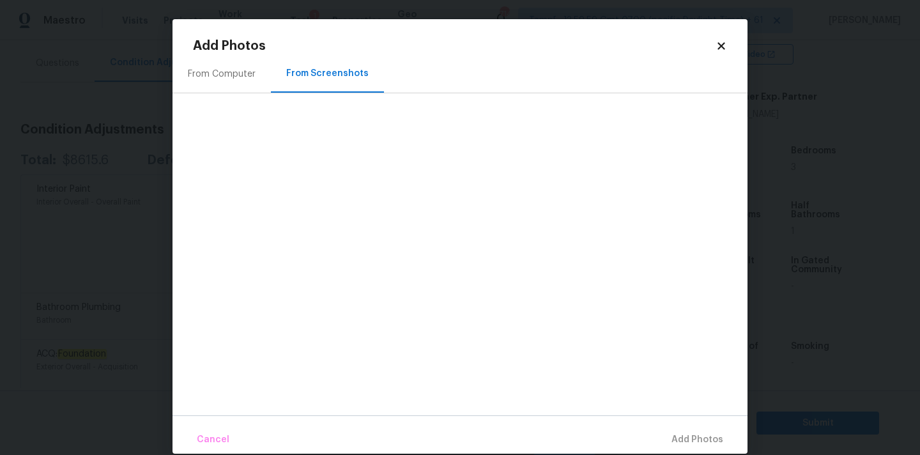
click at [721, 42] on icon at bounding box center [722, 46] width 12 height 12
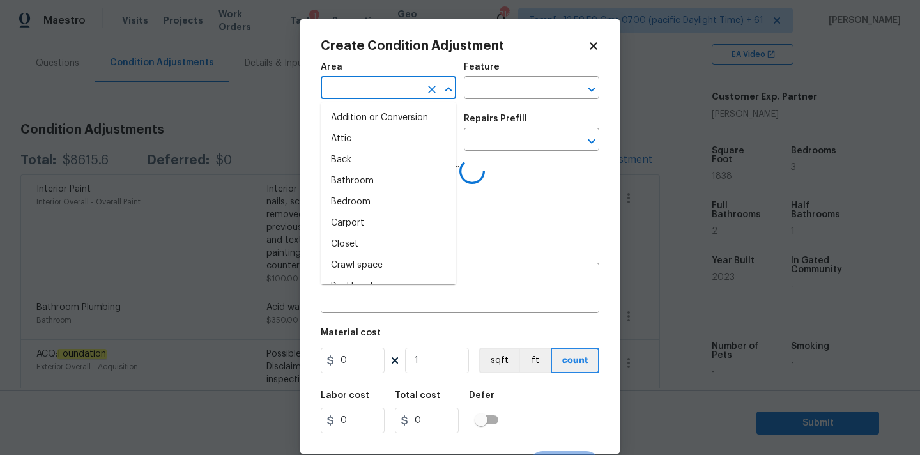
click at [350, 84] on input "text" at bounding box center [371, 89] width 100 height 20
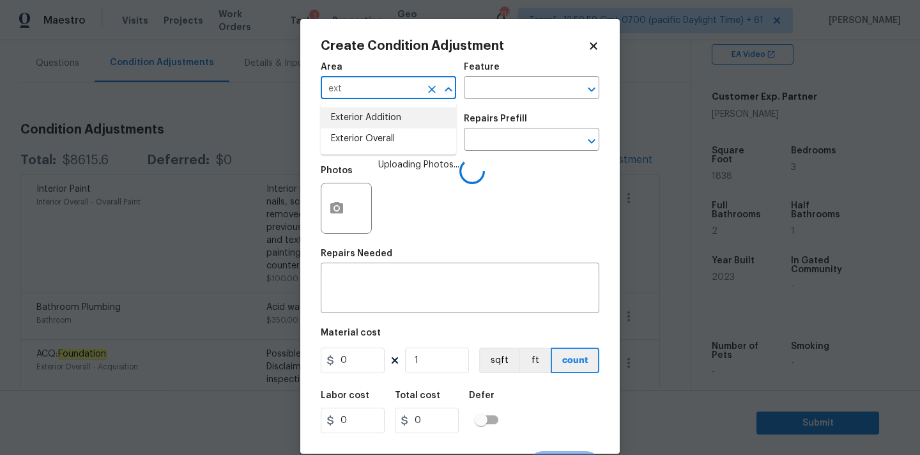
click at [359, 125] on li "Exterior Addition" at bounding box center [388, 117] width 135 height 21
type input "Exterior Addition"
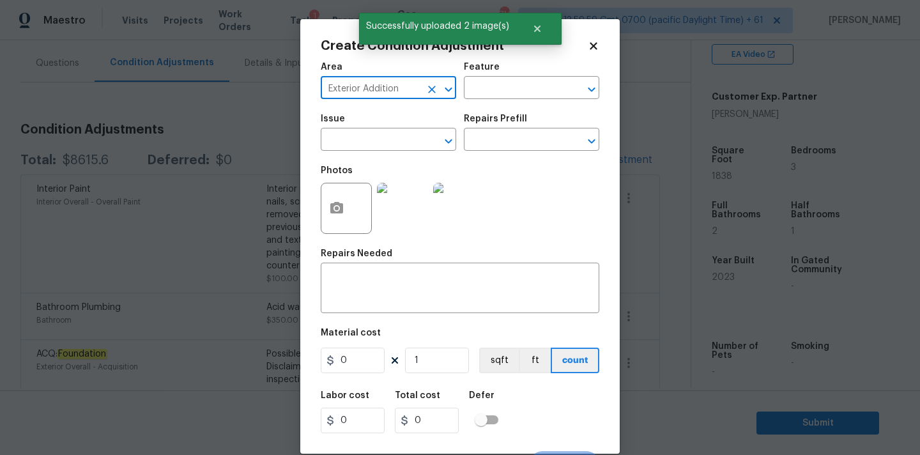
click at [438, 84] on icon "Clear" at bounding box center [432, 89] width 13 height 13
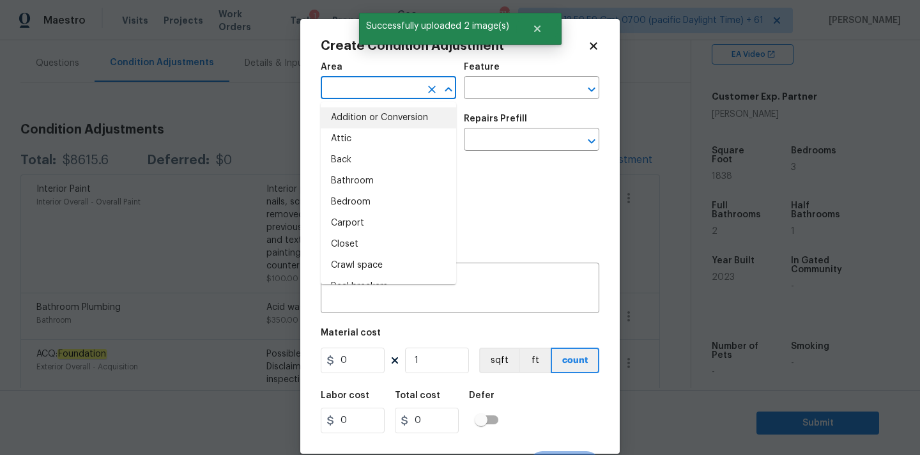
click at [414, 84] on input "text" at bounding box center [371, 89] width 100 height 20
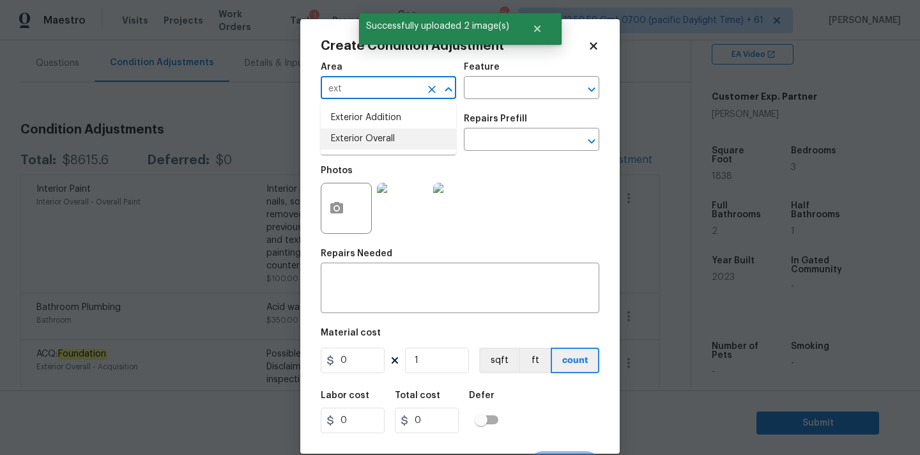
click at [398, 141] on li "Exterior Overall" at bounding box center [388, 138] width 135 height 21
type input "Exterior Overall"
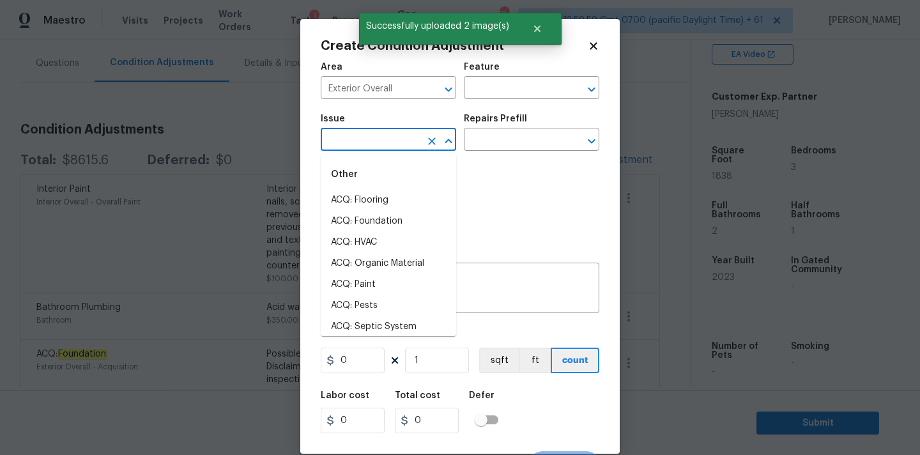
click at [398, 143] on input "text" at bounding box center [371, 141] width 100 height 20
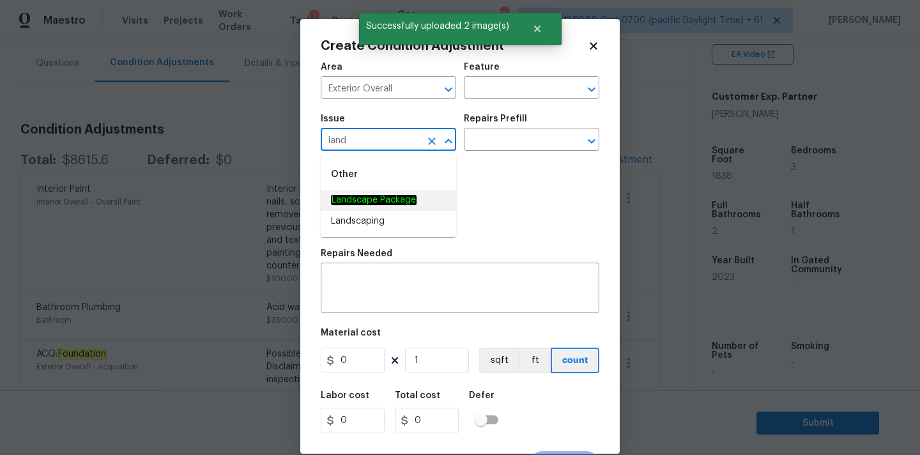
click at [392, 196] on em "Landscape Package" at bounding box center [374, 200] width 86 height 10
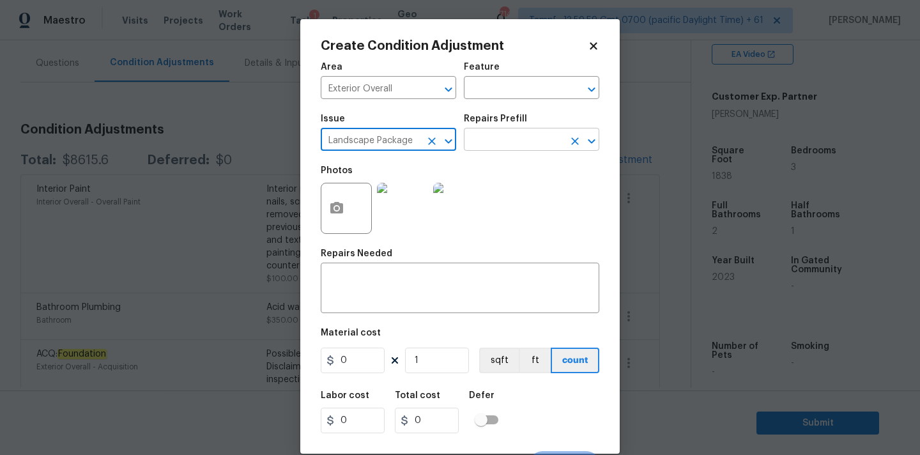
type input "Landscape Package"
click at [500, 141] on input "text" at bounding box center [514, 141] width 100 height 20
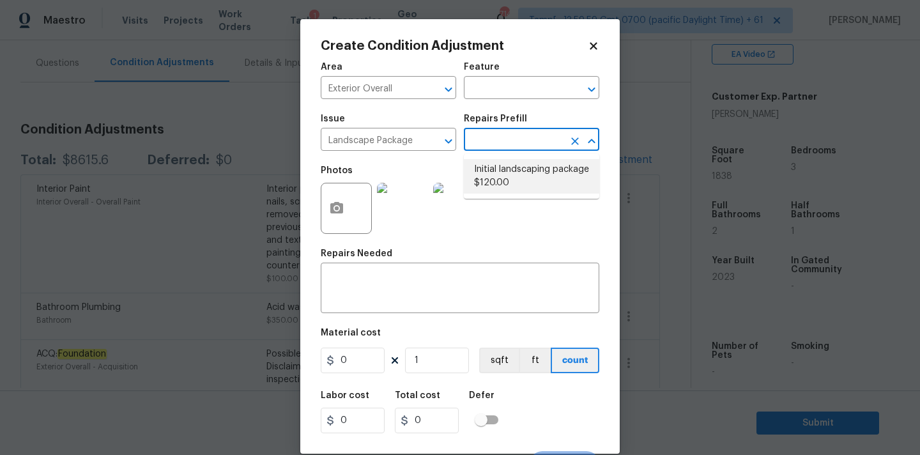
click at [500, 185] on li "Initial landscaping package $120.00" at bounding box center [531, 176] width 135 height 35
type input "Home Readiness Packages"
type textarea "Mowing of grass up to 6" in height. Mow, edge along driveways & sidewalks, trim…"
type input "120"
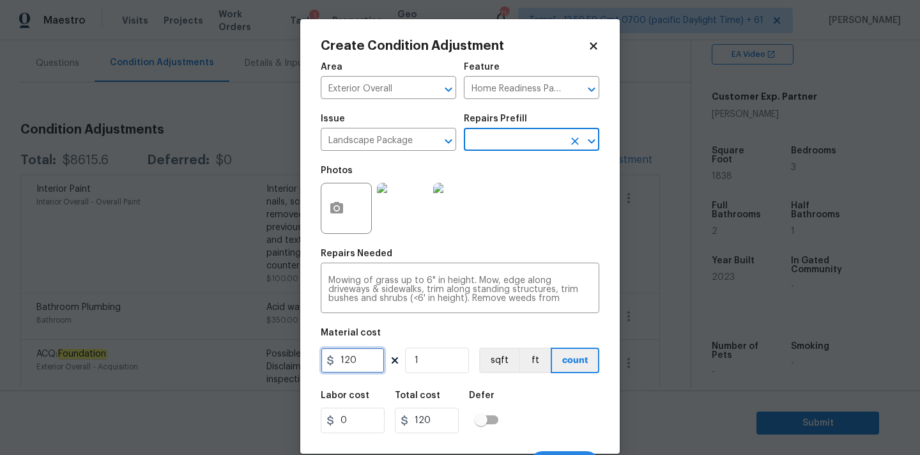
click at [357, 360] on input "120" at bounding box center [353, 361] width 64 height 26
type input "200"
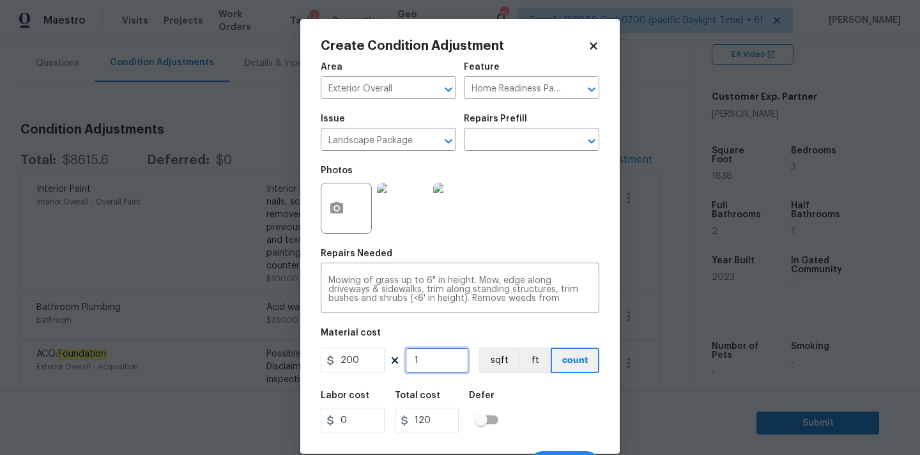
type input "200"
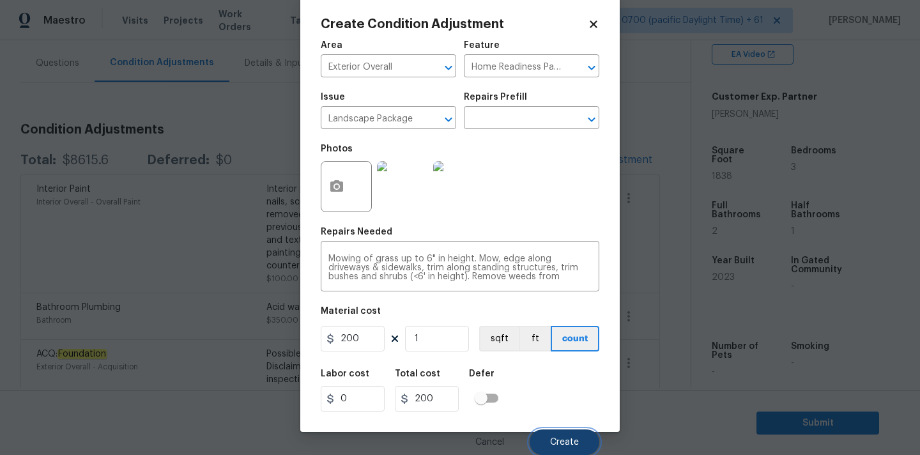
click at [544, 434] on button "Create" at bounding box center [565, 442] width 70 height 26
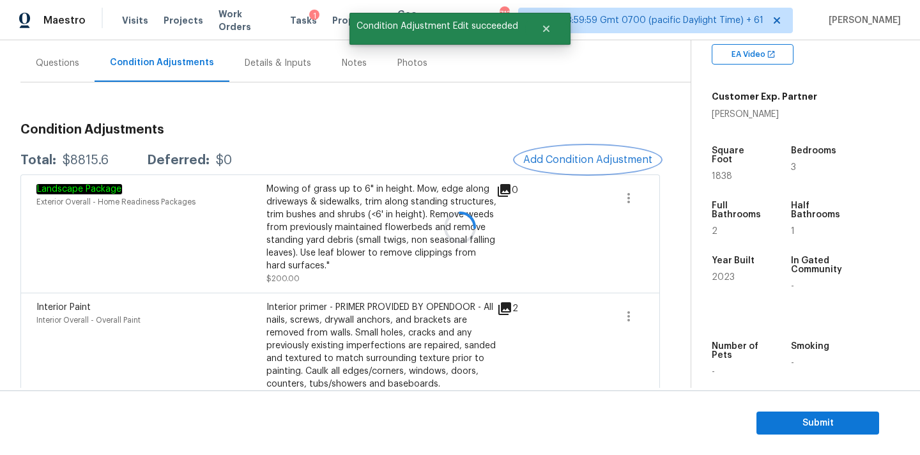
scroll to position [0, 0]
click at [549, 145] on div "Condition Adjustments Total: $8815.6 Deferred: $0 Add Condition Adjustment Land…" at bounding box center [340, 414] width 640 height 603
click at [567, 162] on span "Add Condition Adjustment" at bounding box center [587, 160] width 129 height 12
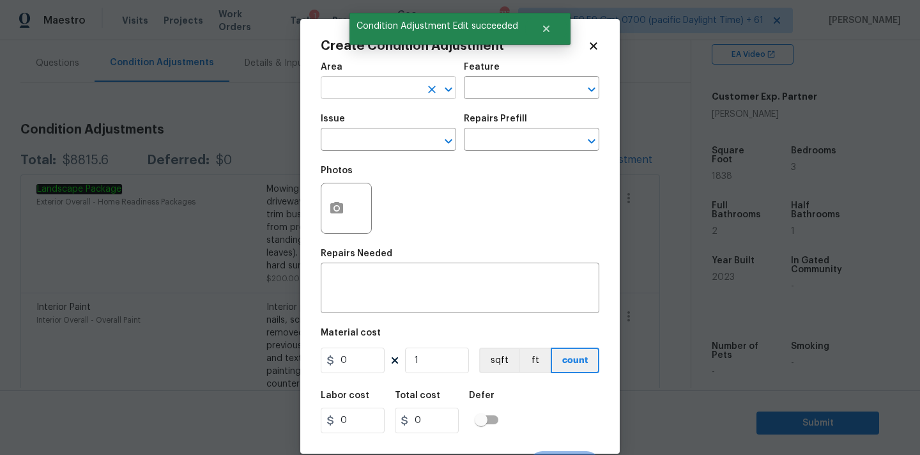
click at [373, 91] on input "text" at bounding box center [371, 89] width 100 height 20
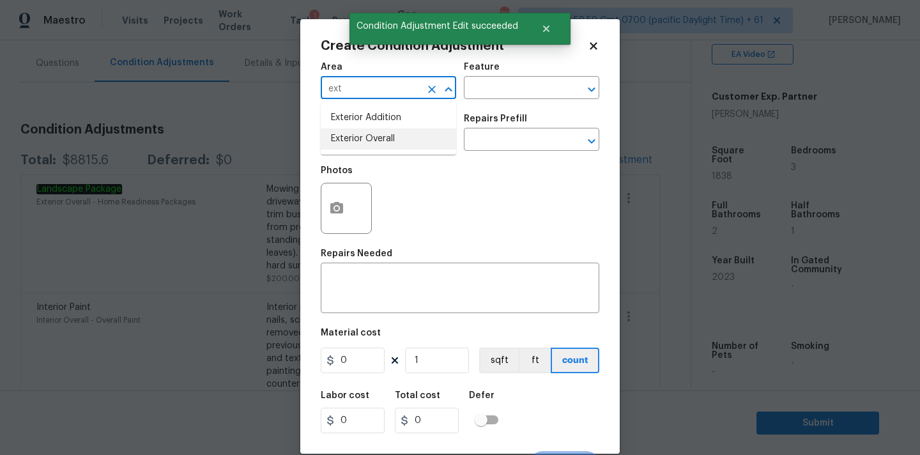
click at [377, 142] on li "Exterior Overall" at bounding box center [388, 138] width 135 height 21
type input "Exterior Overall"
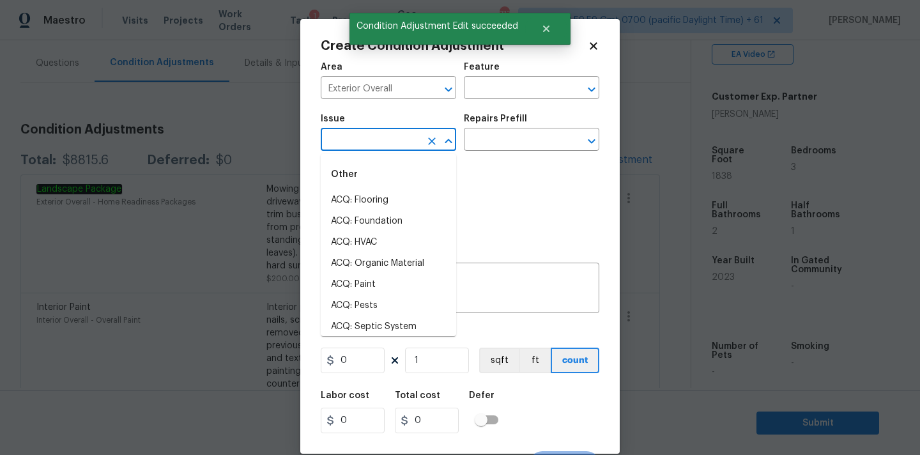
click at [370, 146] on input "text" at bounding box center [371, 141] width 100 height 20
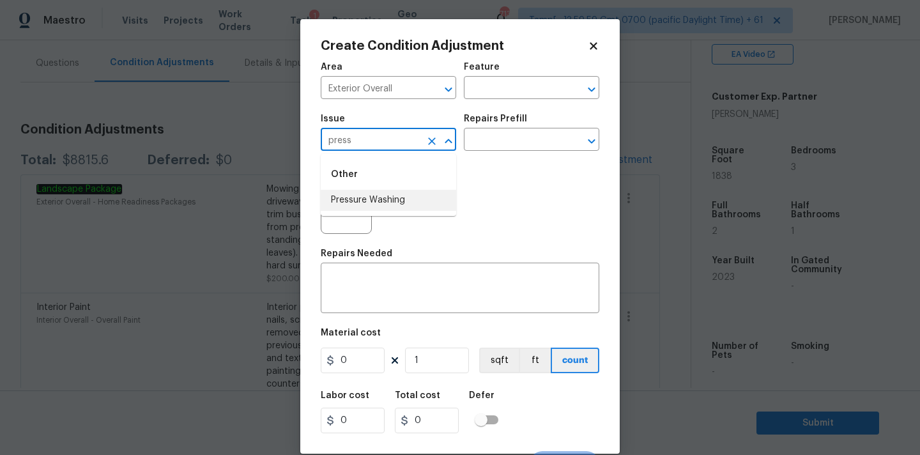
click at [376, 201] on li "Pressure Washing" at bounding box center [388, 200] width 135 height 21
type input "Pressure Washing"
click at [526, 142] on input "text" at bounding box center [514, 141] width 100 height 20
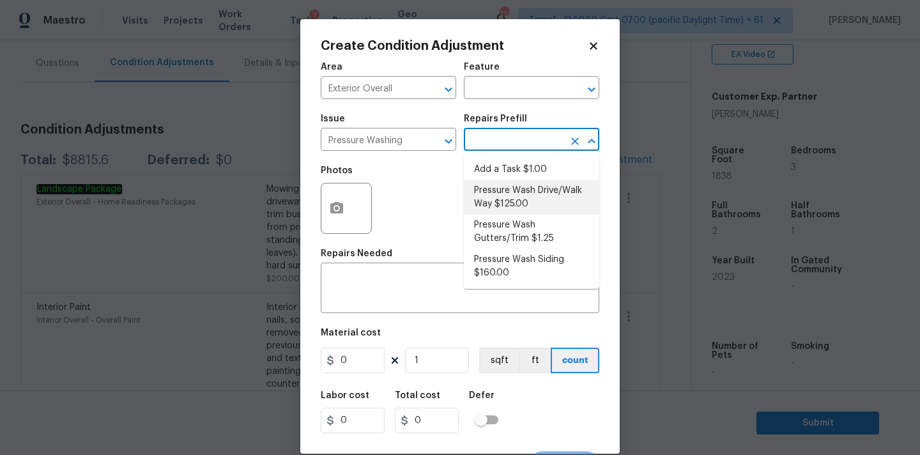
click at [503, 197] on li "Pressure Wash Drive/Walk Way $125.00" at bounding box center [531, 197] width 135 height 35
type input "Siding"
type textarea "Pressure wash the driveways/walkways as directed by the PM. Ensure that all deb…"
type input "125"
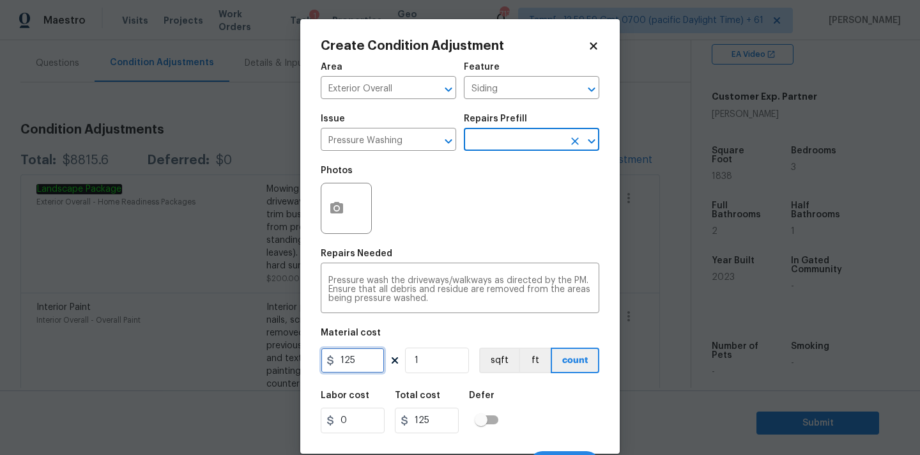
click at [356, 363] on input "125" at bounding box center [353, 361] width 64 height 26
type input "200"
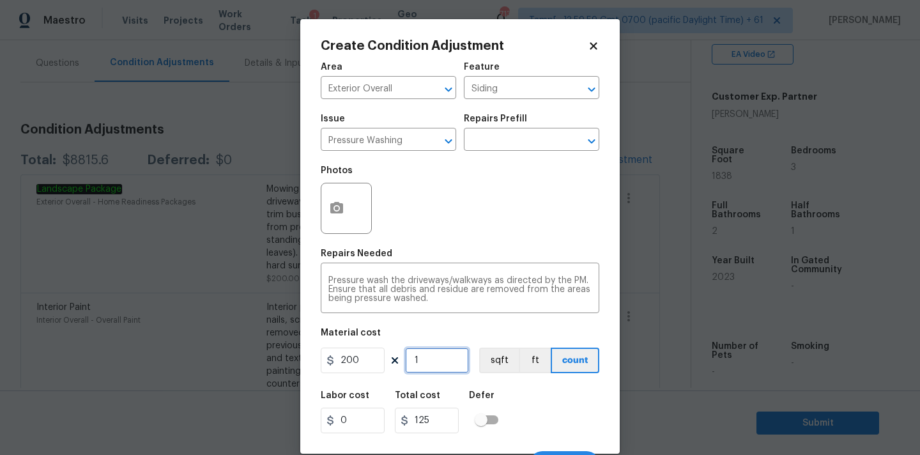
type input "200"
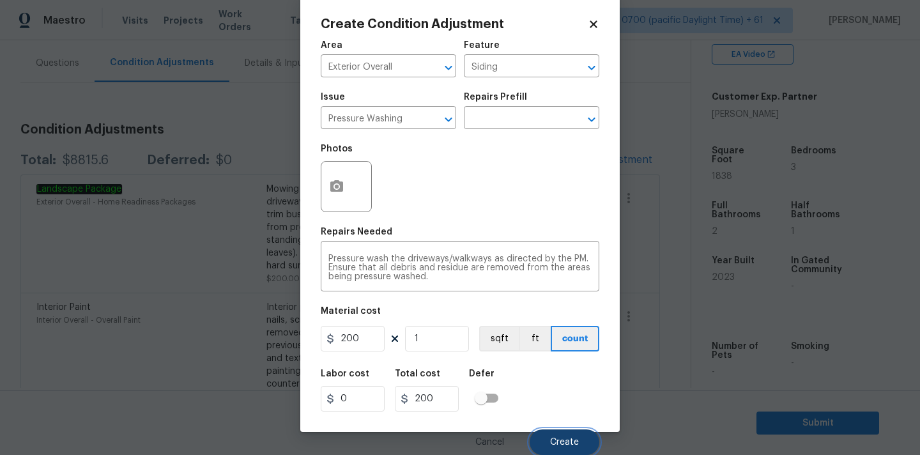
click at [566, 438] on span "Create" at bounding box center [564, 443] width 29 height 10
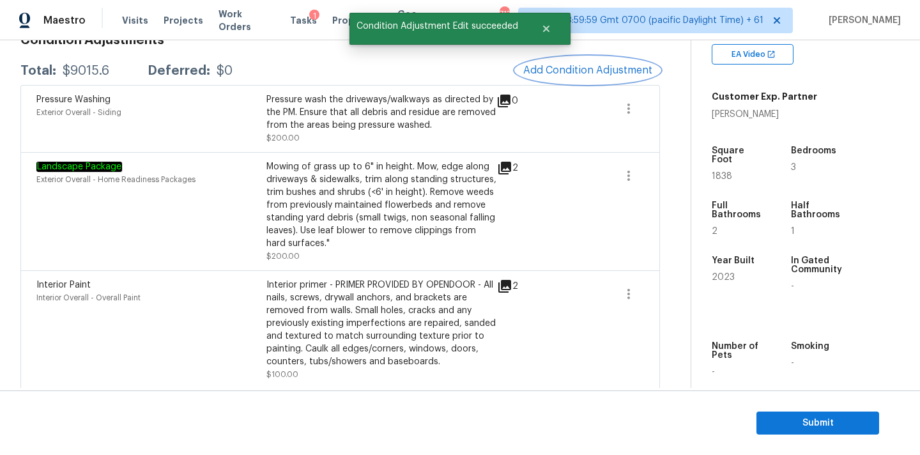
scroll to position [196, 0]
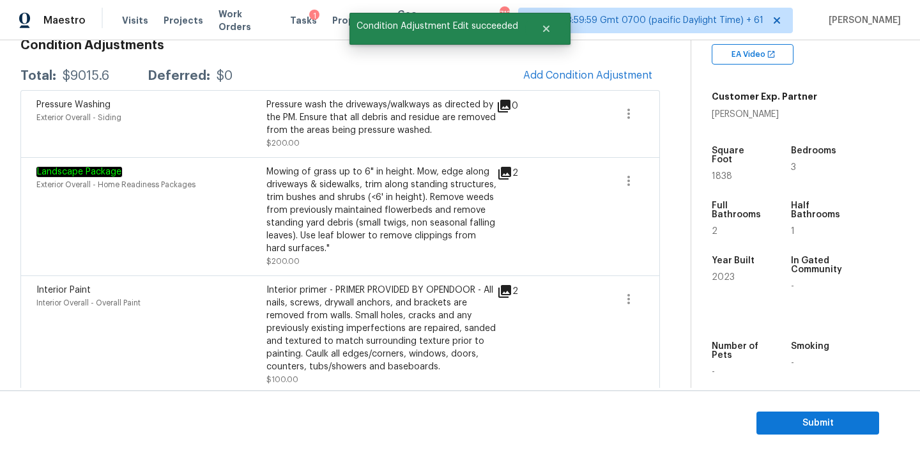
drag, startPoint x: 58, startPoint y: 77, endPoint x: 118, endPoint y: 77, distance: 60.1
click at [118, 77] on div "Total: $9015.6 Deferred: $0" at bounding box center [126, 76] width 212 height 13
copy div "$9015.6"
drag, startPoint x: 63, startPoint y: 77, endPoint x: 115, endPoint y: 77, distance: 52.4
click at [115, 77] on div "Total: $9015.6 Deferred: $0" at bounding box center [126, 76] width 212 height 13
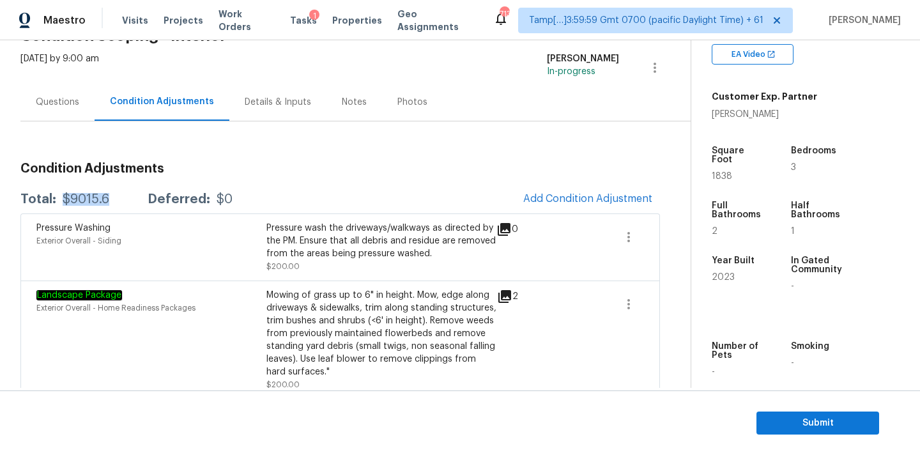
scroll to position [0, 0]
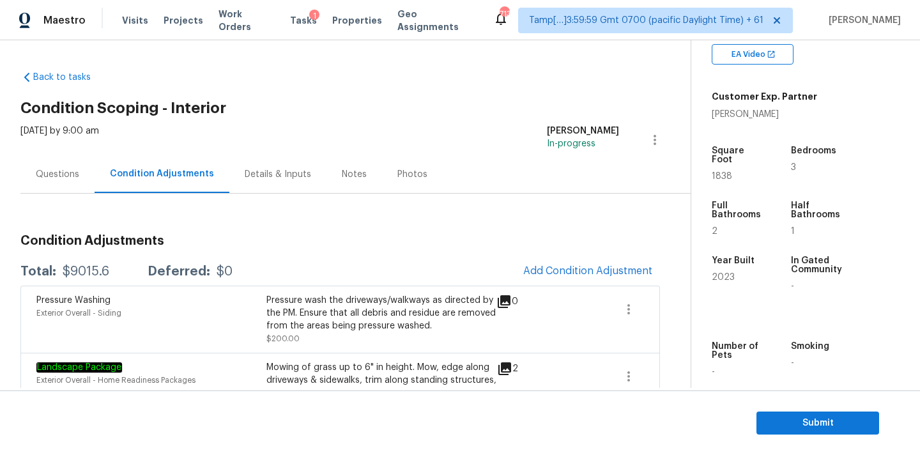
click at [65, 174] on div "Questions" at bounding box center [57, 174] width 43 height 13
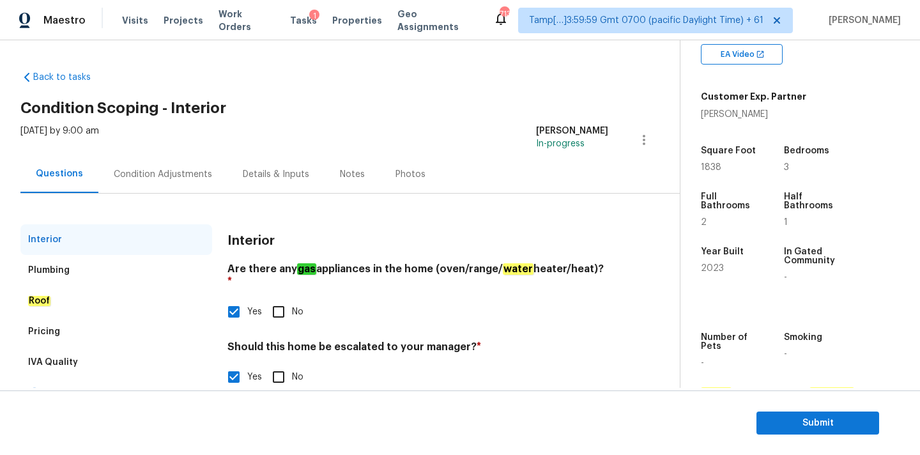
scroll to position [130, 0]
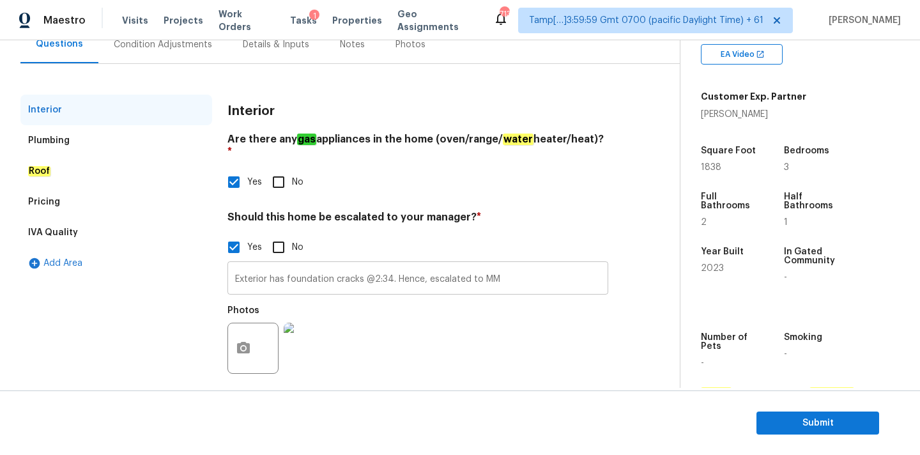
click at [281, 268] on input "Exterior has foundation cracks @2:34. Hence, escalated to MM" at bounding box center [417, 280] width 381 height 30
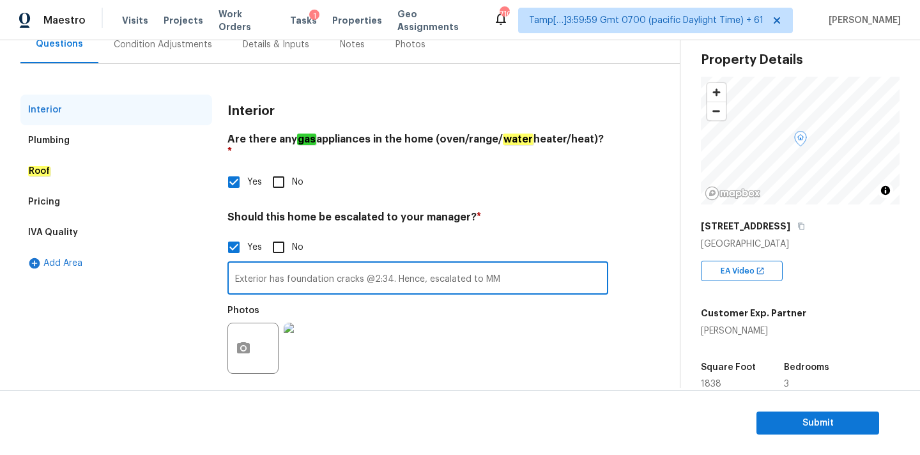
scroll to position [0, 0]
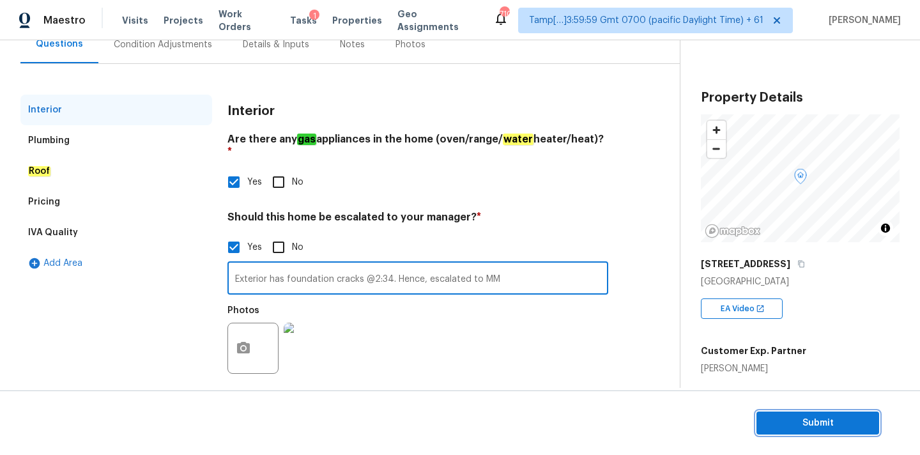
click at [792, 422] on span "Submit" at bounding box center [818, 423] width 102 height 16
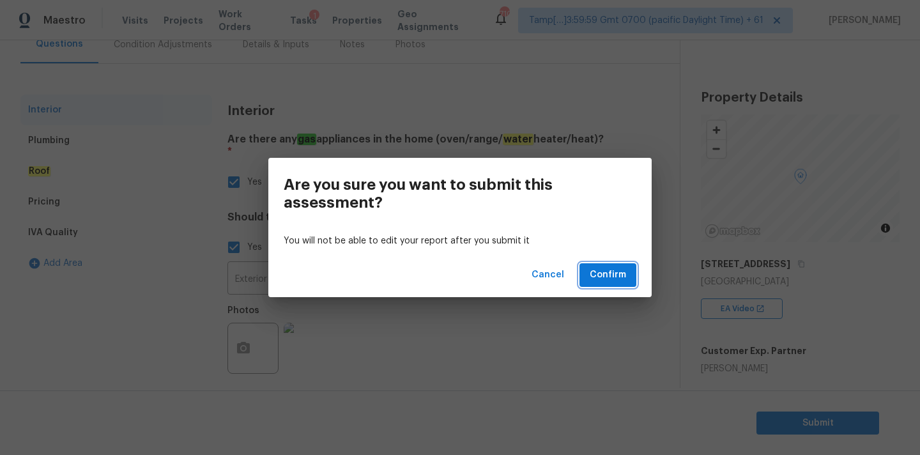
click at [607, 279] on span "Confirm" at bounding box center [608, 275] width 36 height 16
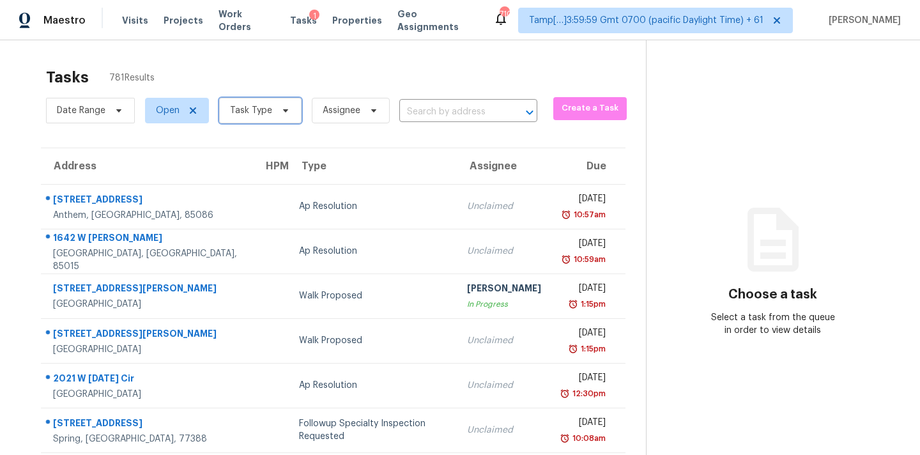
click at [277, 119] on span "Task Type" at bounding box center [260, 111] width 82 height 26
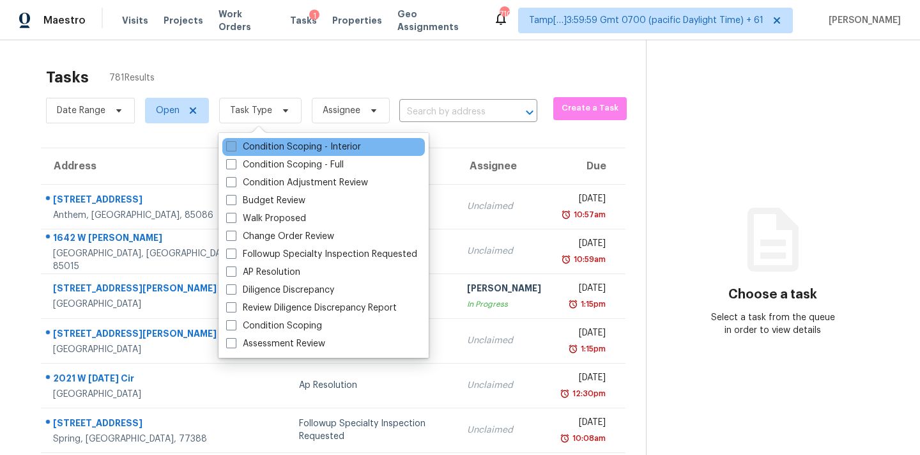
click at [312, 146] on label "Condition Scoping - Interior" at bounding box center [293, 147] width 135 height 13
click at [235, 146] on input "Condition Scoping - Interior" at bounding box center [230, 145] width 8 height 8
checkbox input "true"
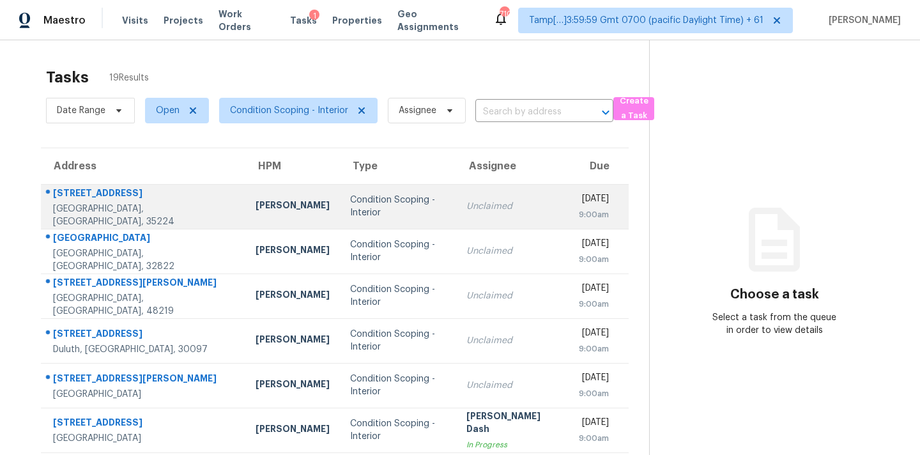
click at [481, 208] on div "Unclaimed" at bounding box center [512, 206] width 92 height 13
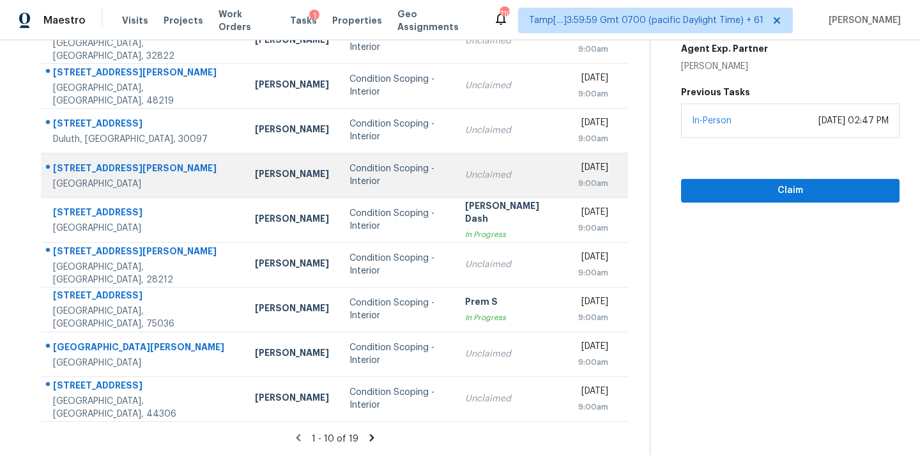
scroll to position [70, 0]
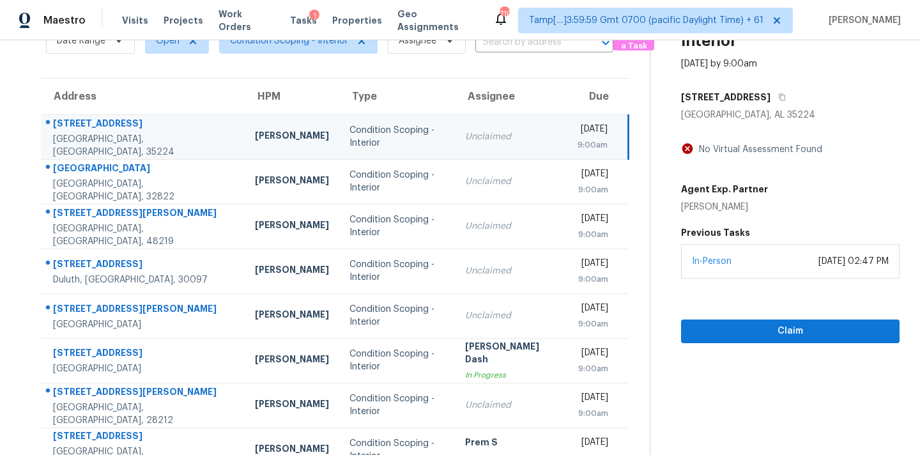
click at [465, 134] on div "Unclaimed" at bounding box center [510, 136] width 91 height 13
click at [779, 96] on icon "button" at bounding box center [782, 97] width 6 height 7
click at [465, 141] on div "Unclaimed" at bounding box center [510, 136] width 91 height 13
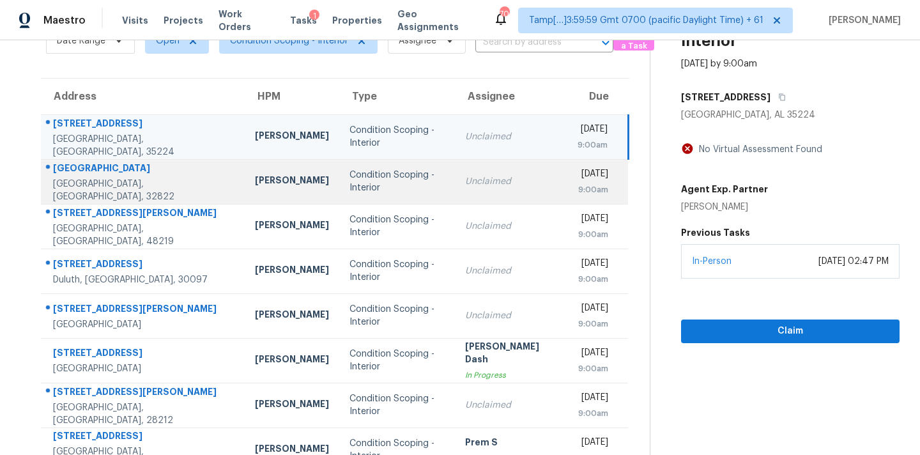
click at [455, 186] on td "Unclaimed" at bounding box center [511, 181] width 112 height 45
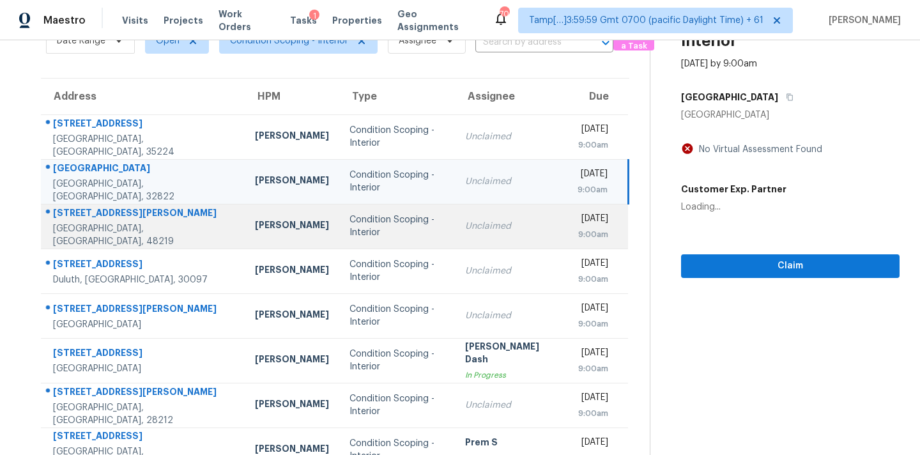
click at [455, 236] on td "Unclaimed" at bounding box center [511, 226] width 112 height 45
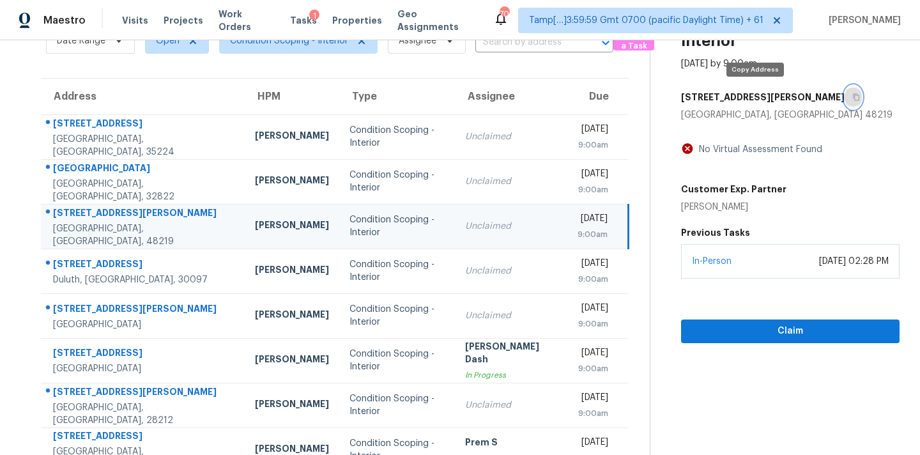
click at [845, 100] on button "button" at bounding box center [853, 97] width 17 height 23
click at [852, 98] on icon "button" at bounding box center [856, 97] width 8 height 8
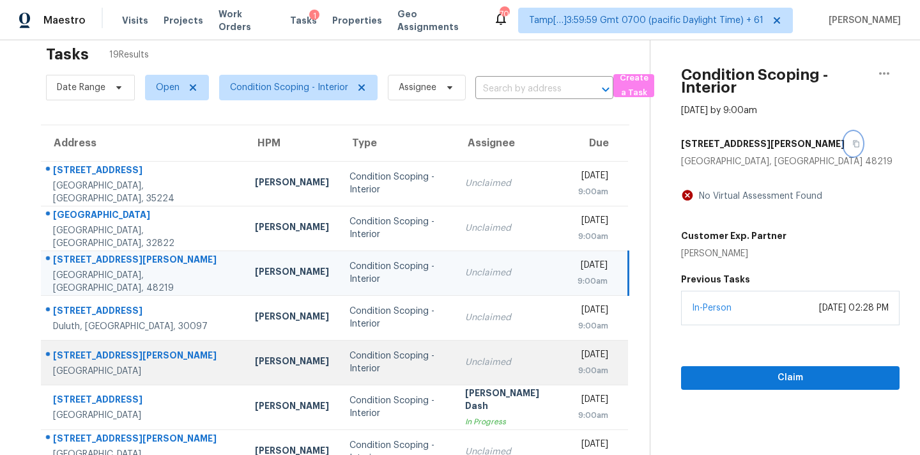
scroll to position [0, 0]
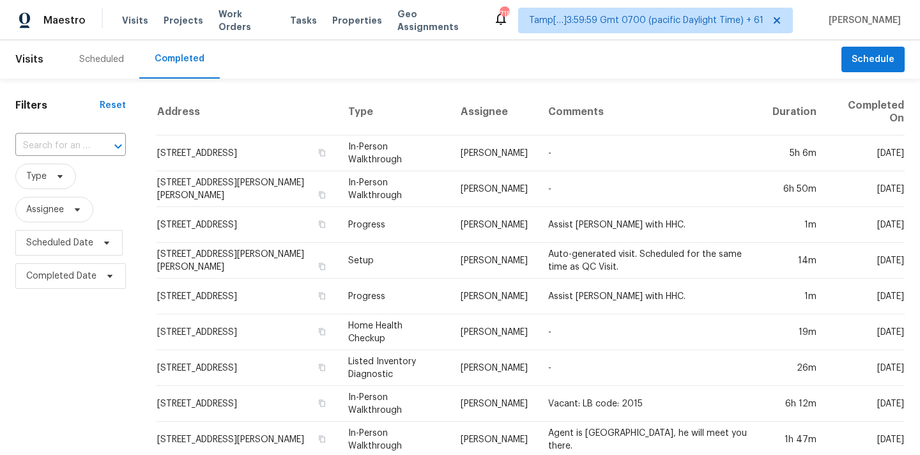
click at [53, 148] on input "text" at bounding box center [52, 146] width 75 height 20
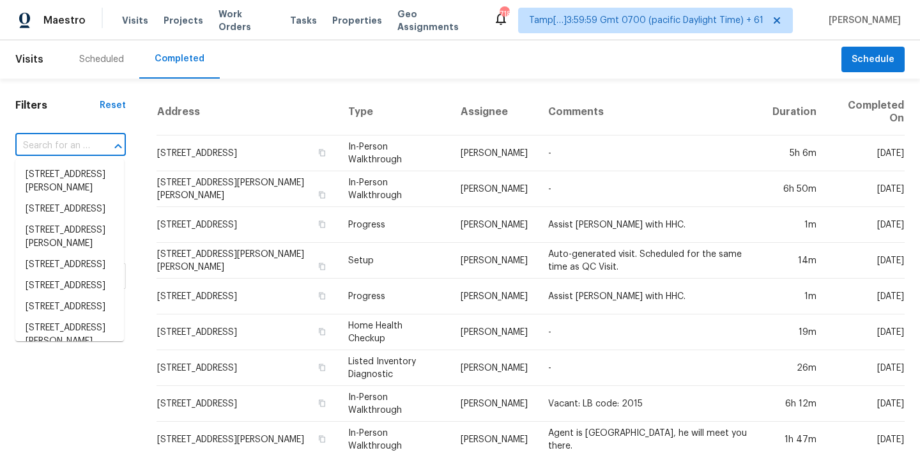
paste input "[STREET_ADDRESS][PERSON_NAME]"
type input "[STREET_ADDRESS][PERSON_NAME]"
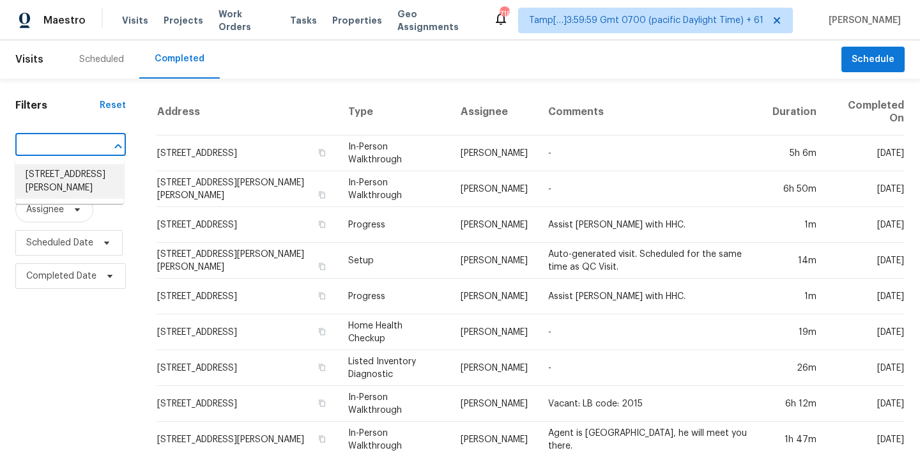
click at [55, 178] on li "[STREET_ADDRESS][PERSON_NAME]" at bounding box center [69, 181] width 109 height 35
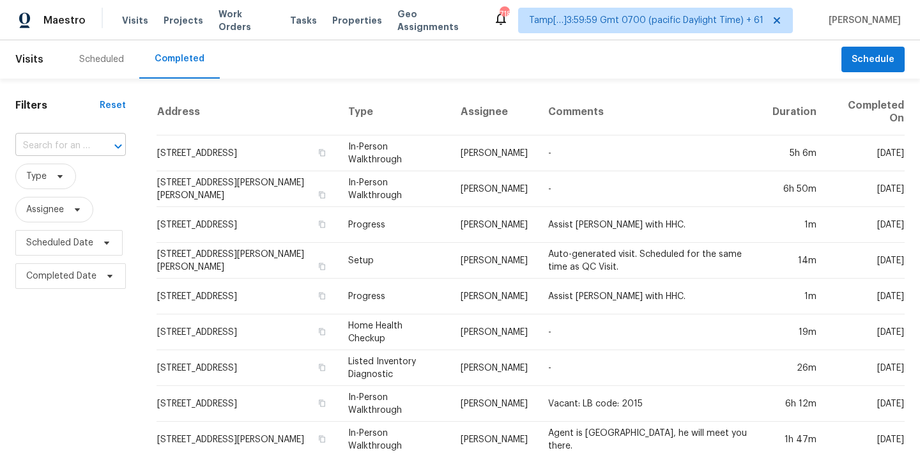
click at [55, 151] on input "text" at bounding box center [52, 146] width 75 height 20
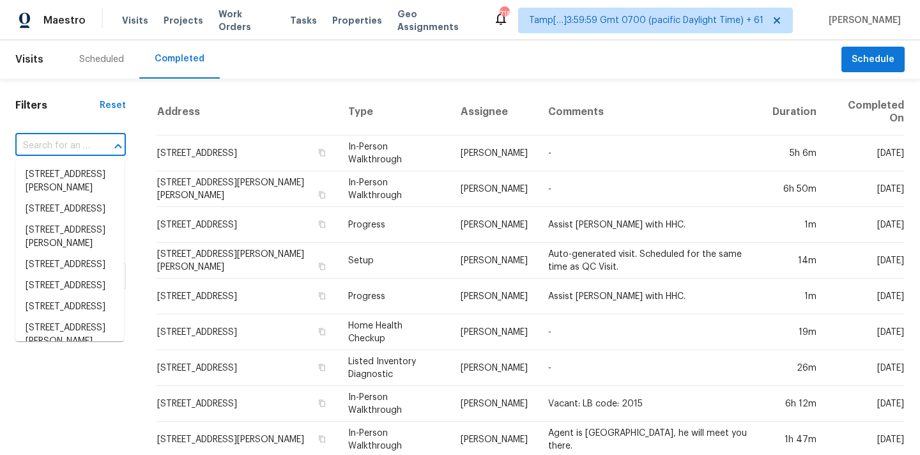
paste input "[STREET_ADDRESS][PERSON_NAME]"
type input "[STREET_ADDRESS][PERSON_NAME]"
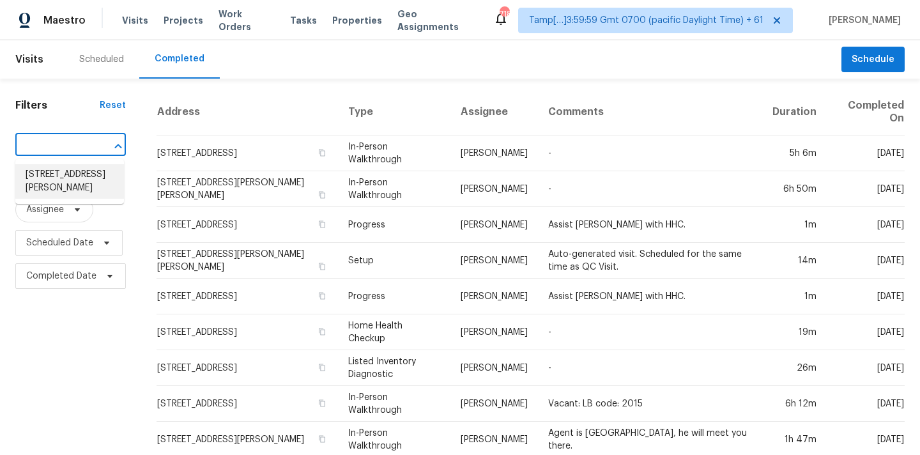
click at [57, 190] on li "[STREET_ADDRESS][PERSON_NAME]" at bounding box center [69, 181] width 109 height 35
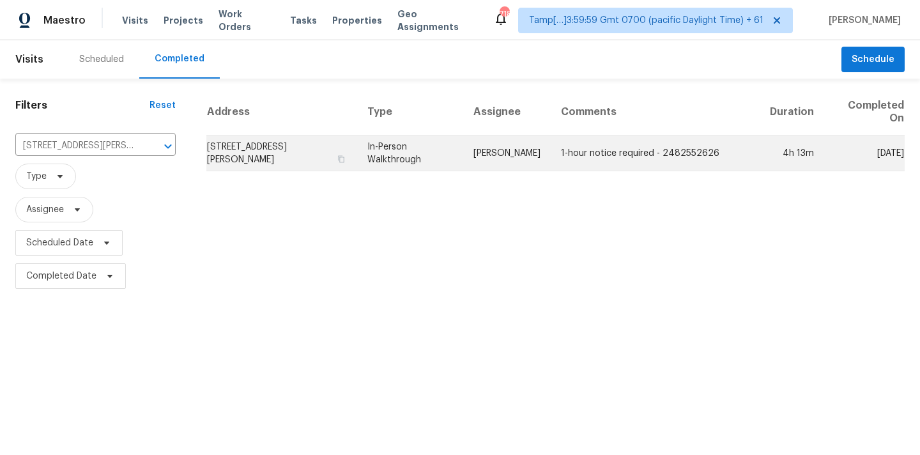
click at [431, 157] on td "In-Person Walkthrough" at bounding box center [410, 153] width 106 height 36
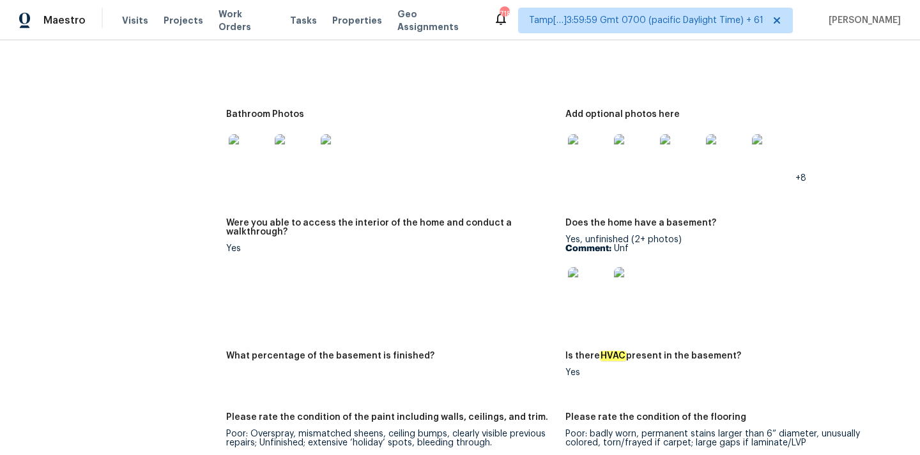
scroll to position [1482, 0]
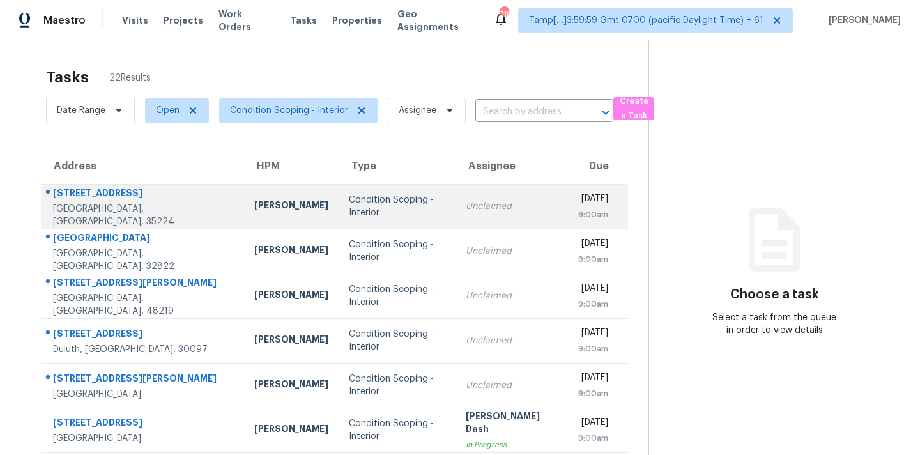
scroll to position [210, 0]
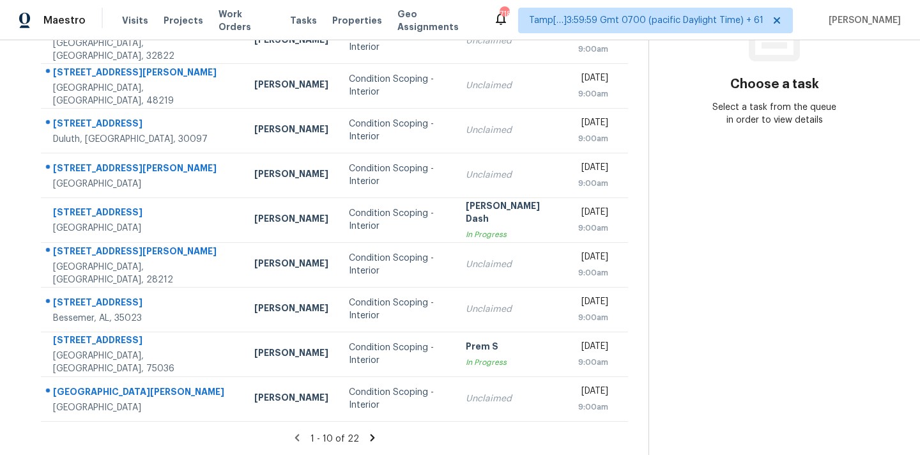
click at [370, 436] on icon at bounding box center [372, 437] width 4 height 7
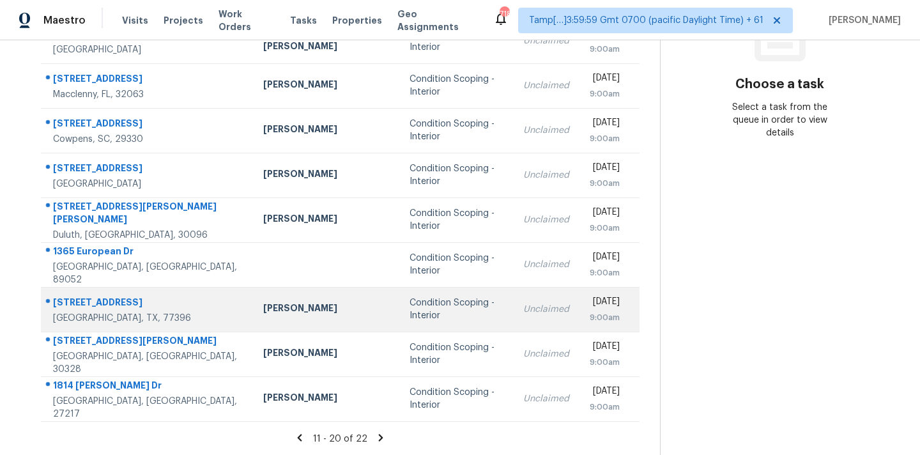
scroll to position [12, 0]
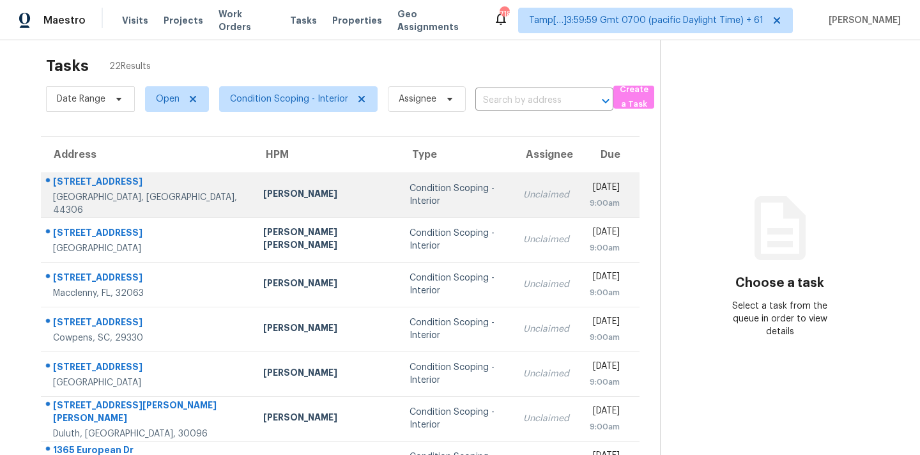
click at [413, 206] on td "Condition Scoping - Interior" at bounding box center [456, 195] width 114 height 45
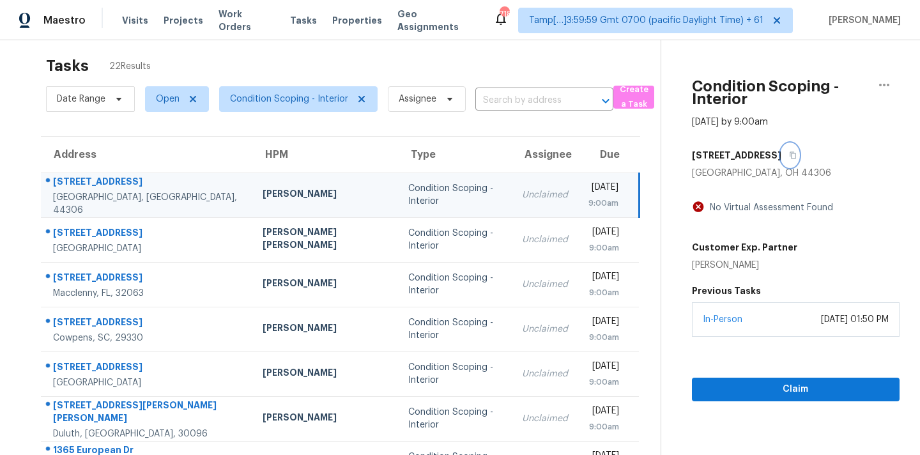
click at [790, 156] on icon "button" at bounding box center [793, 155] width 6 height 7
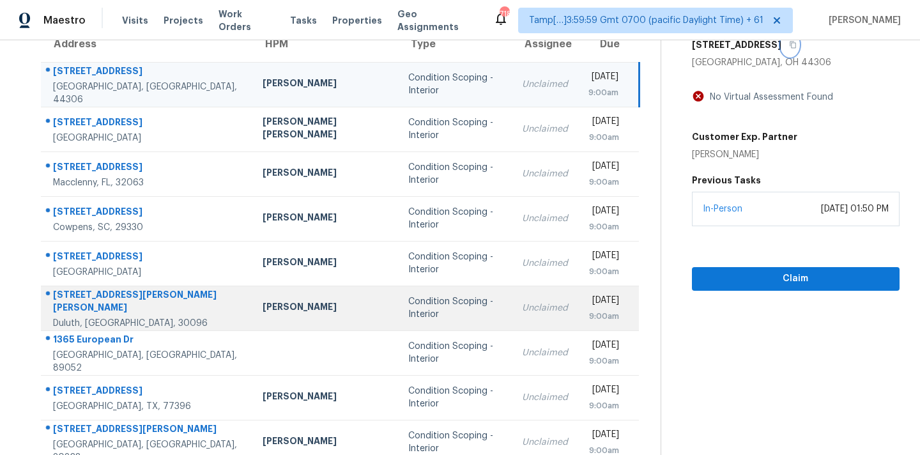
scroll to position [210, 0]
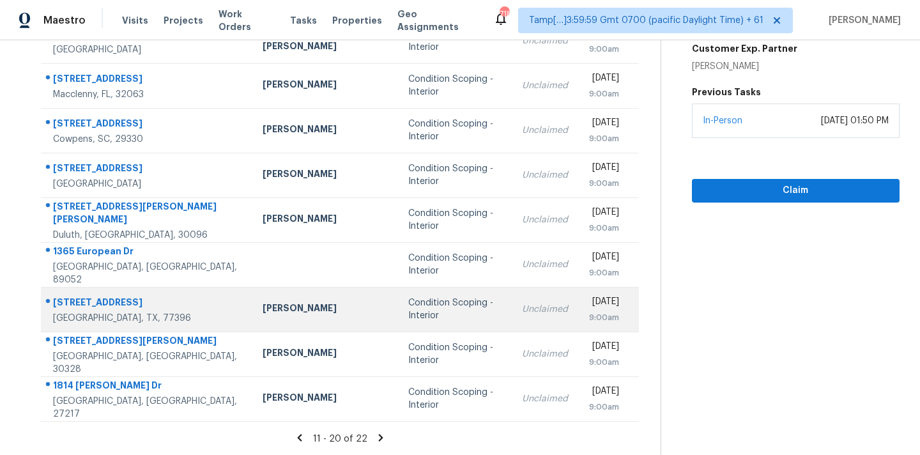
click at [400, 316] on td "Condition Scoping - Interior" at bounding box center [454, 309] width 113 height 45
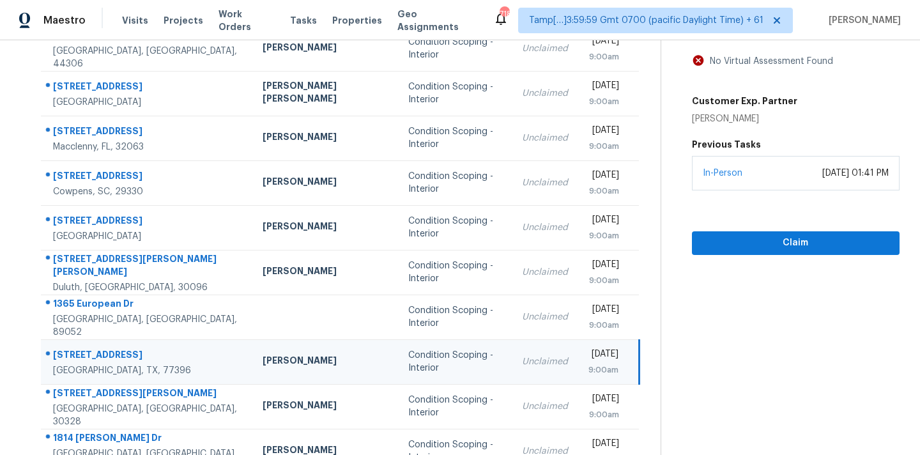
scroll to position [93, 0]
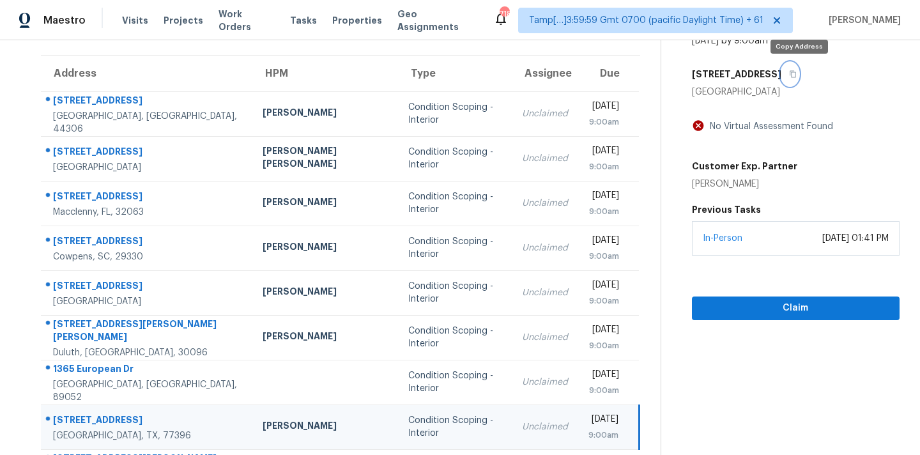
click at [797, 73] on icon "button" at bounding box center [793, 74] width 8 height 8
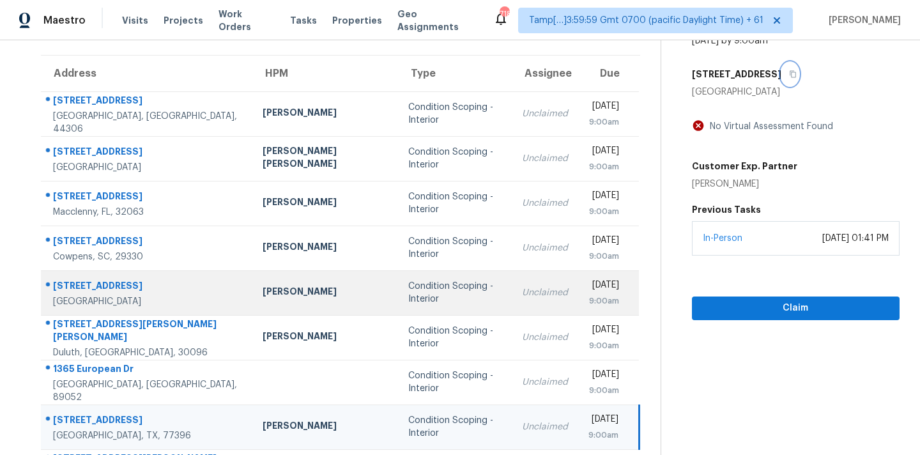
scroll to position [210, 0]
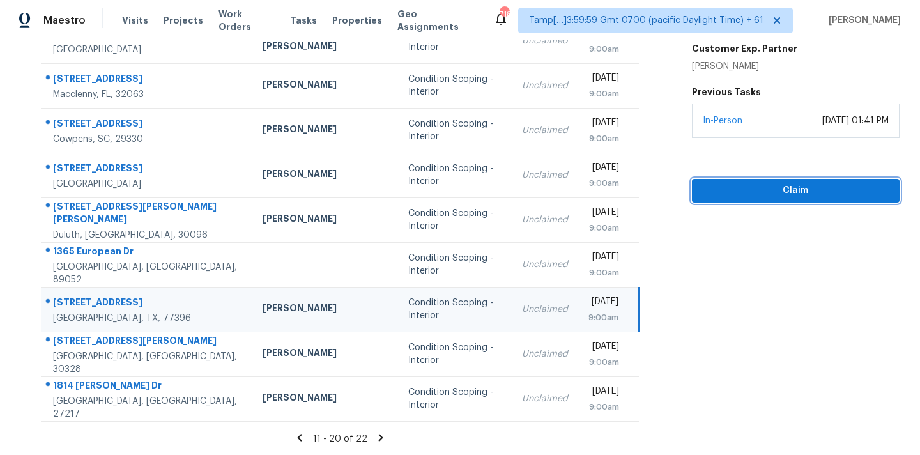
click at [721, 195] on span "Claim" at bounding box center [795, 191] width 187 height 16
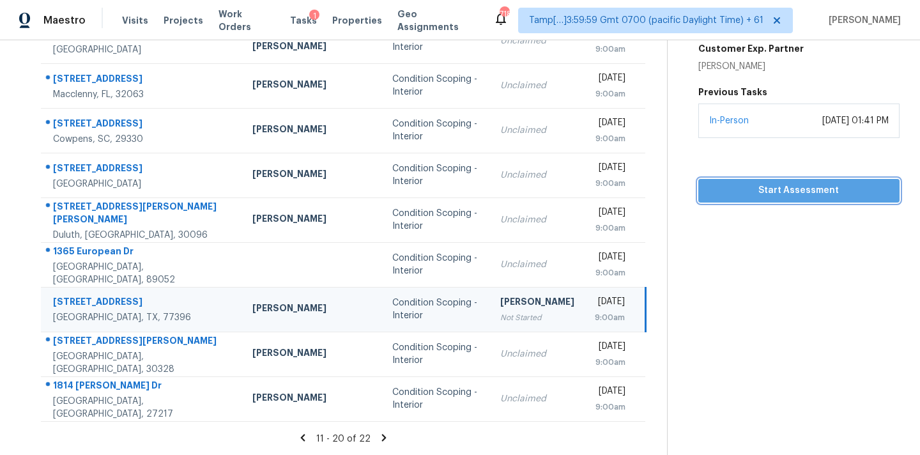
click at [721, 195] on span "Start Assessment" at bounding box center [799, 191] width 181 height 16
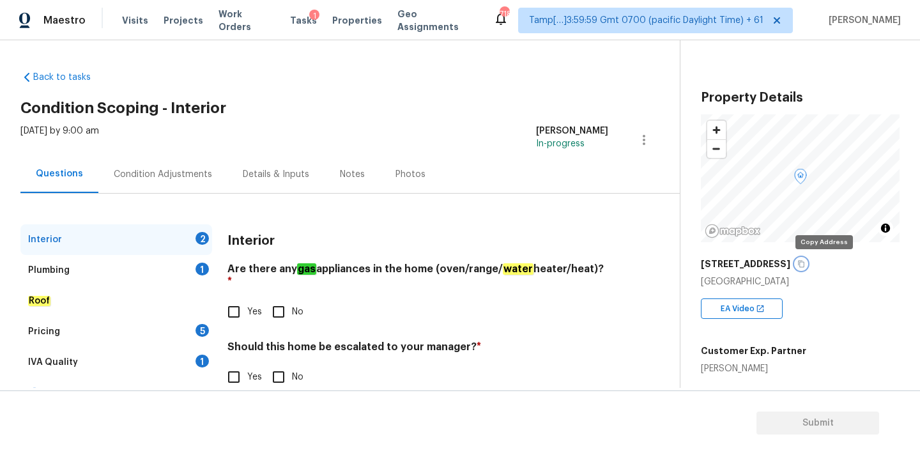
click at [805, 265] on icon "button" at bounding box center [801, 264] width 8 height 8
click at [239, 298] on input "Yes" at bounding box center [233, 311] width 27 height 27
checkbox input "true"
click at [282, 371] on input "No" at bounding box center [278, 377] width 27 height 27
checkbox input "true"
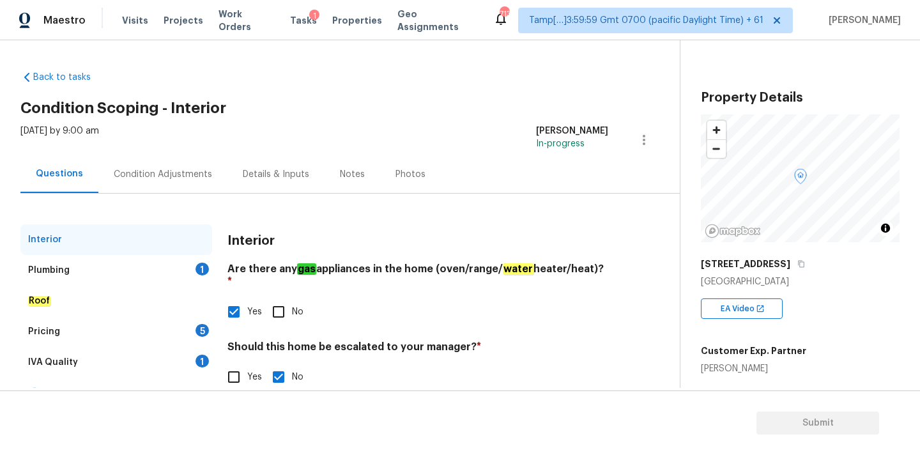
click at [182, 259] on div "Plumbing 1" at bounding box center [116, 270] width 192 height 31
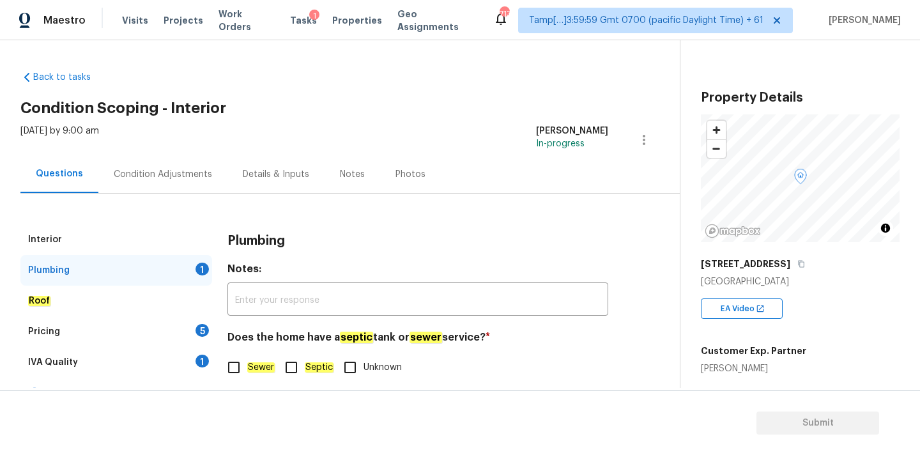
click at [242, 373] on input "Sewer" at bounding box center [233, 367] width 27 height 27
checkbox input "true"
click at [189, 358] on div "IVA Quality 1" at bounding box center [116, 362] width 192 height 31
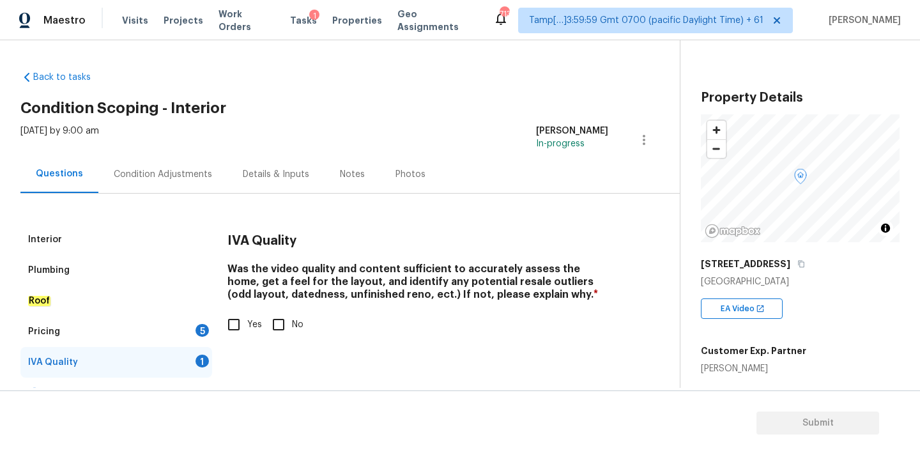
click at [252, 327] on span "Yes" at bounding box center [254, 324] width 15 height 13
click at [247, 327] on input "Yes" at bounding box center [233, 324] width 27 height 27
checkbox input "true"
click at [197, 336] on div "Pricing 5" at bounding box center [116, 331] width 192 height 31
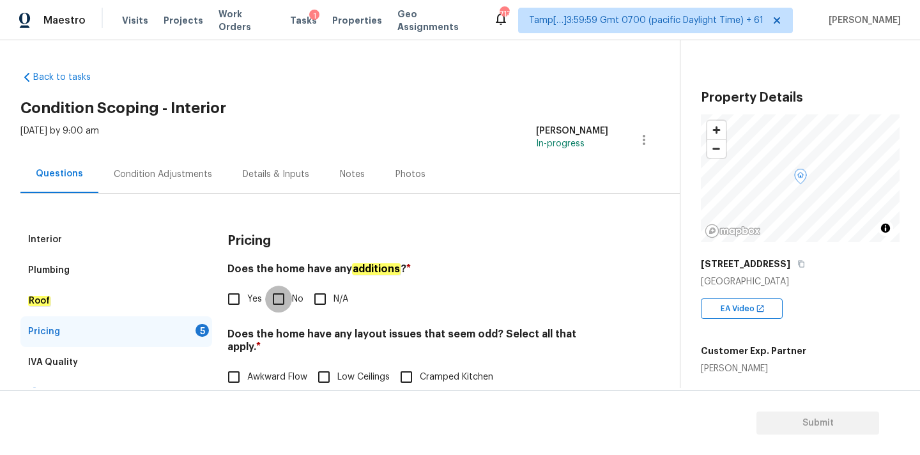
click at [282, 293] on input "No" at bounding box center [278, 299] width 27 height 27
checkbox input "true"
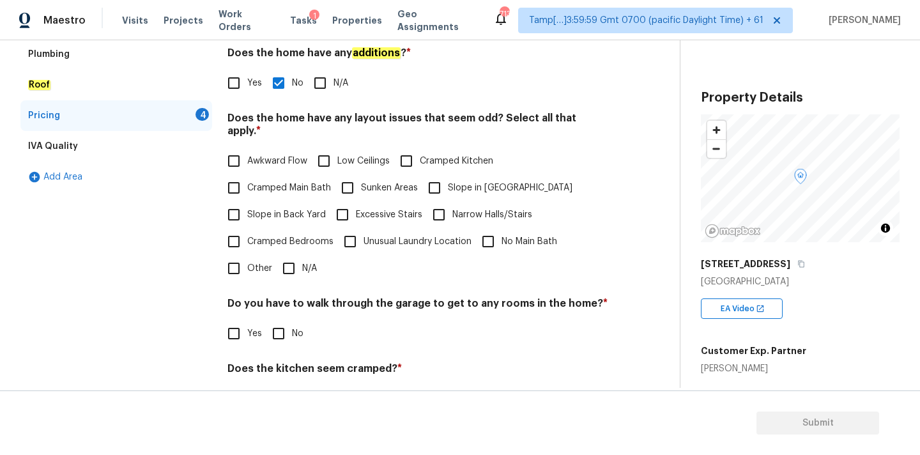
scroll to position [312, 0]
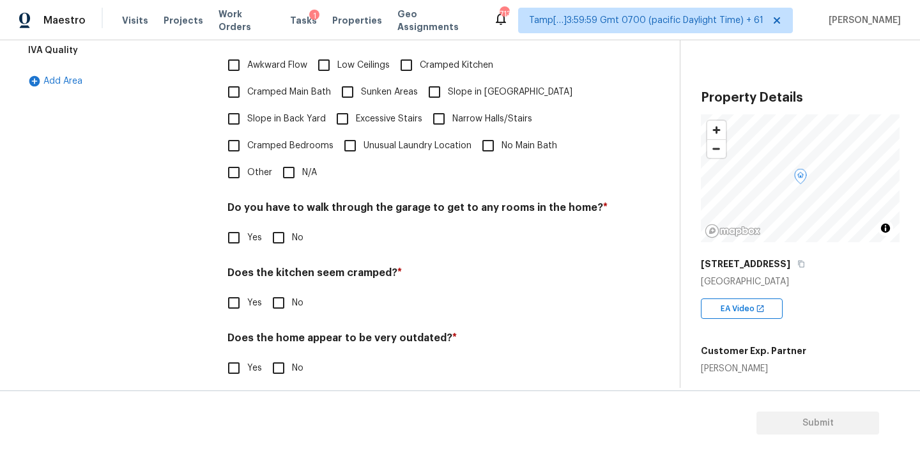
click at [294, 159] on input "N/A" at bounding box center [288, 172] width 27 height 27
checkbox input "true"
click at [290, 241] on input "No" at bounding box center [278, 239] width 27 height 27
checkbox input "true"
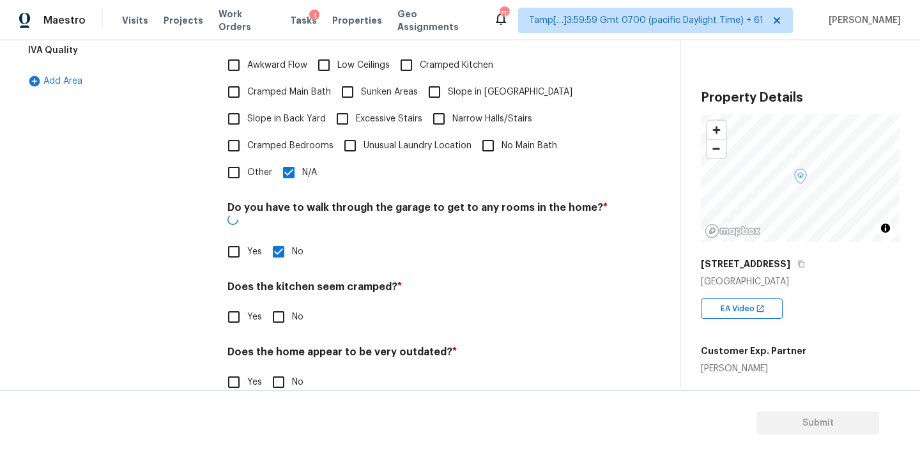
click at [284, 304] on input "No" at bounding box center [278, 317] width 27 height 27
checkbox input "true"
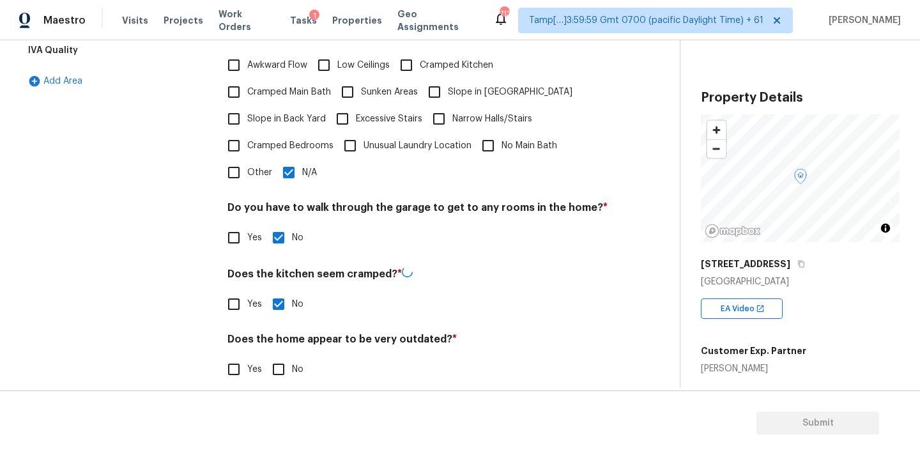
click at [284, 360] on input "No" at bounding box center [278, 369] width 27 height 27
checkbox input "true"
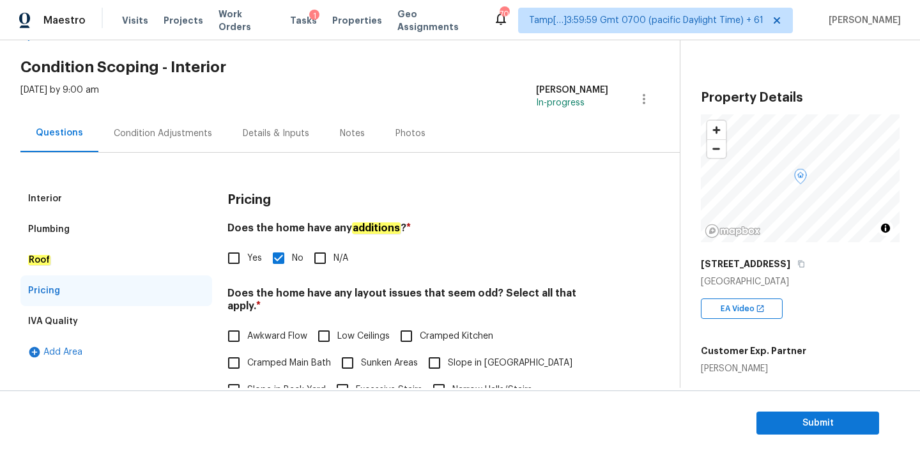
scroll to position [0, 0]
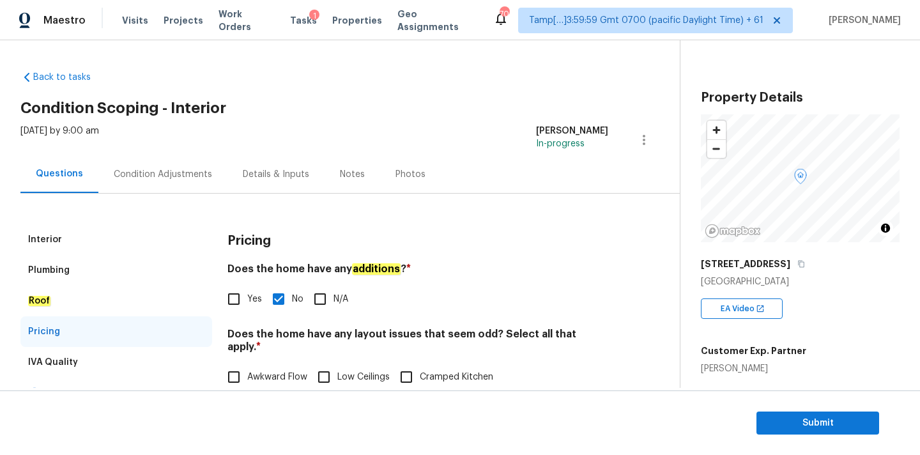
click at [162, 174] on div "Condition Adjustments" at bounding box center [163, 174] width 98 height 13
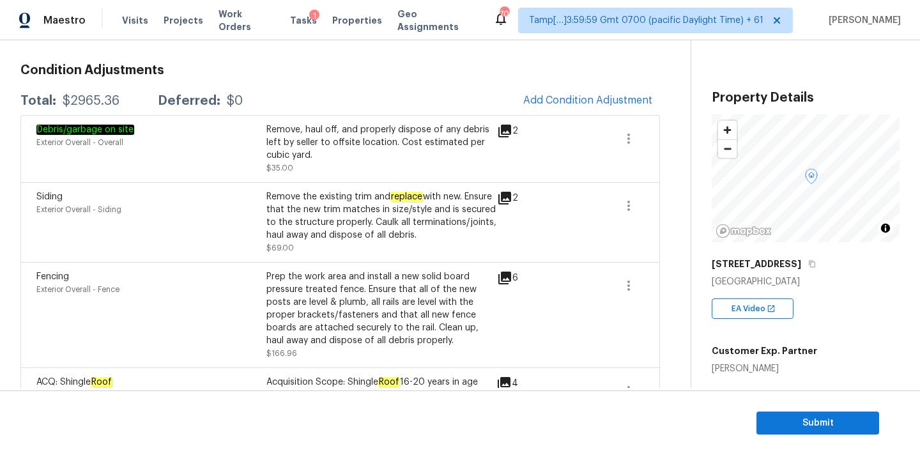
scroll to position [91, 0]
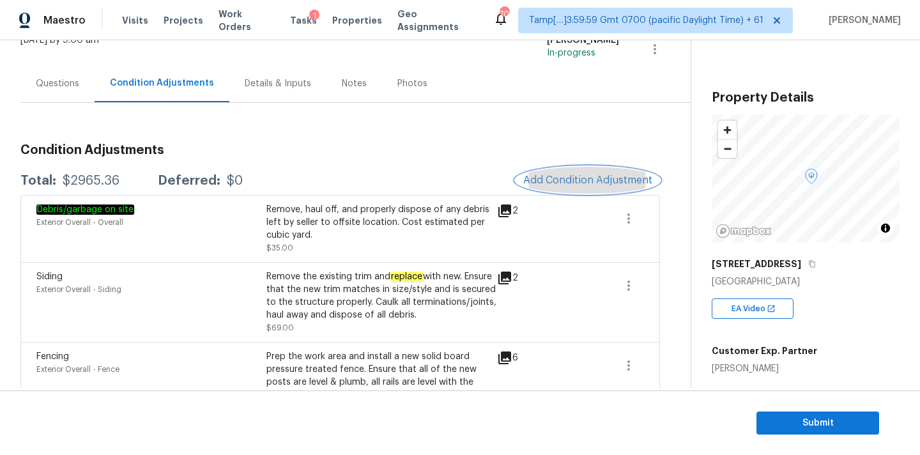
click at [532, 187] on button "Add Condition Adjustment" at bounding box center [588, 180] width 144 height 27
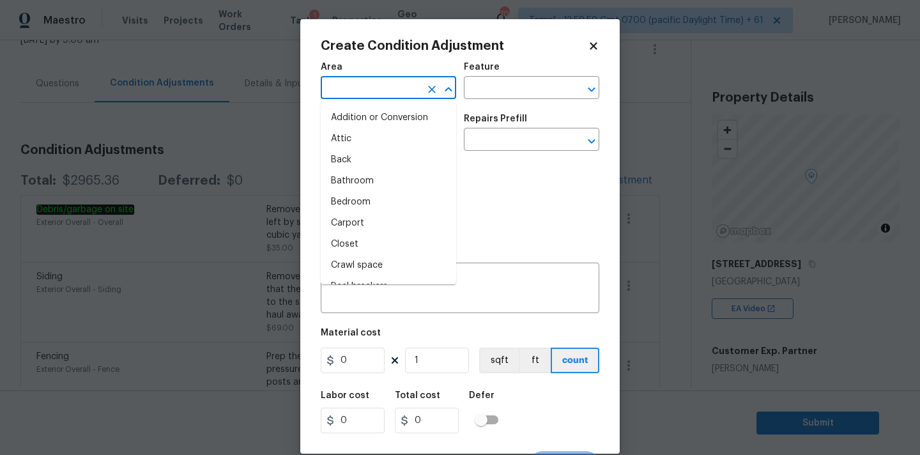
click at [335, 84] on input "text" at bounding box center [371, 89] width 100 height 20
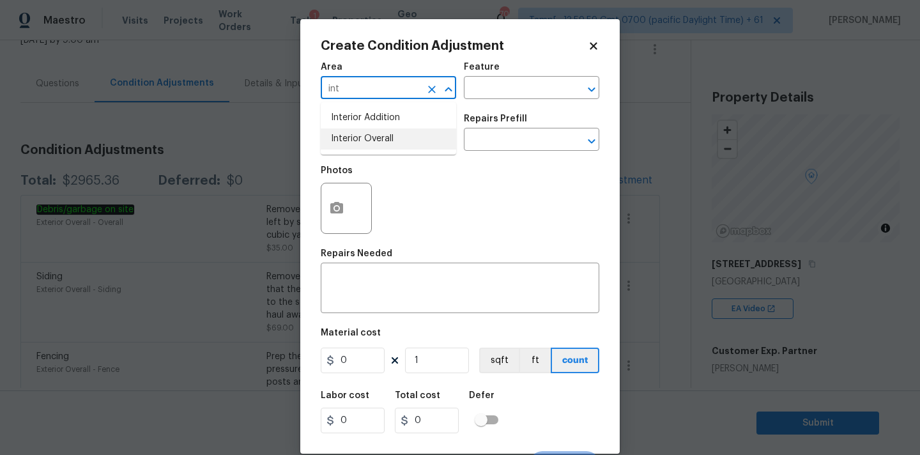
click at [355, 138] on li "Interior Overall" at bounding box center [388, 138] width 135 height 21
type input "Interior Overall"
click at [344, 208] on icon "button" at bounding box center [336, 208] width 15 height 15
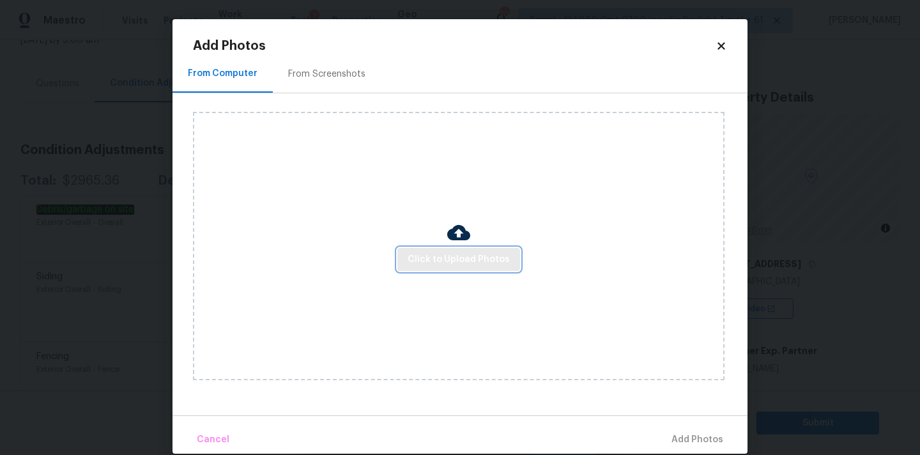
click at [443, 252] on span "Click to Upload Photos" at bounding box center [459, 260] width 102 height 16
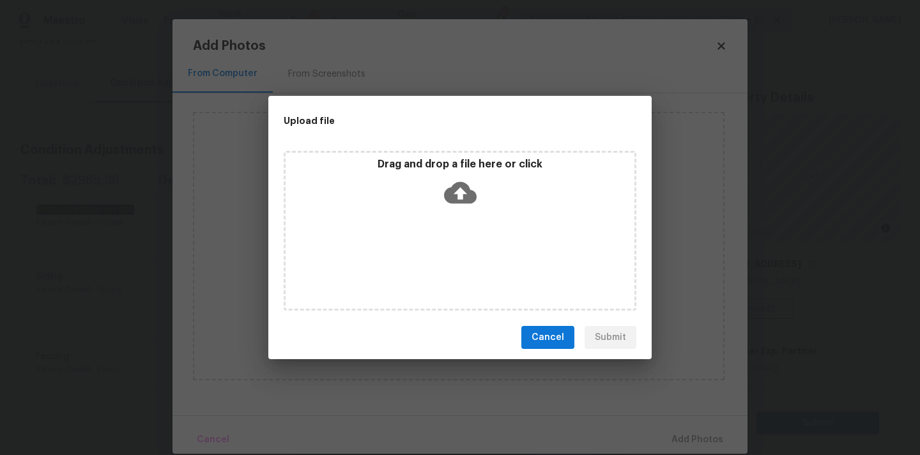
click at [462, 188] on icon at bounding box center [460, 193] width 33 height 22
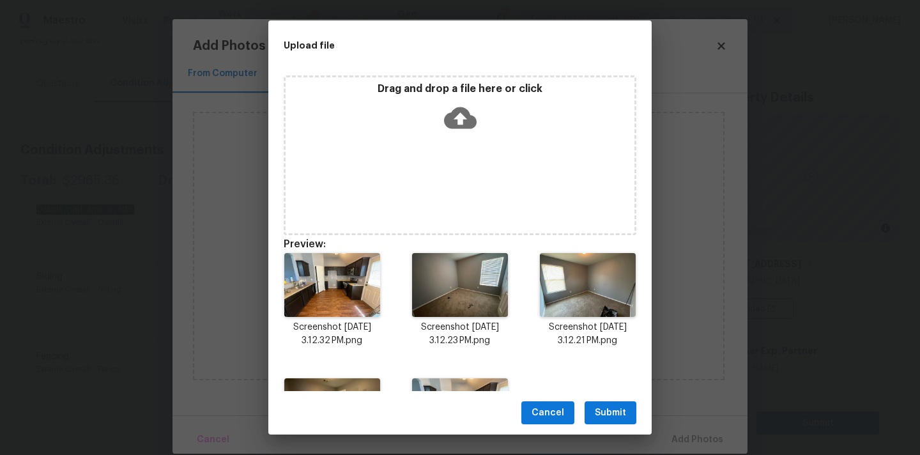
click at [610, 406] on span "Submit" at bounding box center [610, 413] width 31 height 16
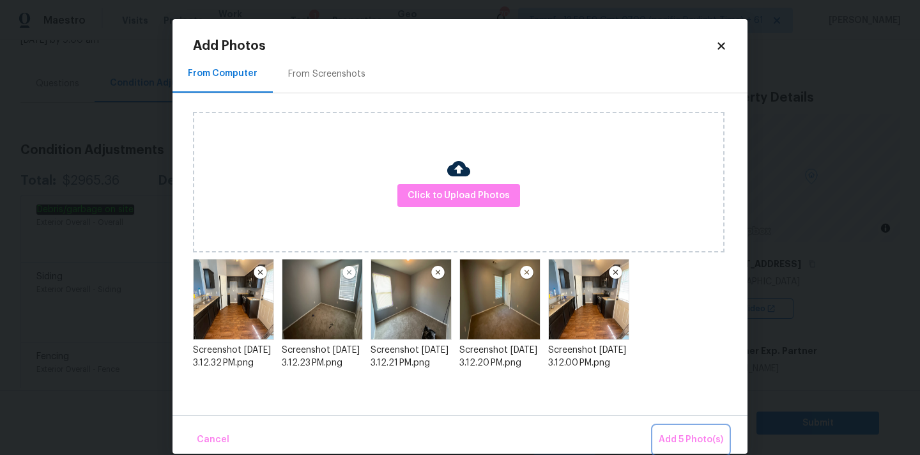
click at [690, 431] on button "Add 5 Photo(s)" at bounding box center [691, 439] width 75 height 27
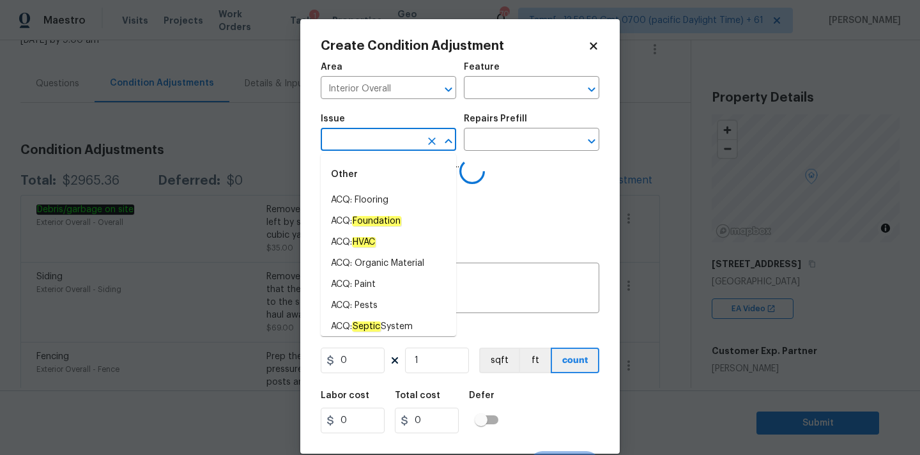
click at [392, 141] on input "text" at bounding box center [371, 141] width 100 height 20
click at [380, 282] on li "ACQ: Paint" at bounding box center [388, 284] width 135 height 21
type input "ACQ: Paint"
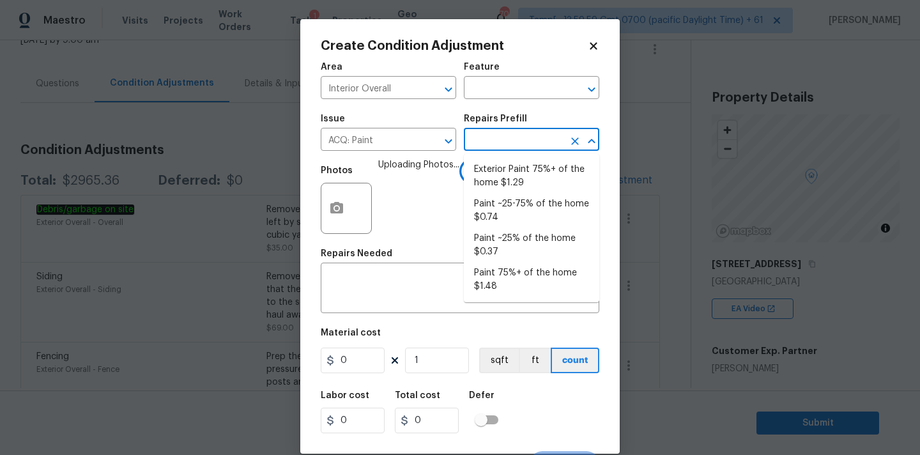
click at [523, 137] on input "text" at bounding box center [514, 141] width 100 height 20
click at [511, 206] on li "Paint ~25-75% of the home $0.74" at bounding box center [531, 211] width 135 height 35
type input "Acquisition"
type textarea "Acquisition Scope: ~25 - 75% of the home needs interior paint"
type input "0.74"
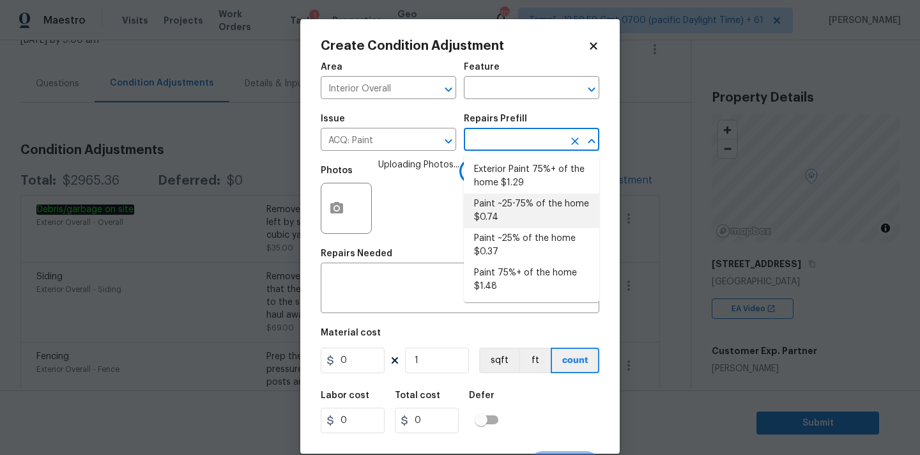
type input "0.74"
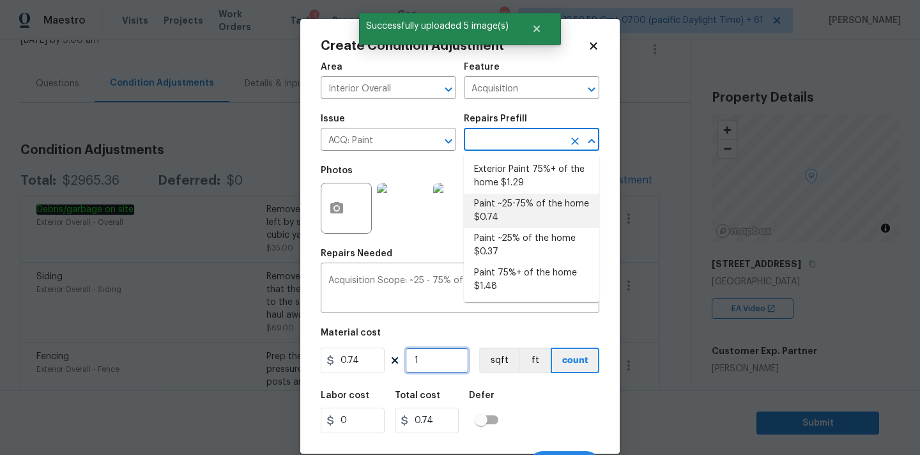
click at [433, 361] on input "1" at bounding box center [437, 361] width 64 height 26
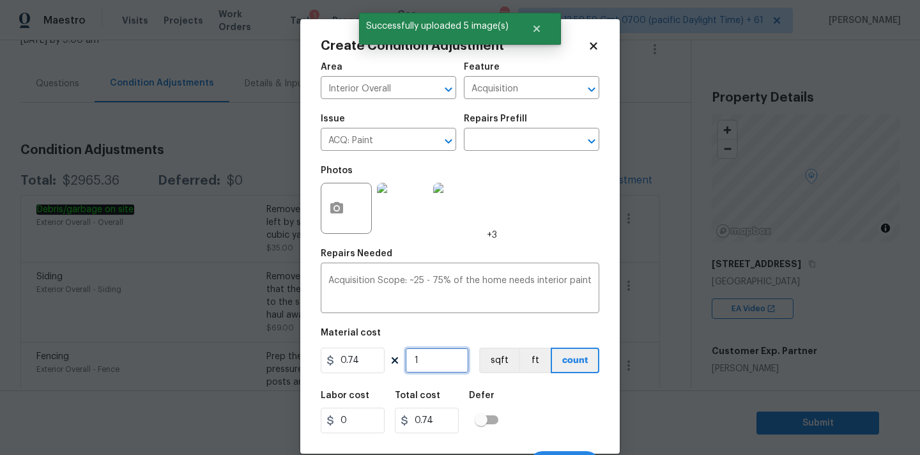
type input "15"
type input "11.1"
type input "155"
type input "114.7"
type input "1554"
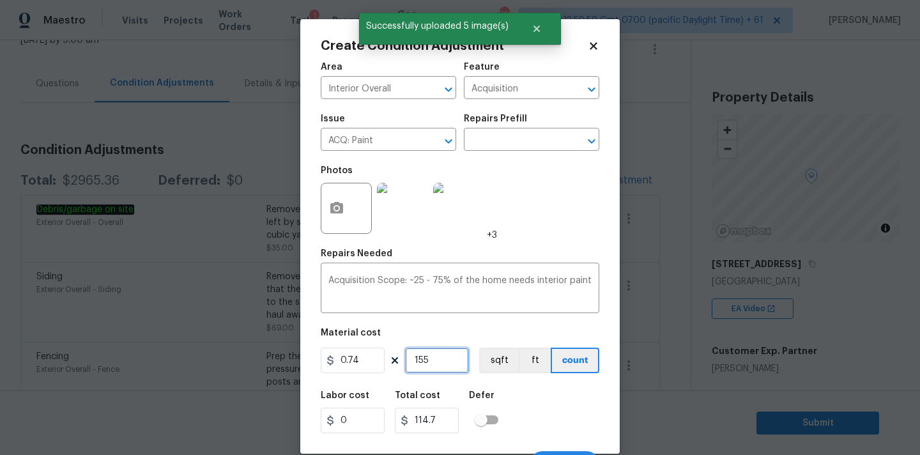
type input "1149.96"
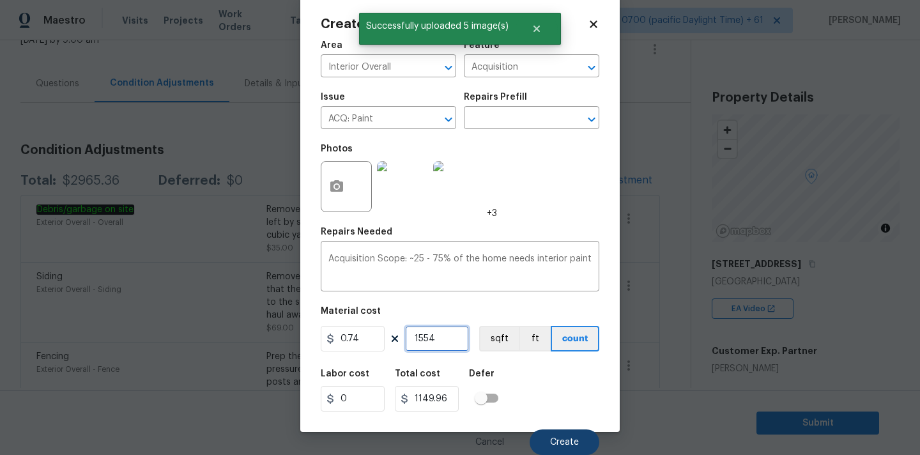
type input "1554"
click at [562, 445] on span "Create" at bounding box center [564, 443] width 29 height 10
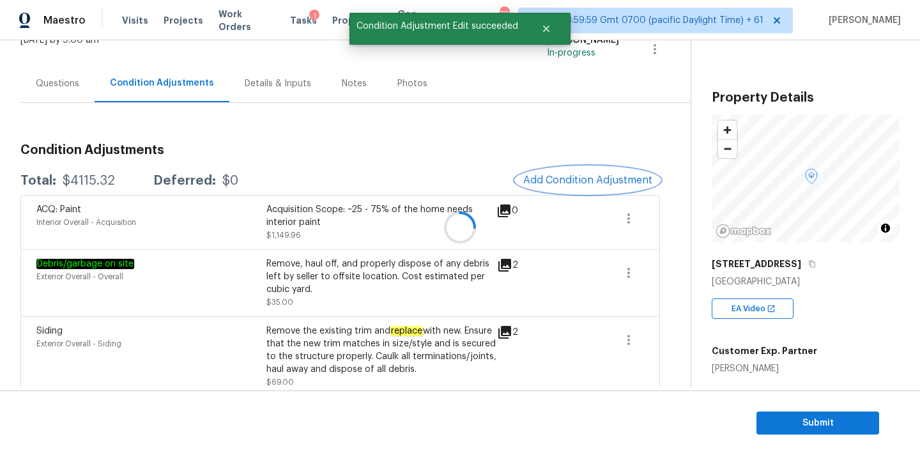
scroll to position [0, 0]
click at [563, 177] on span "Add Condition Adjustment" at bounding box center [587, 180] width 129 height 12
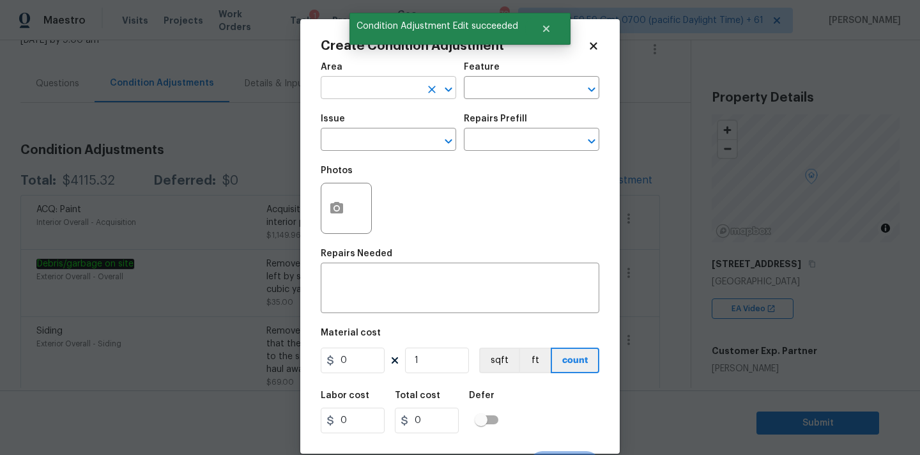
click at [367, 82] on input "text" at bounding box center [371, 89] width 100 height 20
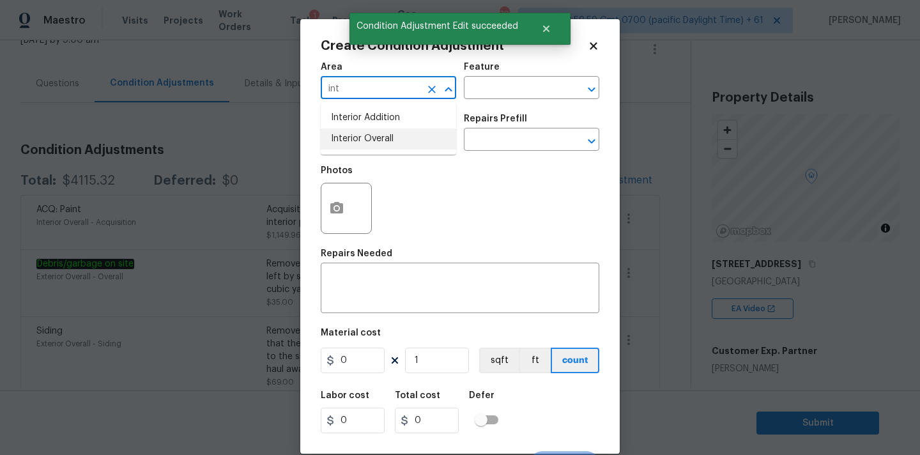
click at [371, 134] on li "Interior Overall" at bounding box center [388, 138] width 135 height 21
type input "Interior Overall"
click at [371, 144] on input "text" at bounding box center [371, 141] width 100 height 20
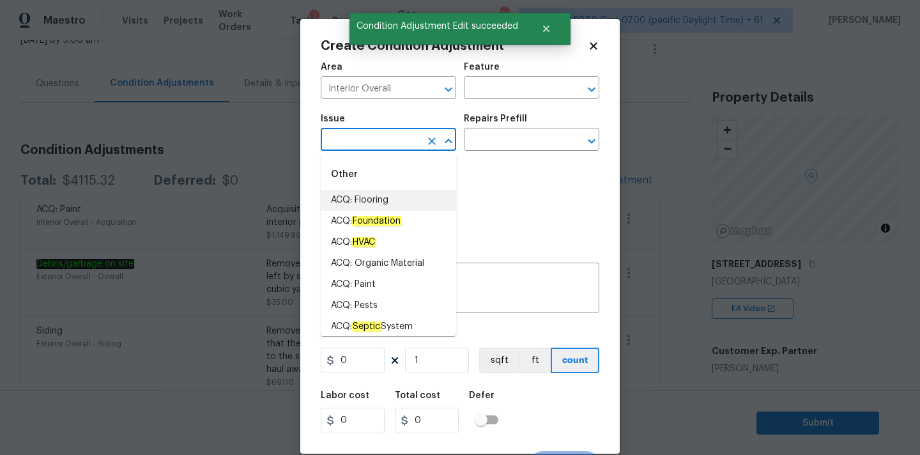
click at [370, 204] on li "ACQ: Flooring" at bounding box center [388, 200] width 135 height 21
type input "ACQ: Flooring"
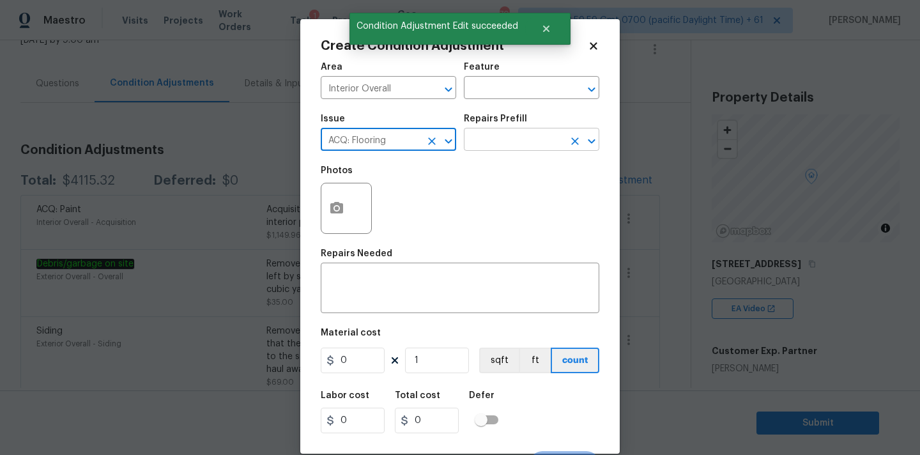
click at [496, 132] on input "text" at bounding box center [514, 141] width 100 height 20
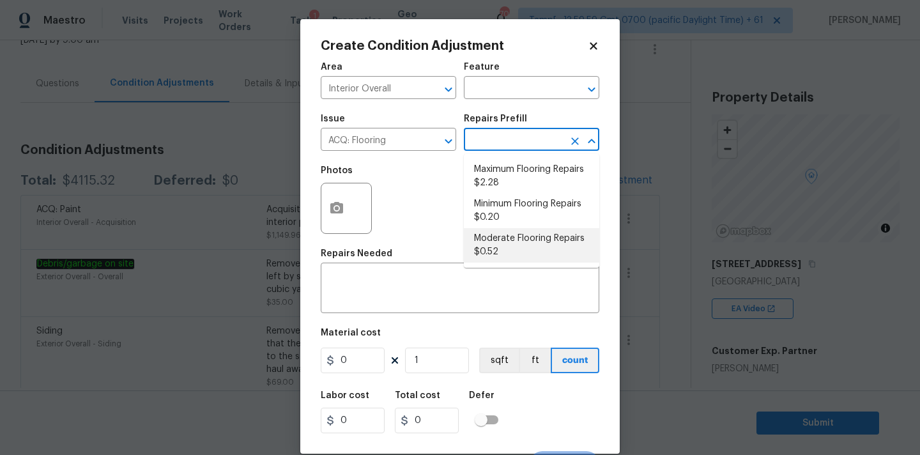
click at [493, 240] on li "Moderate Flooring Repairs $0.52" at bounding box center [531, 245] width 135 height 35
type input "Acquisition"
type textarea "Acquisition Scope: Moderate flooring repairs"
type input "0.52"
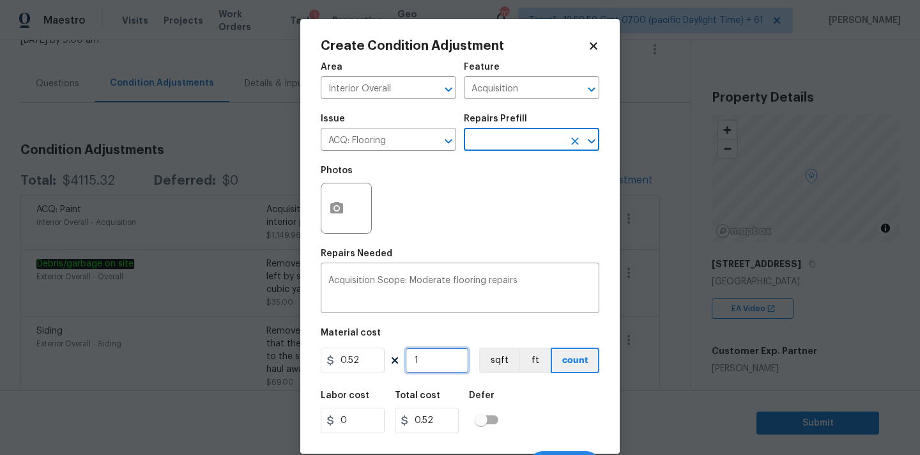
click at [432, 361] on input "1" at bounding box center [437, 361] width 64 height 26
type input "15"
type input "7.8"
type input "155"
type input "80.6"
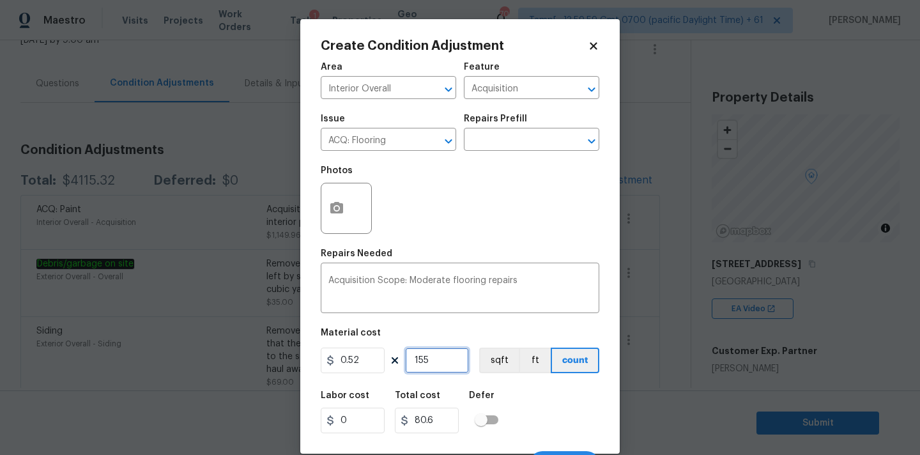
type input "1554"
type input "808.08"
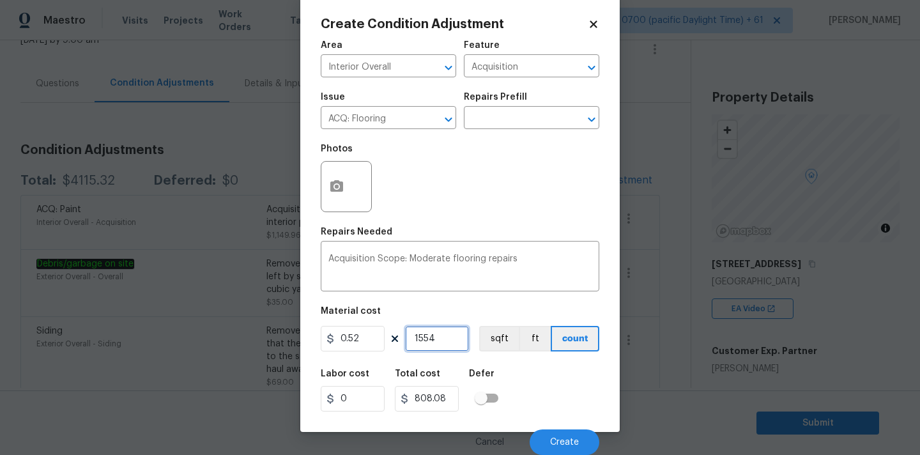
type input "1554"
click at [332, 188] on icon "button" at bounding box center [336, 186] width 13 height 12
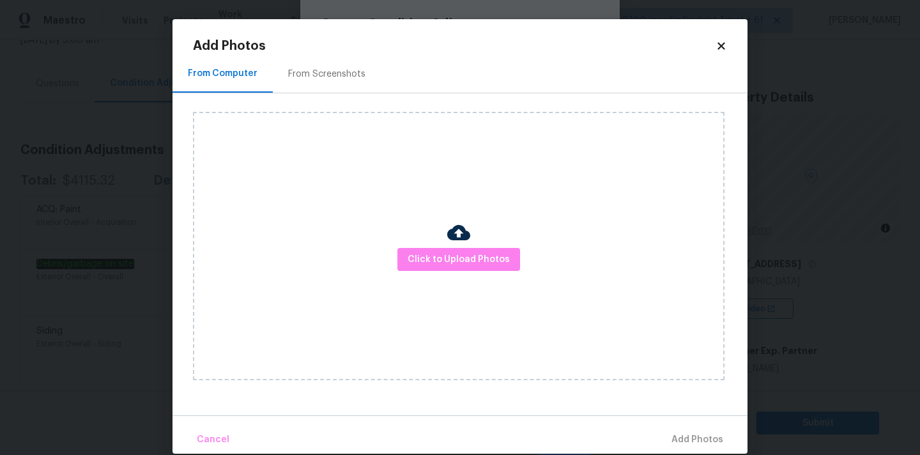
click at [430, 247] on div "Click to Upload Photos" at bounding box center [459, 246] width 532 height 268
click at [445, 259] on span "Click to Upload Photos" at bounding box center [459, 260] width 102 height 16
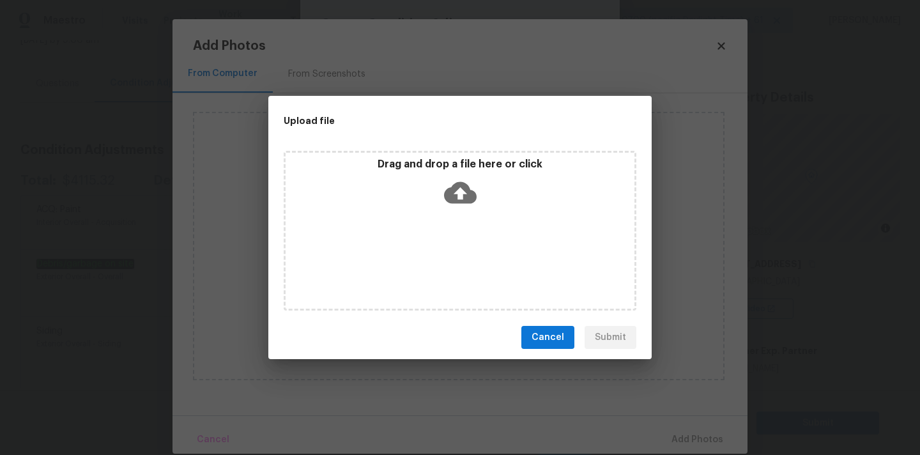
click at [454, 176] on icon at bounding box center [460, 192] width 33 height 33
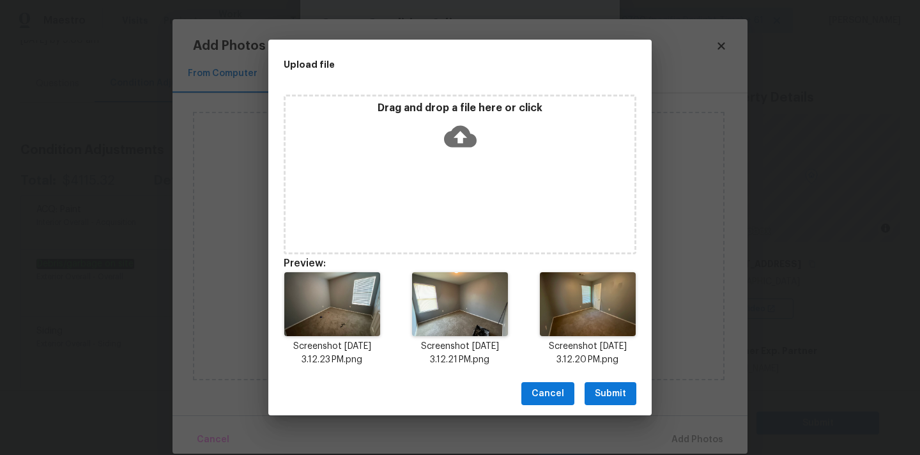
click at [617, 388] on span "Submit" at bounding box center [610, 394] width 31 height 16
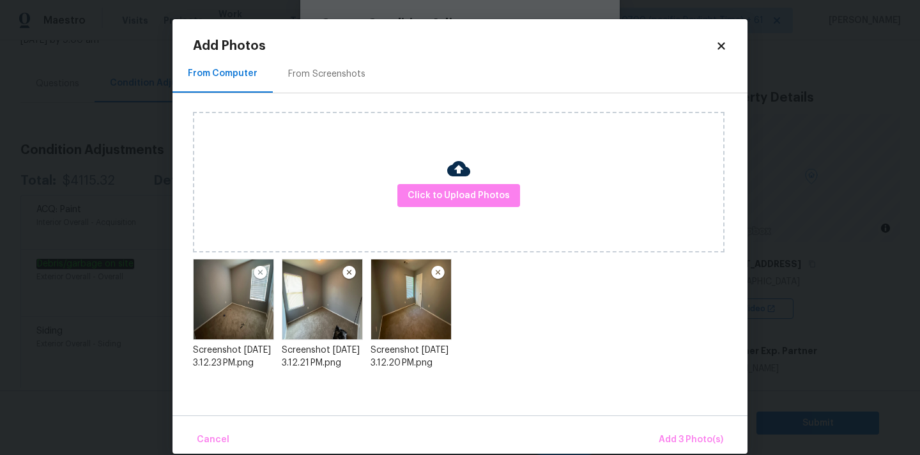
click at [732, 439] on div "Cancel Add 3 Photo(s)" at bounding box center [460, 434] width 575 height 38
click at [689, 433] on span "Add 3 Photo(s)" at bounding box center [691, 440] width 65 height 16
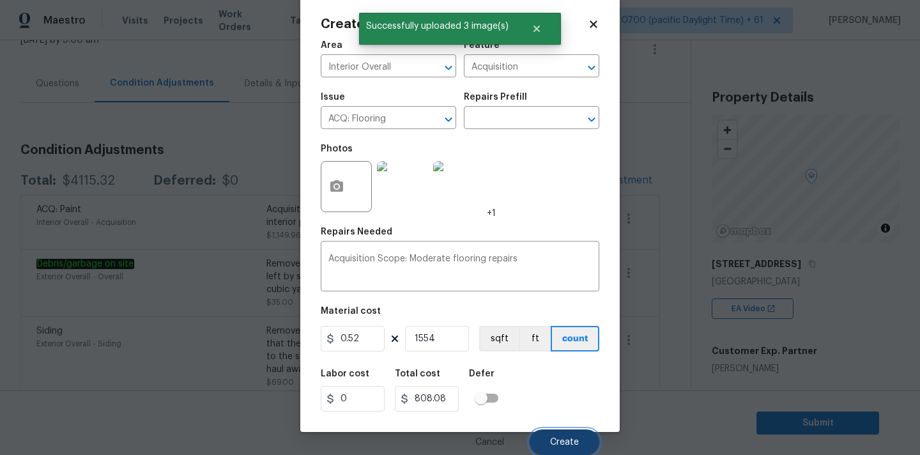
click at [557, 435] on button "Create" at bounding box center [565, 442] width 70 height 26
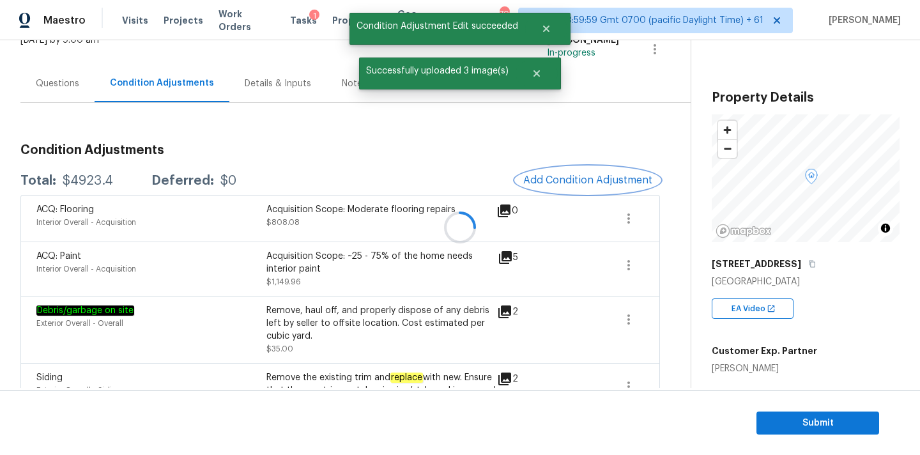
scroll to position [0, 0]
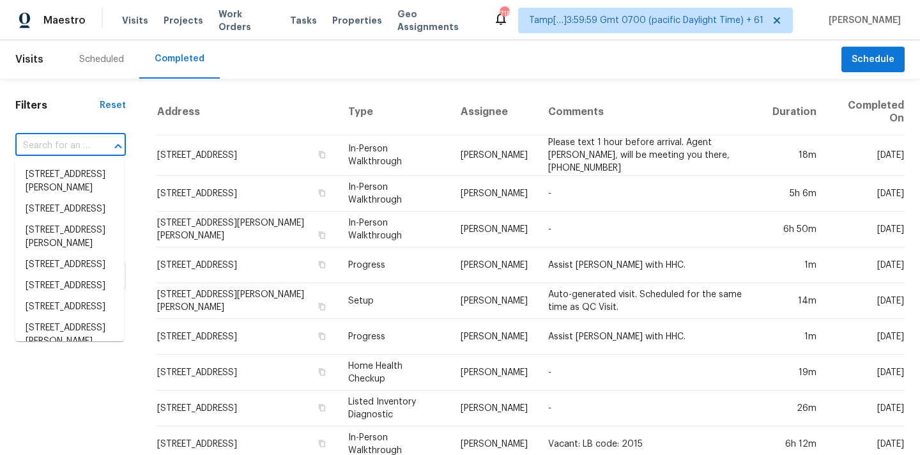
click at [42, 148] on input "text" at bounding box center [52, 146] width 75 height 20
paste input "[STREET_ADDRESS]"
type input "[STREET_ADDRESS]"
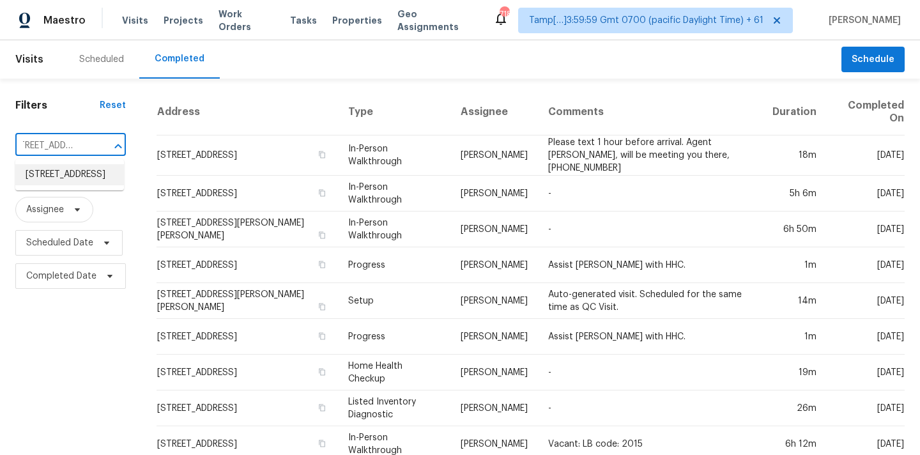
click at [50, 176] on li "[STREET_ADDRESS]" at bounding box center [69, 174] width 109 height 21
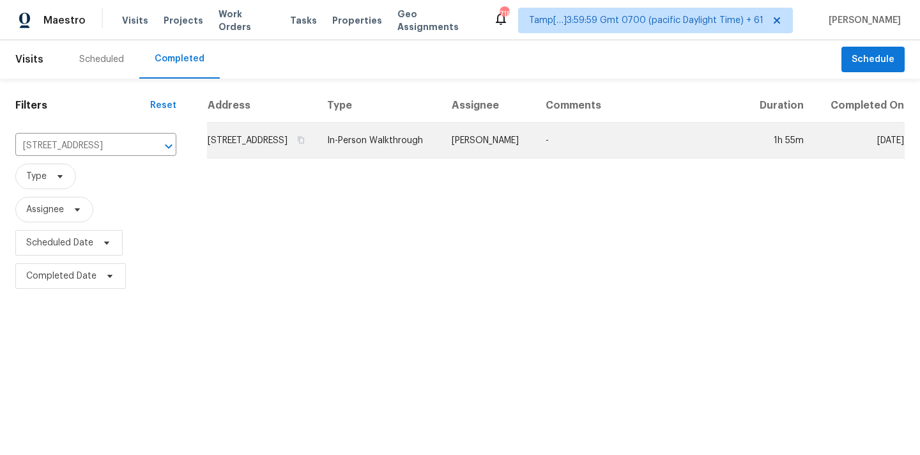
click at [317, 151] on td "[STREET_ADDRESS]" at bounding box center [262, 141] width 110 height 36
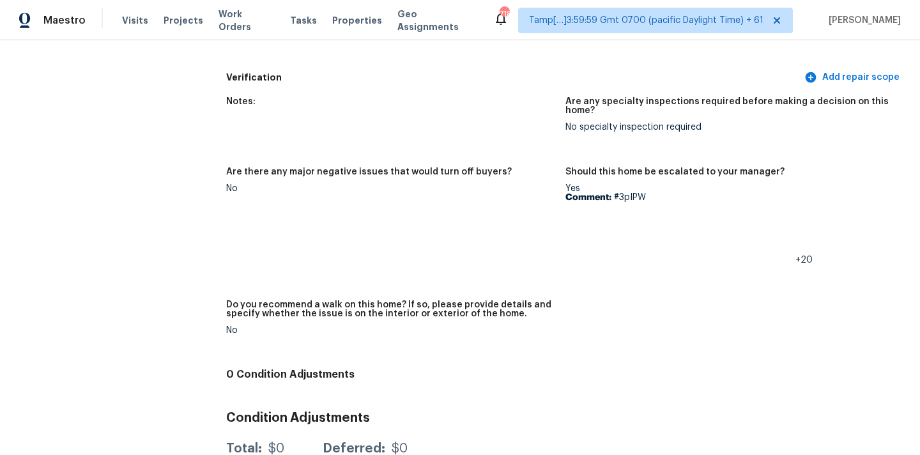
scroll to position [2996, 0]
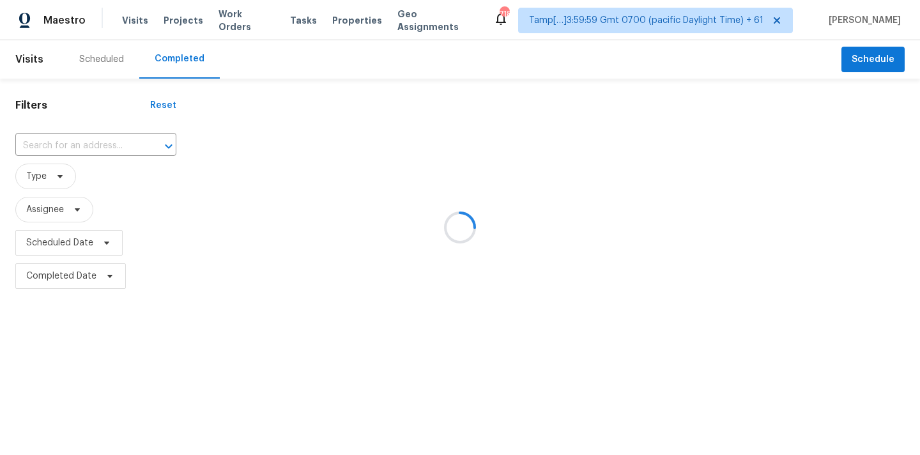
click at [61, 143] on div at bounding box center [460, 227] width 920 height 455
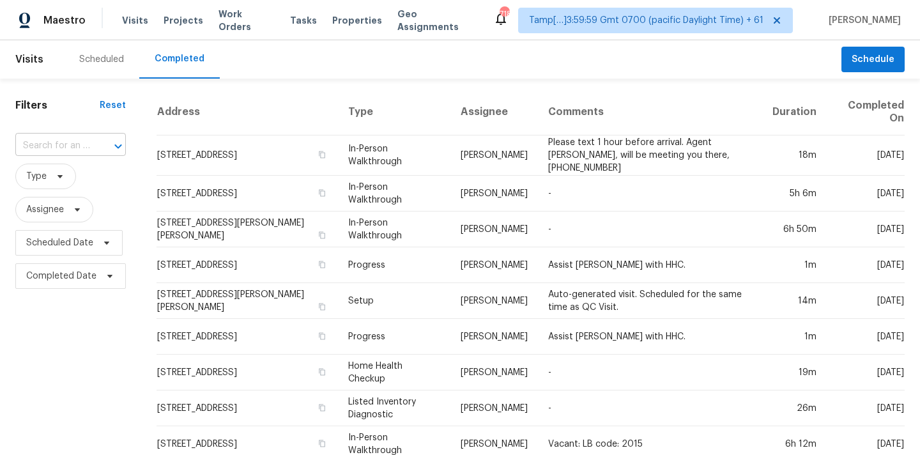
click at [61, 147] on input "text" at bounding box center [52, 146] width 75 height 20
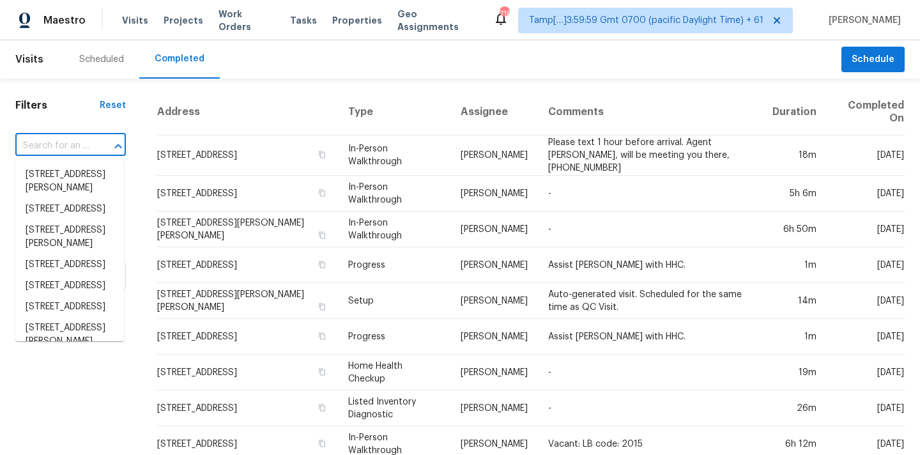
paste input "[STREET_ADDRESS]"
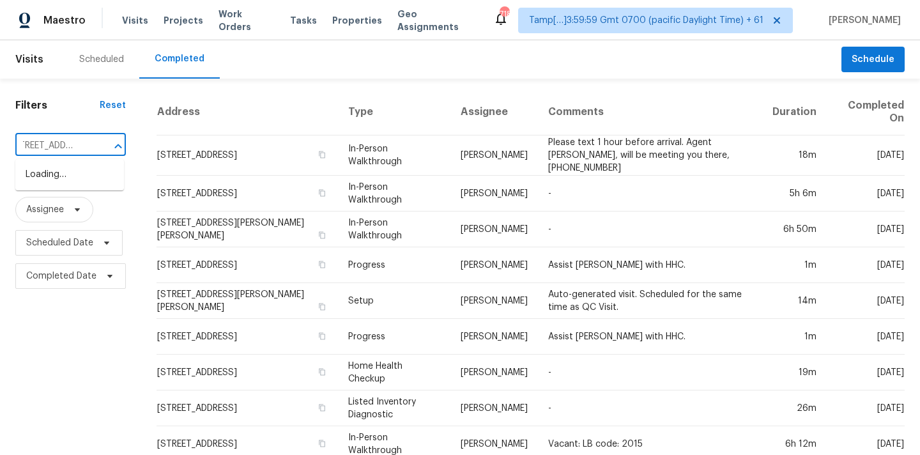
type input "[STREET_ADDRESS]"
click at [69, 151] on input "text" at bounding box center [52, 146] width 75 height 20
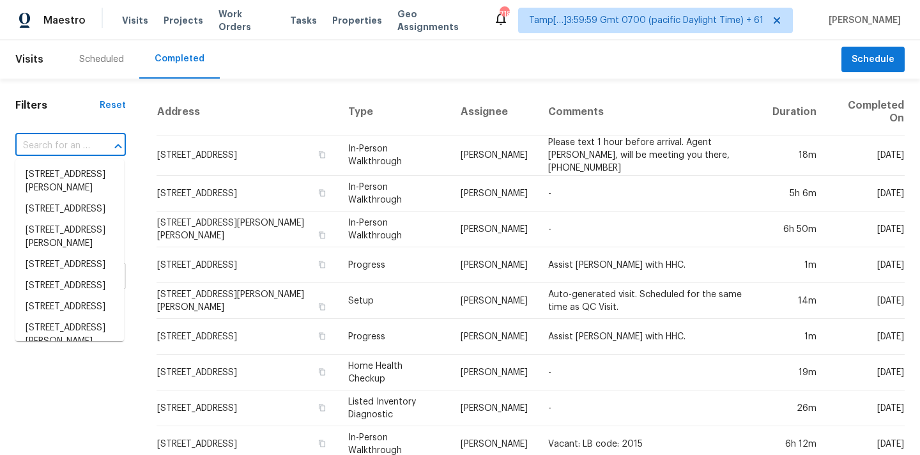
paste input "[STREET_ADDRESS]"
type input "[STREET_ADDRESS]"
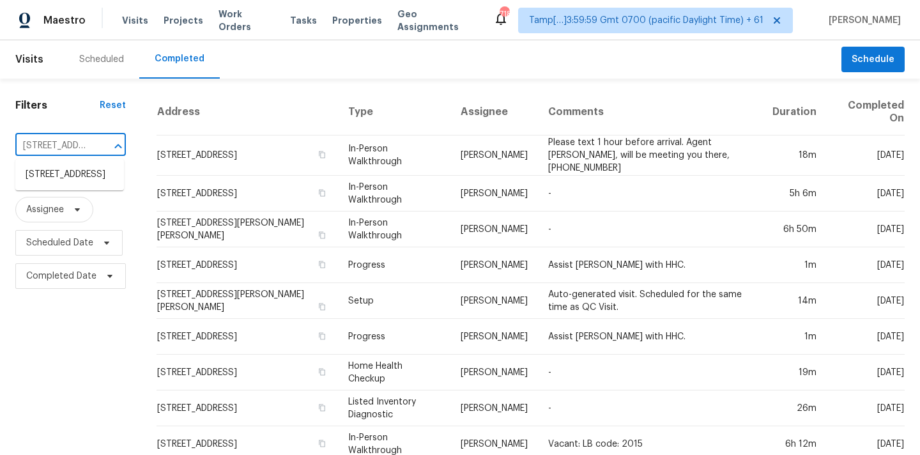
scroll to position [0, 123]
click at [68, 183] on li "[STREET_ADDRESS]" at bounding box center [69, 174] width 109 height 21
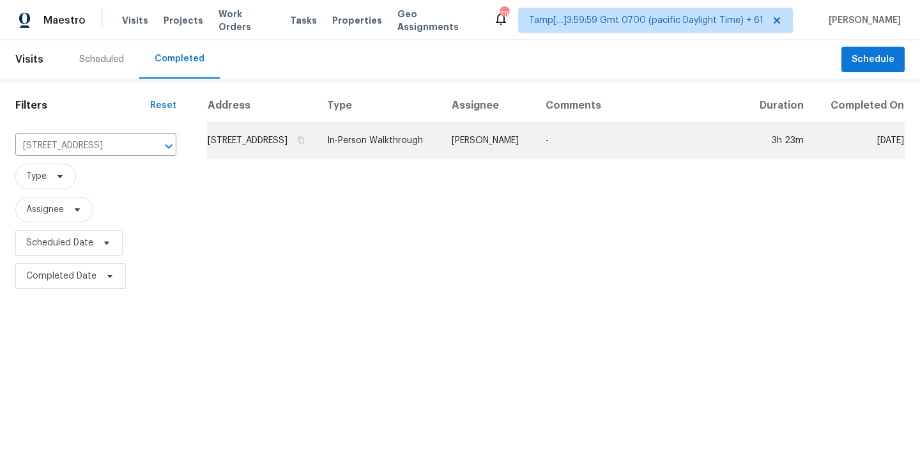
click at [317, 142] on td "[STREET_ADDRESS]" at bounding box center [262, 141] width 110 height 36
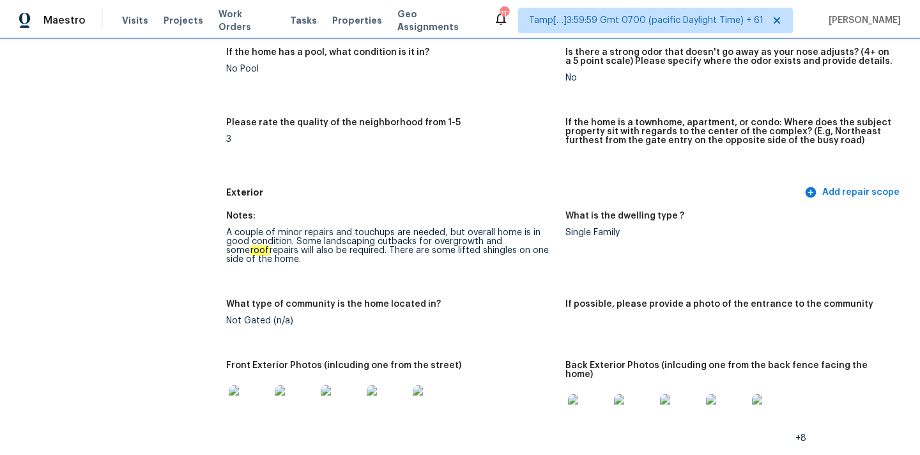
scroll to position [368, 0]
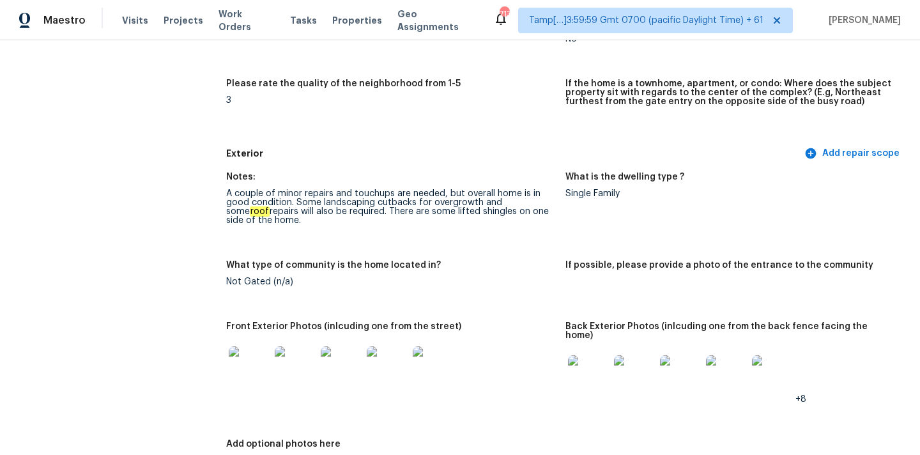
drag, startPoint x: 226, startPoint y: 191, endPoint x: 528, endPoint y: 186, distance: 302.3
click at [527, 186] on figure "Notes: A couple of minor repairs and touchups are needed, but overall home is i…" at bounding box center [395, 209] width 339 height 73
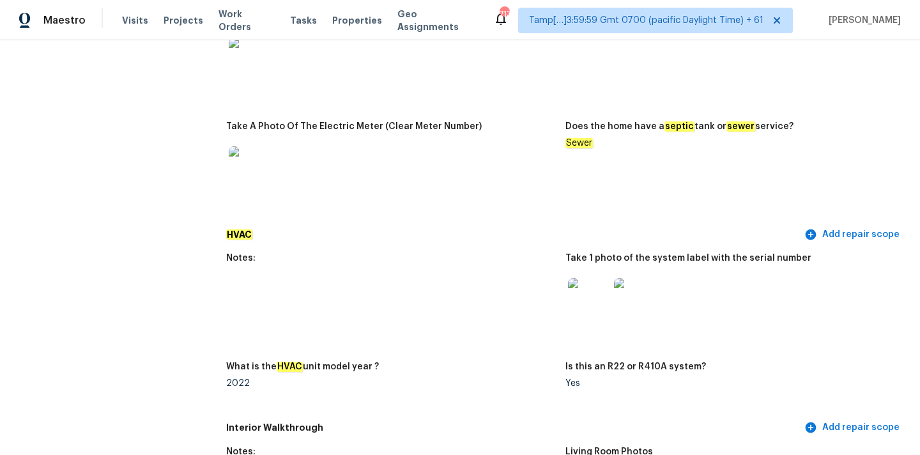
scroll to position [1198, 0]
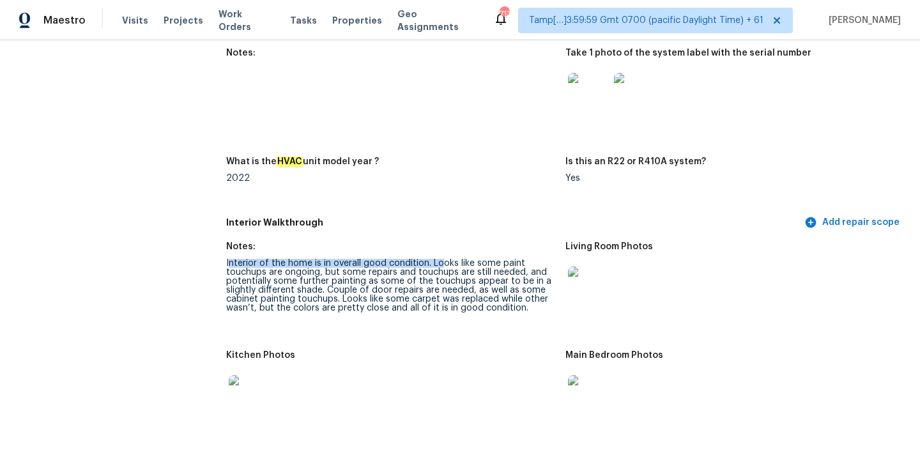
drag, startPoint x: 229, startPoint y: 254, endPoint x: 438, endPoint y: 257, distance: 209.0
click at [438, 259] on div "Interior of the home is in overall good condition. Looks like some paint touchu…" at bounding box center [390, 286] width 329 height 54
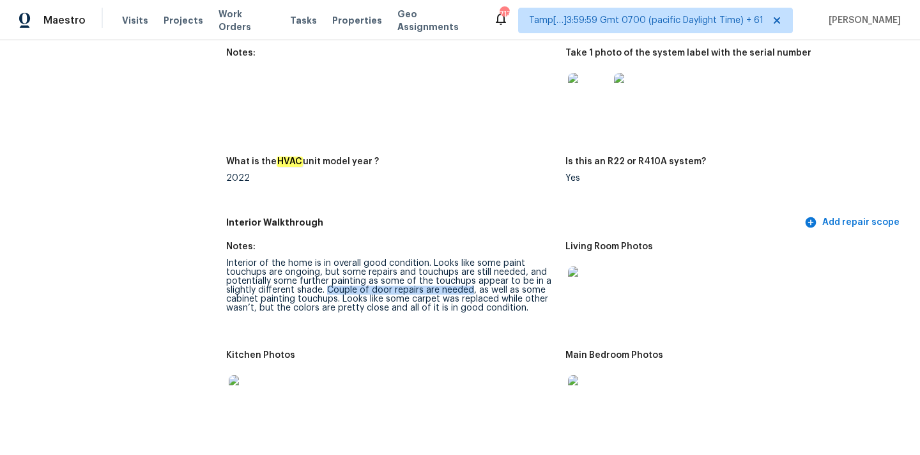
drag, startPoint x: 325, startPoint y: 281, endPoint x: 471, endPoint y: 280, distance: 145.7
click at [471, 280] on div "Interior of the home is in overall good condition. Looks like some paint touchu…" at bounding box center [390, 286] width 329 height 54
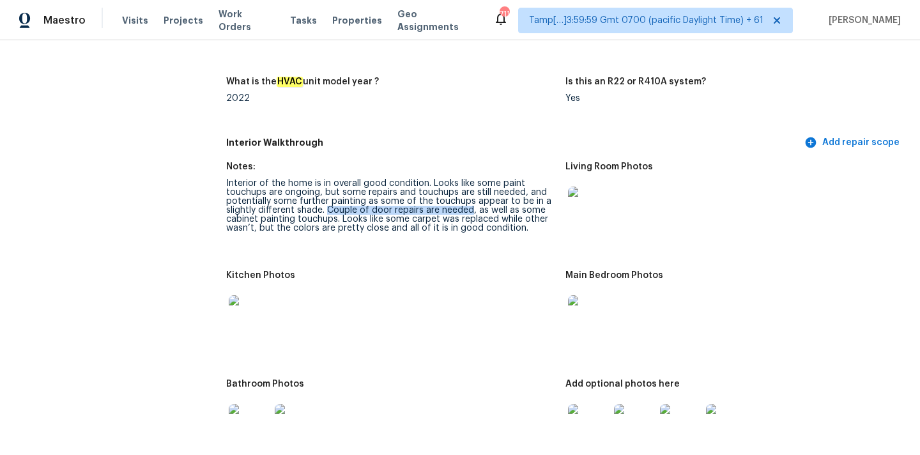
scroll to position [1311, 0]
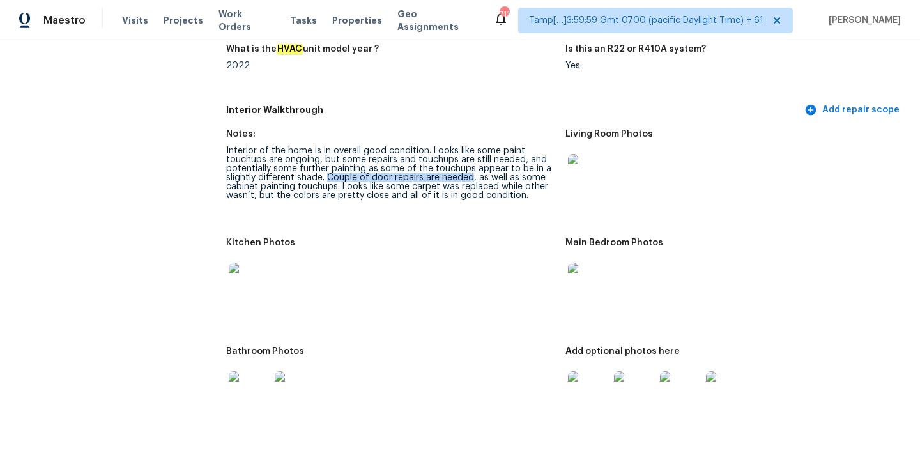
click at [604, 176] on img at bounding box center [588, 174] width 41 height 41
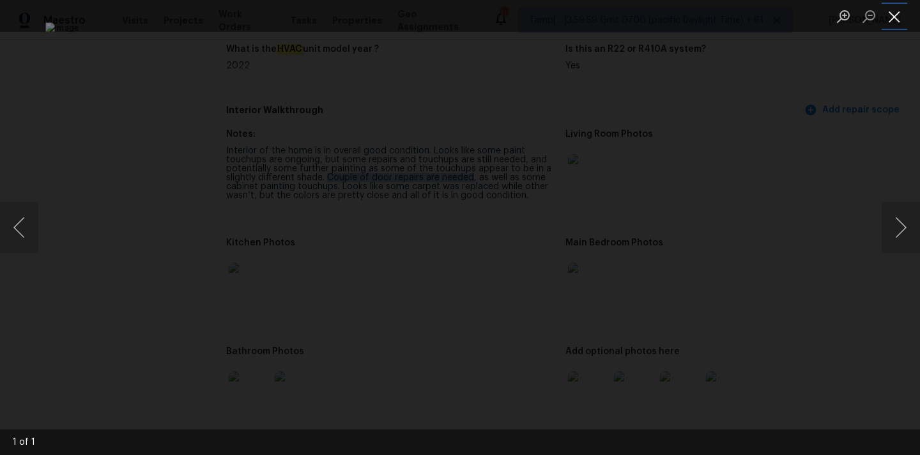
click at [897, 17] on button "Close lightbox" at bounding box center [895, 16] width 26 height 22
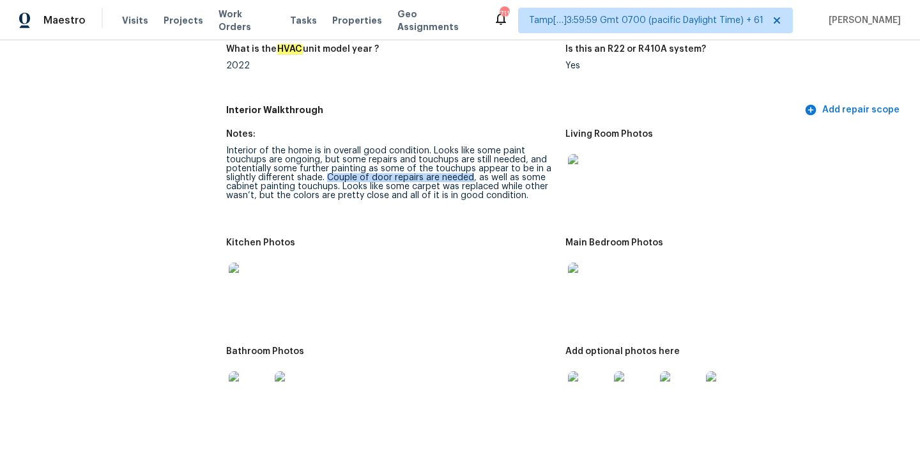
click at [582, 274] on img at bounding box center [588, 283] width 41 height 41
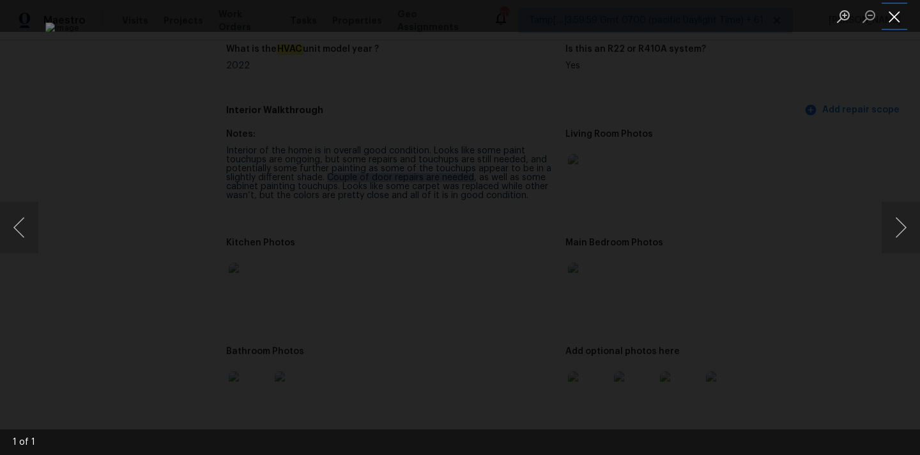
click at [894, 13] on button "Close lightbox" at bounding box center [895, 16] width 26 height 22
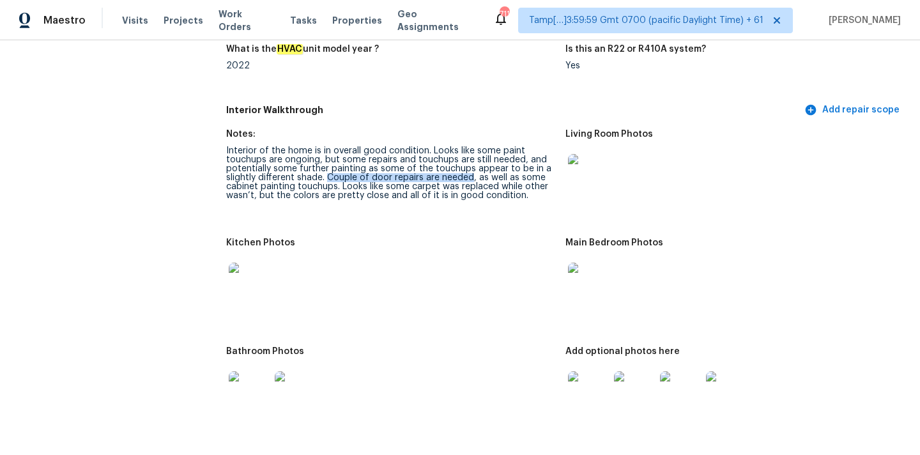
click at [588, 159] on img at bounding box center [588, 174] width 41 height 41
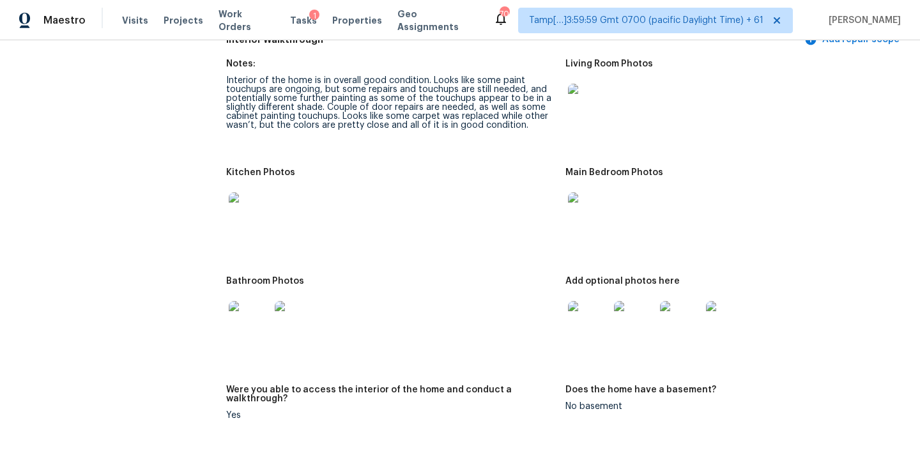
scroll to position [1423, 0]
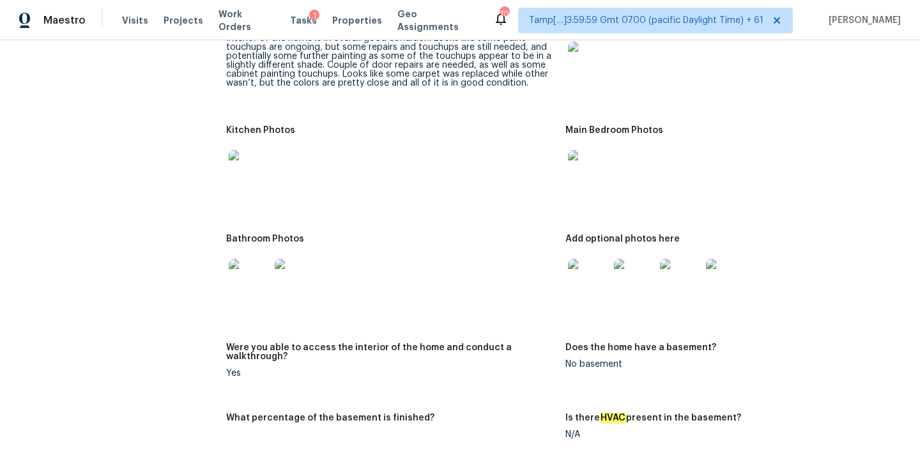
click at [252, 167] on img at bounding box center [249, 170] width 41 height 41
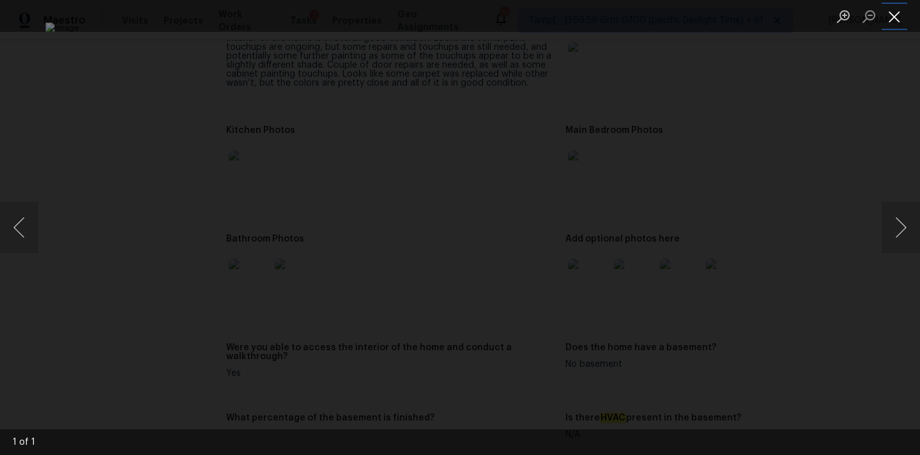
click at [887, 9] on button "Close lightbox" at bounding box center [895, 16] width 26 height 22
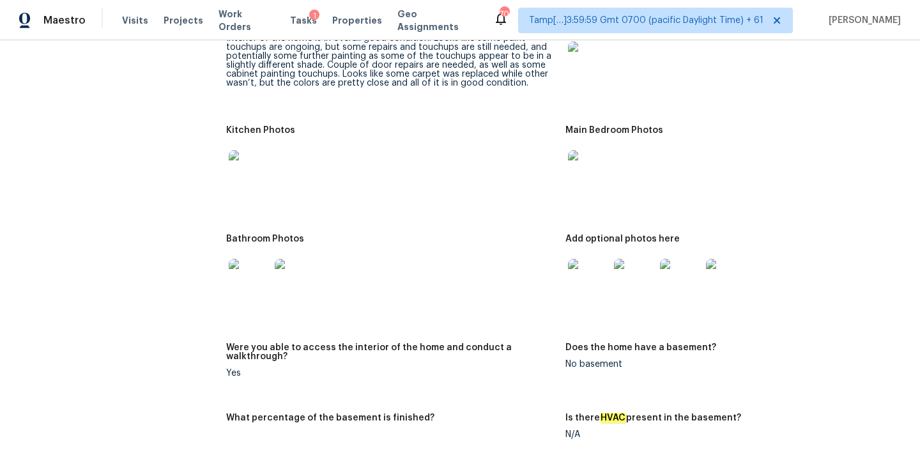
click at [250, 273] on img at bounding box center [249, 279] width 41 height 41
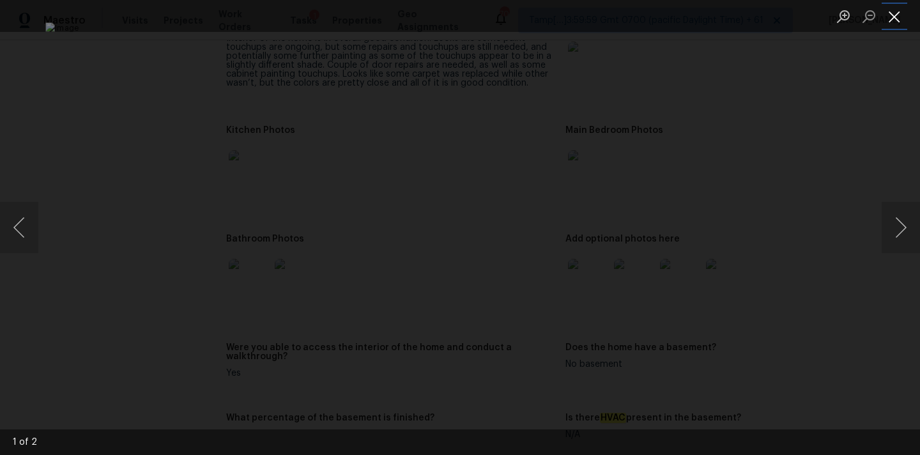
click at [892, 13] on button "Close lightbox" at bounding box center [895, 16] width 26 height 22
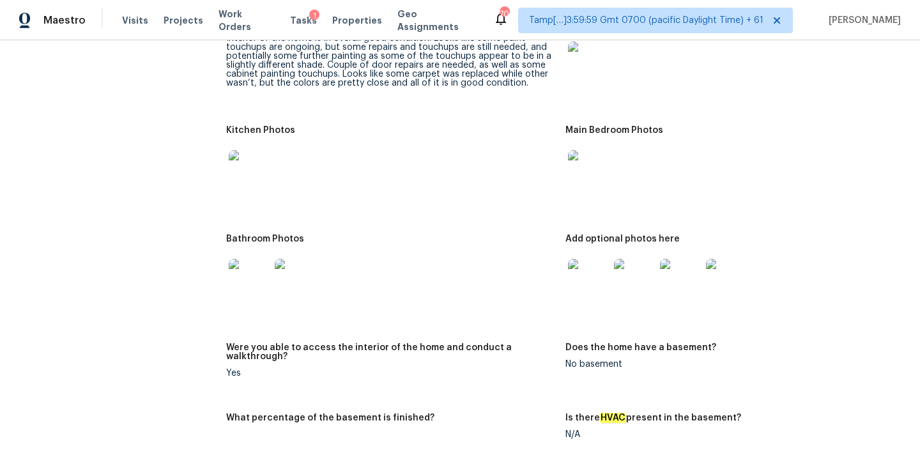
click at [587, 272] on img at bounding box center [588, 279] width 41 height 41
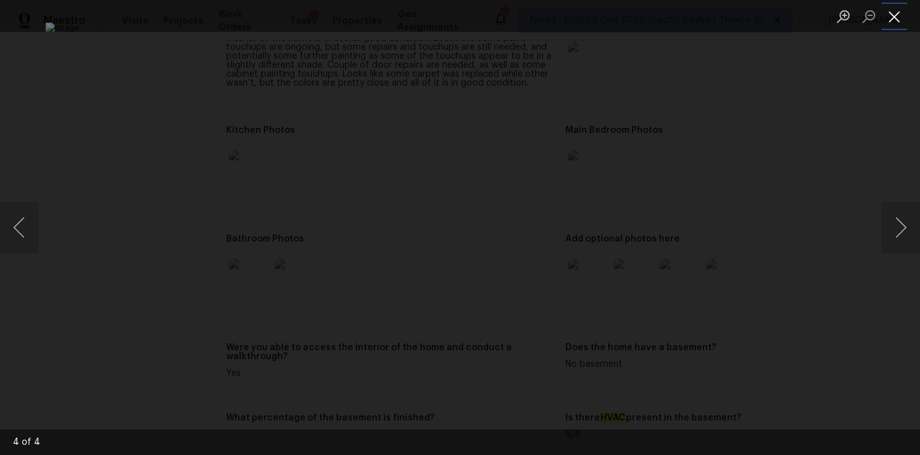
click at [893, 12] on button "Close lightbox" at bounding box center [895, 16] width 26 height 22
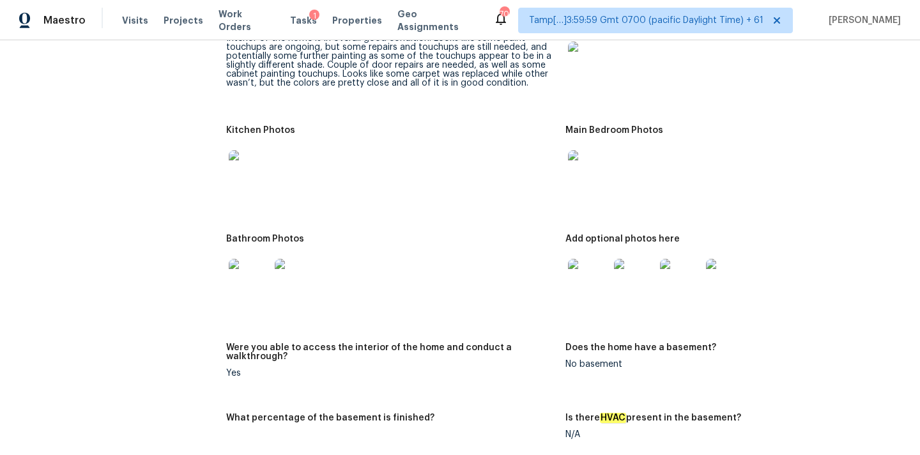
click at [586, 275] on img at bounding box center [588, 279] width 41 height 41
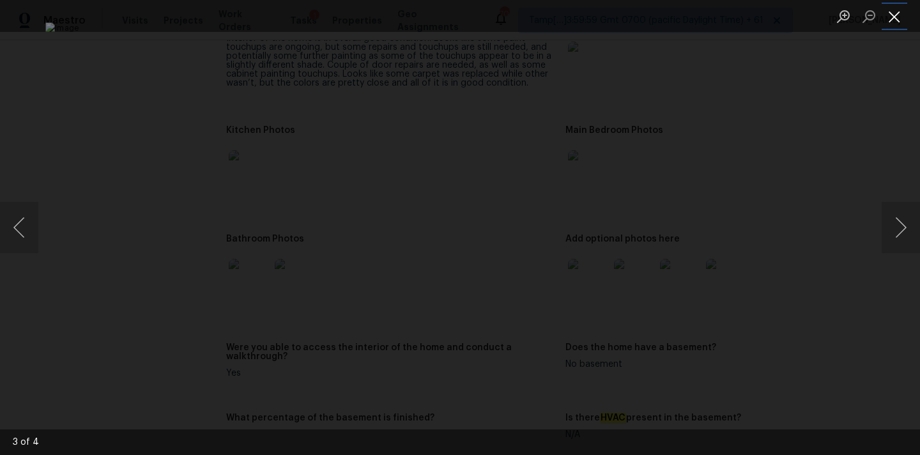
click at [895, 14] on button "Close lightbox" at bounding box center [895, 16] width 26 height 22
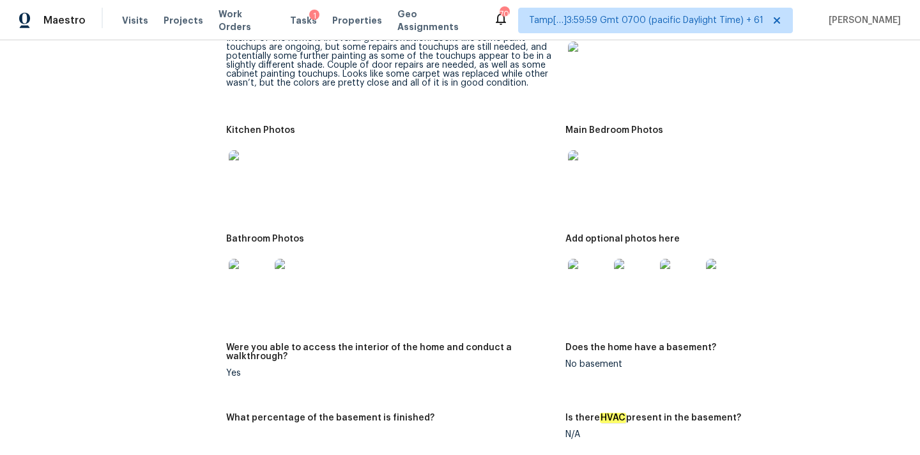
click at [258, 173] on img at bounding box center [249, 170] width 41 height 41
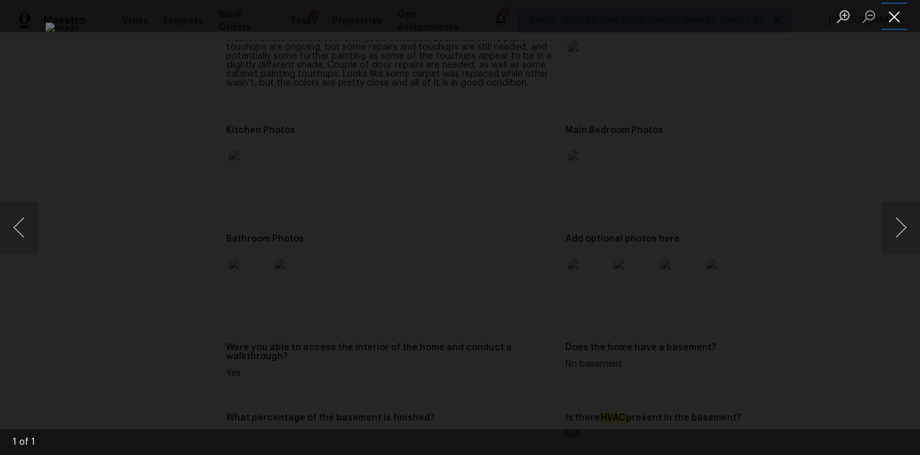
click at [897, 15] on button "Close lightbox" at bounding box center [895, 16] width 26 height 22
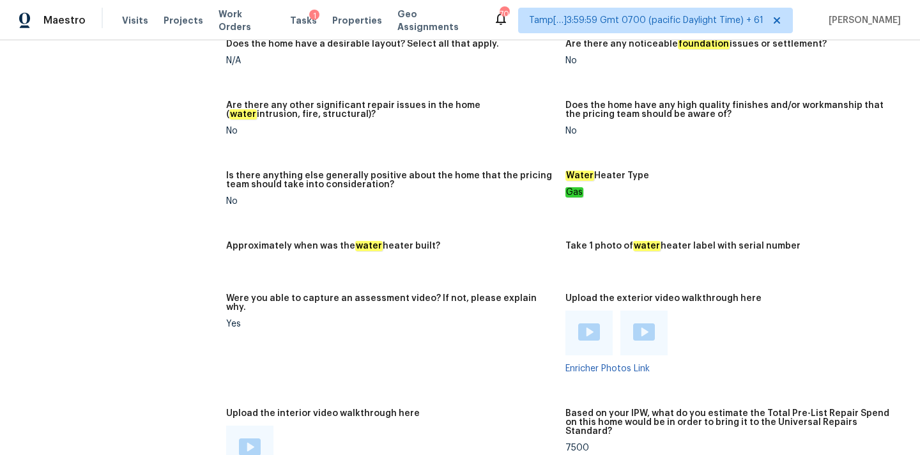
scroll to position [2098, 0]
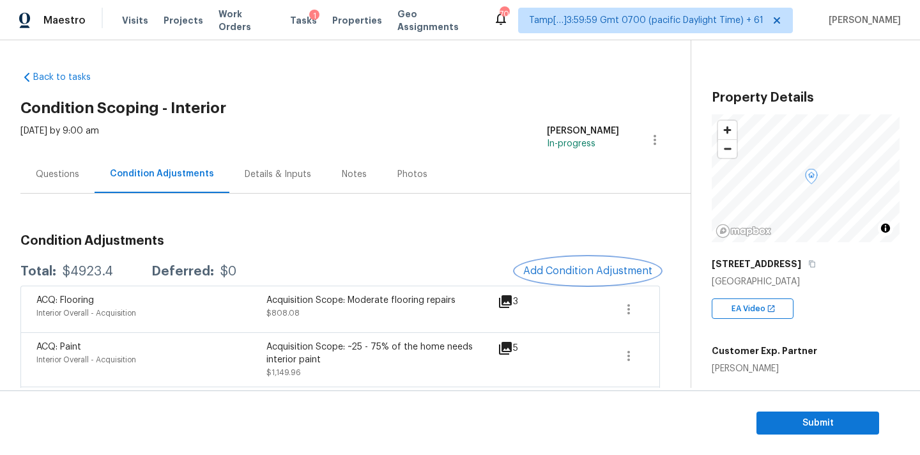
scroll to position [91, 0]
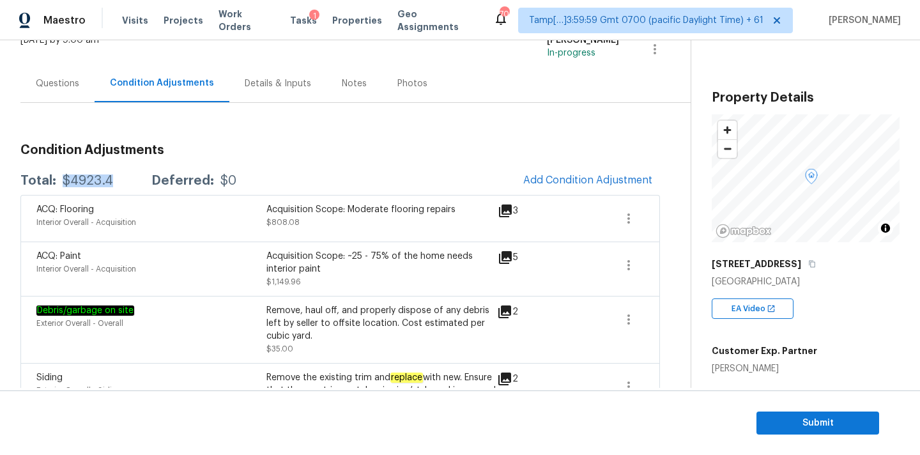
drag, startPoint x: 58, startPoint y: 180, endPoint x: 122, endPoint y: 180, distance: 63.9
click at [122, 180] on div "Total: $4923.4 Deferred: $0" at bounding box center [128, 180] width 216 height 13
copy div "$4923.4"
click at [63, 82] on div "Questions" at bounding box center [57, 83] width 43 height 13
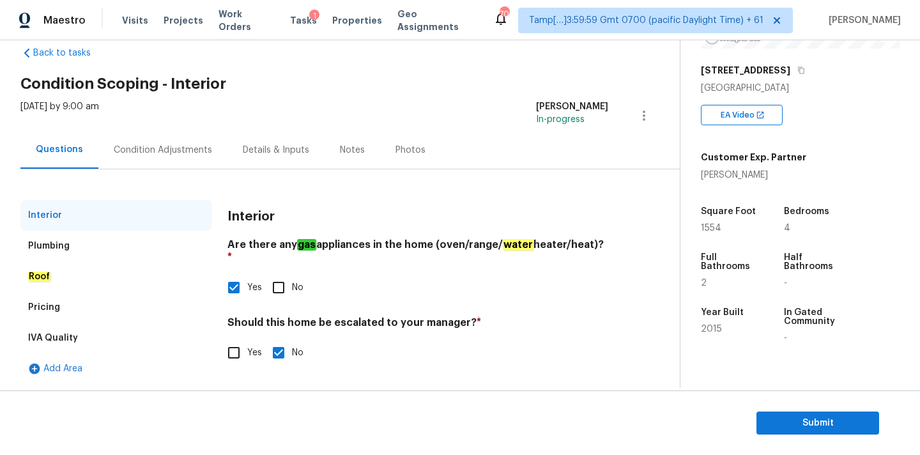
scroll to position [250, 0]
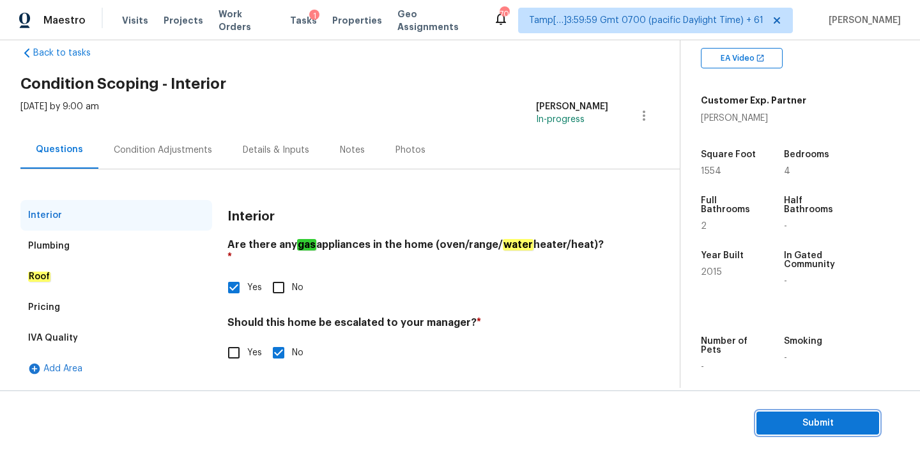
click at [789, 421] on span "Submit" at bounding box center [818, 423] width 102 height 16
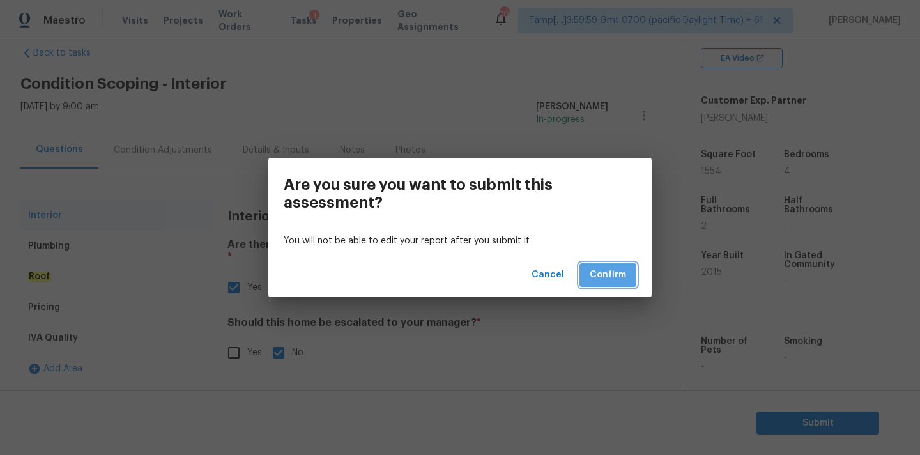
click at [624, 279] on span "Confirm" at bounding box center [608, 275] width 36 height 16
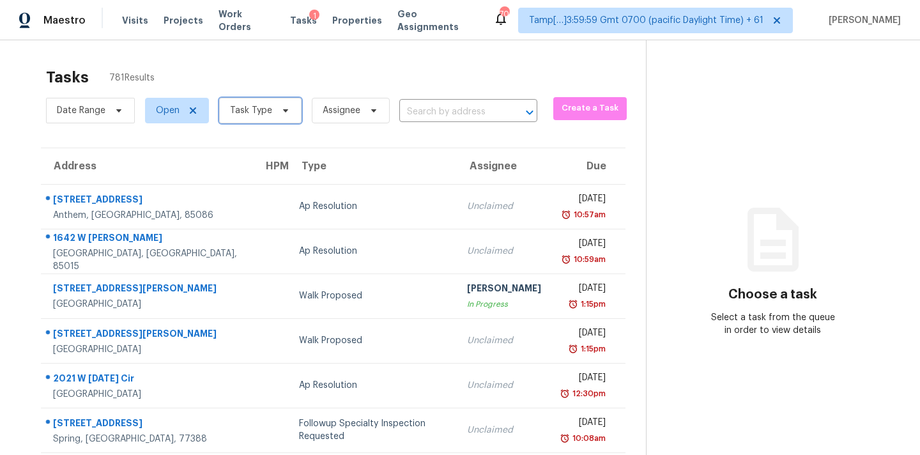
click at [258, 98] on span "Task Type" at bounding box center [260, 111] width 82 height 26
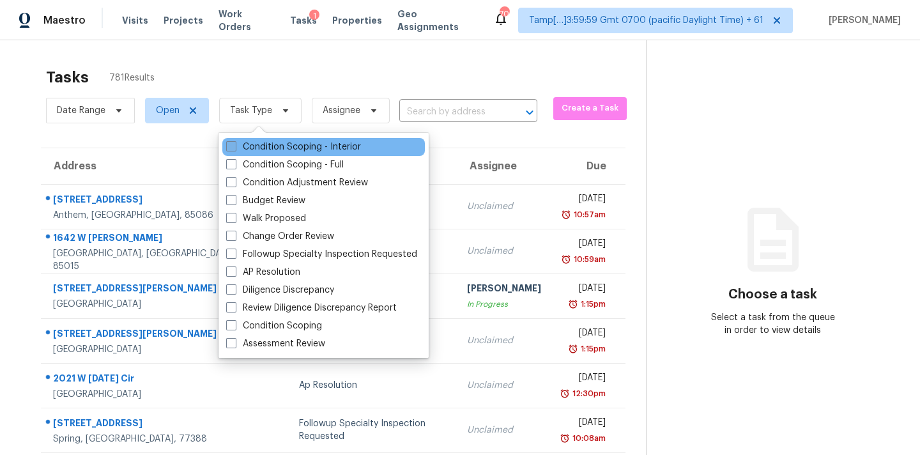
click at [278, 144] on label "Condition Scoping - Interior" at bounding box center [293, 147] width 135 height 13
click at [235, 144] on input "Condition Scoping - Interior" at bounding box center [230, 145] width 8 height 8
checkbox input "true"
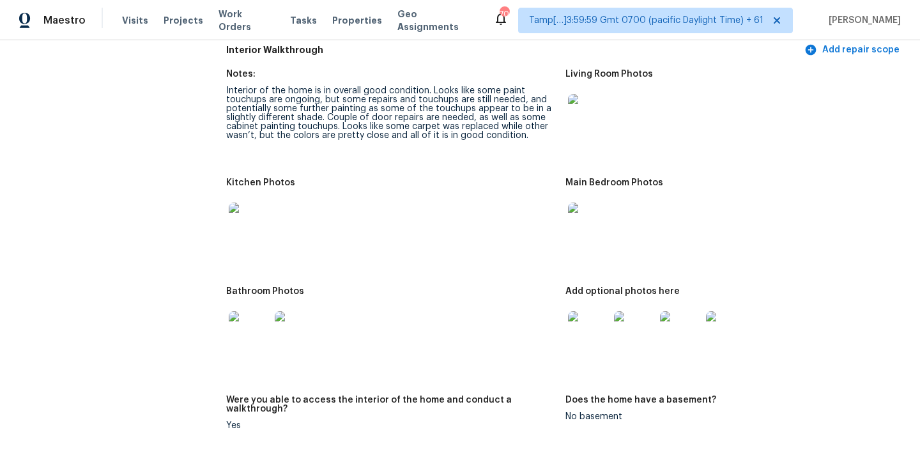
scroll to position [1286, 0]
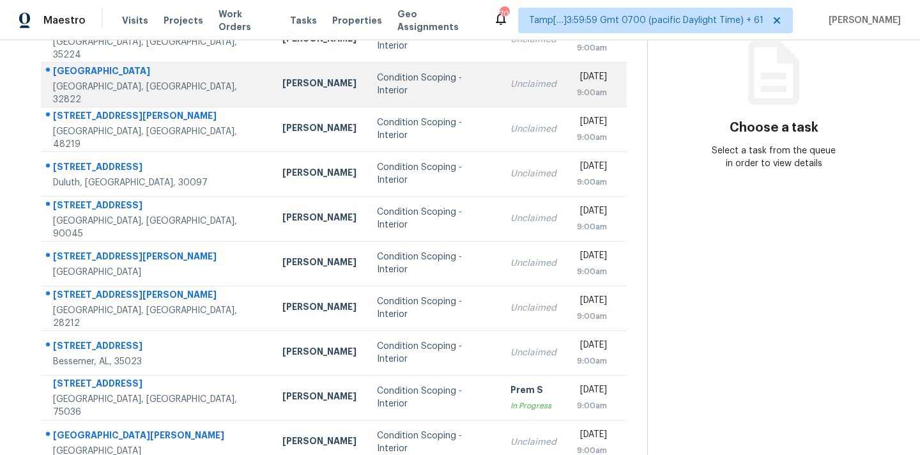
scroll to position [210, 0]
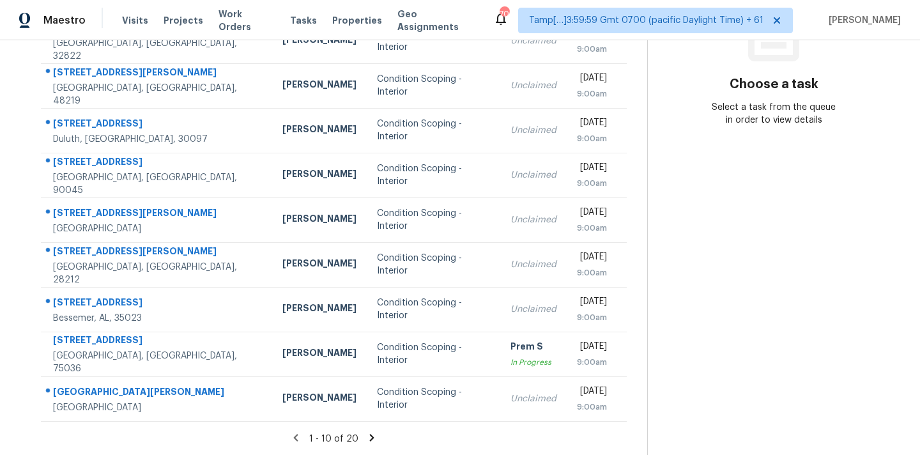
click at [368, 437] on icon at bounding box center [372, 438] width 12 height 12
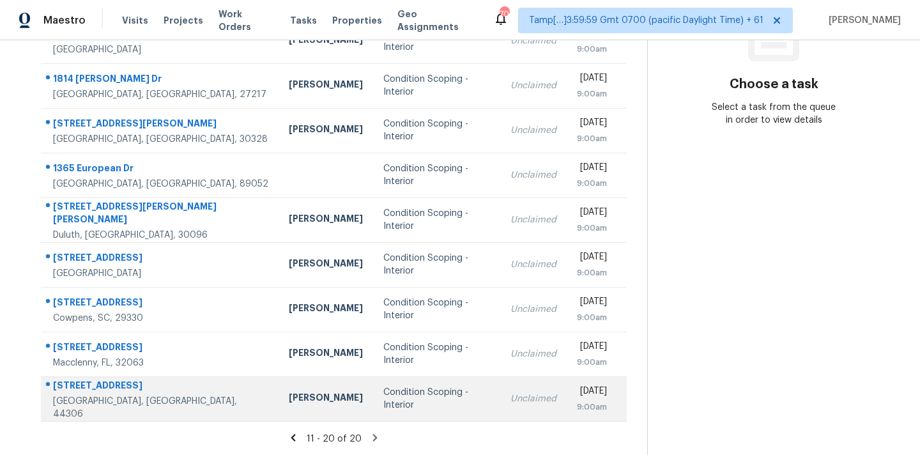
click at [373, 389] on td "Condition Scoping - Interior" at bounding box center [436, 398] width 127 height 45
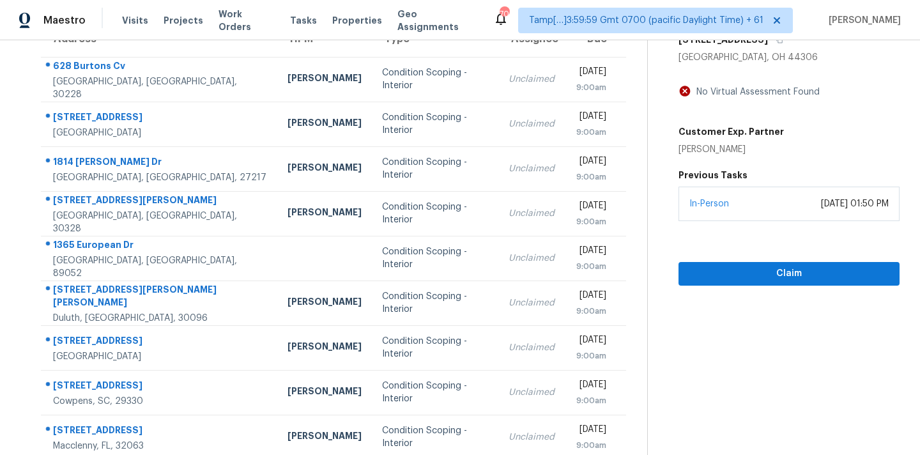
scroll to position [75, 0]
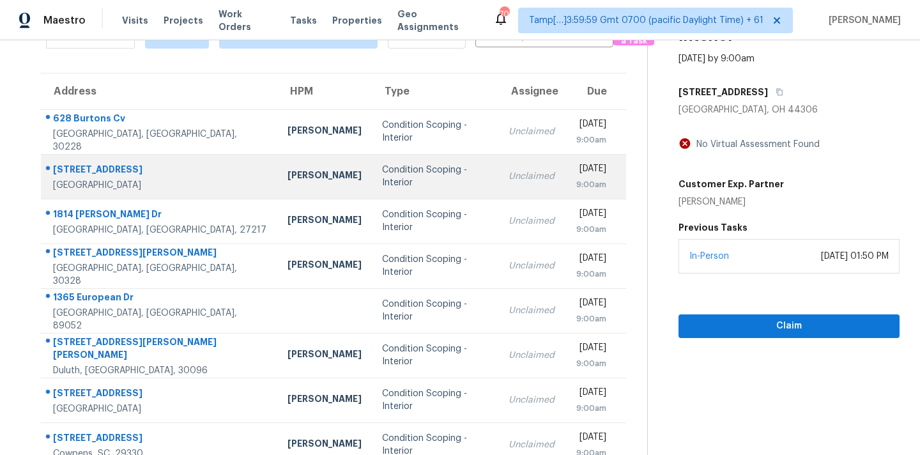
click at [505, 172] on td "Unclaimed" at bounding box center [531, 176] width 66 height 45
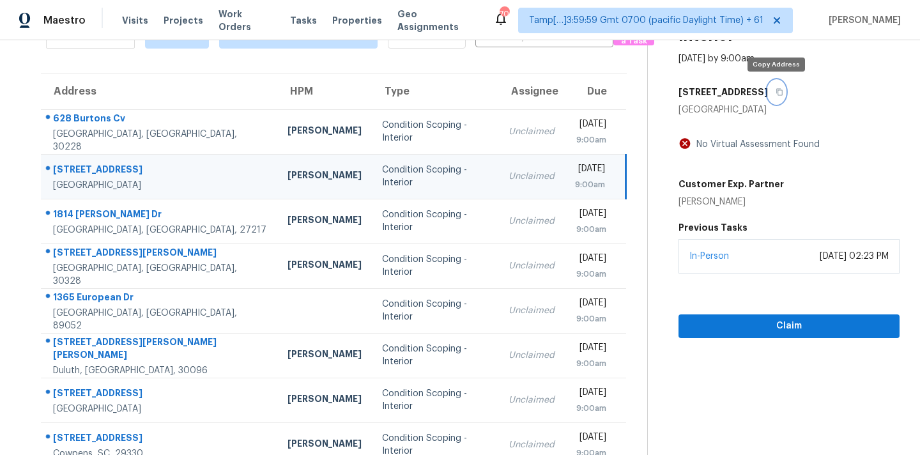
click at [780, 91] on icon "button" at bounding box center [780, 92] width 8 height 8
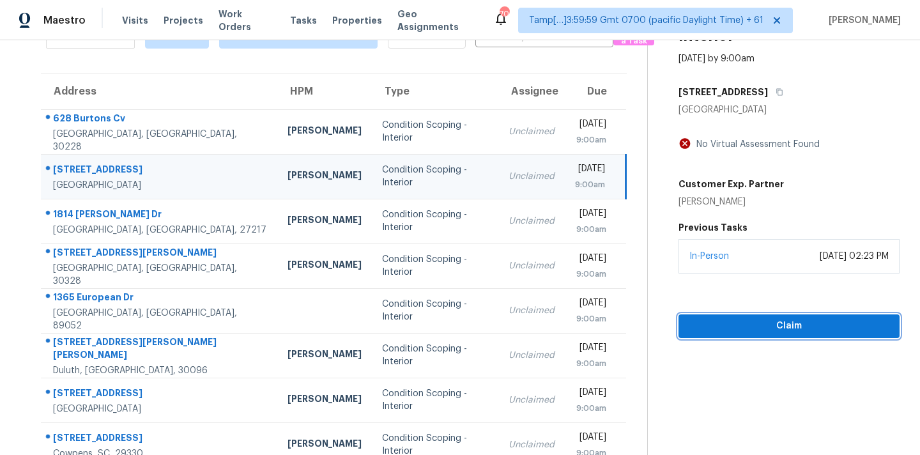
click at [702, 335] on button "Claim" at bounding box center [789, 326] width 221 height 24
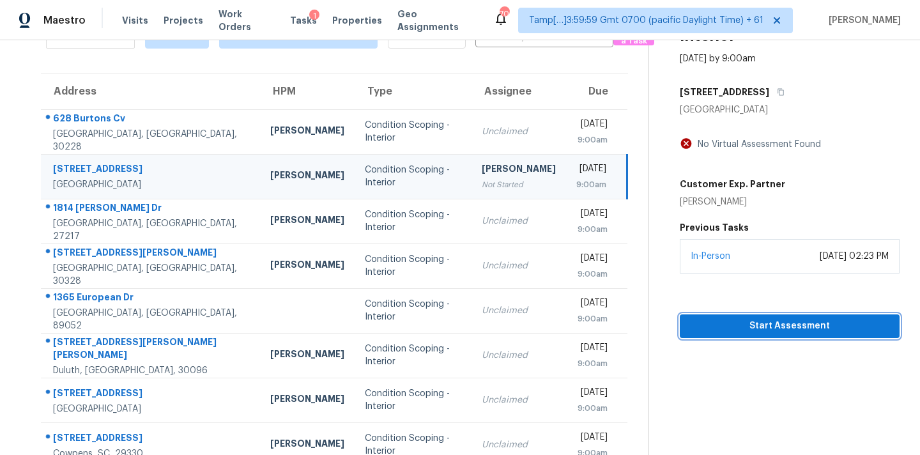
click at [722, 325] on span "Start Assessment" at bounding box center [789, 326] width 199 height 16
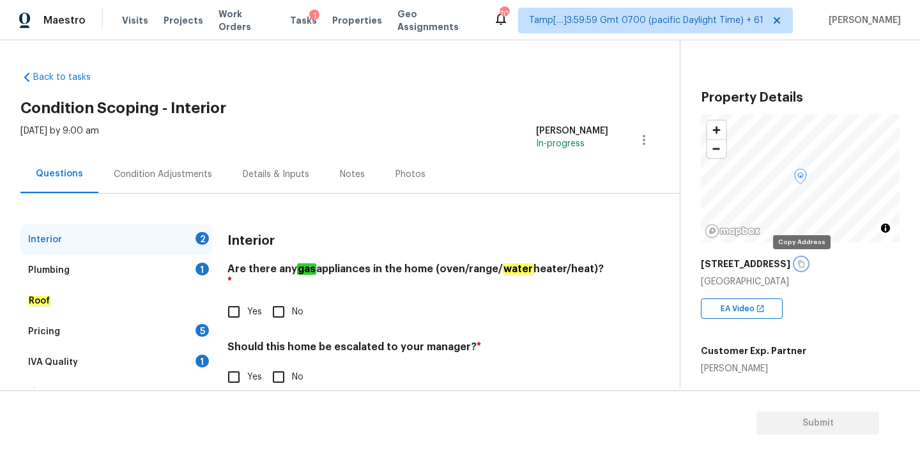
click at [801, 265] on icon "button" at bounding box center [801, 264] width 8 height 8
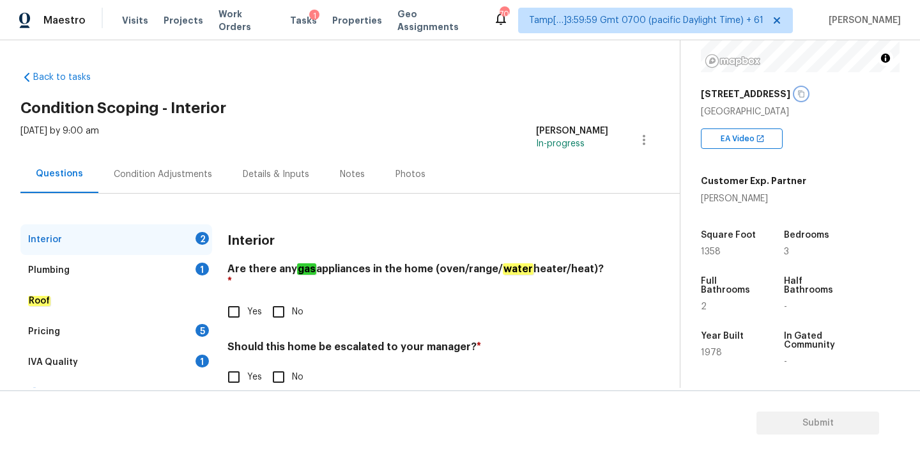
scroll to position [173, 0]
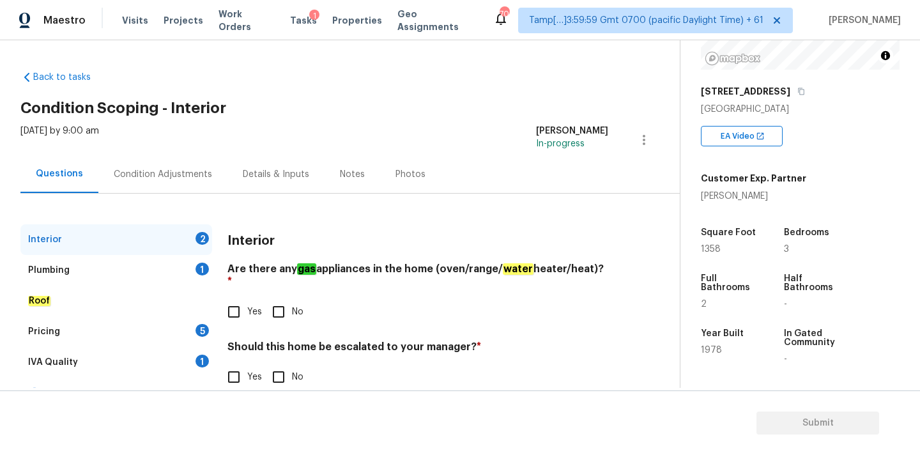
click at [478, 147] on div "[DATE] by 9:00 am [PERSON_NAME] In-progress" at bounding box center [349, 140] width 659 height 31
click at [231, 298] on input "Yes" at bounding box center [233, 311] width 27 height 27
checkbox input "true"
click at [288, 369] on input "No" at bounding box center [278, 377] width 27 height 27
checkbox input "true"
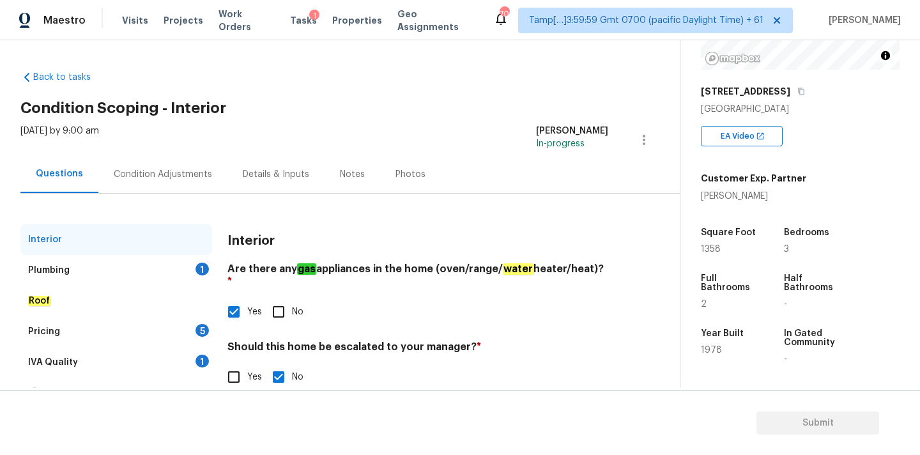
click at [176, 273] on div "Plumbing 1" at bounding box center [116, 270] width 192 height 31
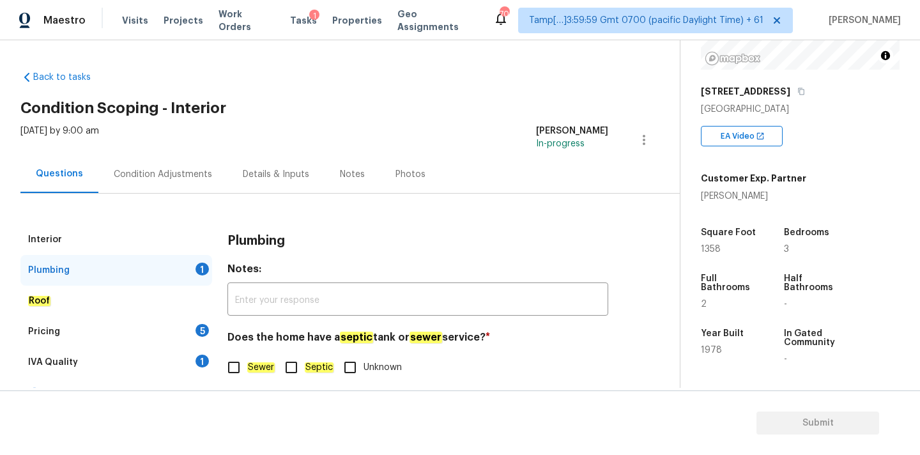
click at [247, 373] on label "Sewer" at bounding box center [247, 367] width 54 height 27
click at [247, 373] on input "Sewer" at bounding box center [233, 367] width 27 height 27
checkbox input "true"
click at [198, 361] on div "1" at bounding box center [202, 361] width 13 height 13
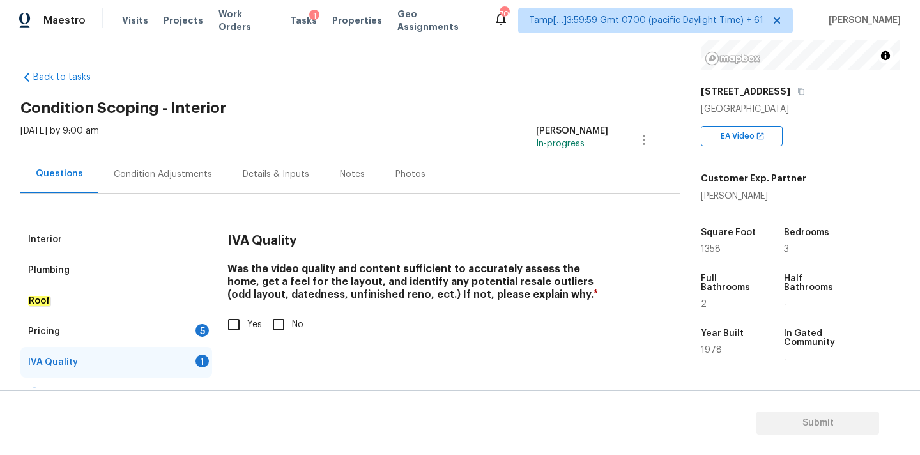
click at [235, 332] on input "Yes" at bounding box center [233, 324] width 27 height 27
checkbox input "true"
click at [180, 333] on div "Pricing 5" at bounding box center [116, 331] width 192 height 31
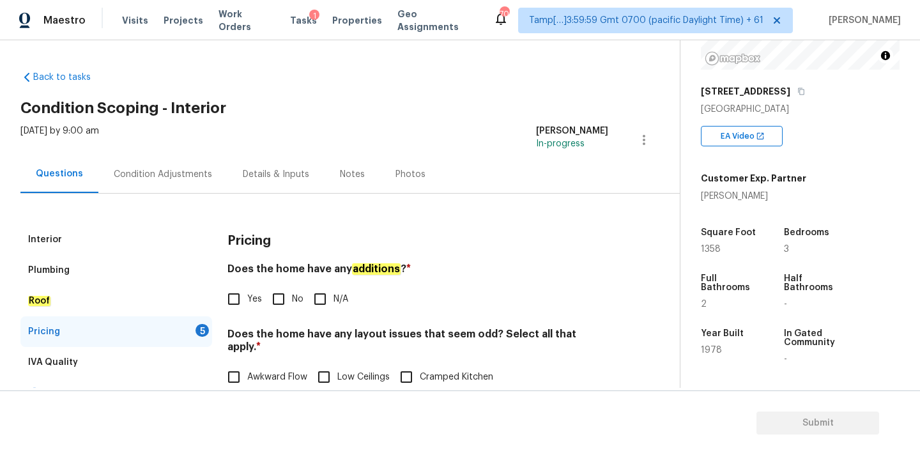
click at [280, 302] on input "No" at bounding box center [278, 299] width 27 height 27
checkbox input "true"
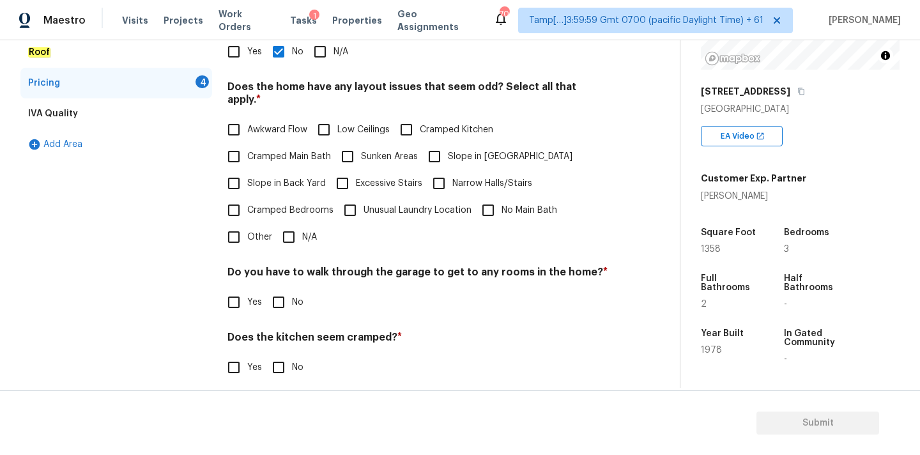
scroll to position [312, 0]
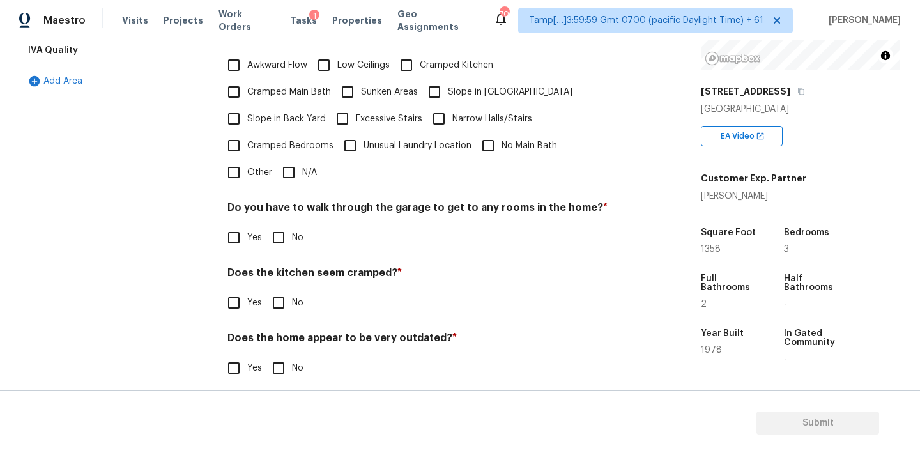
click at [299, 171] on input "N/A" at bounding box center [288, 172] width 27 height 27
checkbox input "true"
click at [273, 242] on input "No" at bounding box center [278, 239] width 27 height 27
checkbox input "true"
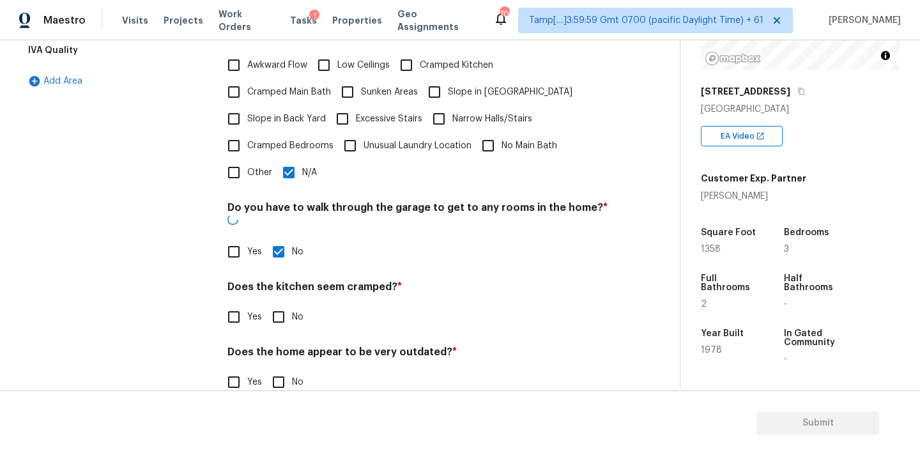
click at [273, 304] on input "No" at bounding box center [278, 317] width 27 height 27
checkbox input "true"
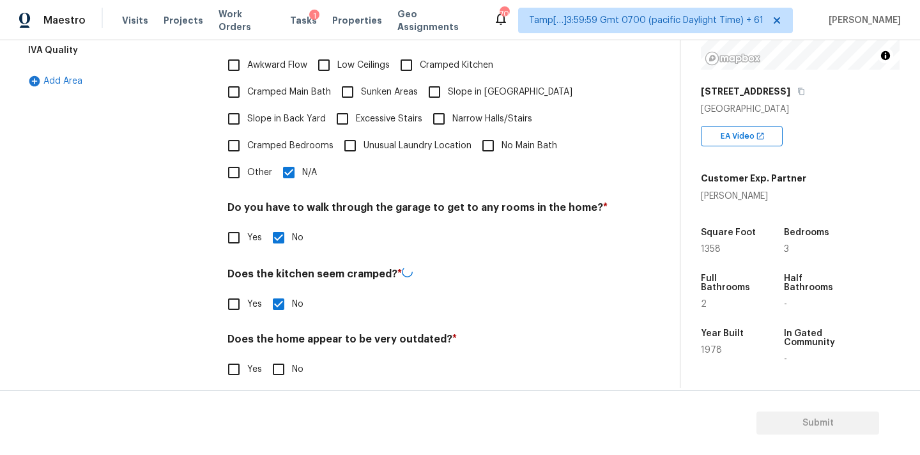
click at [281, 342] on div "Does the home appear to be very outdated? * Yes No" at bounding box center [417, 358] width 381 height 50
click at [283, 355] on input "No" at bounding box center [278, 368] width 27 height 27
checkbox input "true"
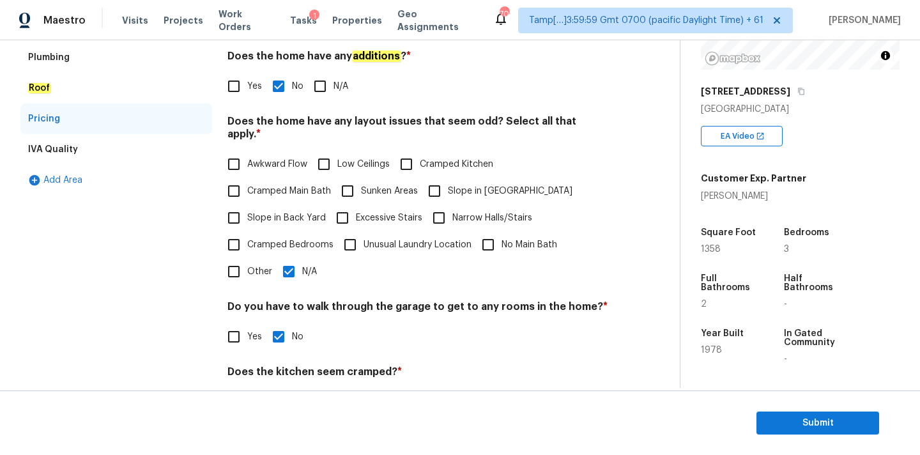
scroll to position [0, 0]
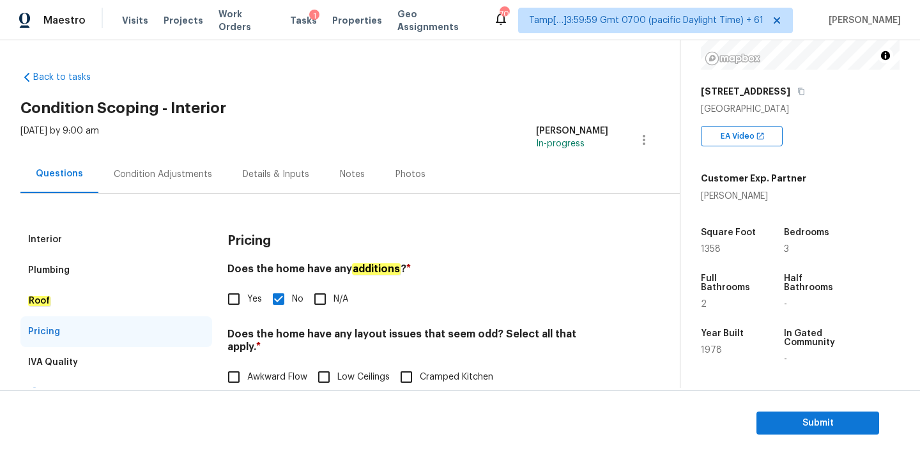
click at [91, 231] on div "Interior" at bounding box center [116, 239] width 192 height 31
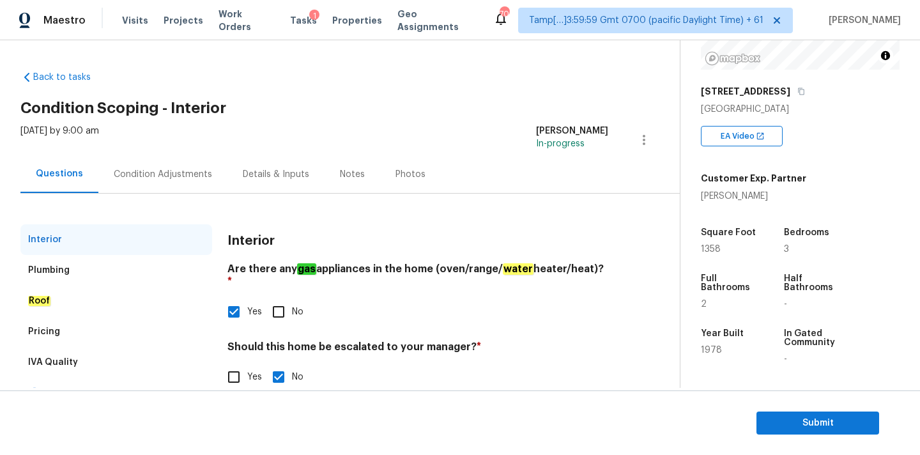
click at [252, 371] on span "Yes" at bounding box center [254, 377] width 15 height 13
click at [247, 364] on input "Yes" at bounding box center [233, 377] width 27 height 27
checkbox input "true"
checkbox input "false"
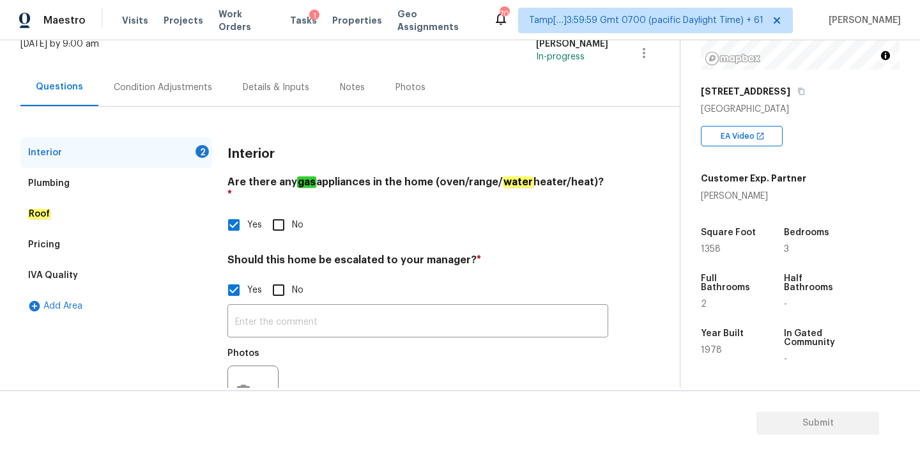
scroll to position [130, 0]
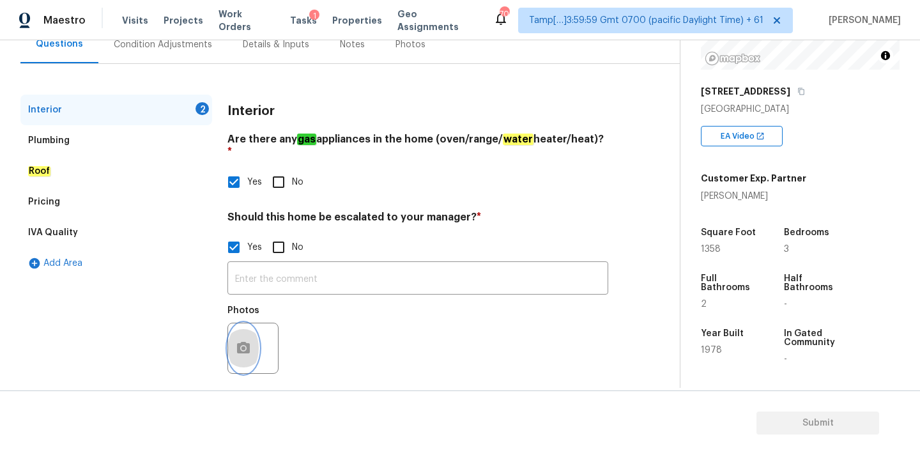
click at [238, 342] on icon "button" at bounding box center [243, 348] width 13 height 12
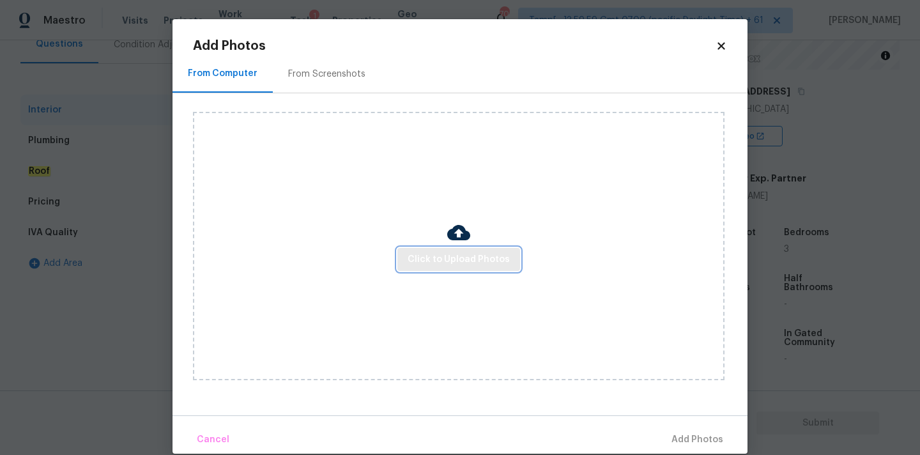
click at [429, 255] on span "Click to Upload Photos" at bounding box center [459, 260] width 102 height 16
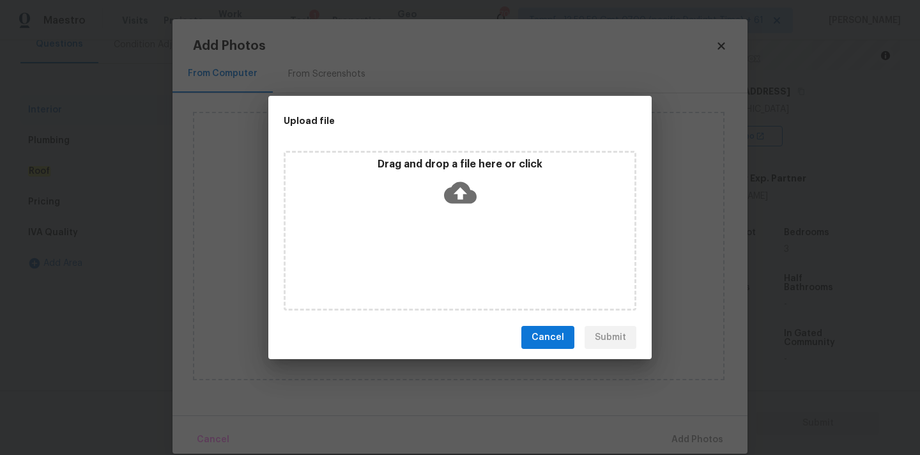
click at [445, 195] on icon at bounding box center [460, 193] width 33 height 22
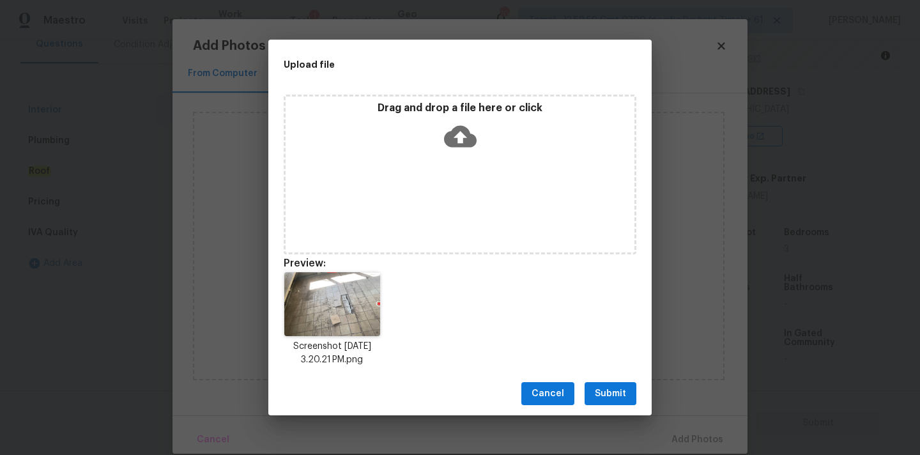
click at [621, 388] on span "Submit" at bounding box center [610, 394] width 31 height 16
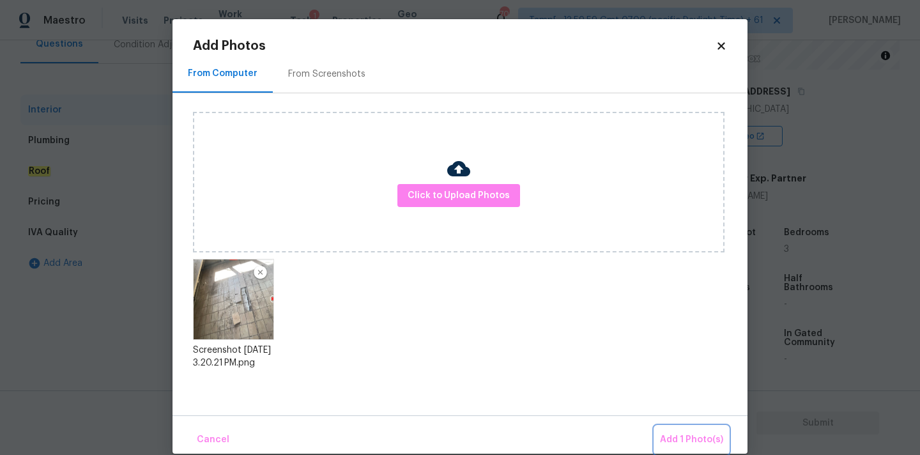
click at [677, 444] on span "Add 1 Photo(s)" at bounding box center [691, 440] width 63 height 16
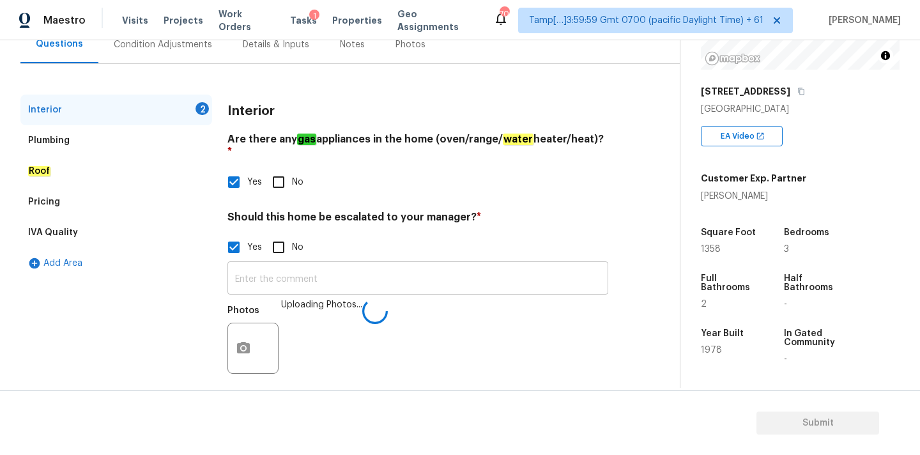
click at [468, 265] on input "text" at bounding box center [417, 280] width 381 height 30
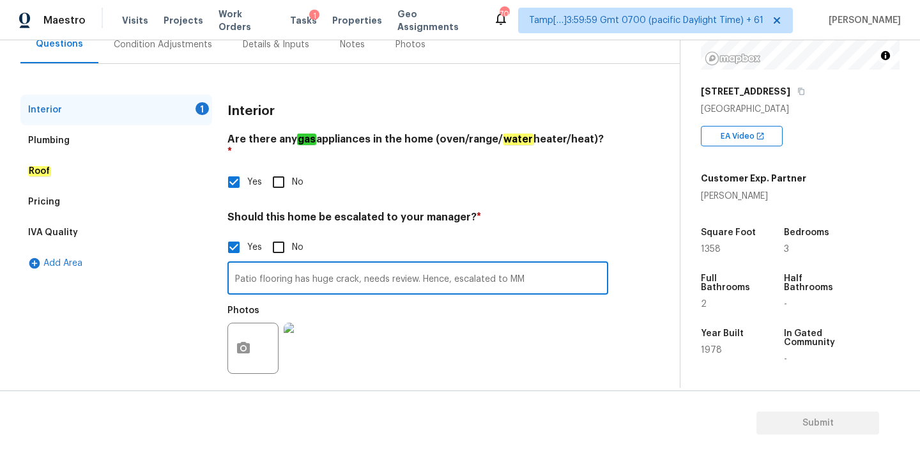
scroll to position [87, 0]
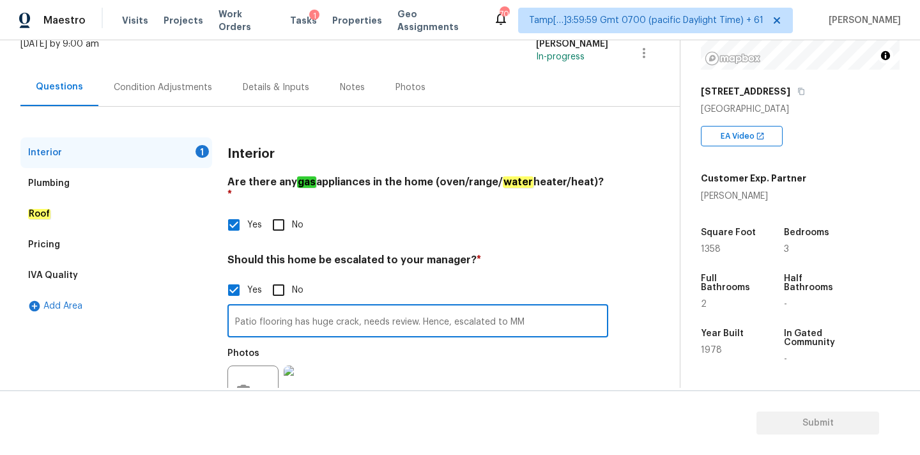
type input "Patio flooring has huge crack, needs review. Hence, escalated to MM"
click at [200, 96] on div "Condition Adjustments" at bounding box center [162, 87] width 129 height 38
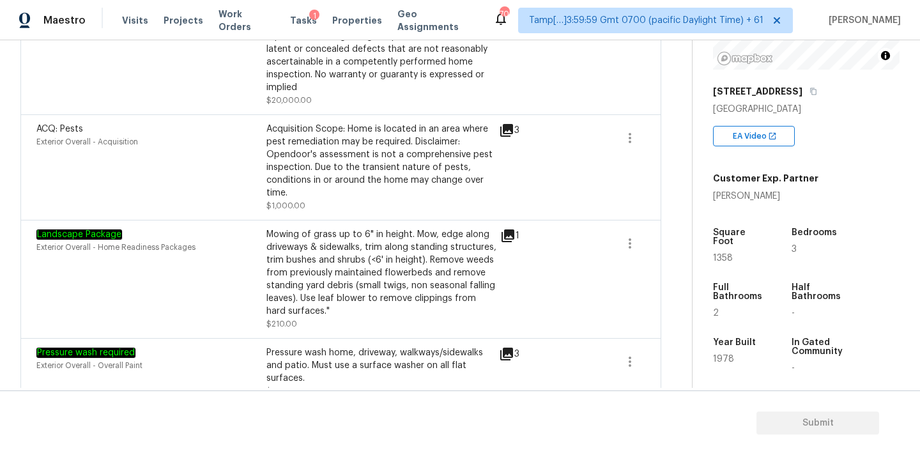
scroll to position [1005, 0]
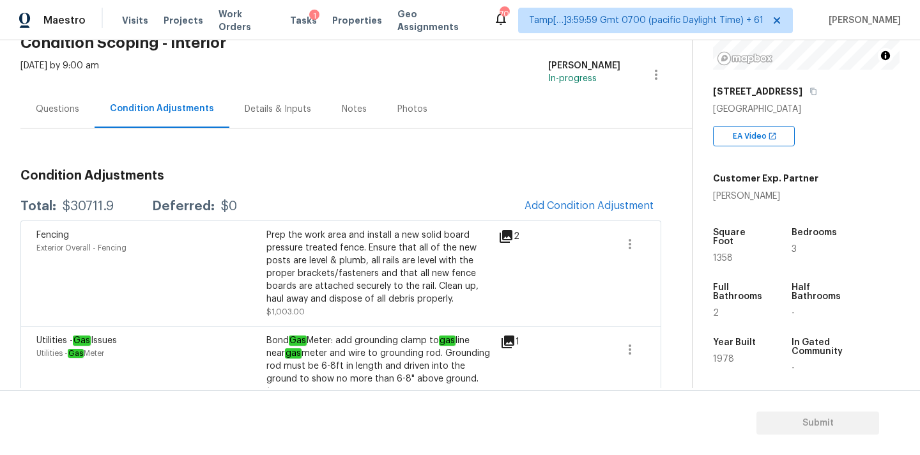
click at [69, 125] on div "Questions" at bounding box center [57, 109] width 74 height 38
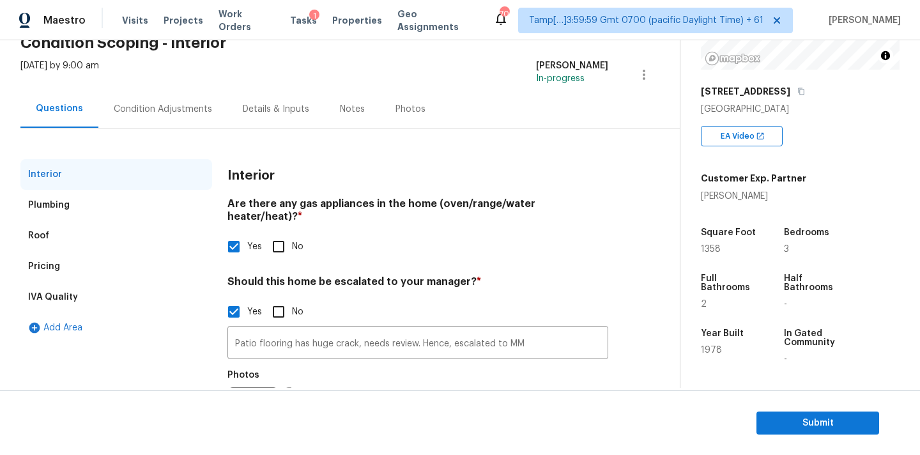
scroll to position [130, 0]
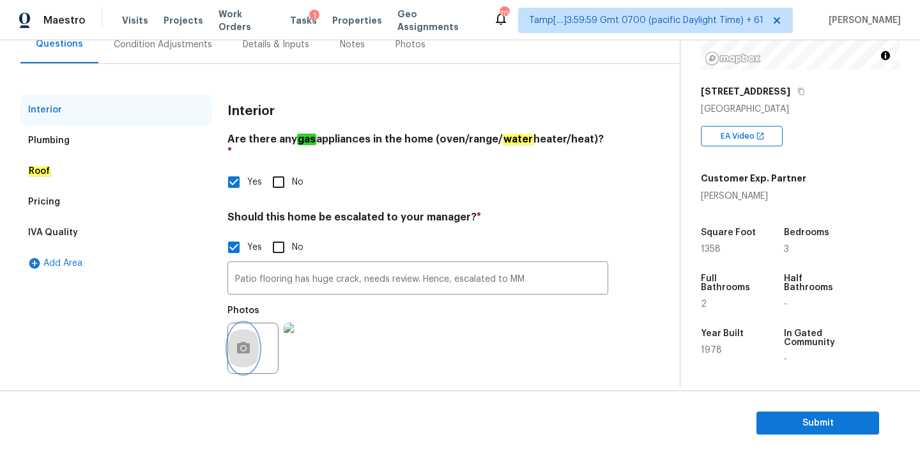
click at [250, 341] on icon "button" at bounding box center [243, 348] width 15 height 15
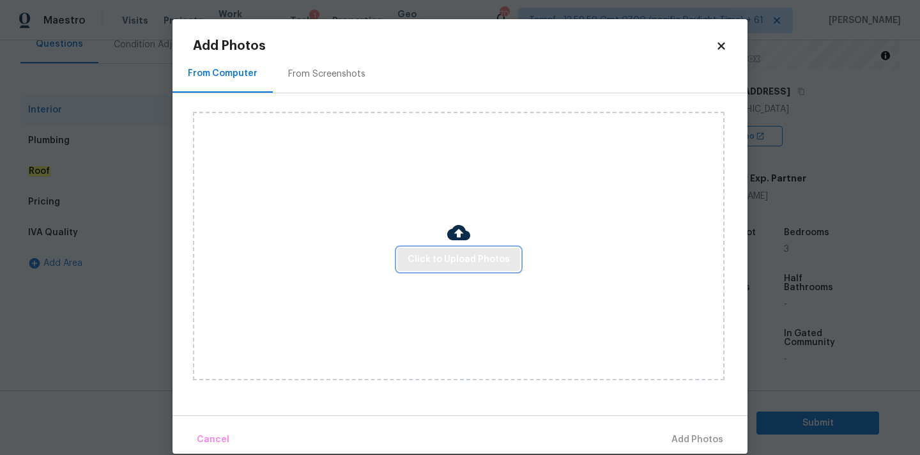
click at [436, 258] on span "Click to Upload Photos" at bounding box center [459, 260] width 102 height 16
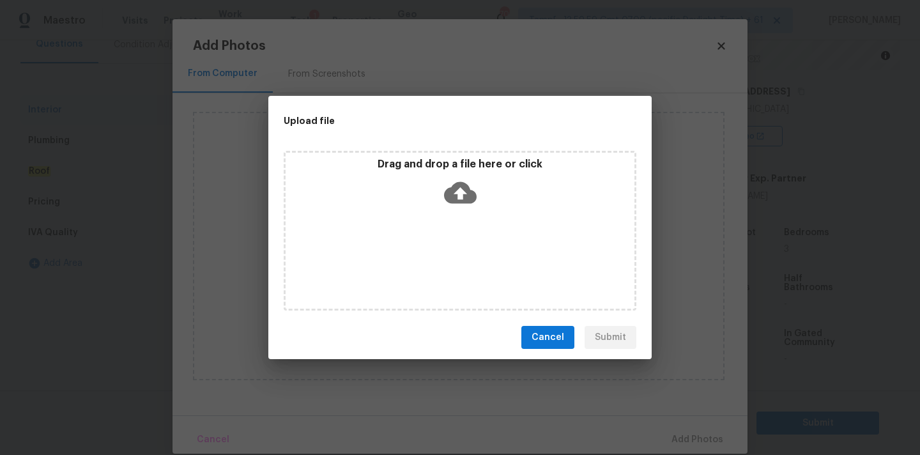
click at [452, 177] on icon at bounding box center [460, 192] width 33 height 33
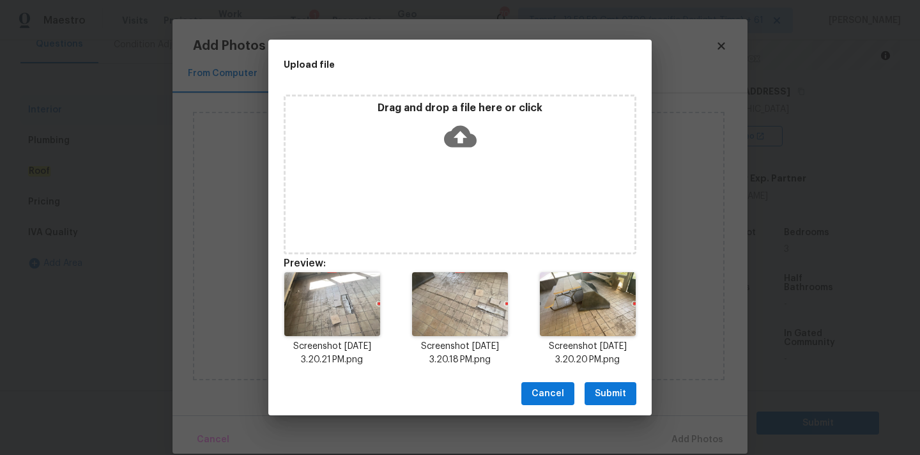
click at [617, 400] on span "Submit" at bounding box center [610, 394] width 31 height 16
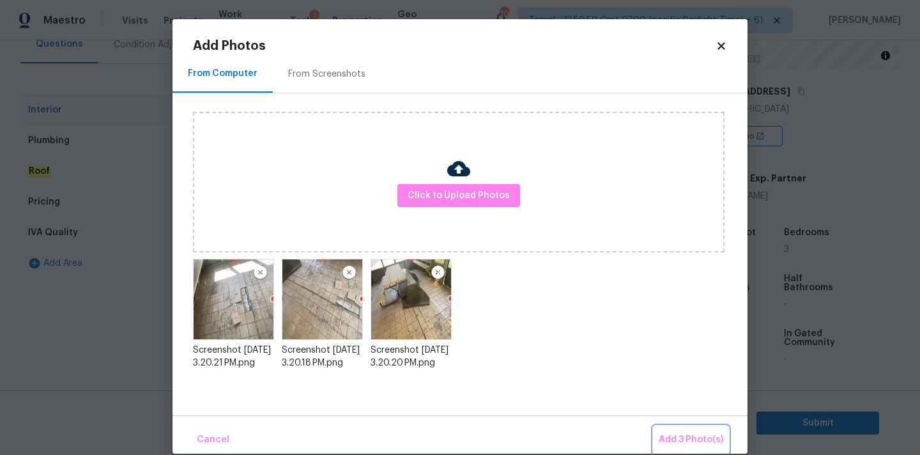
click at [679, 426] on button "Add 3 Photo(s)" at bounding box center [691, 439] width 75 height 27
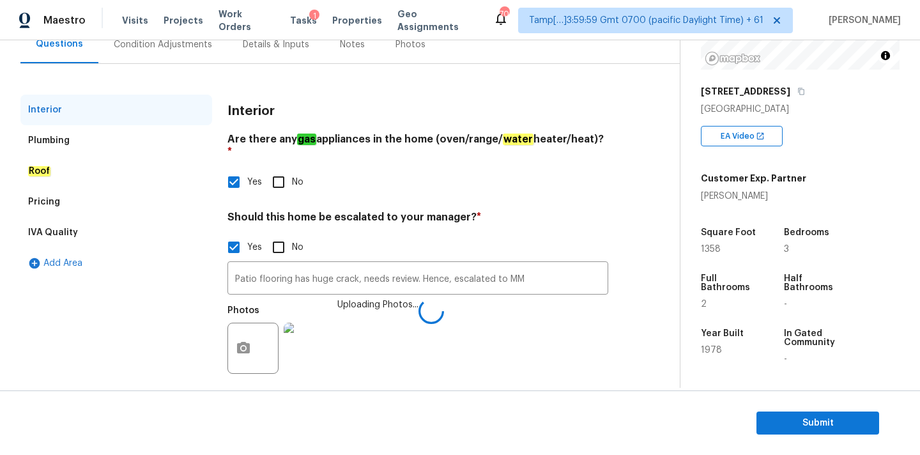
click at [356, 267] on input "Patio flooring has huge crack, needs review. Hence, escalated to MM" at bounding box center [417, 280] width 381 height 30
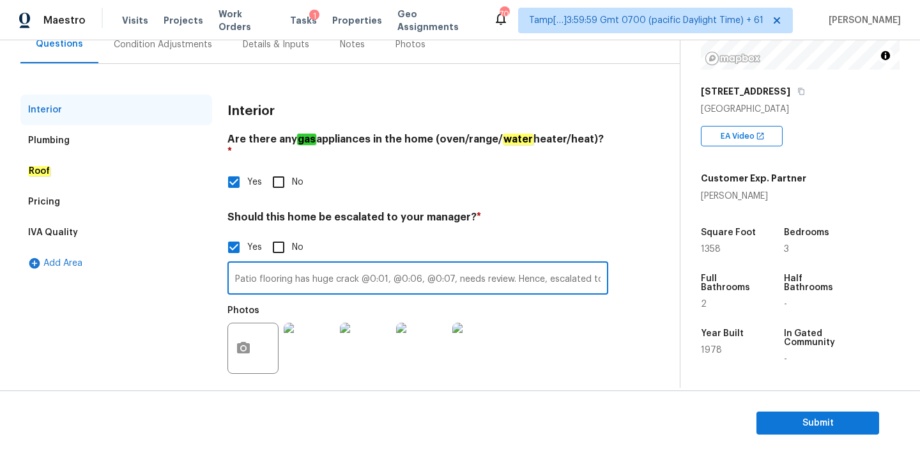
click at [340, 266] on input "Patio flooring has huge crack @0:01, @0:06, @0:07, needs review. Hence, escalat…" at bounding box center [417, 280] width 381 height 30
paste input "Back slab foundation."
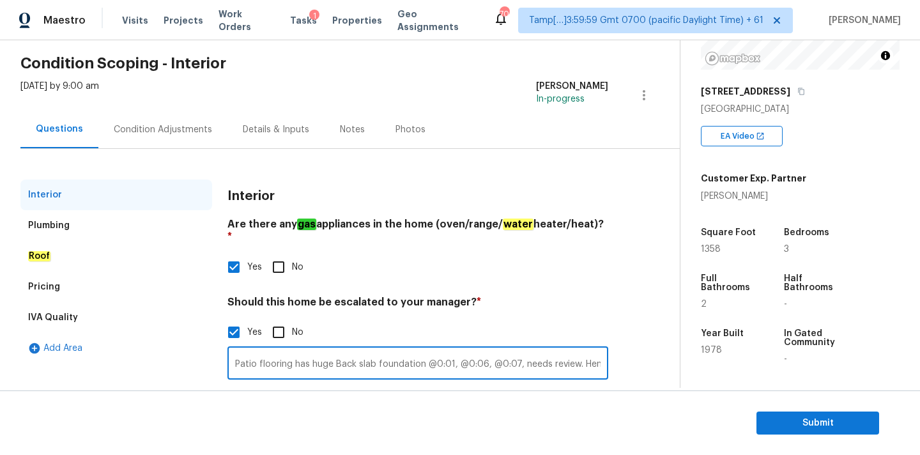
scroll to position [38, 0]
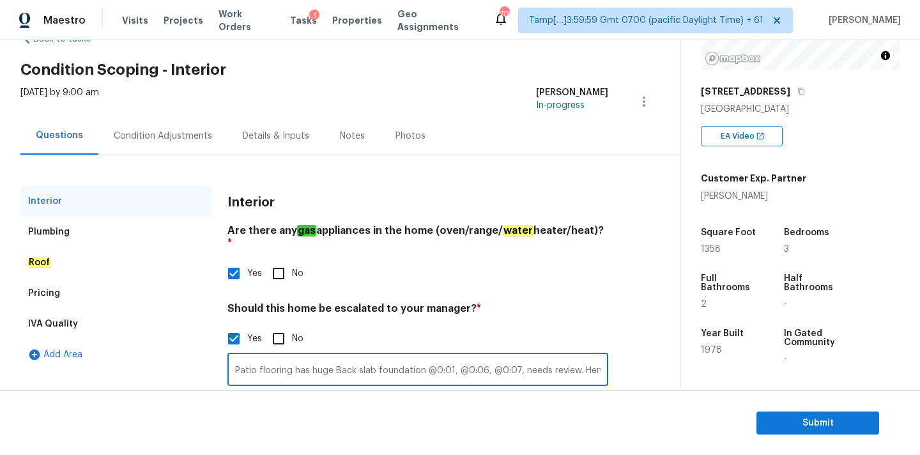
type input "Patio flooring has huge Back slab foundation @0:01, @0:06, @0:07, needs review.…"
click at [196, 150] on div "Condition Adjustments" at bounding box center [162, 136] width 129 height 38
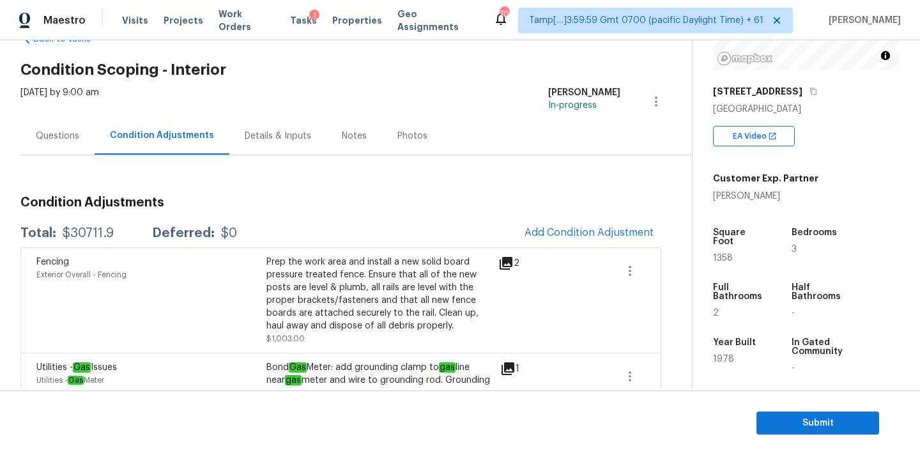
click at [81, 149] on div "Questions" at bounding box center [57, 136] width 74 height 38
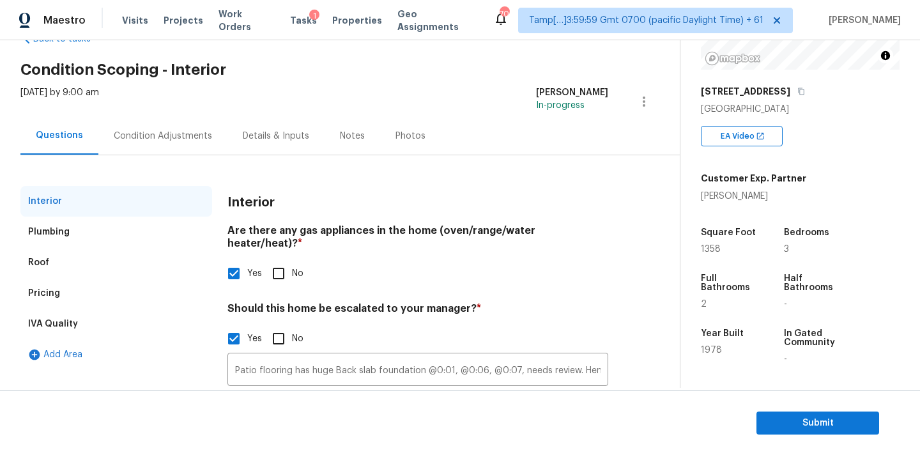
scroll to position [38, 0]
click at [83, 298] on div "Pricing" at bounding box center [116, 293] width 192 height 31
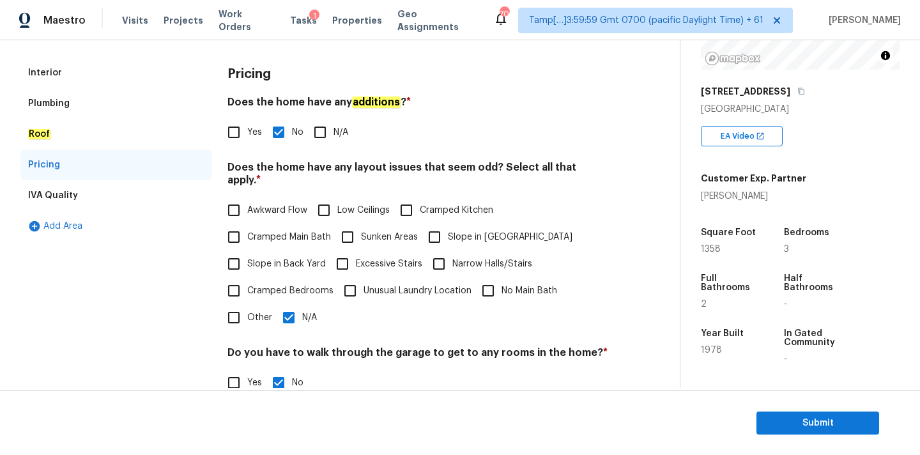
scroll to position [259, 0]
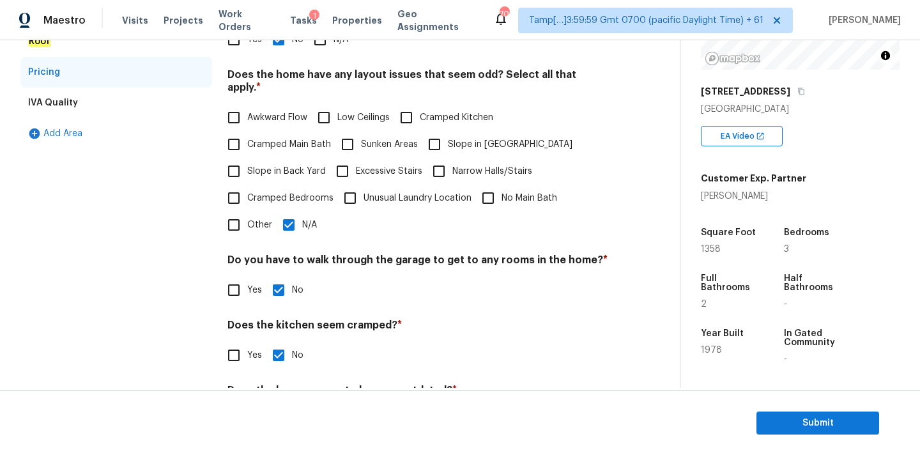
click at [277, 165] on span "Slope in Back Yard" at bounding box center [286, 171] width 79 height 13
click at [247, 164] on input "Slope in Back Yard" at bounding box center [233, 171] width 27 height 27
checkbox input "true"
click at [443, 140] on input "Slope in [GEOGRAPHIC_DATA]" at bounding box center [434, 144] width 27 height 27
checkbox input "true"
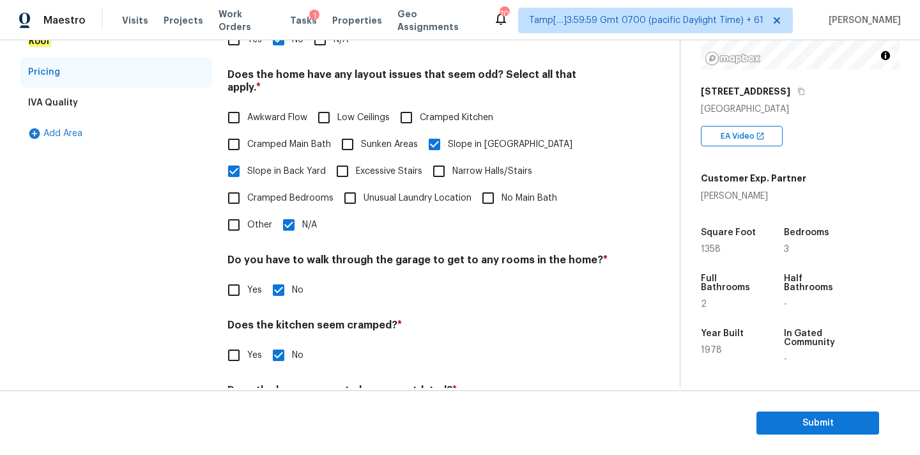
click at [302, 219] on span "N/A" at bounding box center [309, 225] width 15 height 13
click at [302, 212] on input "N/A" at bounding box center [288, 225] width 27 height 27
checkbox input "false"
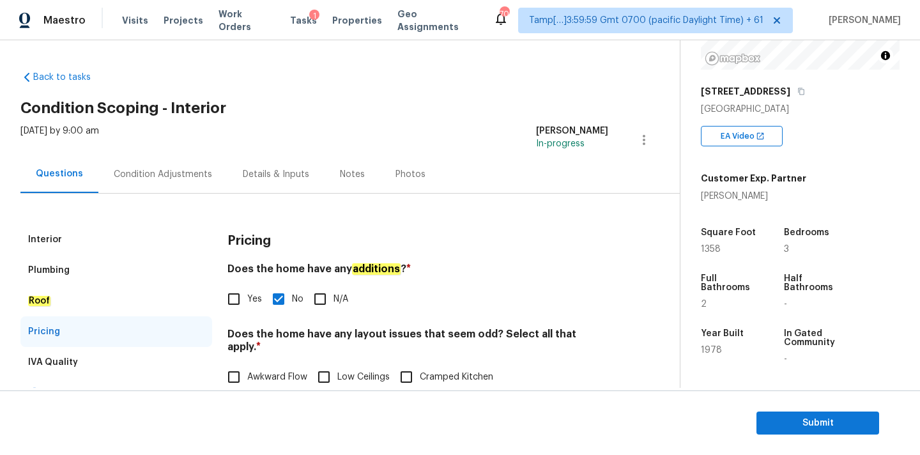
click at [127, 224] on div "Interior Plumbing Roof Pricing IVA Quality Add Area Pricing Does the home have …" at bounding box center [334, 451] width 629 height 515
click at [143, 239] on div "Interior" at bounding box center [116, 239] width 192 height 31
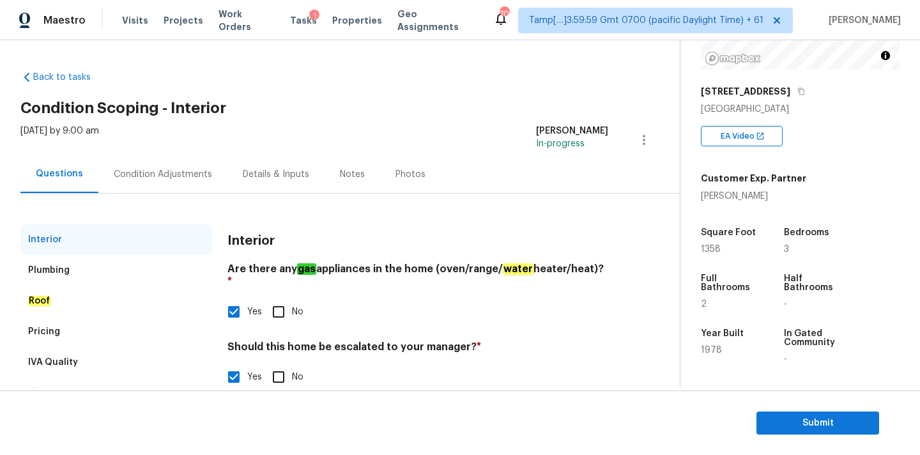
scroll to position [130, 0]
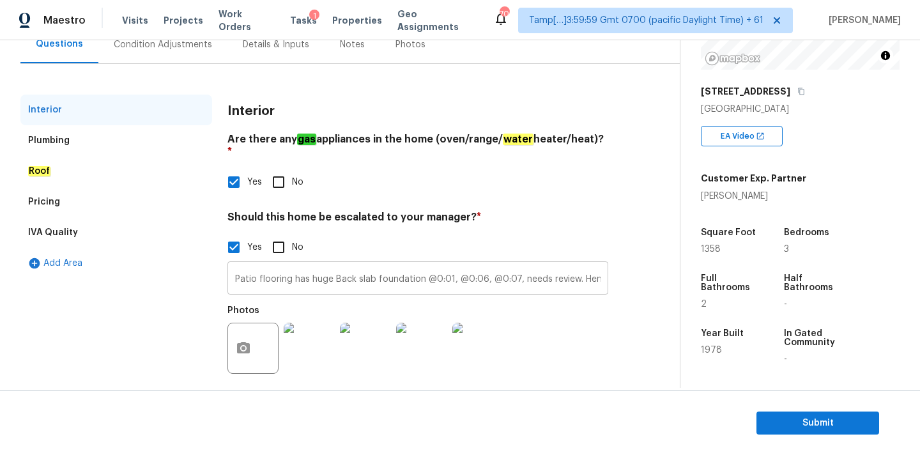
click at [315, 271] on input "Patio flooring has huge Back slab foundation @0:01, @0:06, @0:07, needs review.…" at bounding box center [417, 280] width 381 height 30
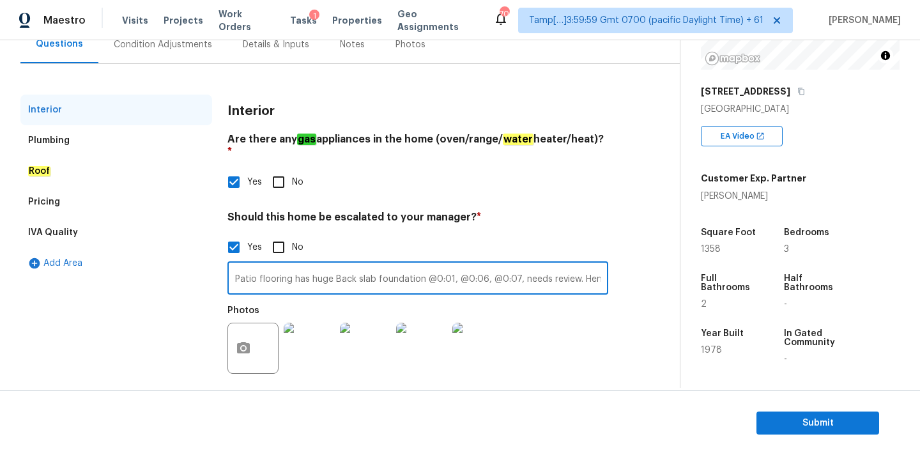
scroll to position [0, 79]
click at [502, 266] on input "Patio flooring has huge Back slab foundation @0:01, @0:06, @0:07, needs review.…" at bounding box center [417, 280] width 381 height 30
type input "Patio flooring has huge Back slab foundation @0:01, @0:06, @0:07, needs review.…"
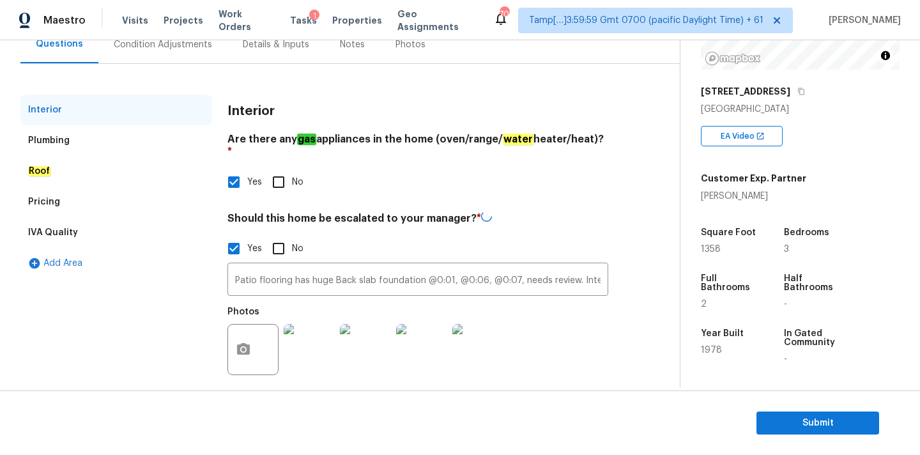
click at [149, 56] on div "Condition Adjustments" at bounding box center [162, 45] width 129 height 38
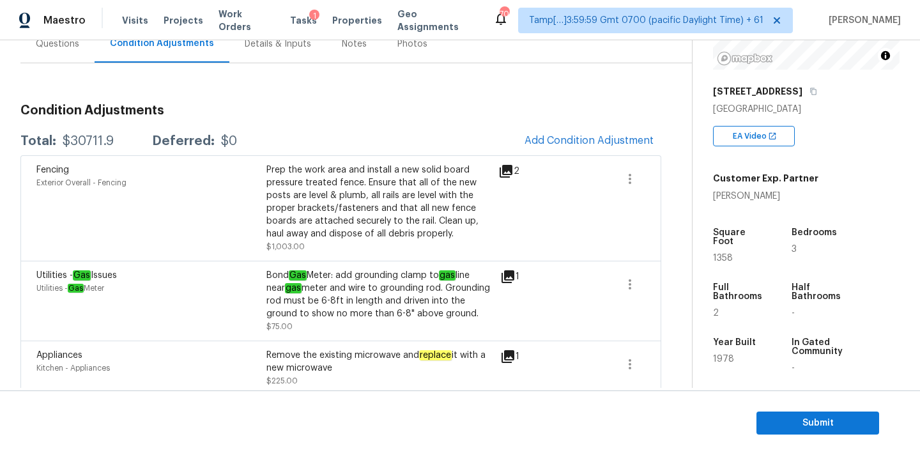
click at [532, 155] on div "Fencing Exterior Overall - Fencing Prep the work area and install a new solid b…" at bounding box center [340, 207] width 641 height 105
click at [545, 138] on span "Add Condition Adjustment" at bounding box center [589, 141] width 129 height 12
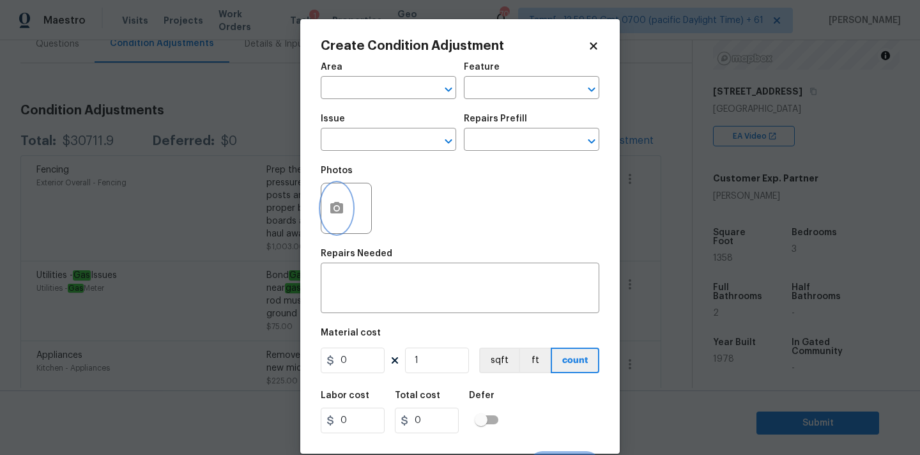
click at [337, 203] on icon "button" at bounding box center [336, 208] width 13 height 12
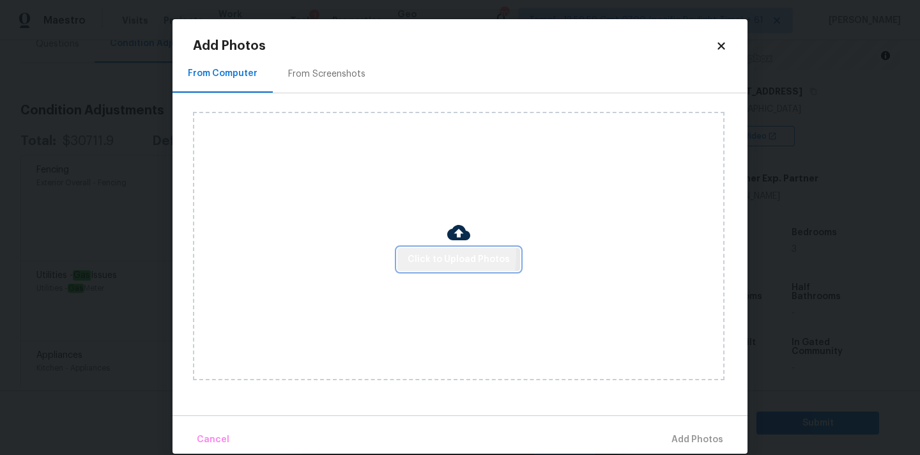
click at [415, 254] on span "Click to Upload Photos" at bounding box center [459, 260] width 102 height 16
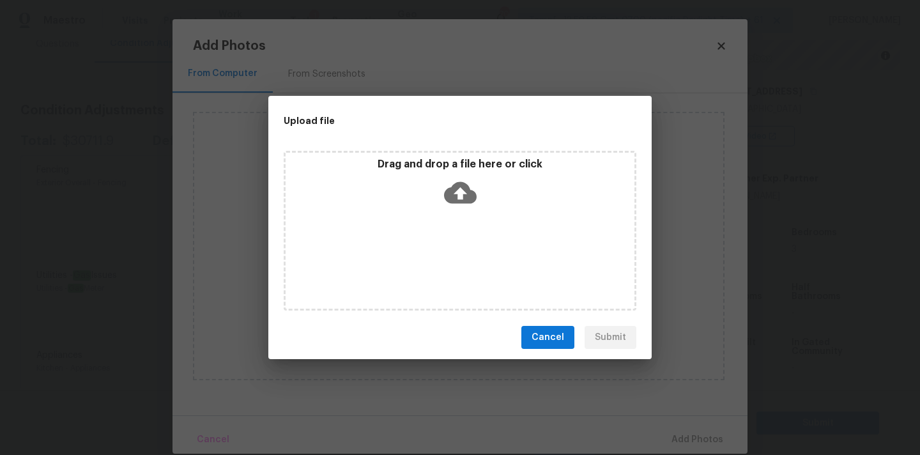
click at [462, 174] on div "Drag and drop a file here or click" at bounding box center [460, 185] width 349 height 55
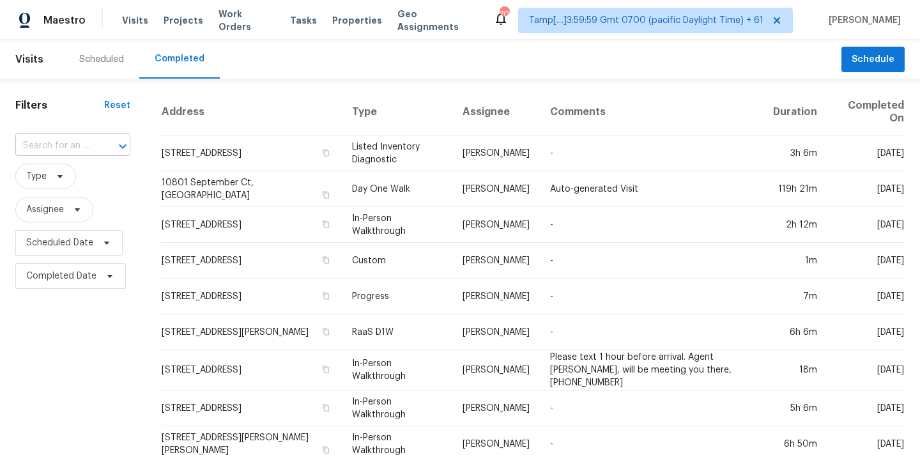
click at [27, 143] on input "text" at bounding box center [54, 146] width 79 height 20
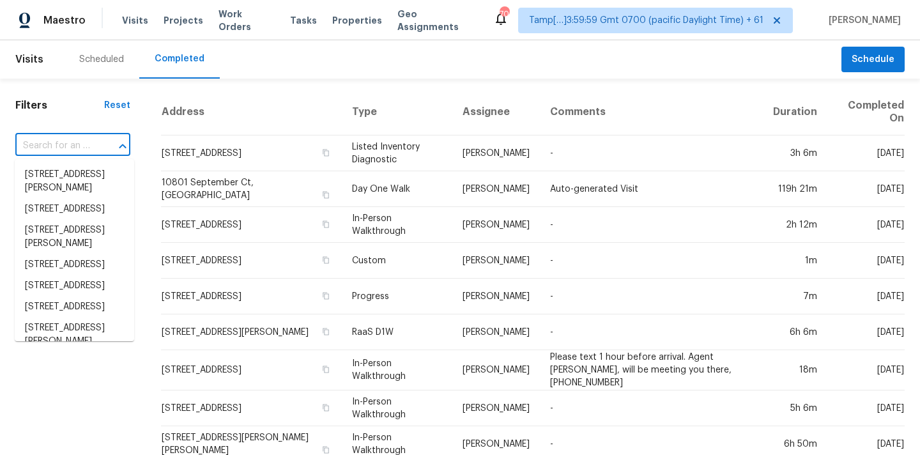
paste input "[STREET_ADDRESS]"
type input "[STREET_ADDRESS]"
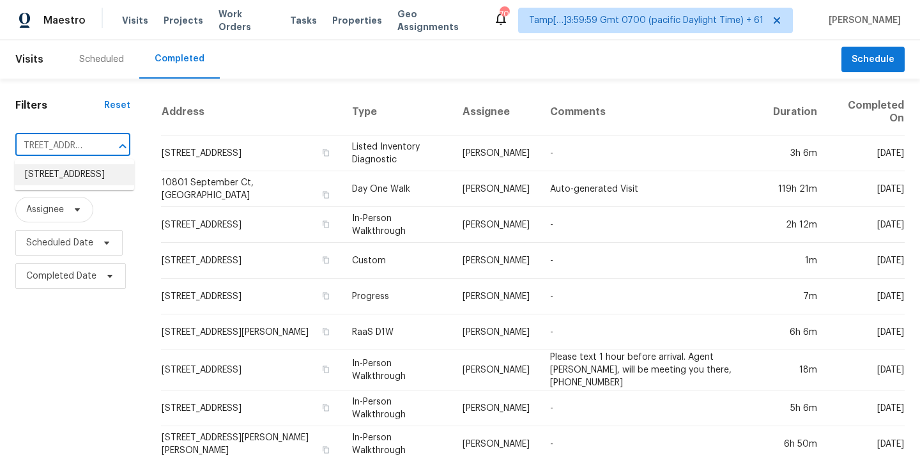
click at [59, 174] on li "[STREET_ADDRESS]" at bounding box center [74, 174] width 119 height 21
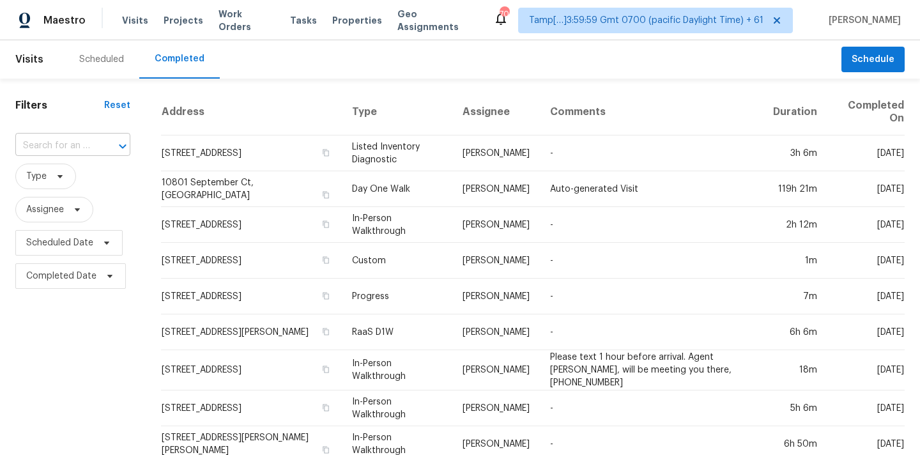
click at [58, 142] on input "text" at bounding box center [54, 146] width 79 height 20
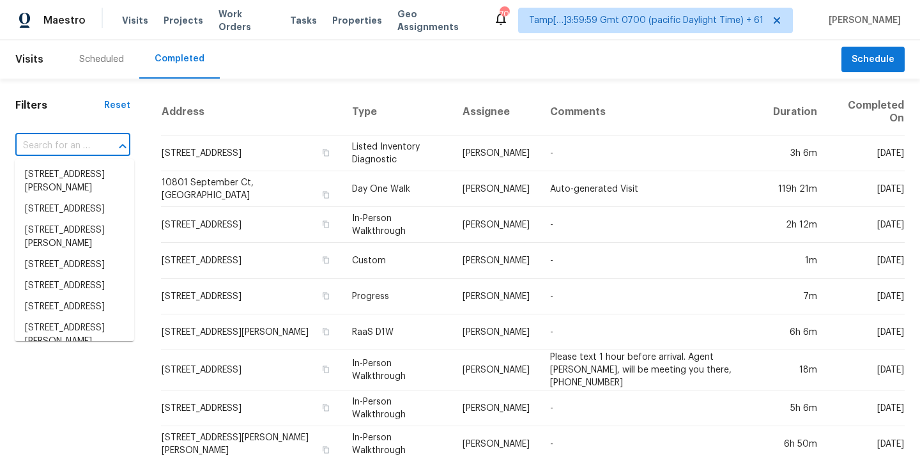
paste input "[STREET_ADDRESS]"
type input "[STREET_ADDRESS]"
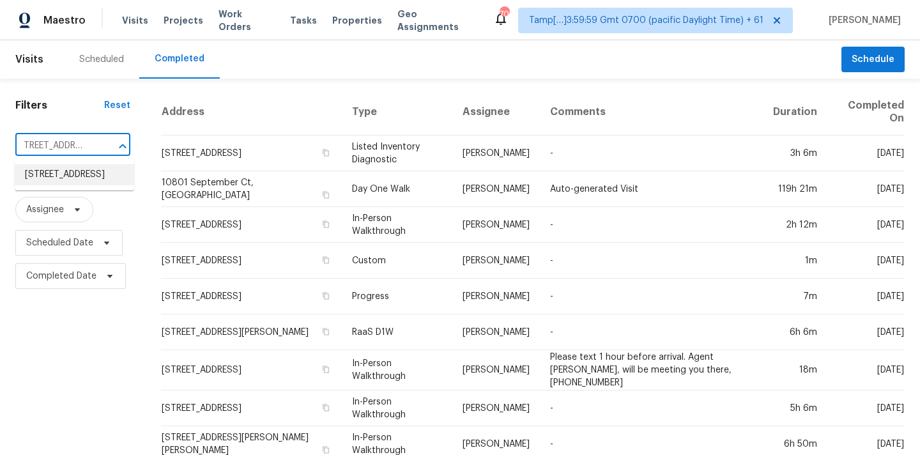
click at [72, 176] on li "[STREET_ADDRESS]" at bounding box center [74, 174] width 119 height 21
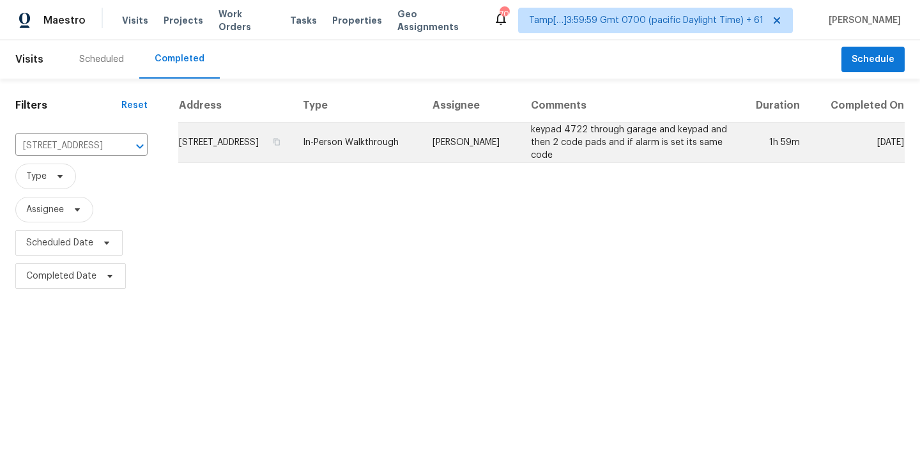
click at [422, 163] on td "In-Person Walkthrough" at bounding box center [358, 143] width 130 height 40
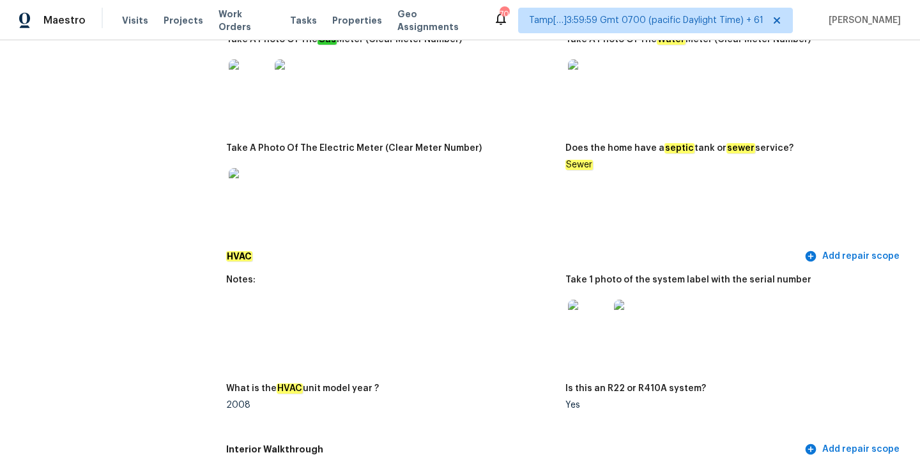
scroll to position [2537, 0]
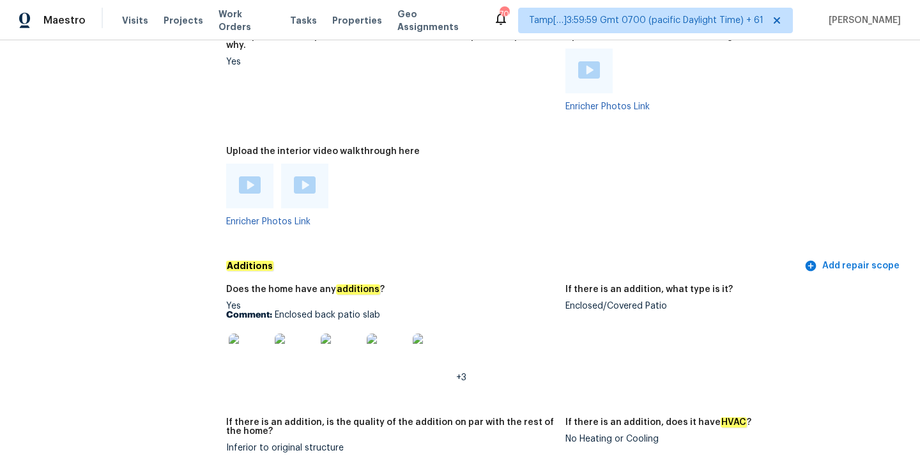
click at [590, 302] on div "Enclosed/Covered Patio" at bounding box center [730, 306] width 329 height 9
click at [252, 334] on img at bounding box center [249, 354] width 41 height 41
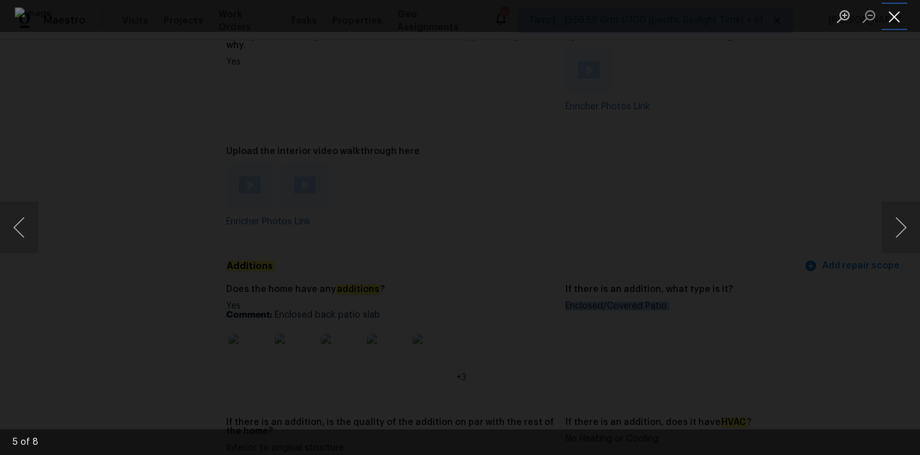
click at [888, 17] on button "Close lightbox" at bounding box center [895, 16] width 26 height 22
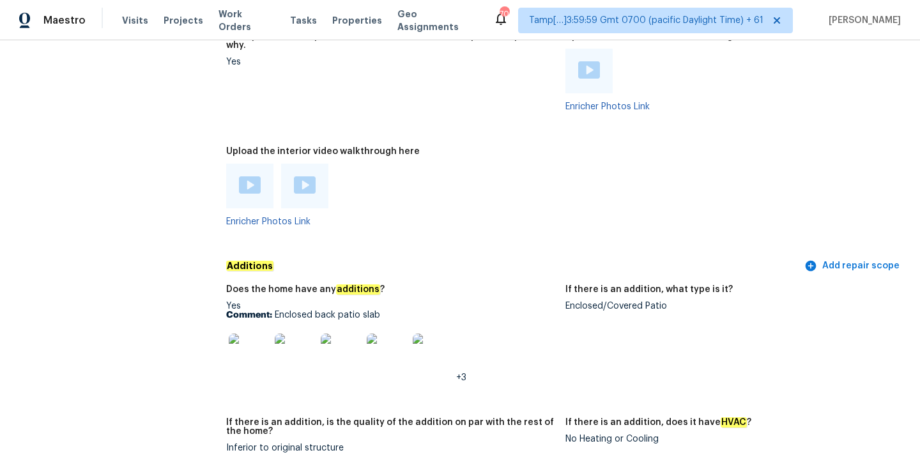
scroll to position [2884, 0]
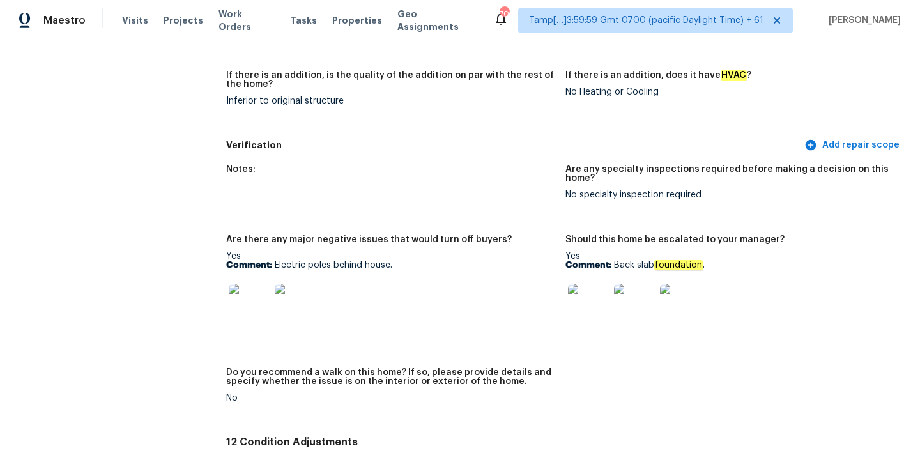
click at [589, 284] on img at bounding box center [588, 304] width 41 height 41
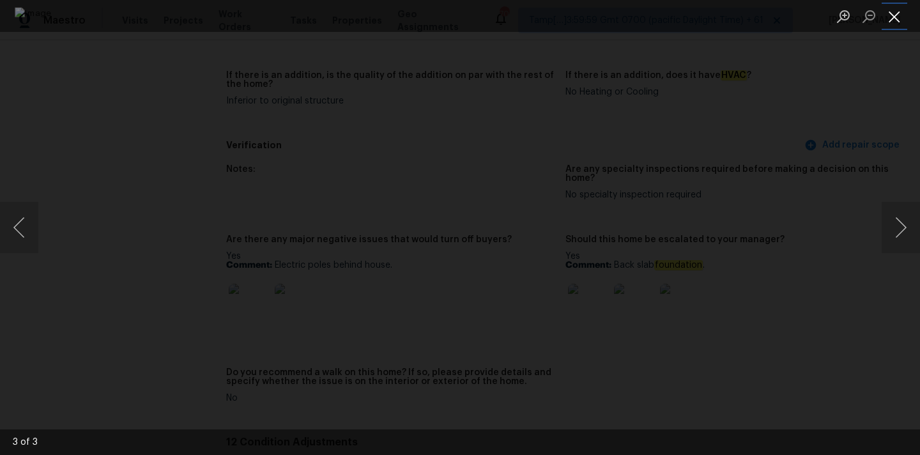
click at [893, 15] on button "Close lightbox" at bounding box center [895, 16] width 26 height 22
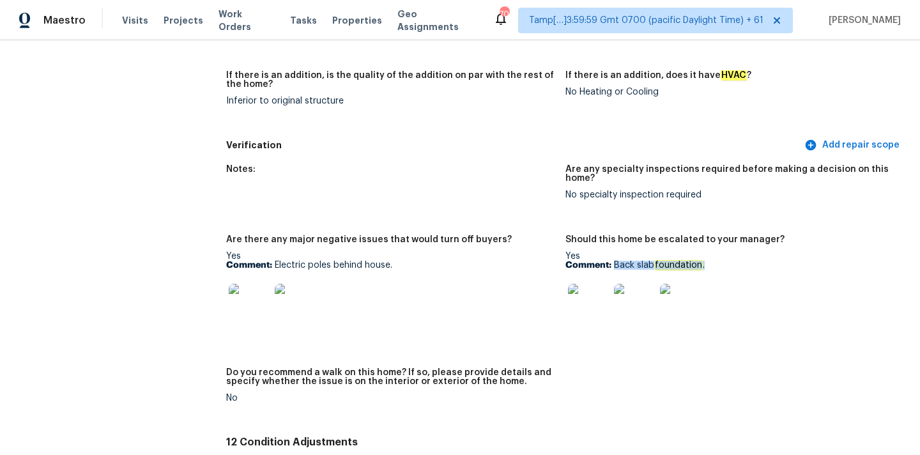
drag, startPoint x: 615, startPoint y: 245, endPoint x: 730, endPoint y: 244, distance: 114.4
click at [730, 261] on p "Comment: Back slab foundation ." at bounding box center [730, 265] width 329 height 9
copy p "Back slab foundation ."
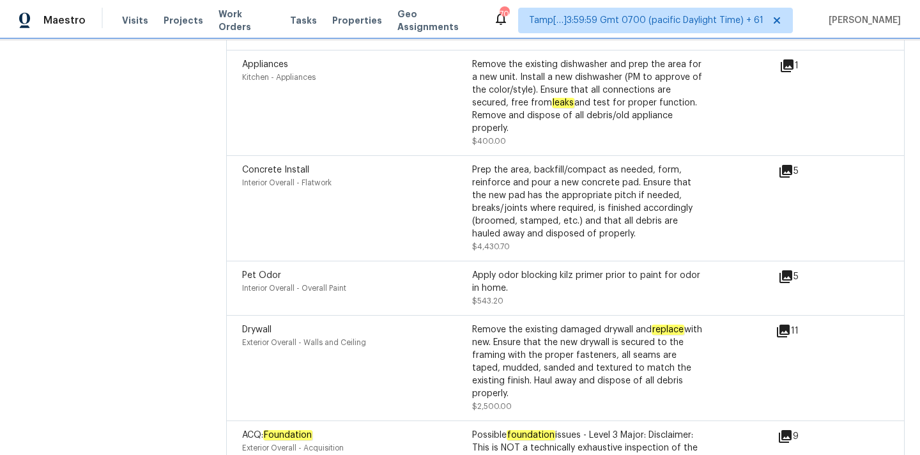
scroll to position [3595, 0]
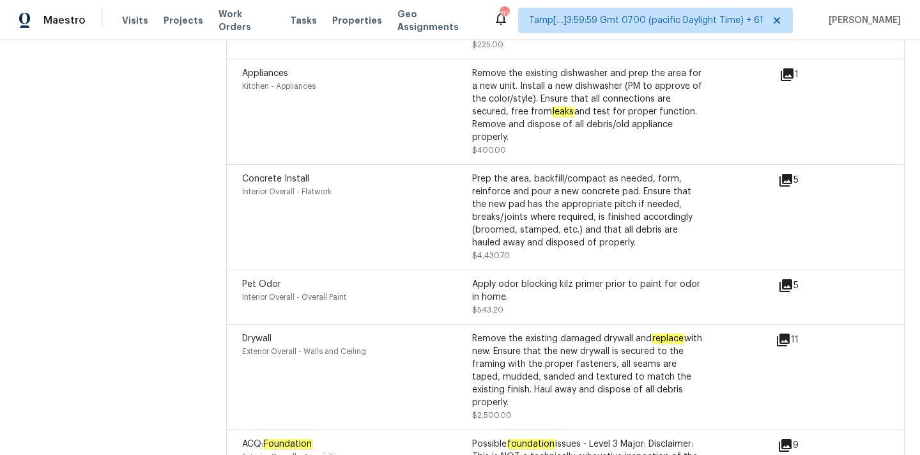
click at [785, 334] on icon at bounding box center [783, 340] width 13 height 13
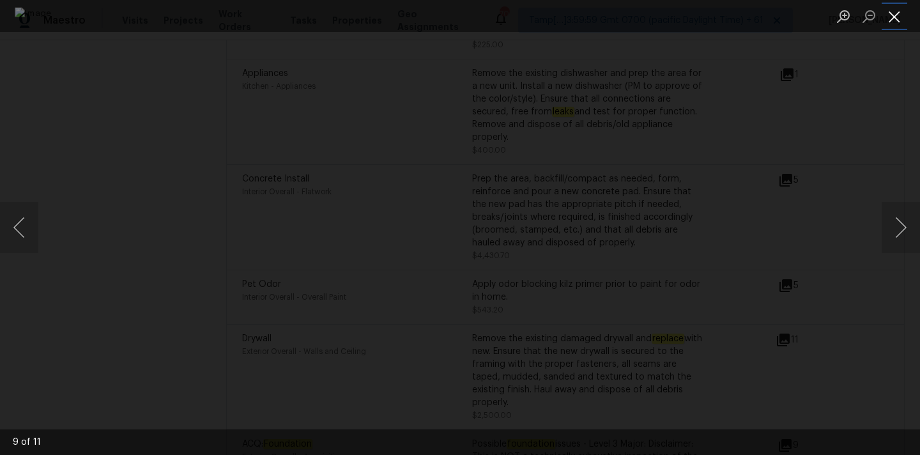
click at [904, 17] on button "Close lightbox" at bounding box center [895, 16] width 26 height 22
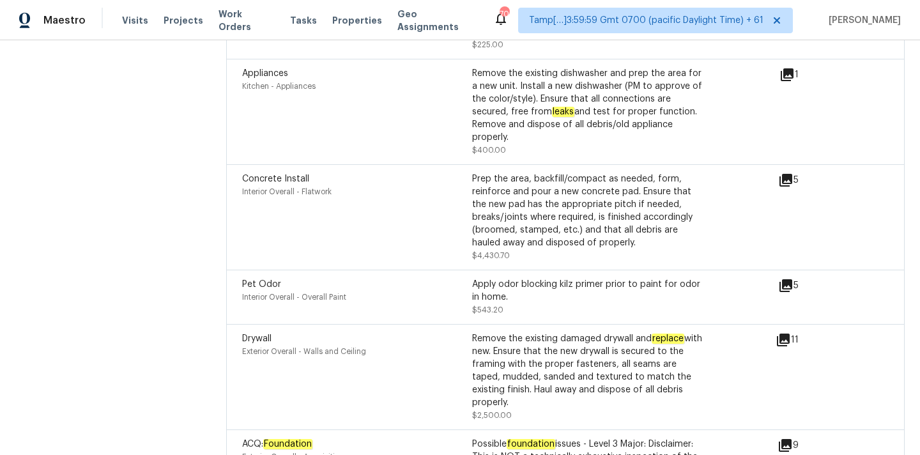
click at [789, 439] on icon at bounding box center [785, 445] width 13 height 13
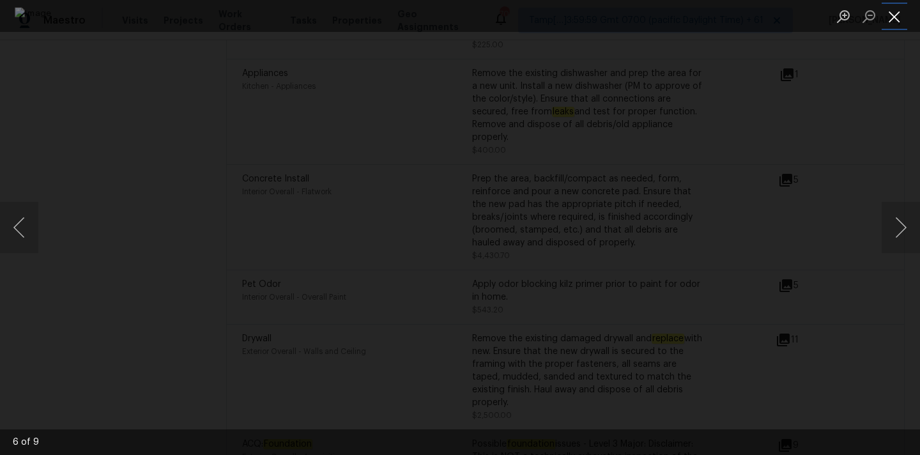
click at [891, 23] on button "Close lightbox" at bounding box center [895, 16] width 26 height 22
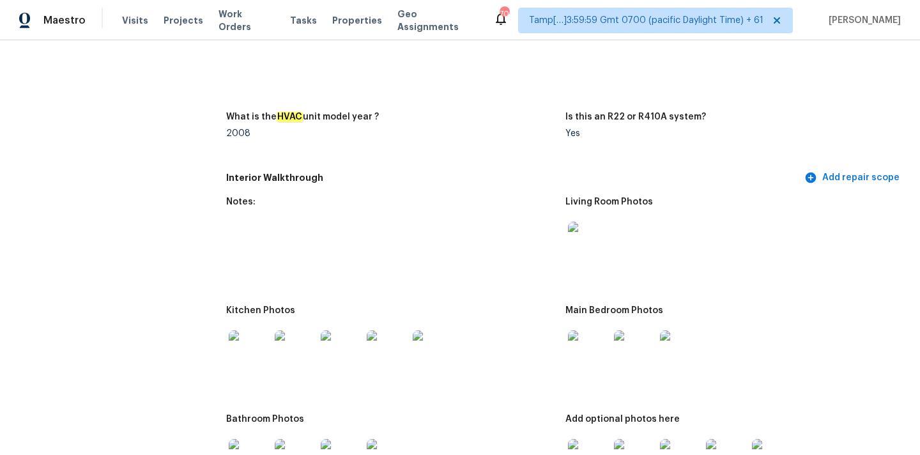
scroll to position [1459, 0]
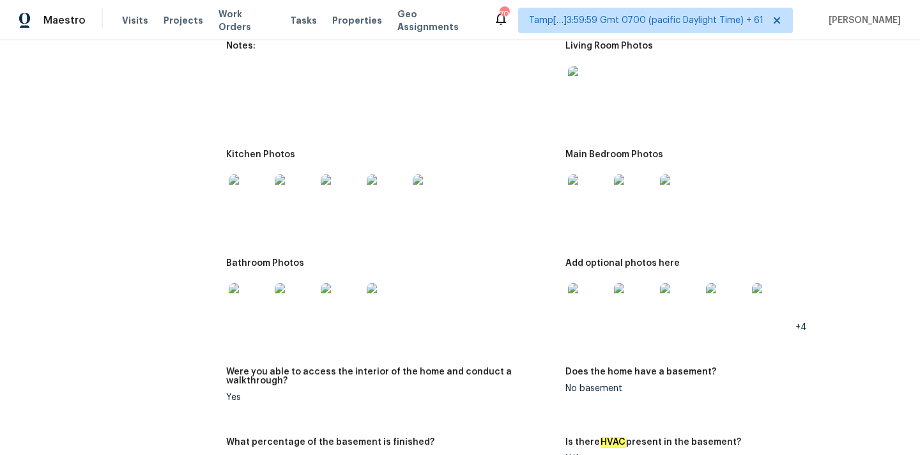
click at [579, 77] on img at bounding box center [588, 86] width 41 height 41
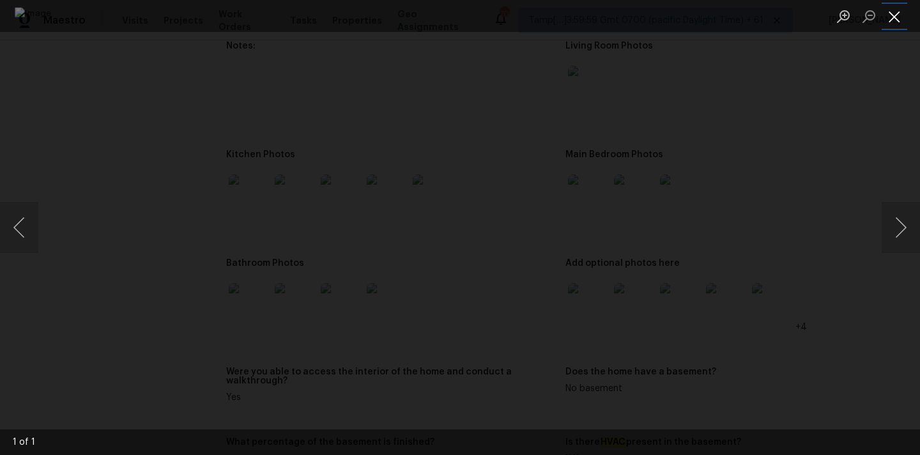
click at [891, 6] on button "Close lightbox" at bounding box center [895, 16] width 26 height 22
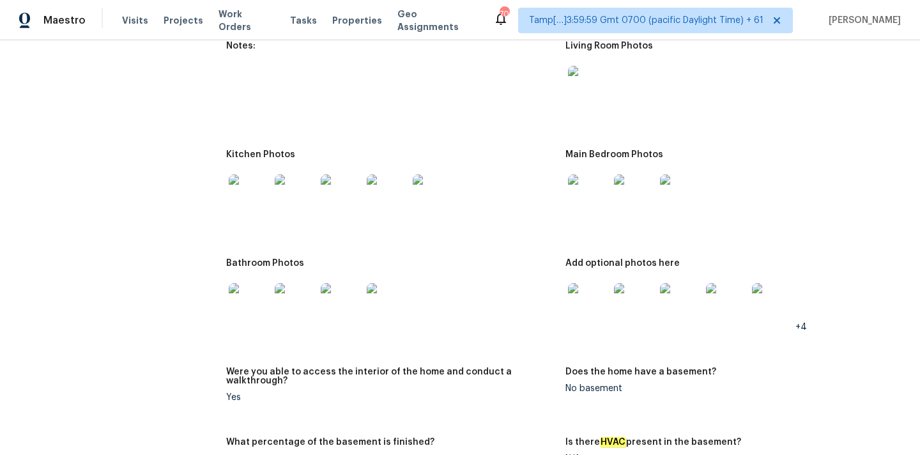
click at [585, 183] on img at bounding box center [588, 194] width 41 height 41
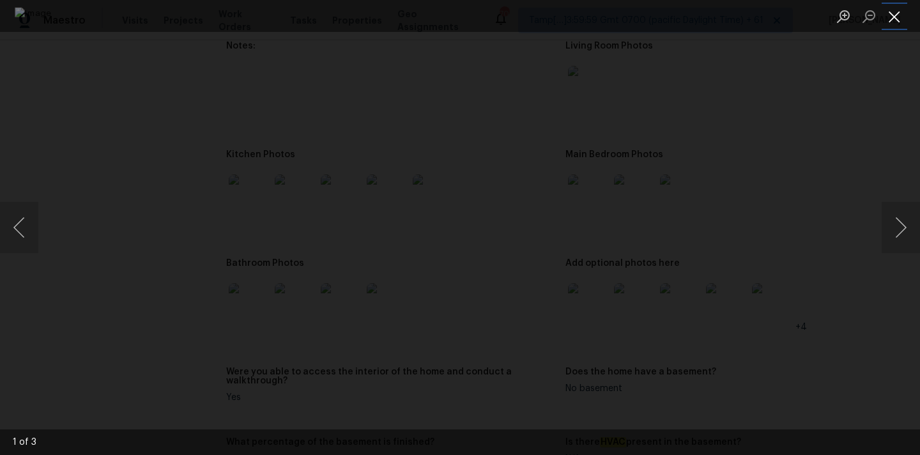
click at [901, 19] on button "Close lightbox" at bounding box center [895, 16] width 26 height 22
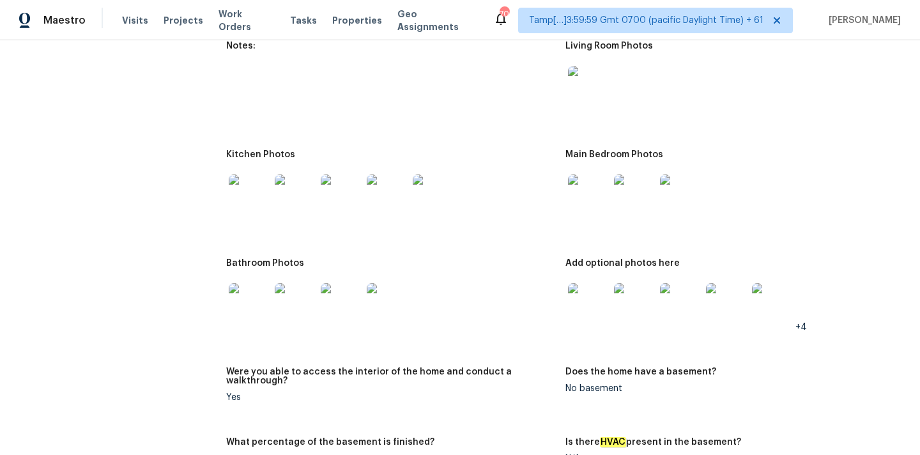
click at [589, 301] on img at bounding box center [588, 303] width 41 height 41
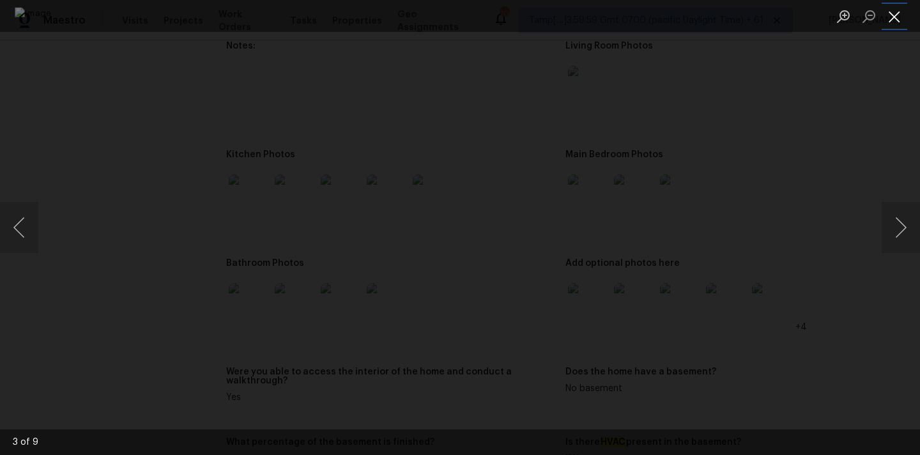
click at [897, 22] on button "Close lightbox" at bounding box center [895, 16] width 26 height 22
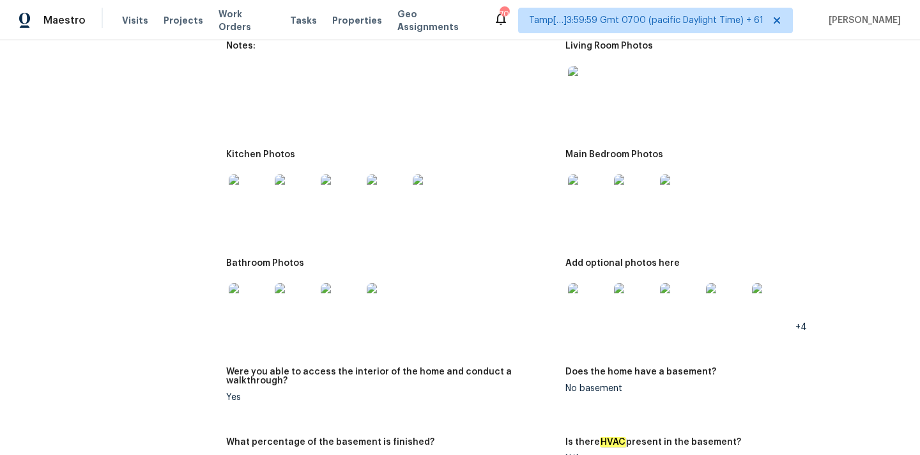
click at [254, 297] on img at bounding box center [249, 303] width 41 height 41
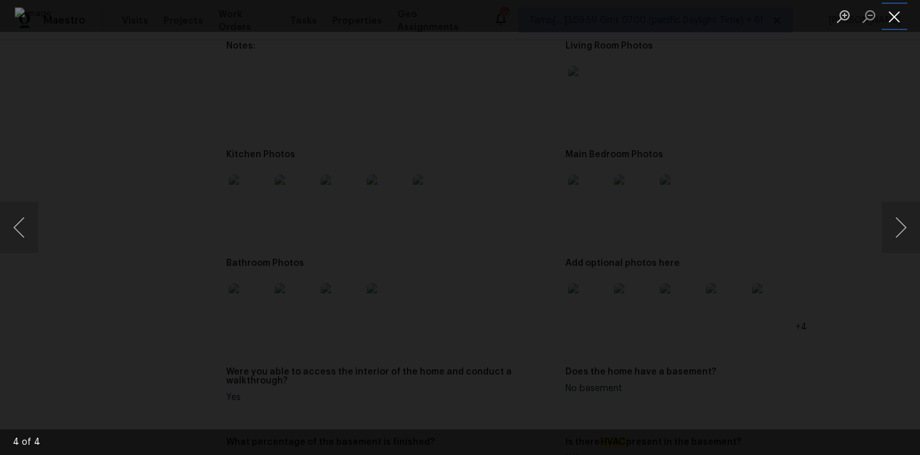
click at [893, 12] on button "Close lightbox" at bounding box center [895, 16] width 26 height 22
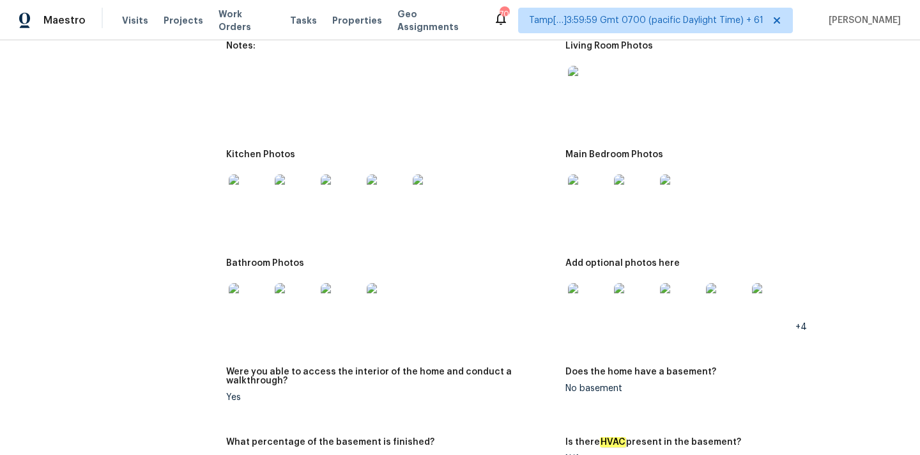
click at [240, 189] on img at bounding box center [249, 194] width 41 height 41
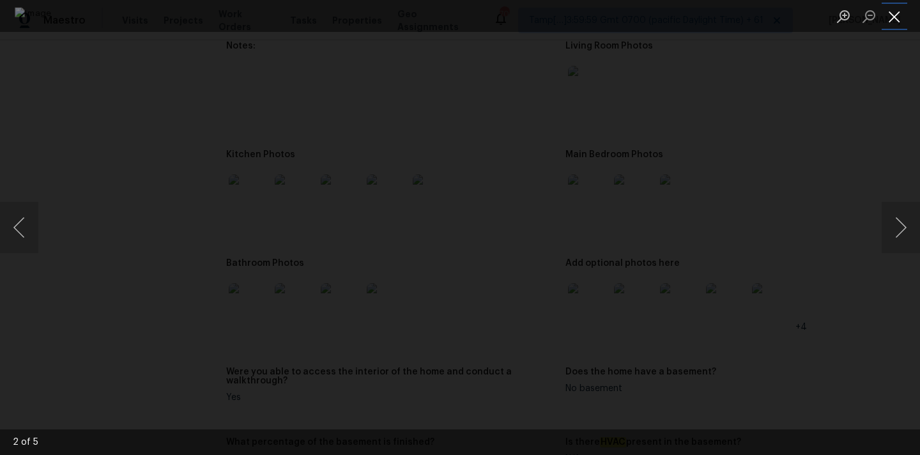
click at [884, 13] on button "Close lightbox" at bounding box center [895, 16] width 26 height 22
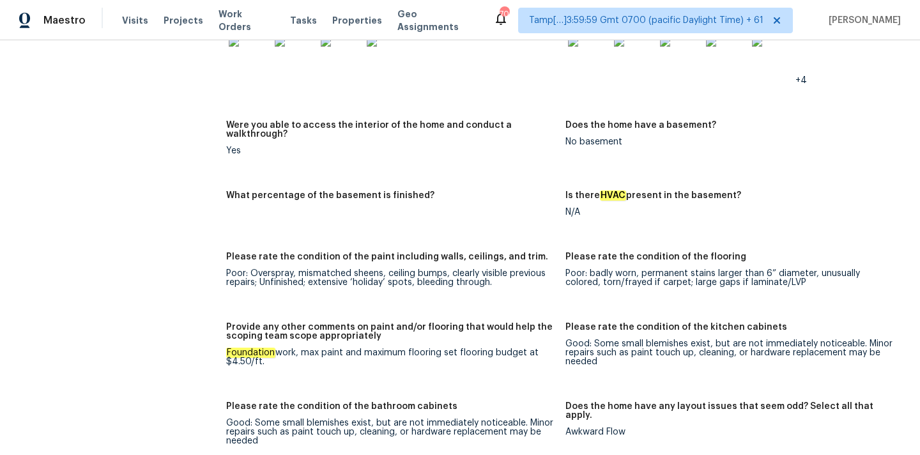
scroll to position [1820, 0]
